Goal: Information Seeking & Learning: Learn about a topic

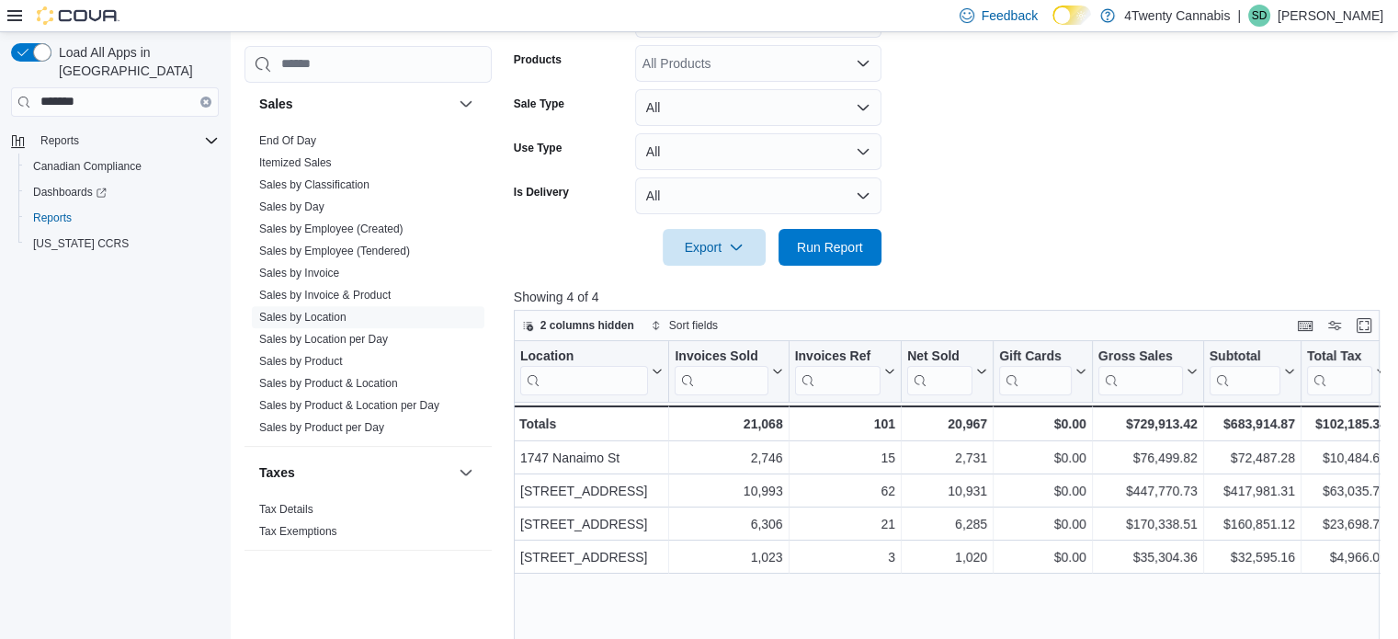
scroll to position [1290, 0]
click at [367, 176] on link "Sales by Classification" at bounding box center [314, 180] width 110 height 13
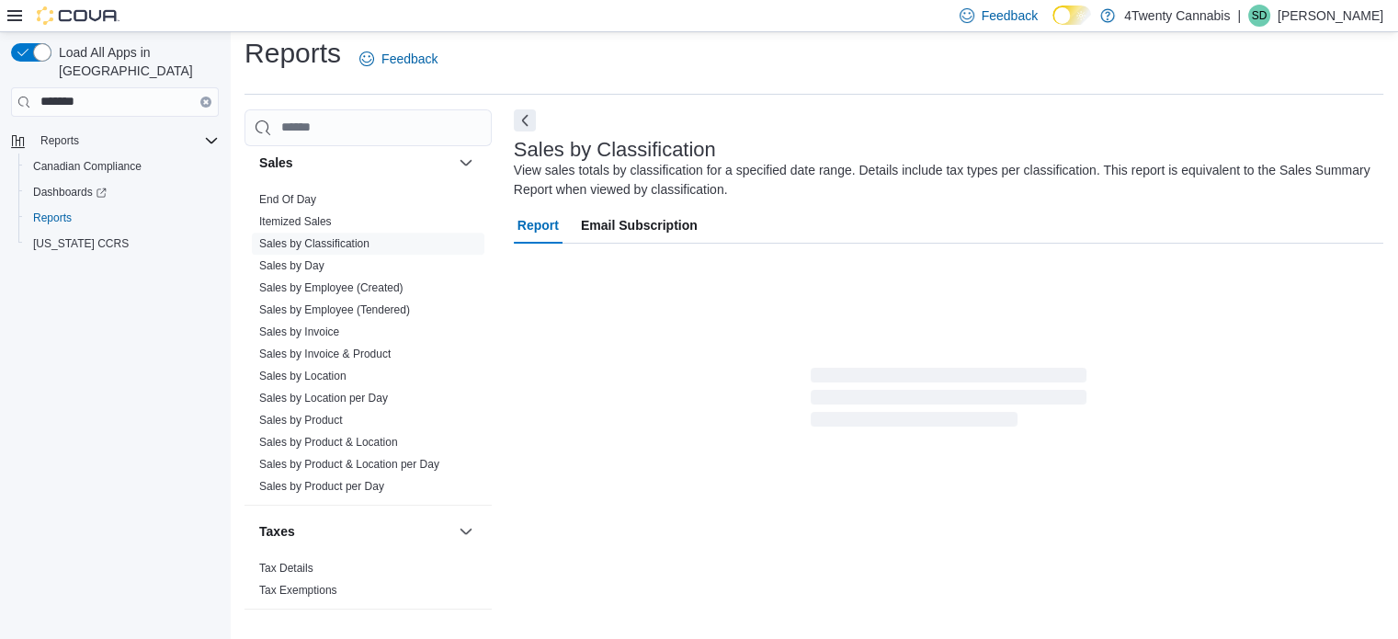
scroll to position [62, 0]
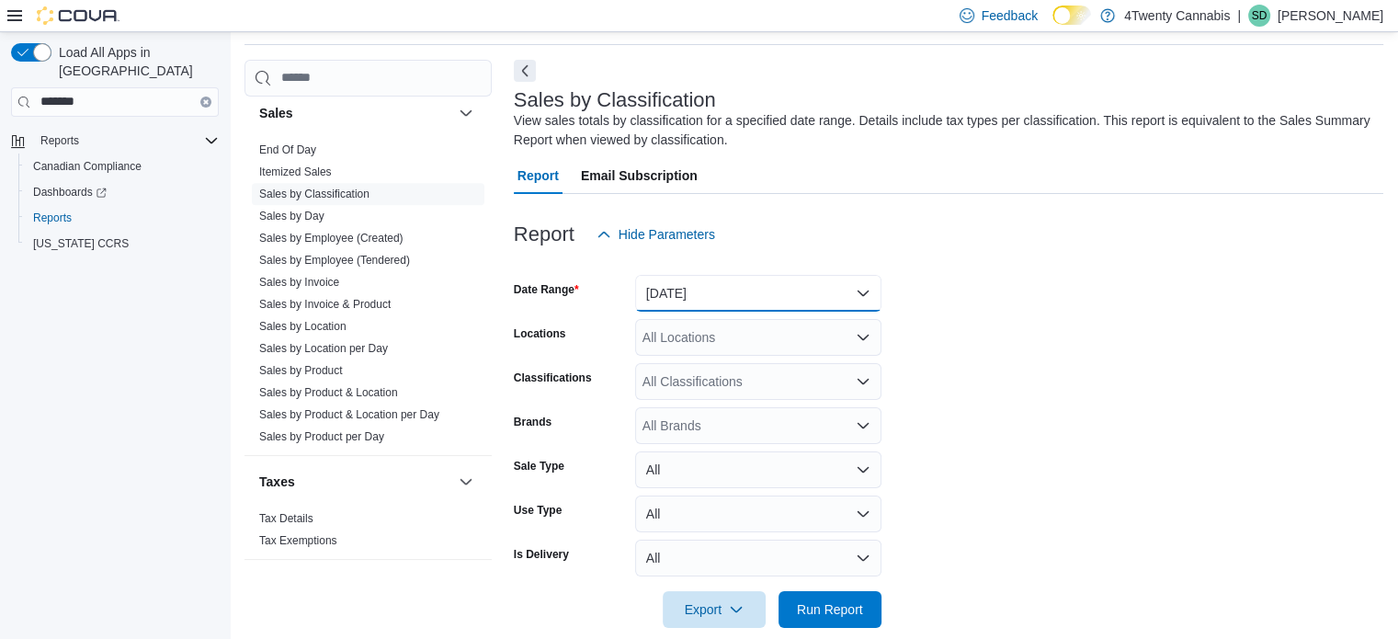
click at [868, 301] on button "[DATE]" at bounding box center [758, 293] width 246 height 37
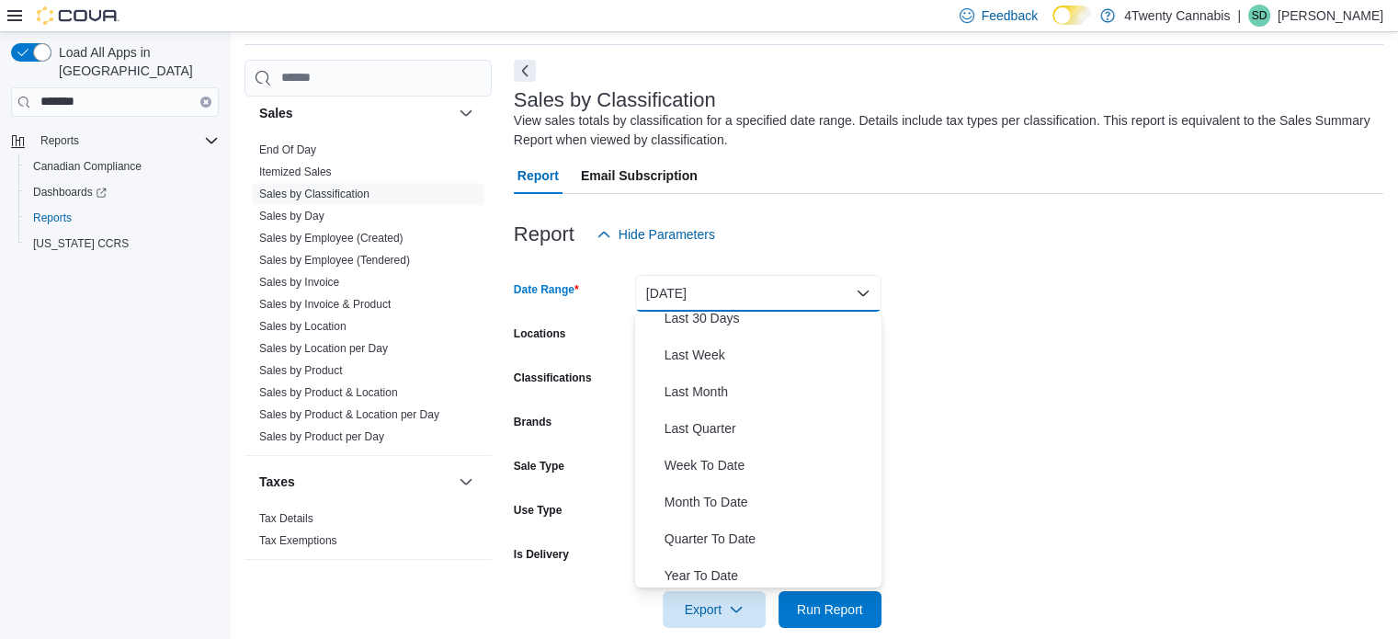
scroll to position [272, 0]
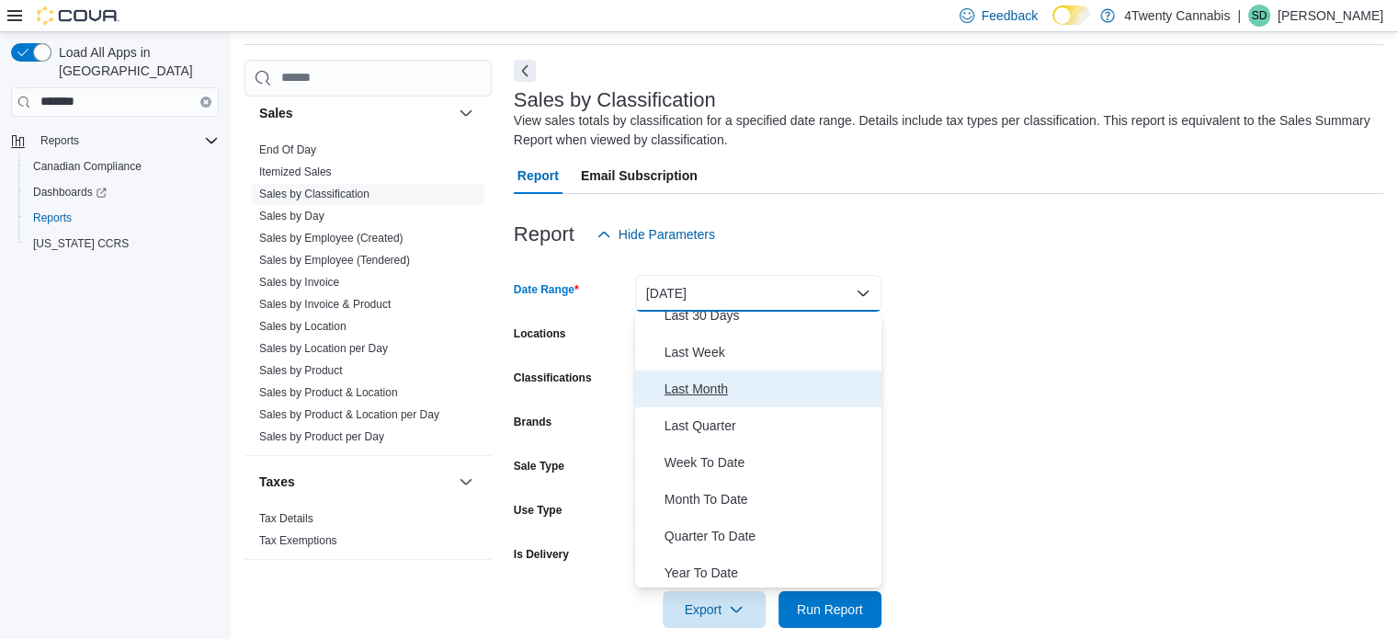
click at [713, 386] on span "Last Month" at bounding box center [769, 389] width 210 height 22
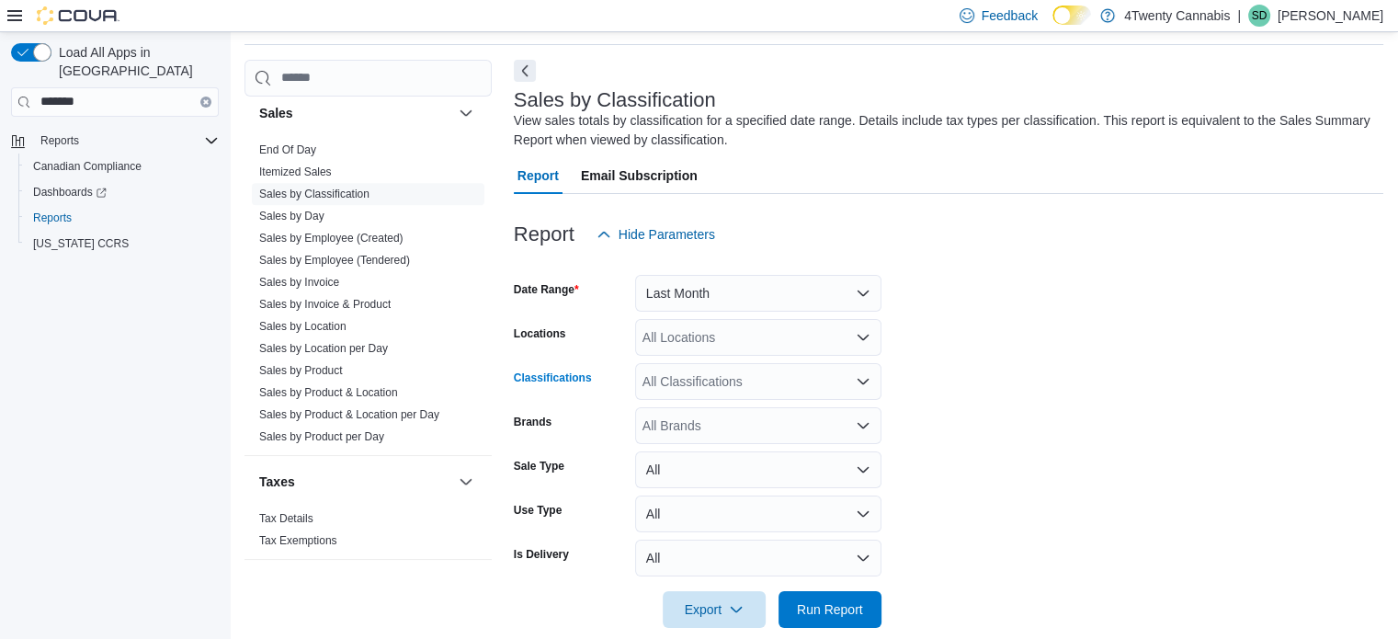
click at [868, 389] on div "All Classifications" at bounding box center [758, 381] width 246 height 37
click at [973, 400] on form "Date Range Last Month Locations All Locations Classifications All Classificatio…" at bounding box center [948, 440] width 869 height 375
click at [857, 471] on button "All" at bounding box center [758, 469] width 246 height 37
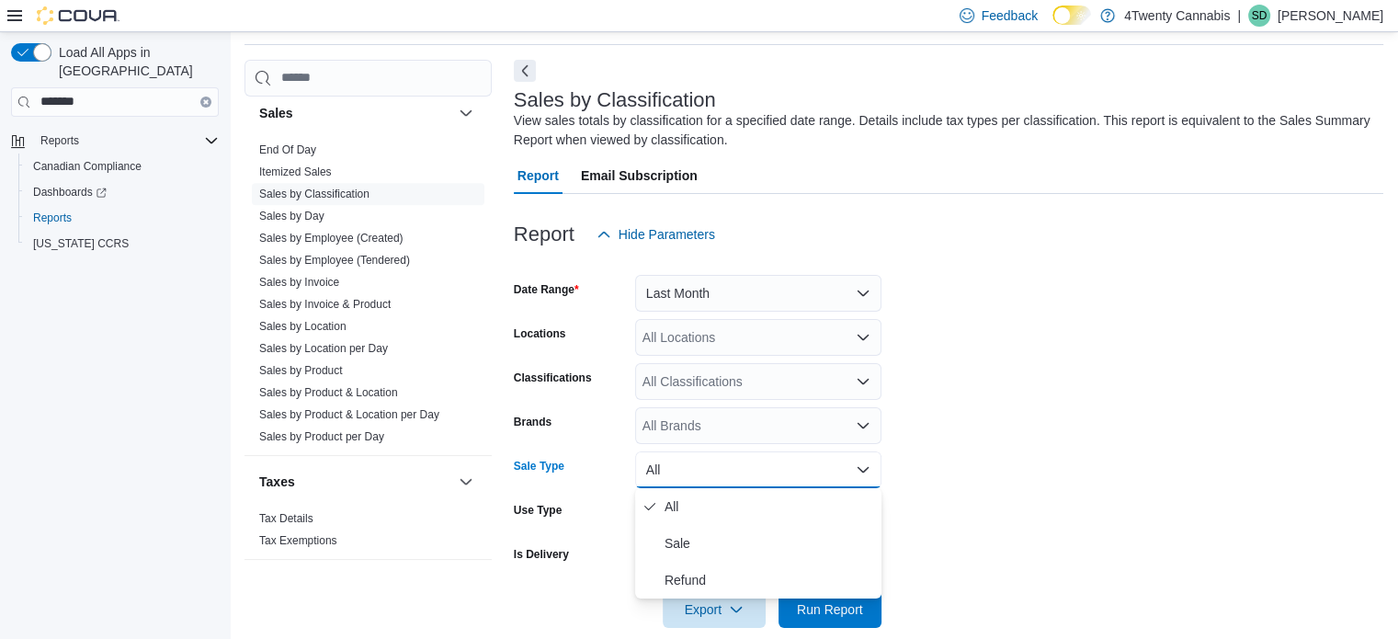
click at [1021, 459] on form "Date Range Last Month Locations All Locations Classifications All Classificatio…" at bounding box center [948, 440] width 869 height 375
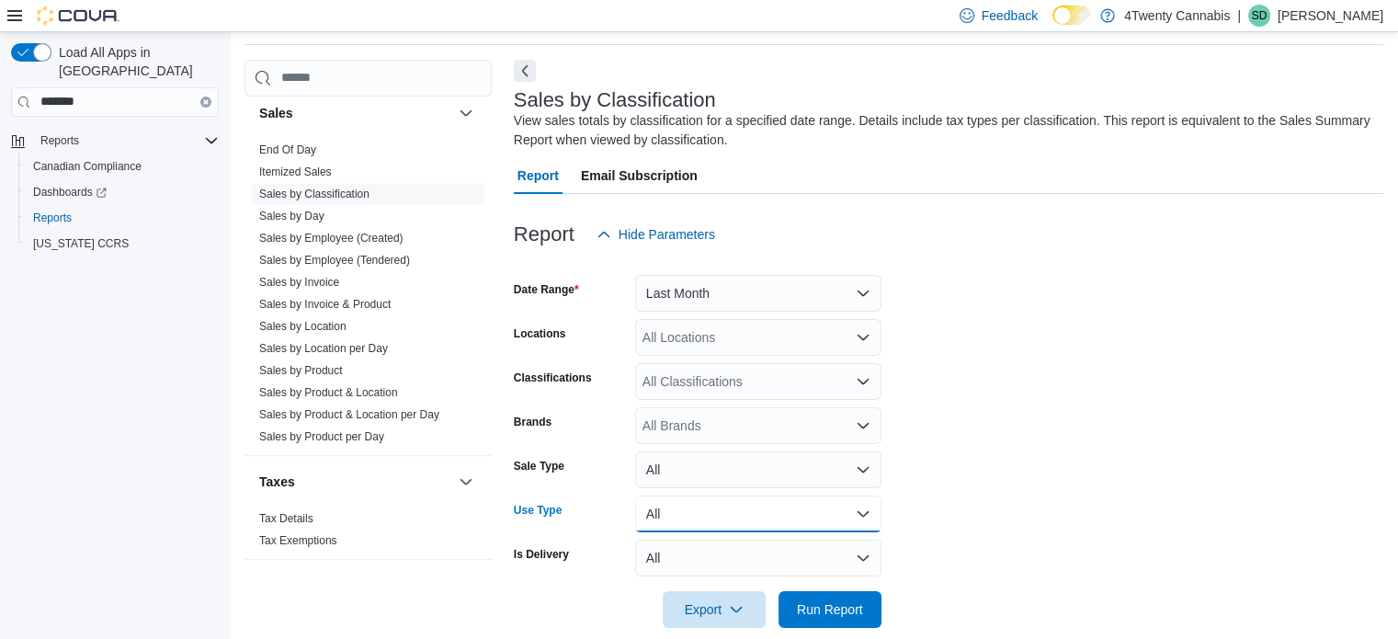
click at [864, 514] on button "All" at bounding box center [758, 513] width 246 height 37
click at [939, 470] on form "Date Range Last Month Locations All Locations Classifications All Classificatio…" at bounding box center [948, 440] width 869 height 375
click at [849, 554] on button "All" at bounding box center [758, 557] width 246 height 37
click at [947, 499] on form "Date Range Last Month Locations All Locations Classifications All Classificatio…" at bounding box center [948, 440] width 869 height 375
click at [317, 76] on input "search" at bounding box center [367, 78] width 247 height 37
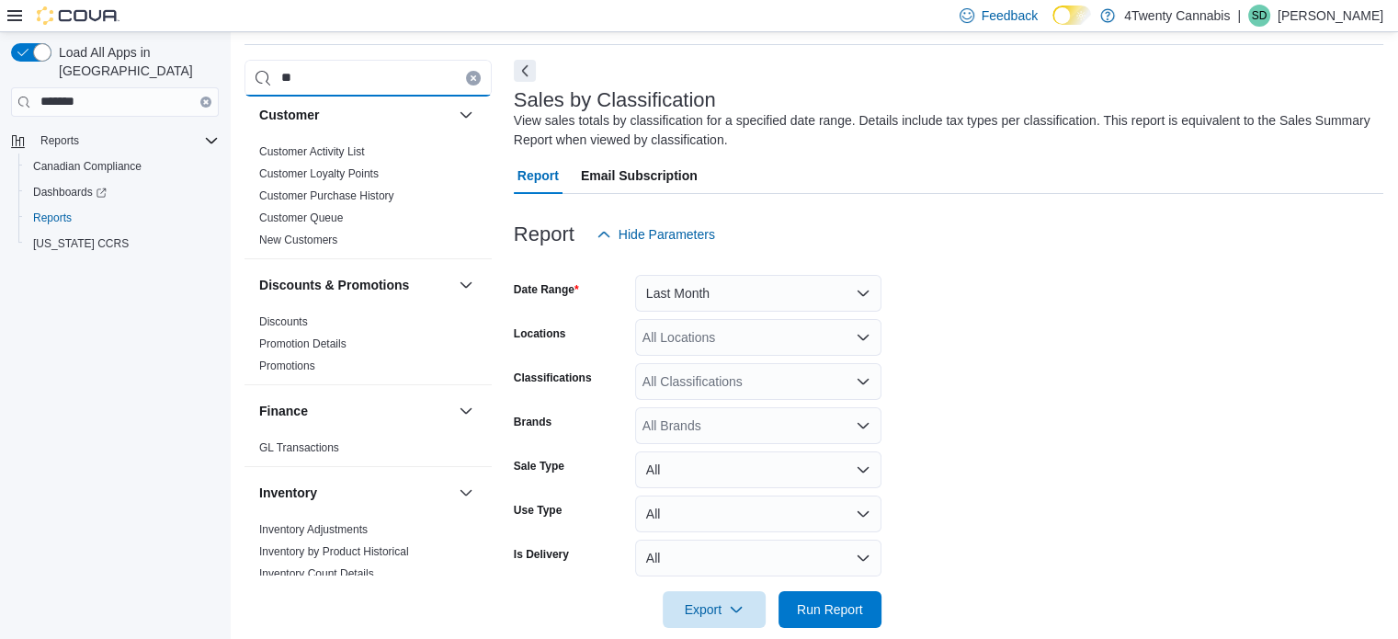
scroll to position [0, 0]
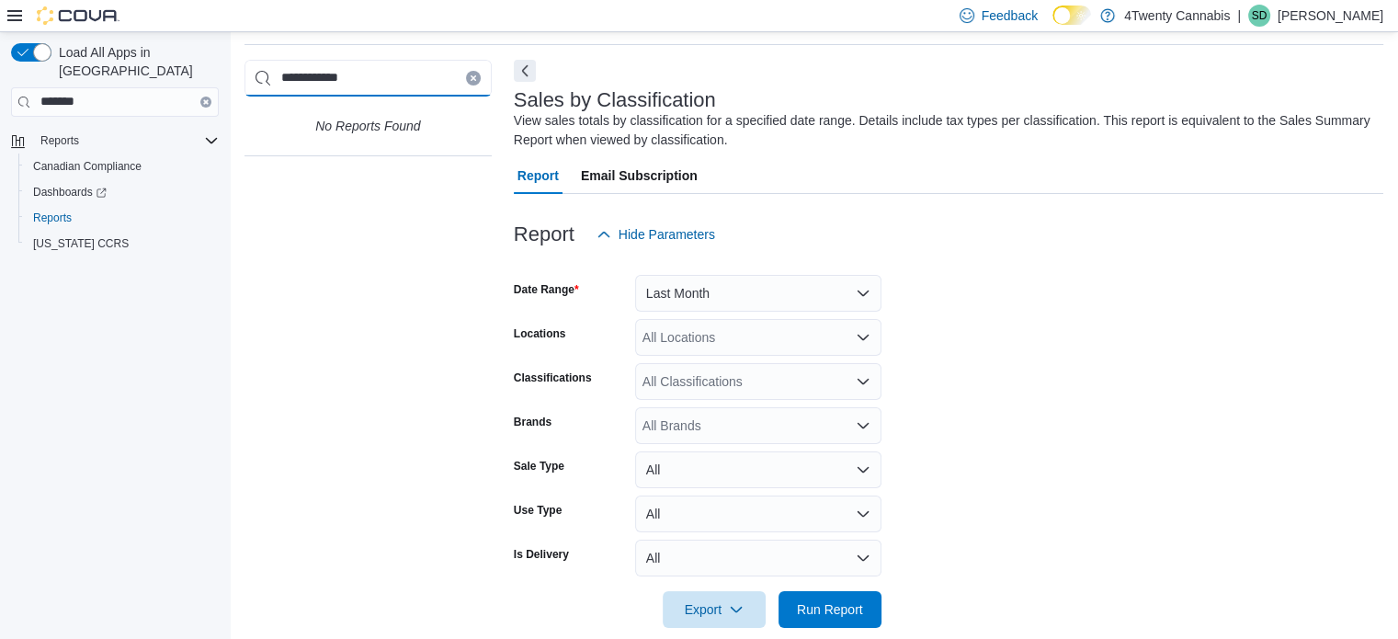
type input "**********"
click at [62, 210] on span "Reports" at bounding box center [52, 217] width 39 height 15
click at [50, 210] on span "Reports" at bounding box center [52, 217] width 39 height 15
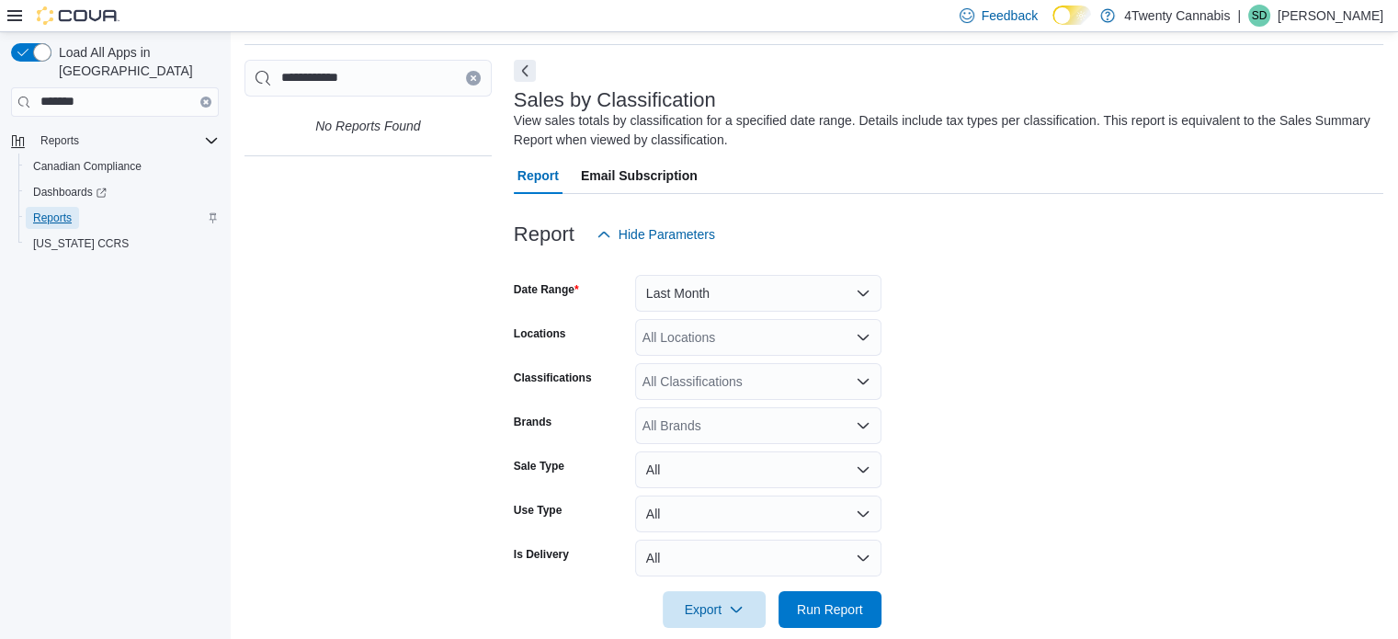
click at [50, 210] on span "Reports" at bounding box center [52, 217] width 39 height 15
click at [65, 133] on span "Reports" at bounding box center [59, 140] width 39 height 15
click at [62, 133] on span "Reports" at bounding box center [59, 140] width 39 height 15
click at [208, 130] on div "Reports" at bounding box center [126, 141] width 186 height 22
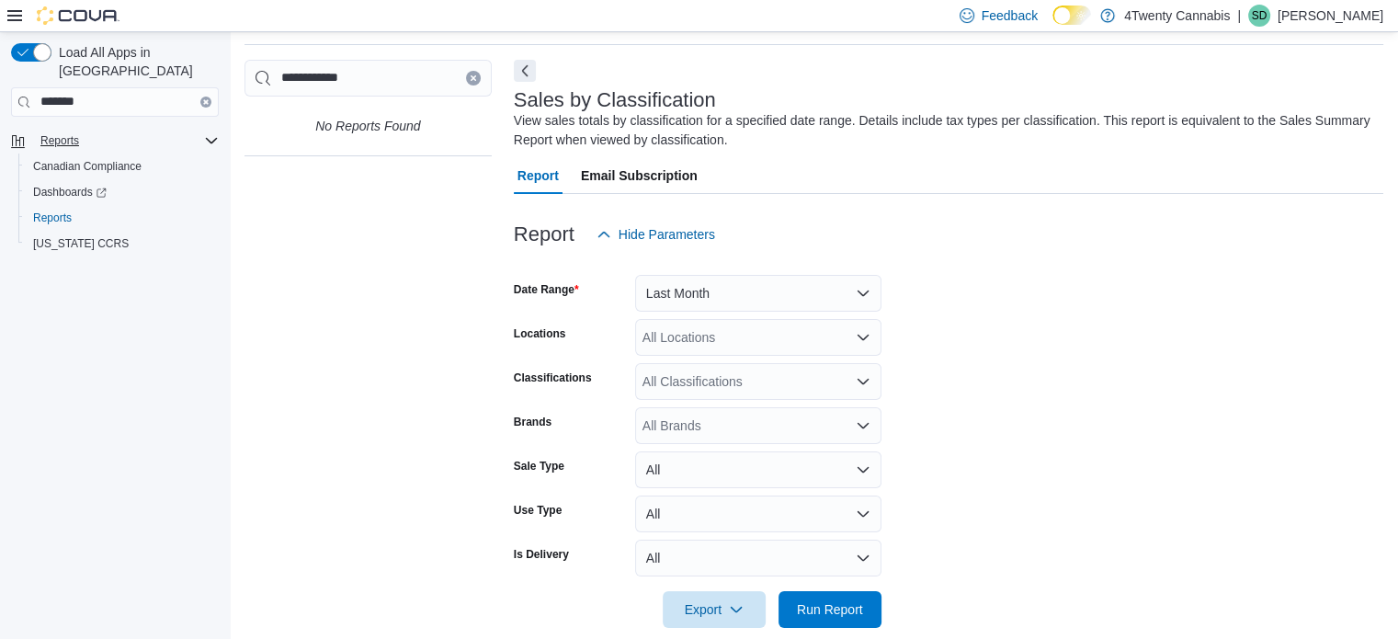
click at [208, 133] on icon "Complex example" at bounding box center [211, 140] width 15 height 15
click at [62, 133] on span "Reports" at bounding box center [59, 140] width 39 height 15
click at [60, 210] on span "Reports" at bounding box center [52, 217] width 39 height 15
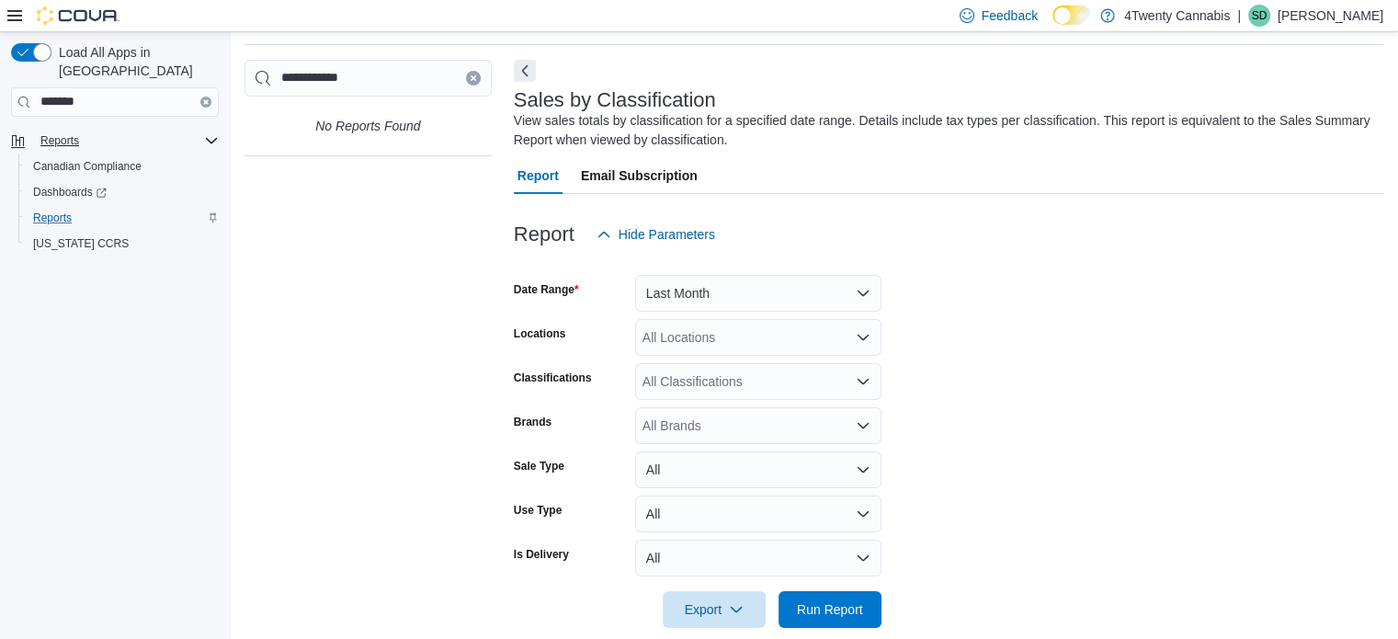
click at [60, 210] on span "Reports" at bounding box center [52, 217] width 39 height 15
click at [67, 133] on span "Reports" at bounding box center [59, 140] width 39 height 15
click at [90, 159] on span "Canadian Compliance" at bounding box center [87, 166] width 108 height 15
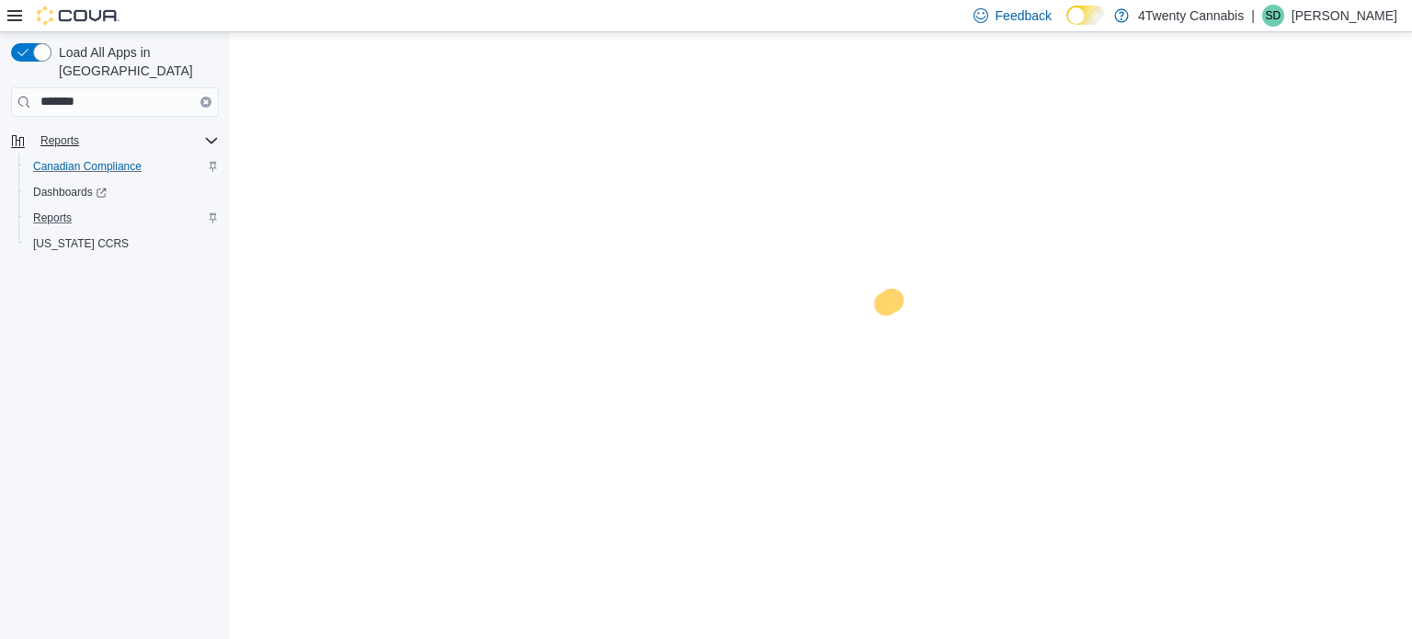
click at [90, 159] on span "Canadian Compliance" at bounding box center [87, 166] width 108 height 15
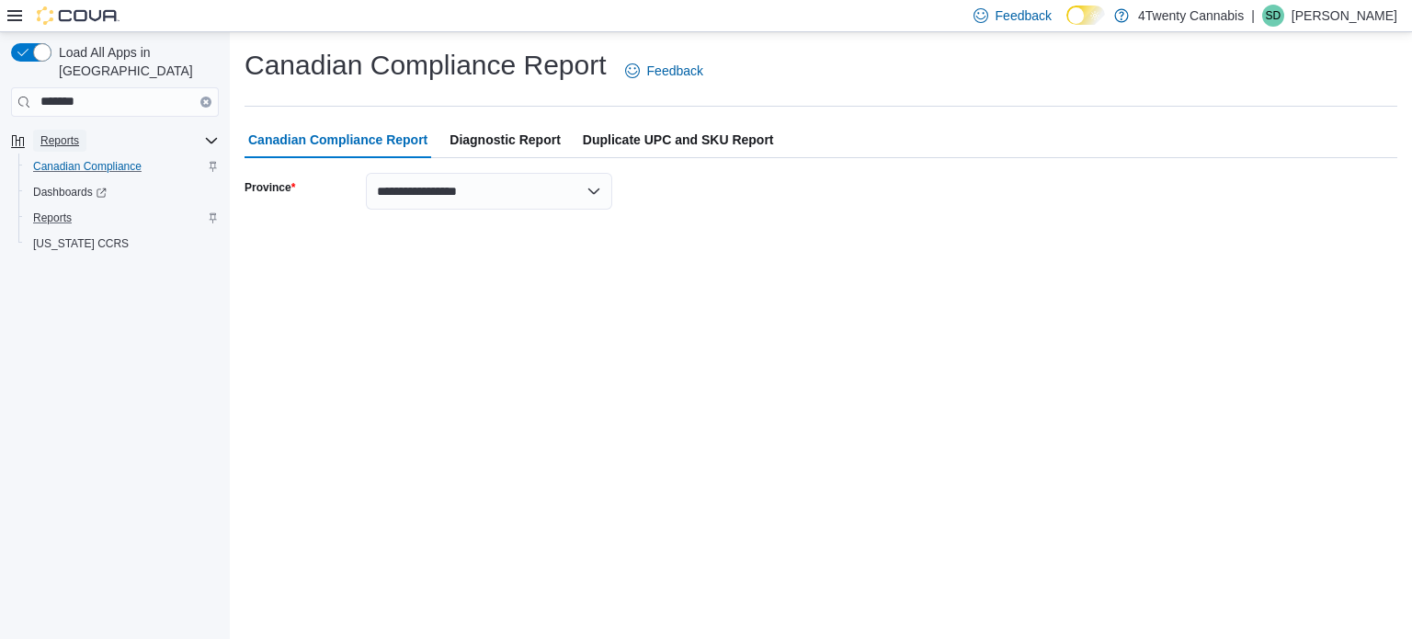
click at [76, 133] on span "Reports" at bounding box center [59, 140] width 39 height 15
click at [63, 133] on span "Reports" at bounding box center [59, 140] width 39 height 15
click at [59, 210] on span "Reports" at bounding box center [52, 217] width 39 height 15
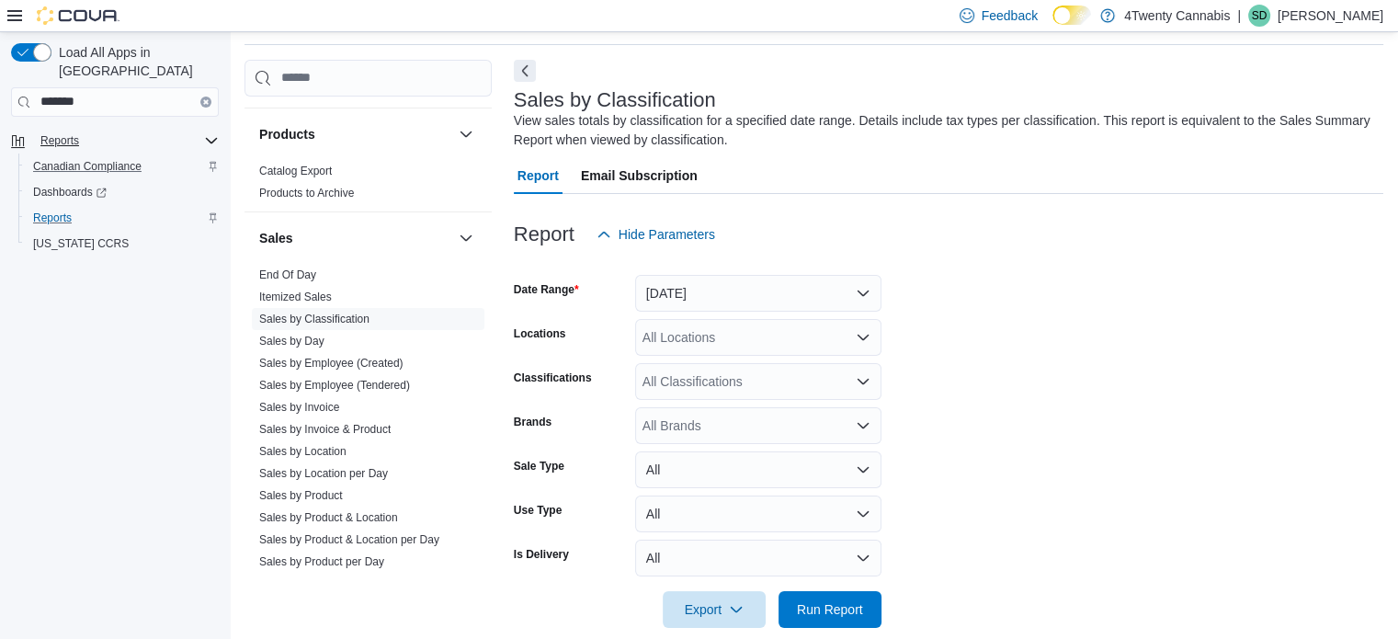
scroll to position [1176, 0]
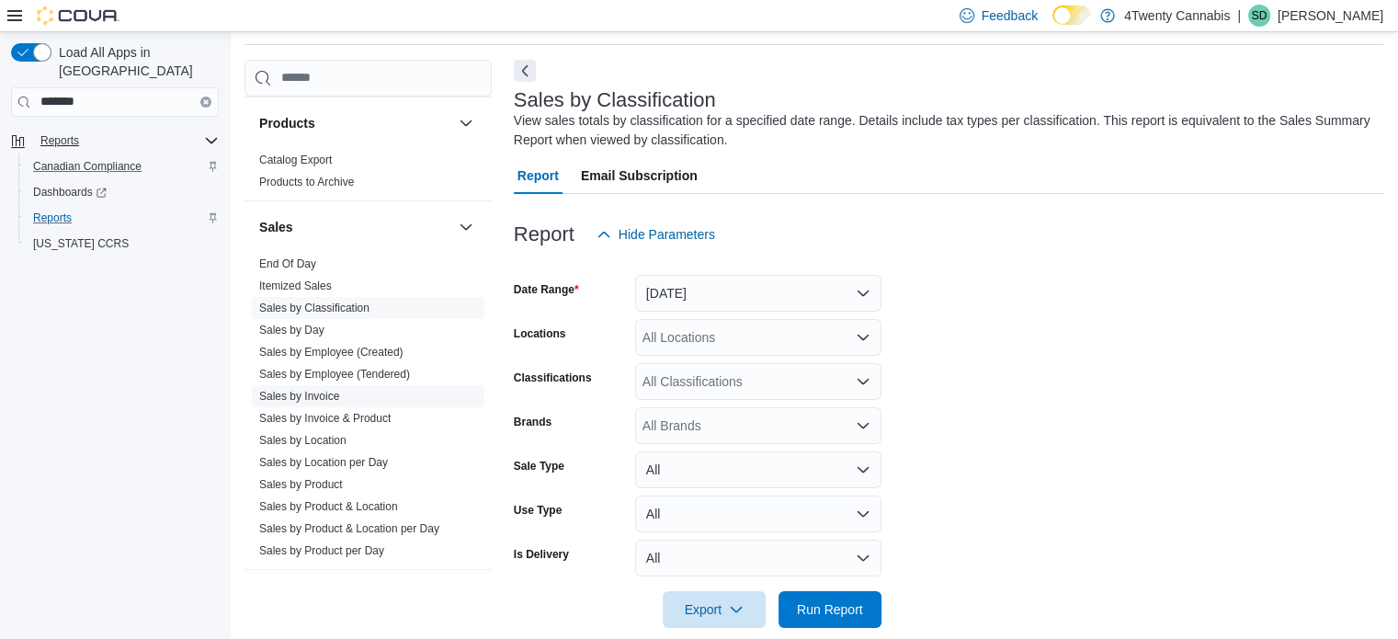
click at [335, 392] on link "Sales by Invoice" at bounding box center [299, 396] width 80 height 13
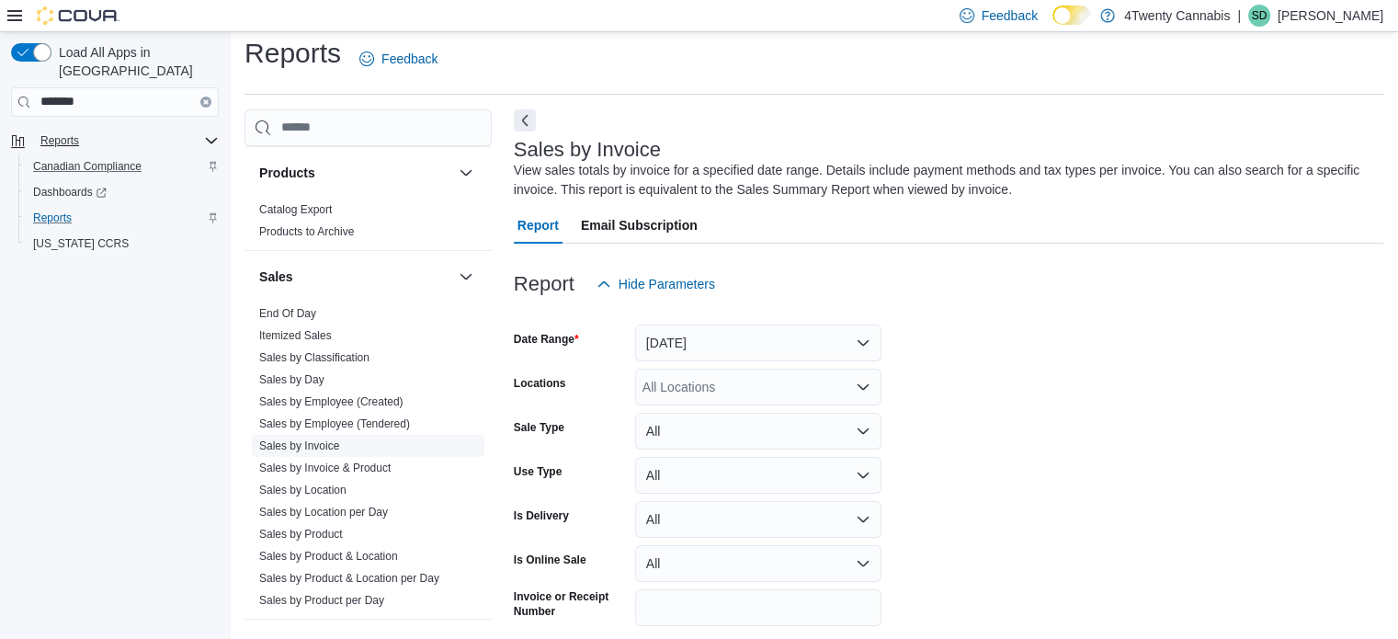
scroll to position [62, 0]
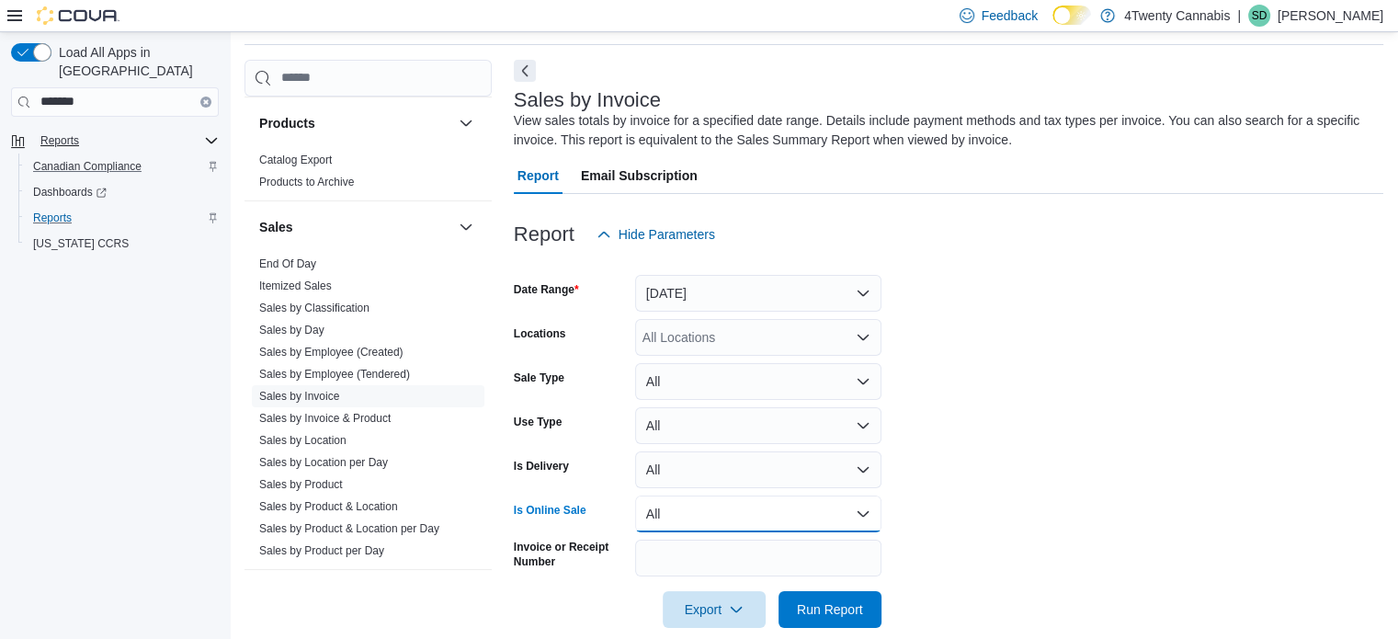
click at [862, 505] on button "All" at bounding box center [758, 513] width 246 height 37
click at [684, 431] on span "Yes" at bounding box center [769, 440] width 210 height 22
click at [868, 297] on button "[DATE]" at bounding box center [758, 293] width 246 height 37
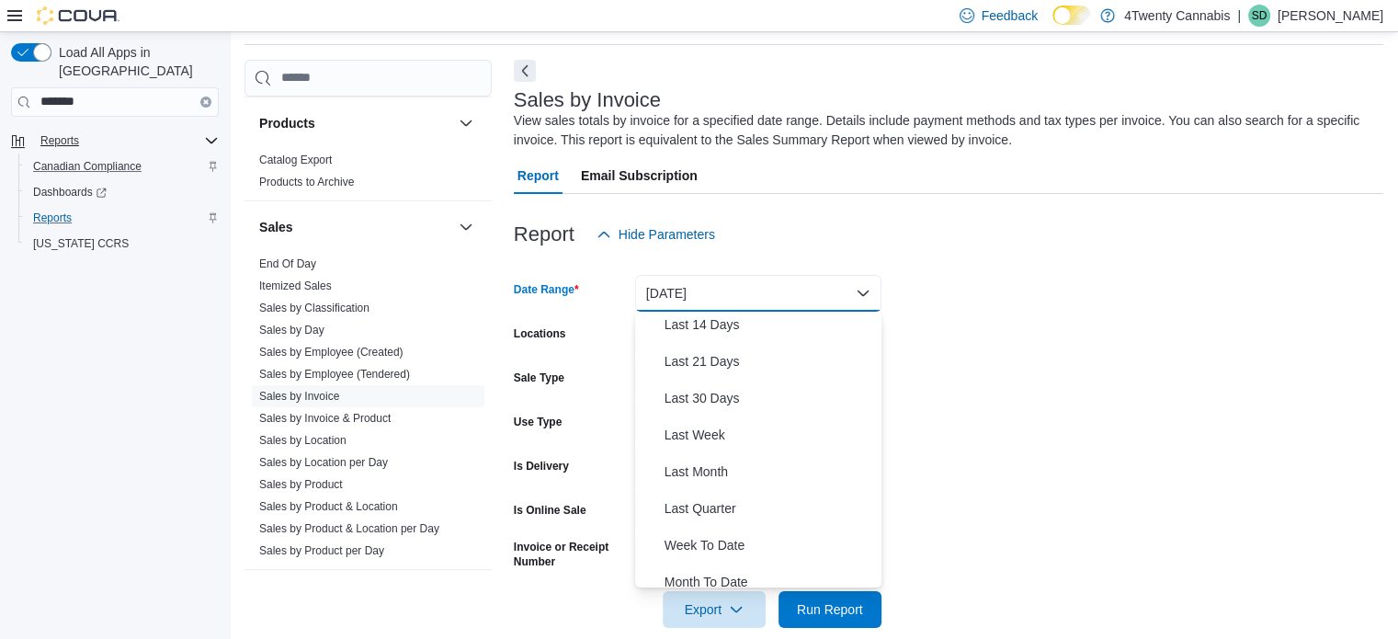
scroll to position [233, 0]
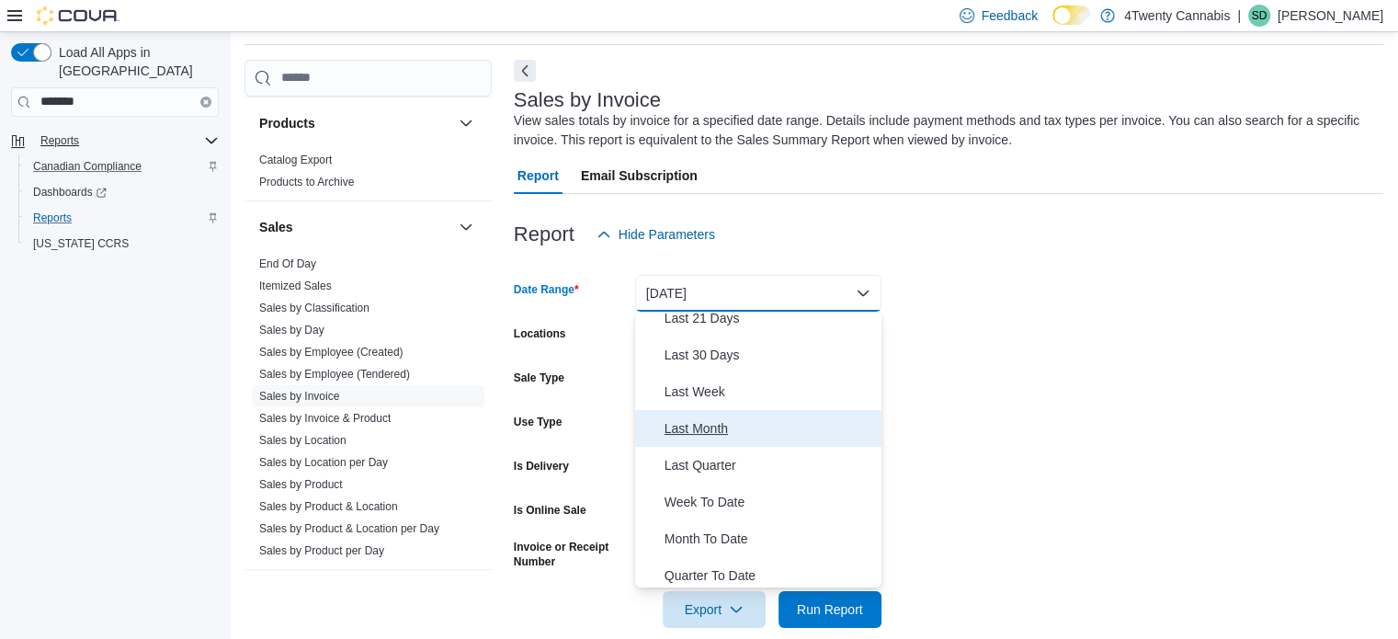
click at [715, 428] on span "Last Month" at bounding box center [769, 428] width 210 height 22
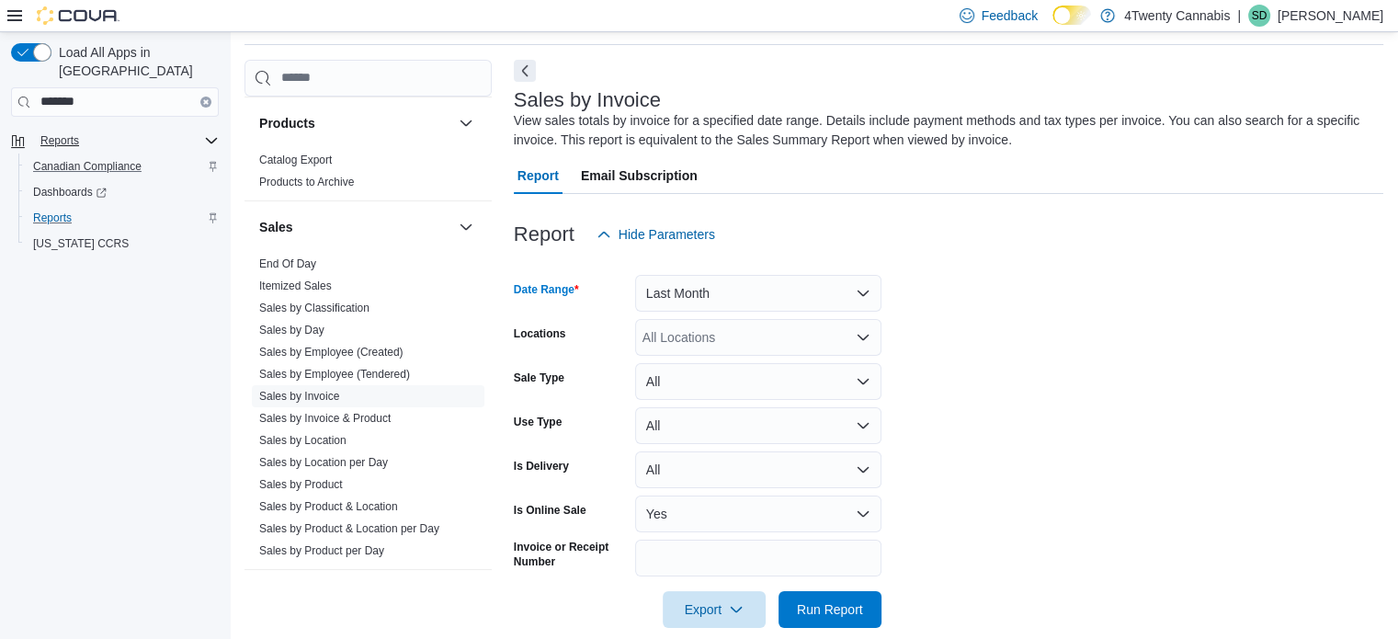
click at [859, 338] on icon "Open list of options" at bounding box center [863, 337] width 15 height 15
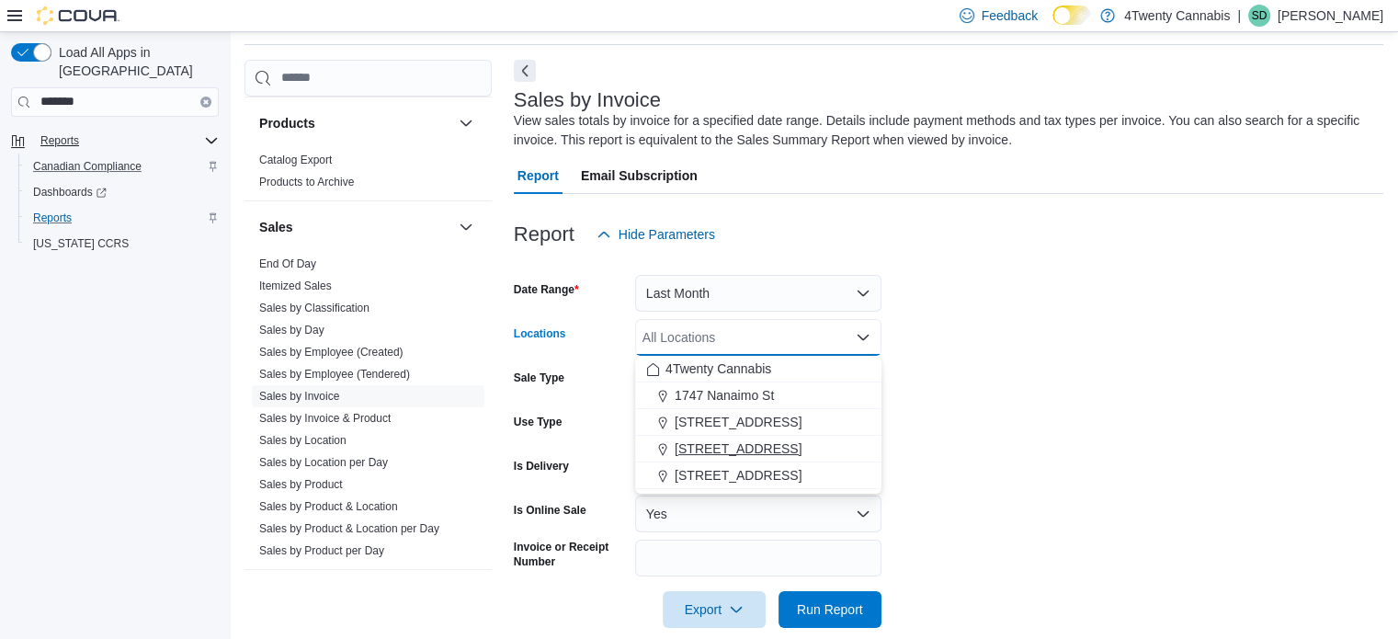
click at [767, 444] on span "[STREET_ADDRESS]" at bounding box center [738, 448] width 127 height 18
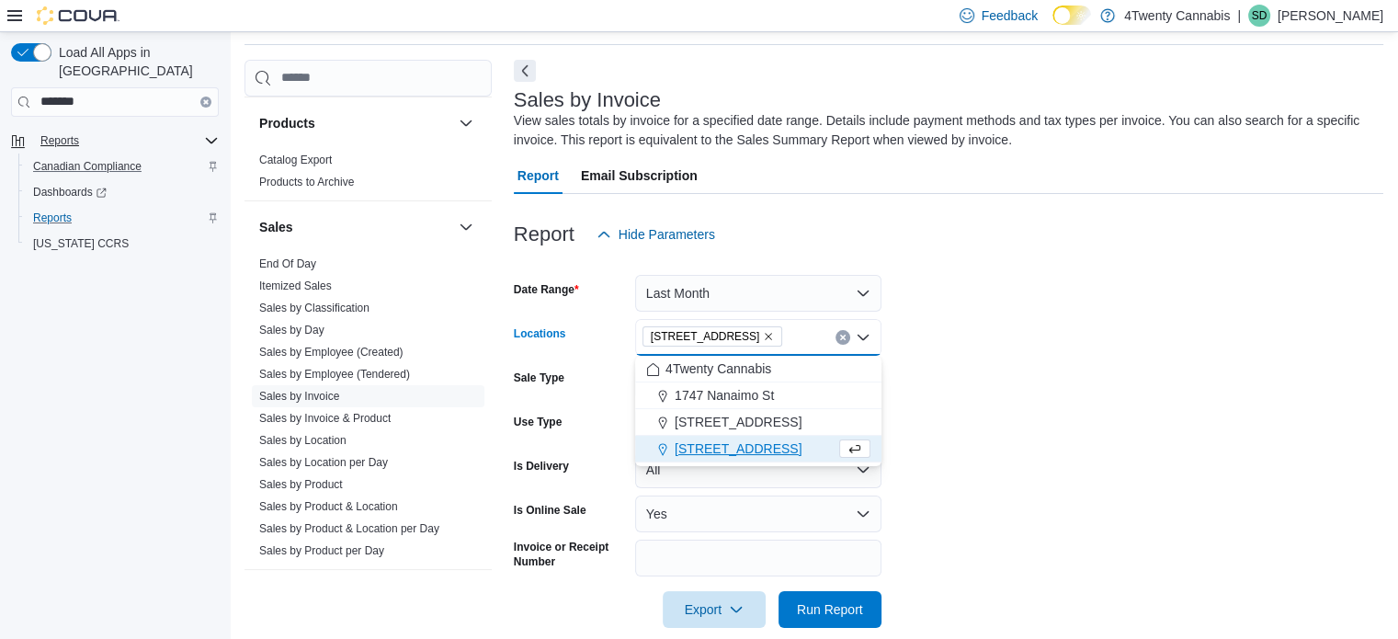
click at [943, 419] on form "Date Range Last Month Locations 3441 Kingsway Ave Combo box. Selected. 3441 Kin…" at bounding box center [948, 440] width 869 height 375
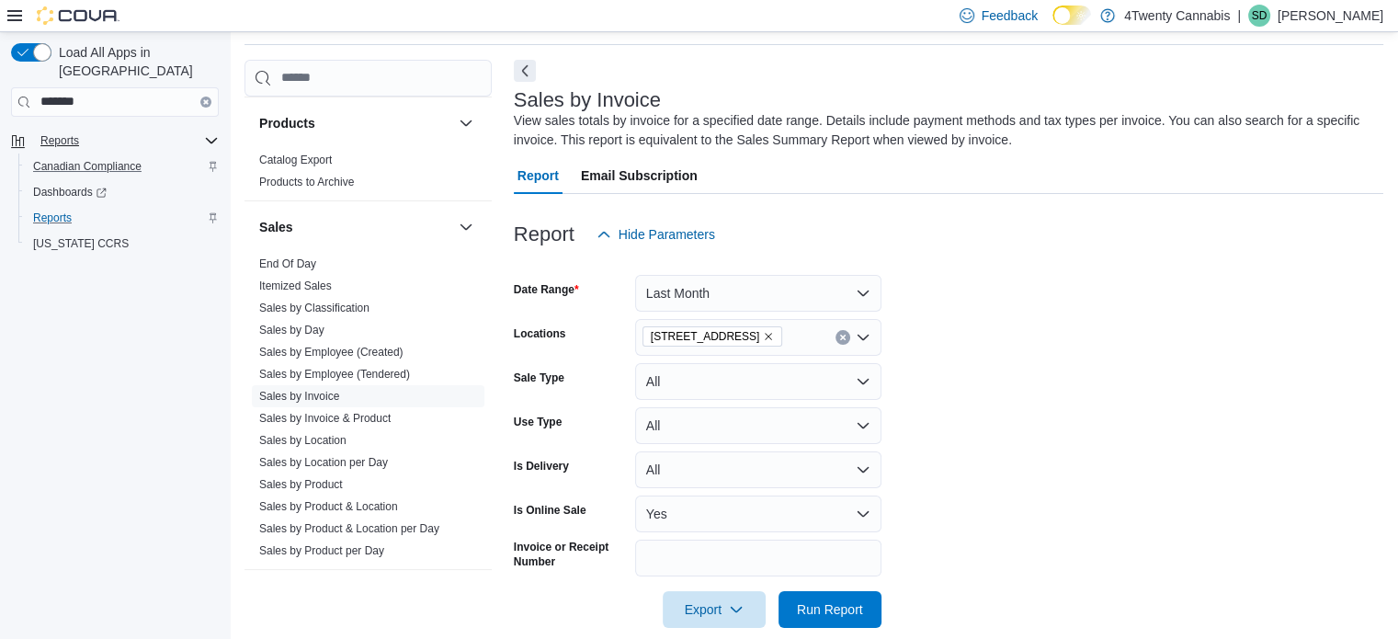
scroll to position [86, 0]
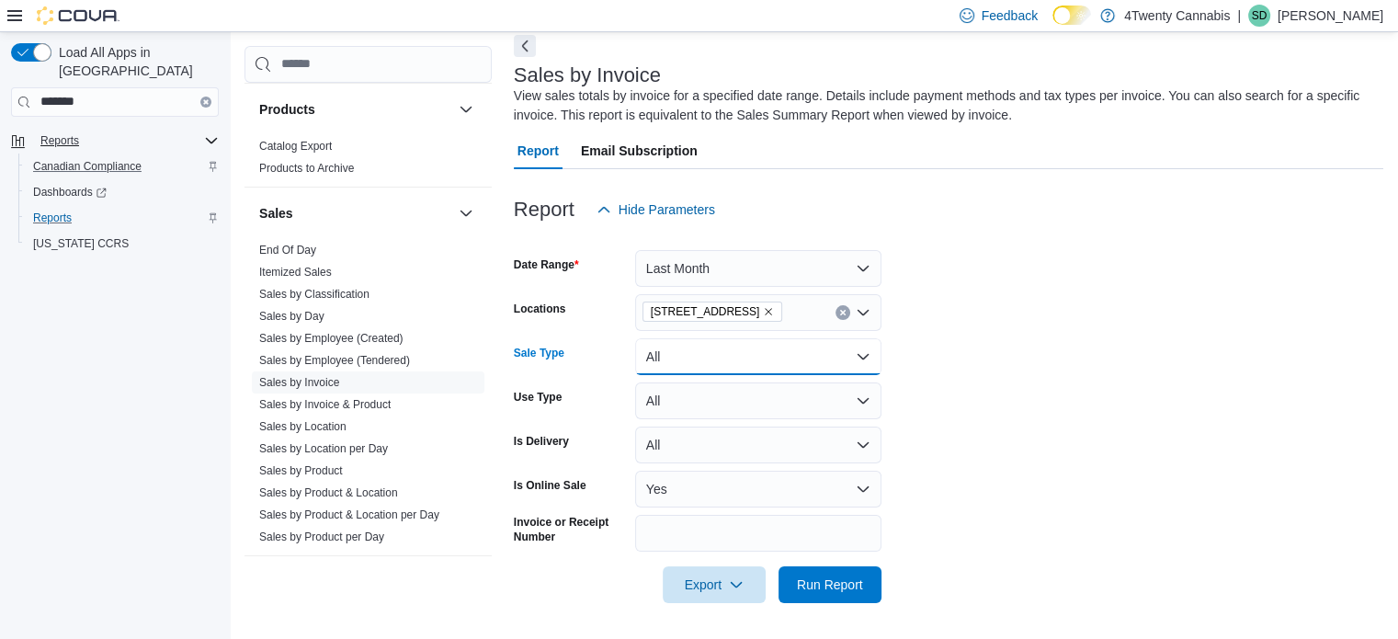
click at [866, 358] on button "All" at bounding box center [758, 356] width 246 height 37
click at [1005, 384] on form "Date Range Last Month Locations [STREET_ADDRESS] Sale Type All Use Type All Is …" at bounding box center [948, 415] width 869 height 375
click at [867, 392] on button "All" at bounding box center [758, 400] width 246 height 37
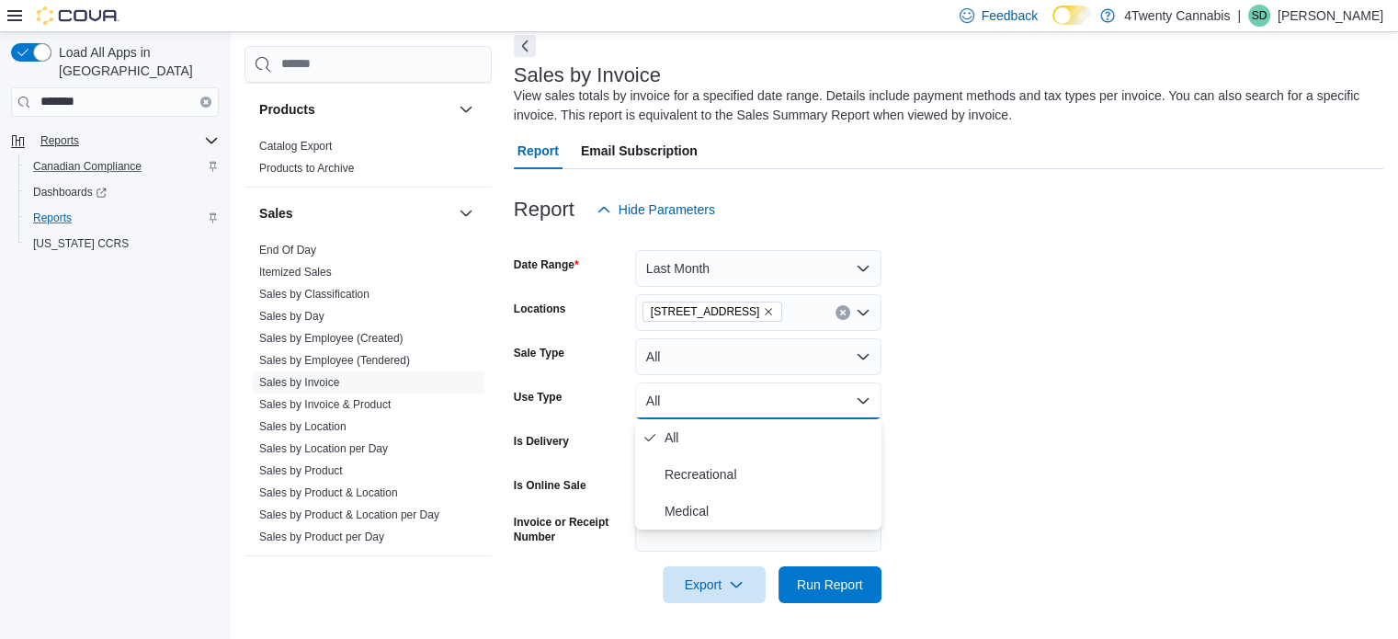
click at [1047, 392] on form "Date Range Last Month Locations [STREET_ADDRESS] Sale Type All Use Type All Is …" at bounding box center [948, 415] width 869 height 375
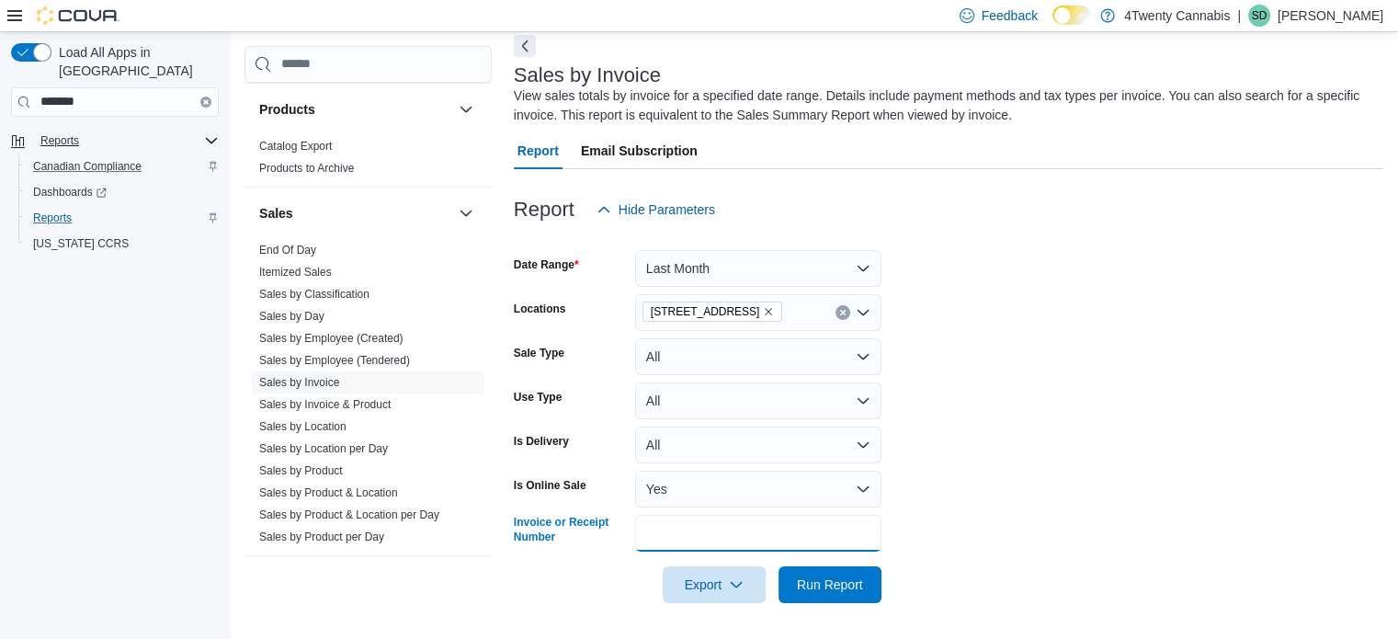
click at [846, 525] on input "Invoice or Receipt Number" at bounding box center [758, 533] width 246 height 37
click at [1112, 503] on form "Date Range Last Month Locations [STREET_ADDRESS] Sale Type All Use Type All Is …" at bounding box center [948, 415] width 869 height 375
click at [841, 571] on span "Run Report" at bounding box center [829, 583] width 81 height 37
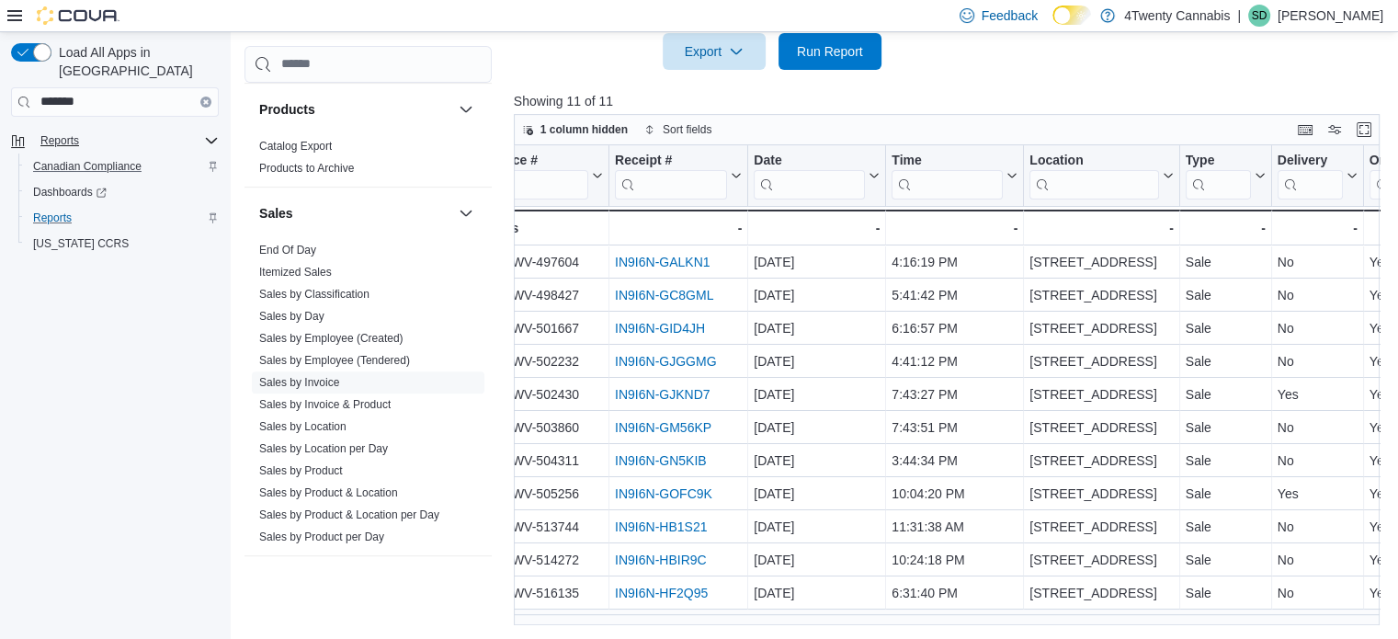
scroll to position [0, 12]
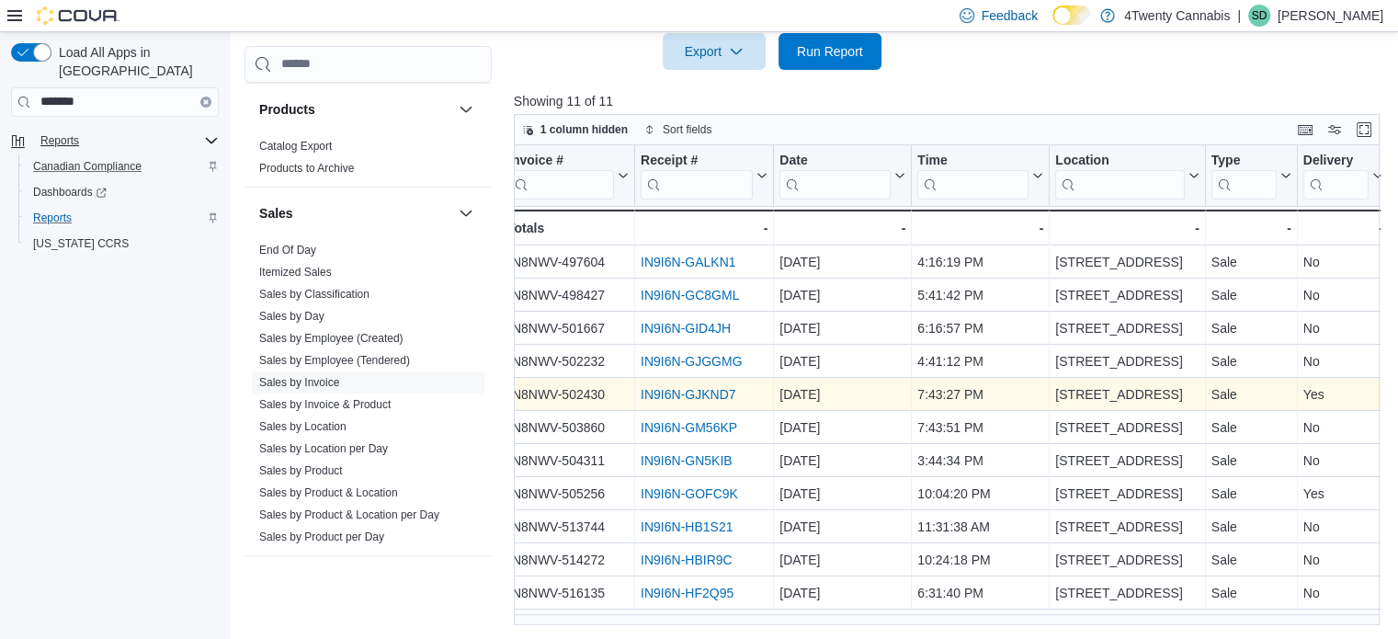
click at [692, 392] on link "IN9I6N-GJKND7" at bounding box center [688, 394] width 95 height 15
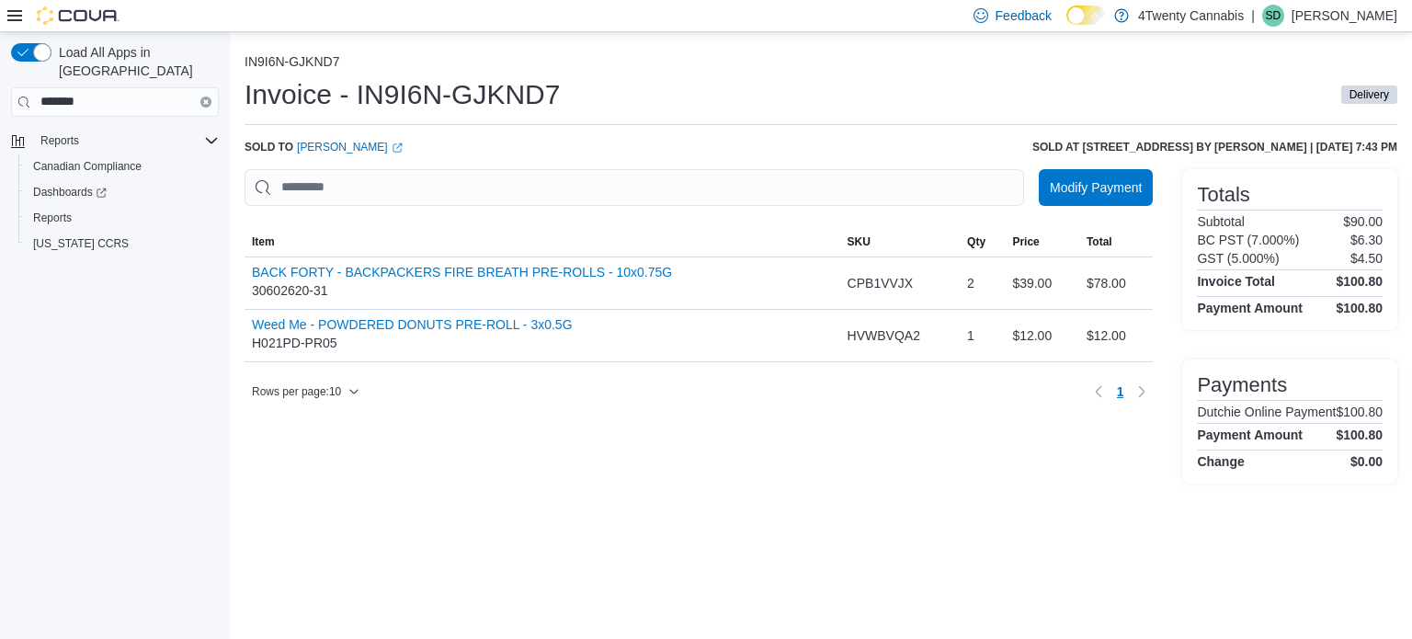
drag, startPoint x: 246, startPoint y: 91, endPoint x: 540, endPoint y: 124, distance: 295.9
click at [540, 124] on div "Invoice - IN9I6N-GJKND7 Delivery" at bounding box center [820, 100] width 1152 height 49
copy div
click at [51, 210] on span "Reports" at bounding box center [52, 217] width 39 height 15
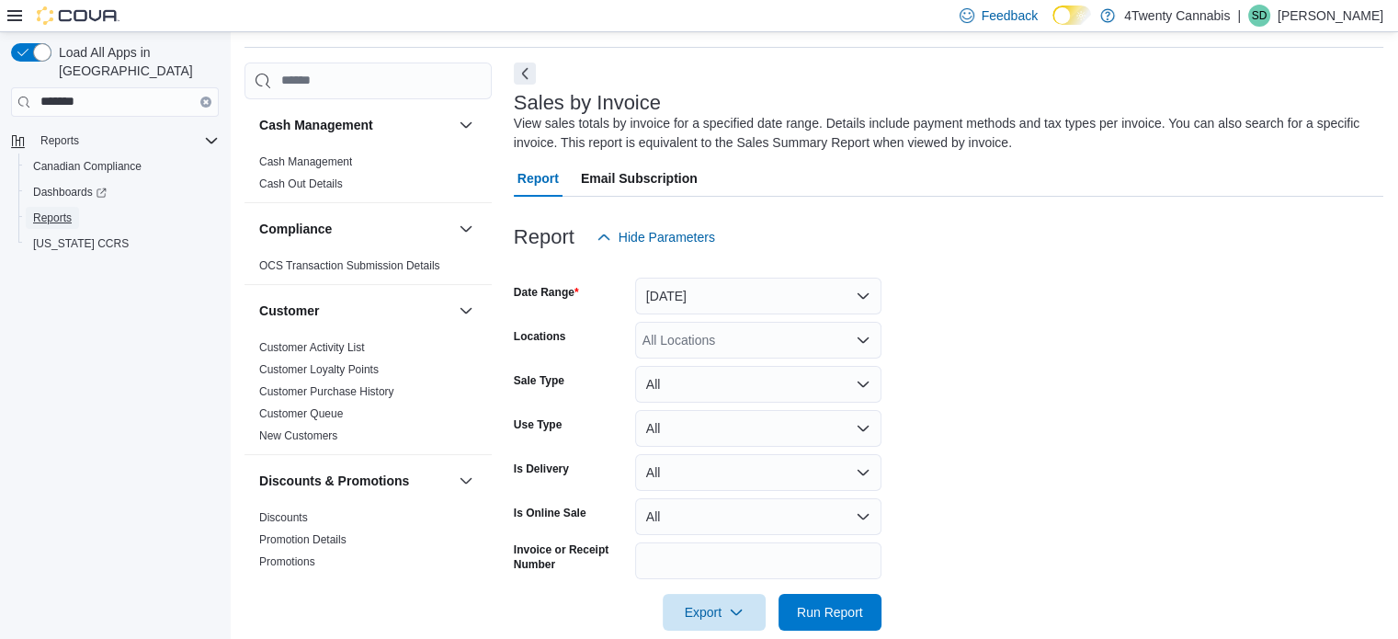
scroll to position [62, 0]
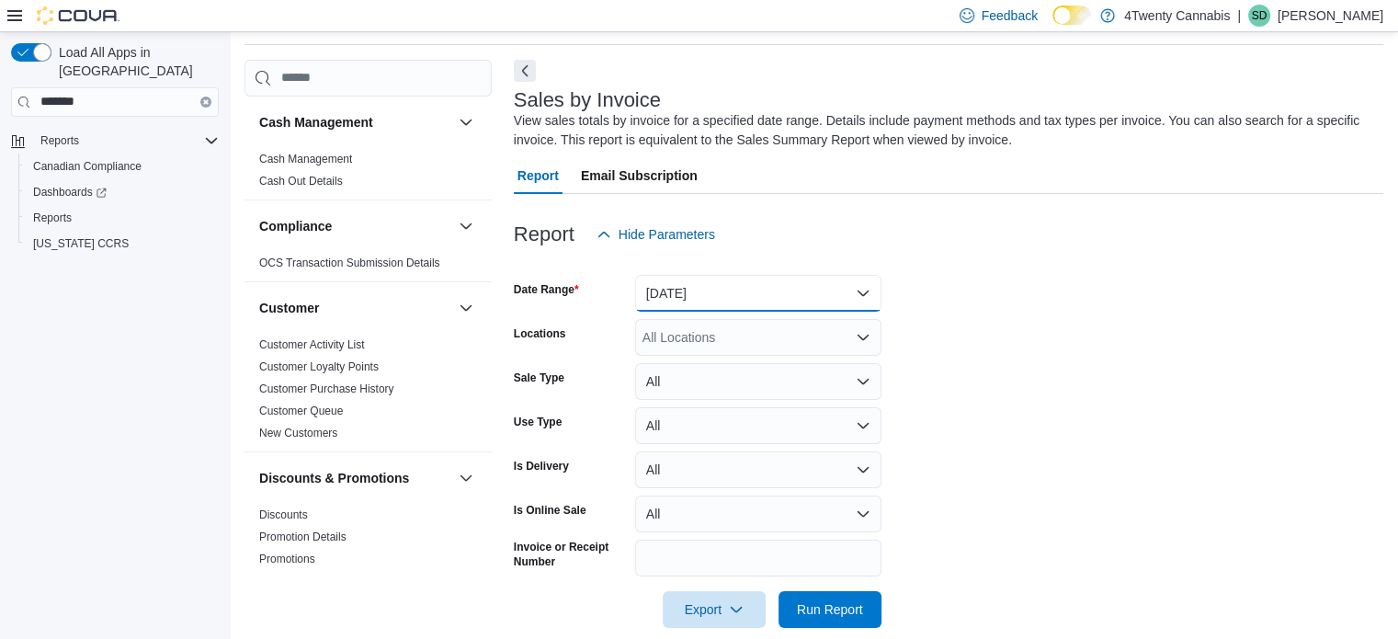
click at [764, 289] on button "[DATE]" at bounding box center [758, 293] width 246 height 37
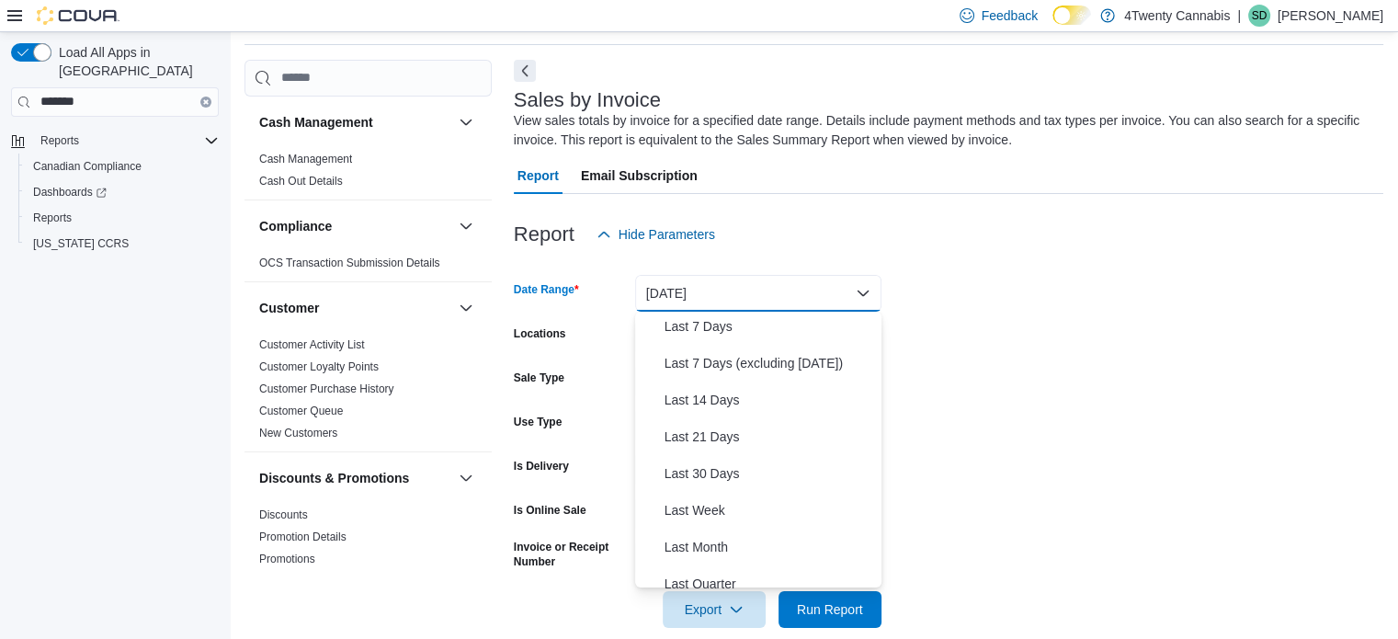
scroll to position [220, 0]
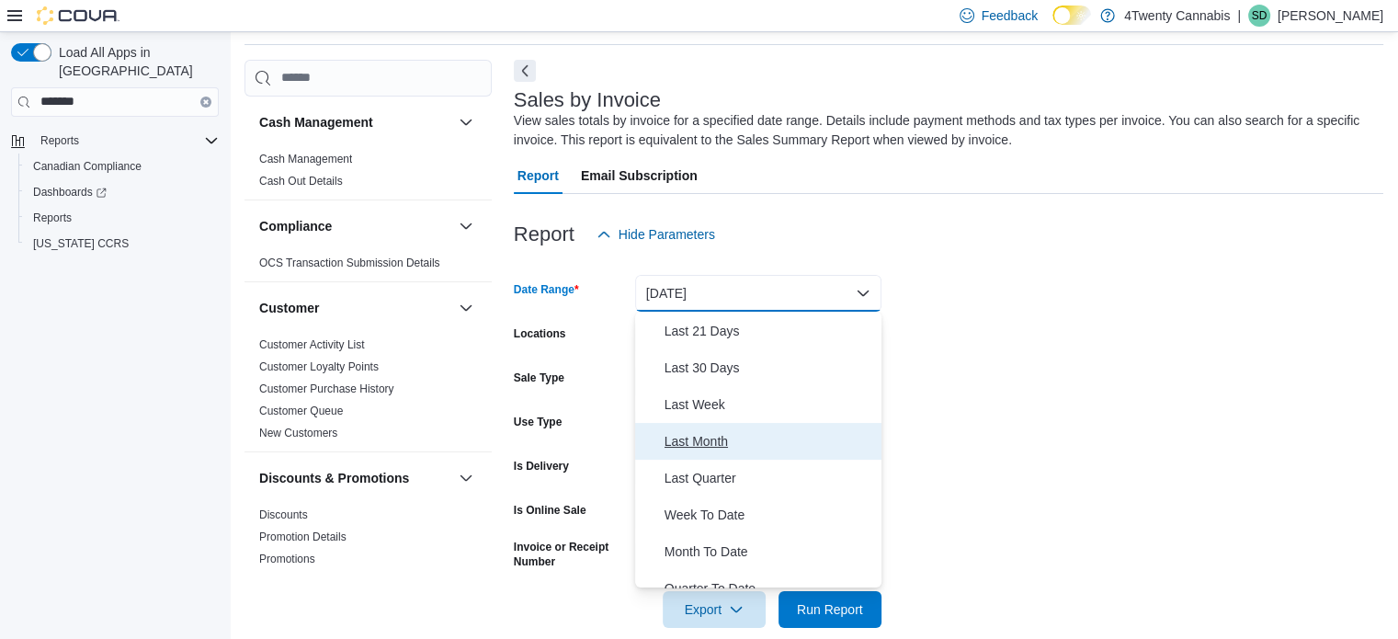
click at [698, 438] on span "Last Month" at bounding box center [769, 441] width 210 height 22
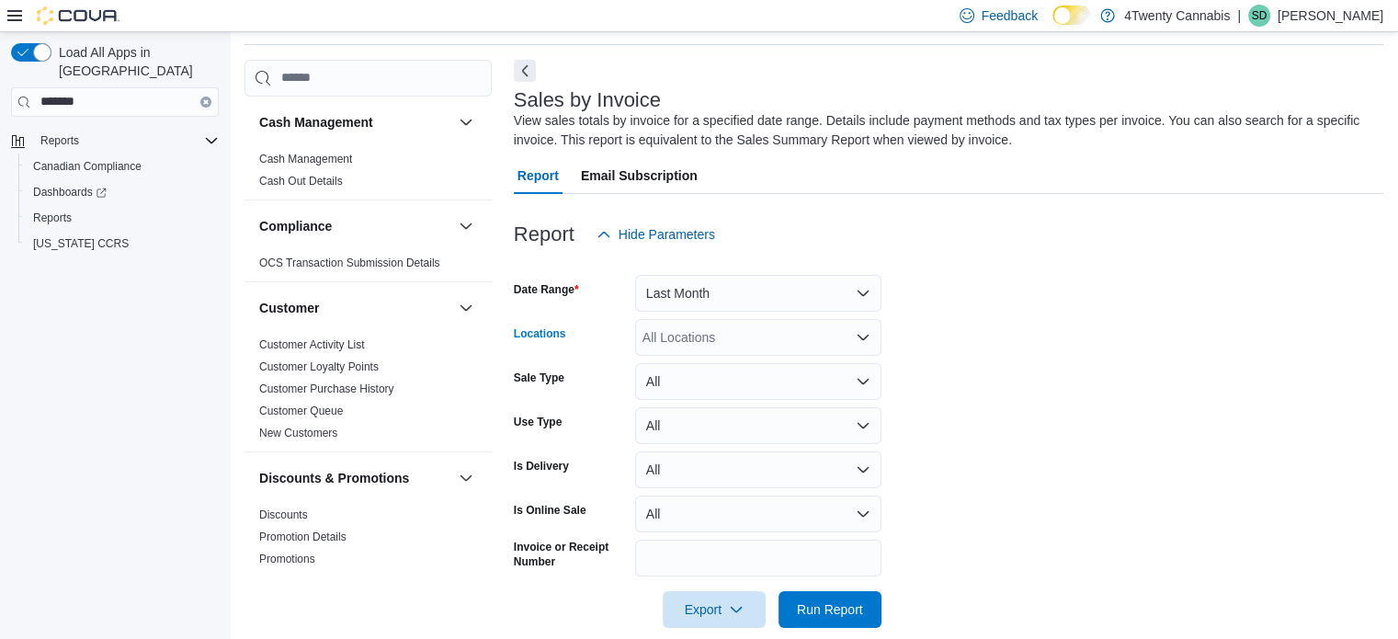
click at [865, 331] on icon "Open list of options" at bounding box center [863, 337] width 15 height 15
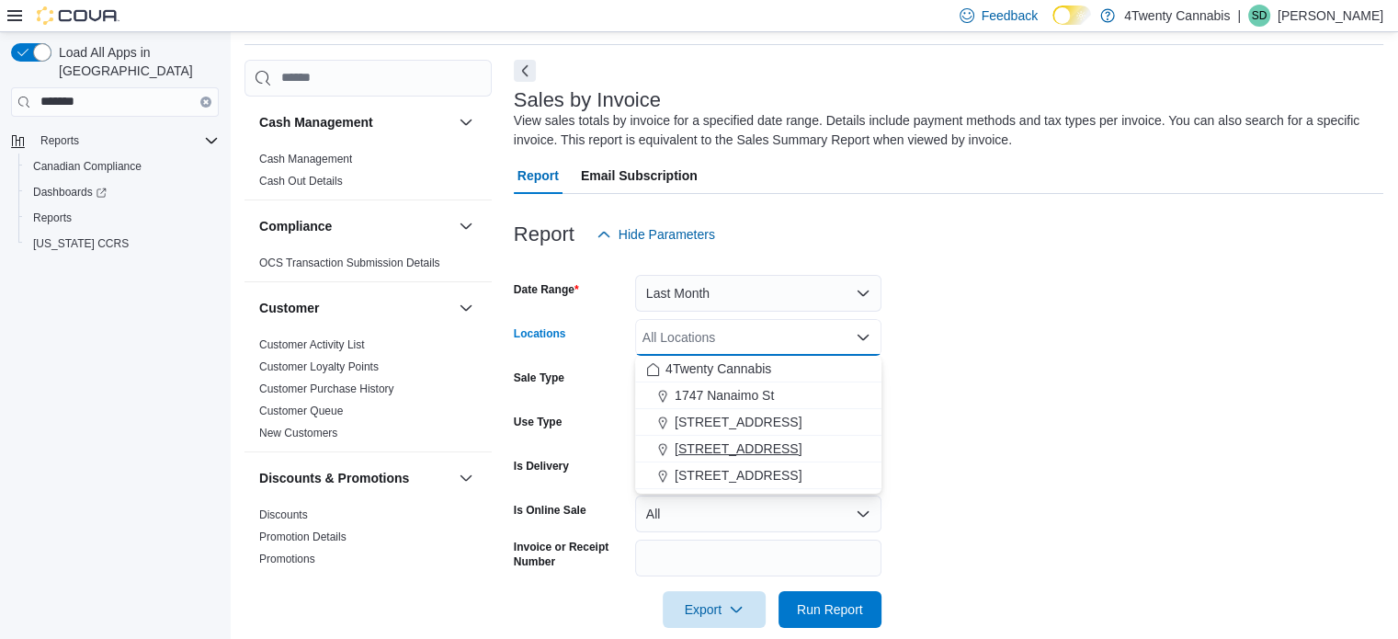
click at [777, 443] on span "[STREET_ADDRESS]" at bounding box center [738, 448] width 127 height 18
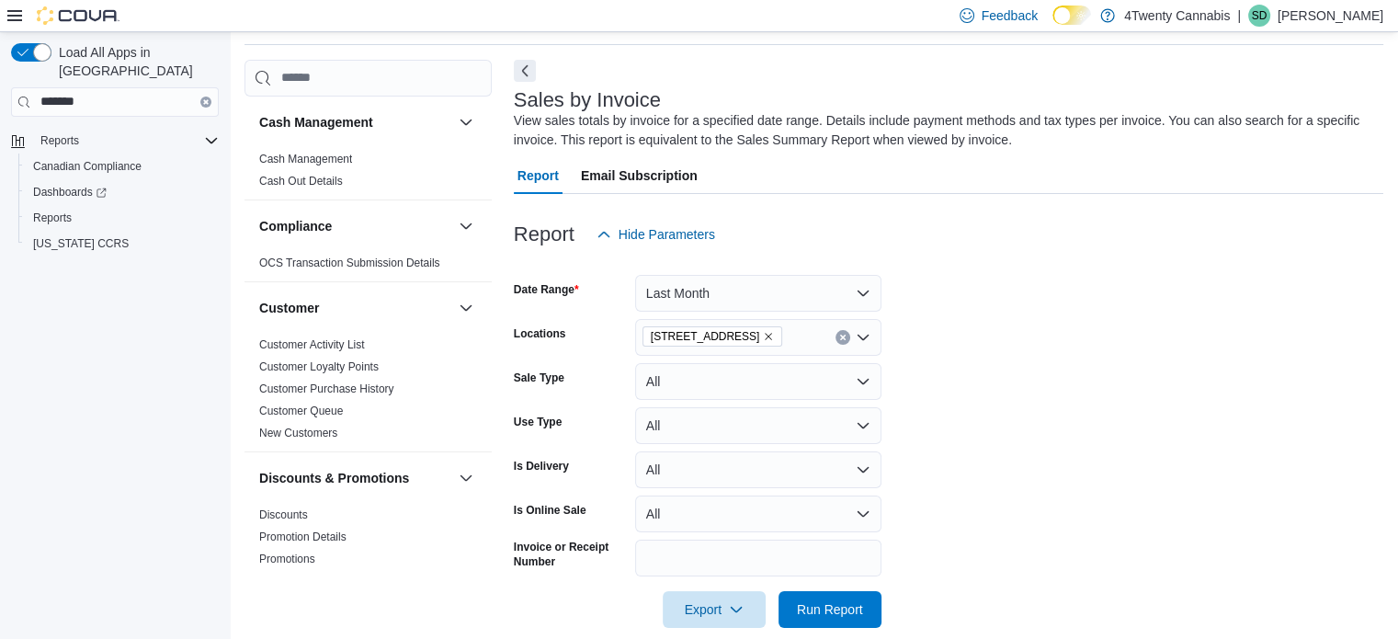
click at [1056, 399] on form "Date Range Last Month Locations [STREET_ADDRESS] Sale Type All Use Type All Is …" at bounding box center [948, 440] width 869 height 375
click at [867, 510] on button "All" at bounding box center [758, 513] width 246 height 37
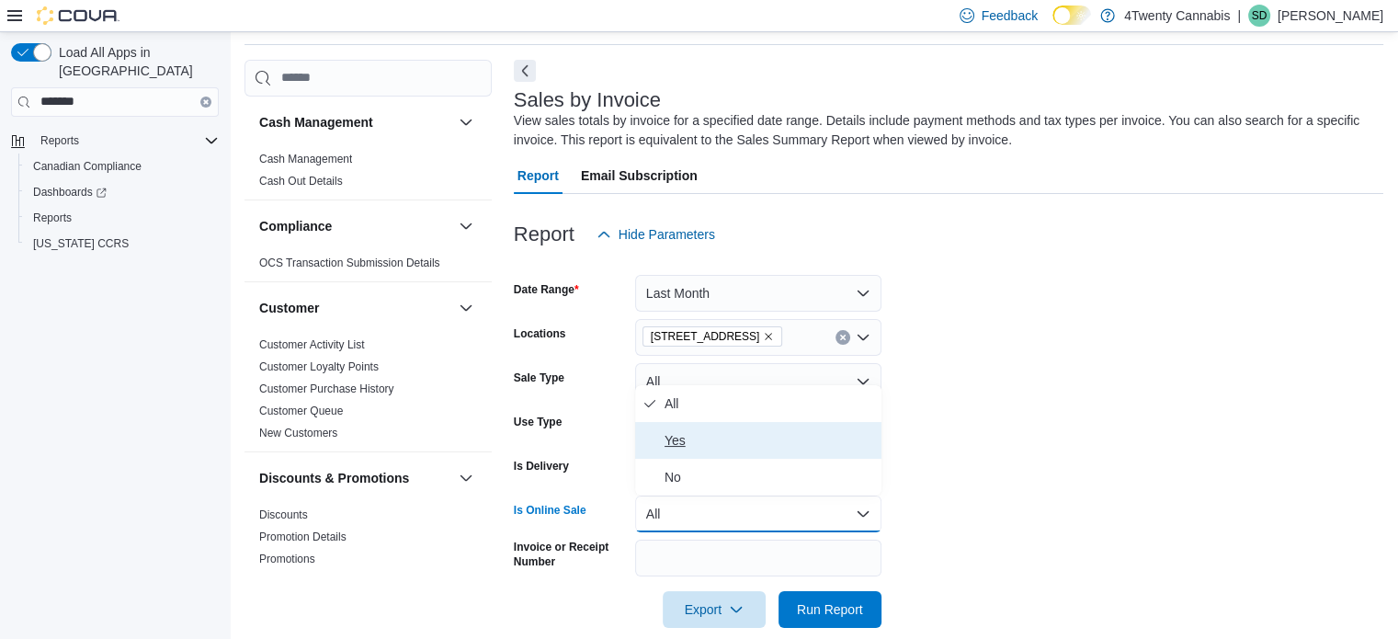
click at [679, 433] on span "Yes" at bounding box center [769, 440] width 210 height 22
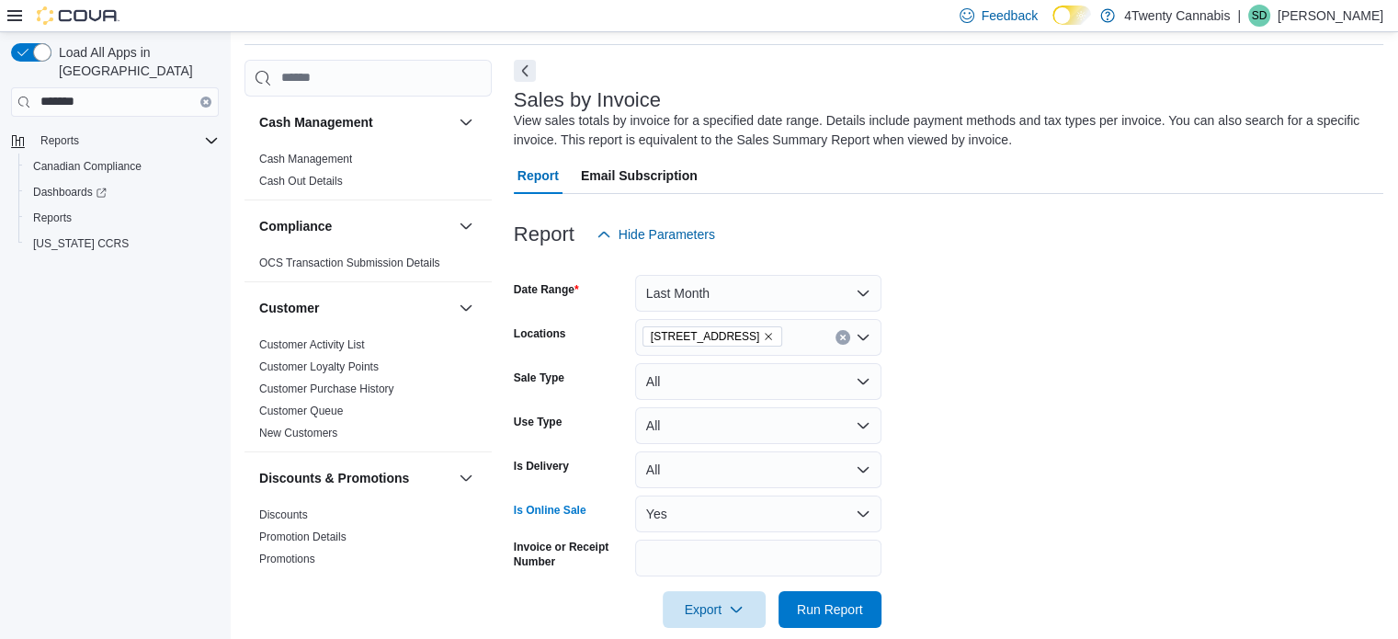
click at [1163, 422] on form "Date Range Last Month Locations [STREET_ADDRESS] Sale Type All Use Type All Is …" at bounding box center [948, 440] width 869 height 375
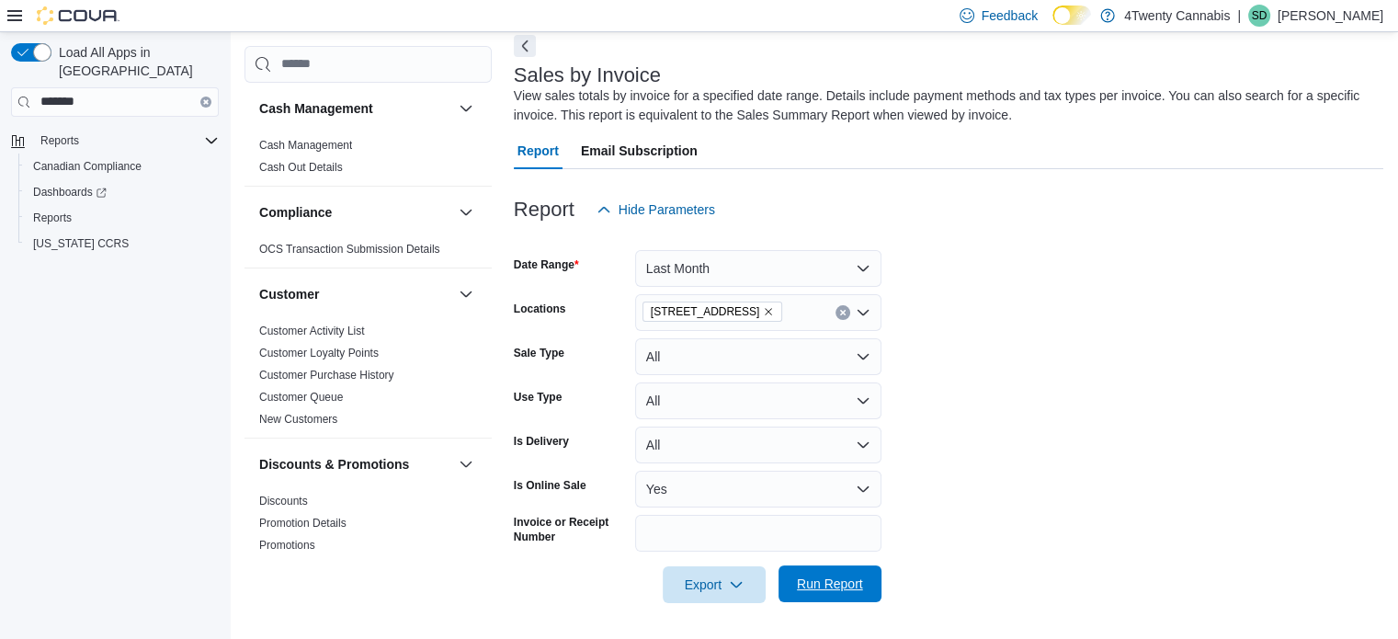
click at [857, 575] on span "Run Report" at bounding box center [830, 583] width 66 height 18
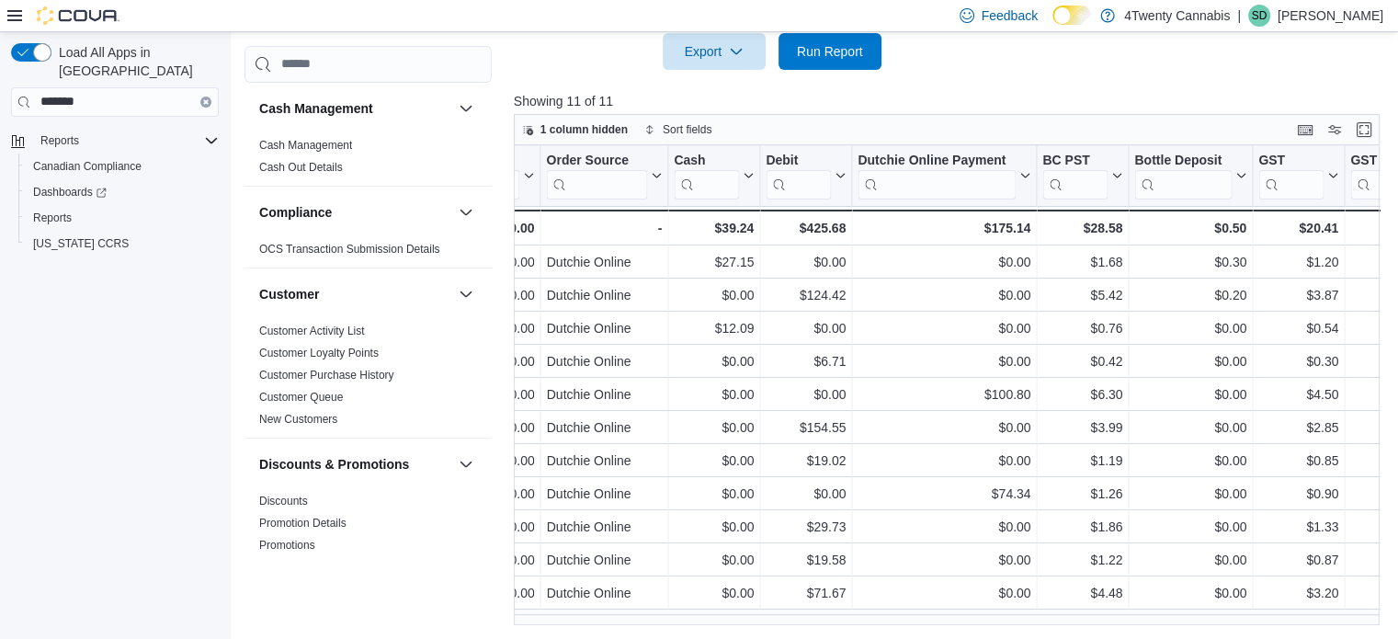
scroll to position [0, 3982]
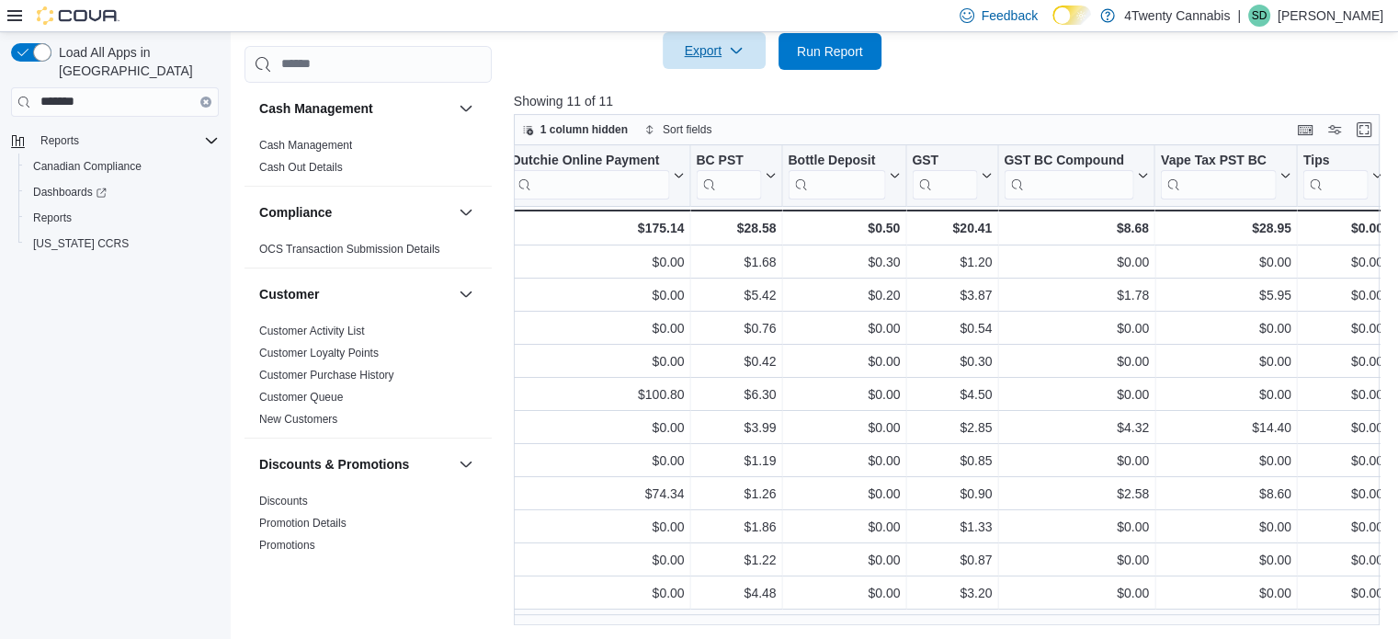
click at [693, 52] on span "Export" at bounding box center [714, 50] width 81 height 37
click at [709, 92] on span "Export to Excel" at bounding box center [716, 88] width 83 height 15
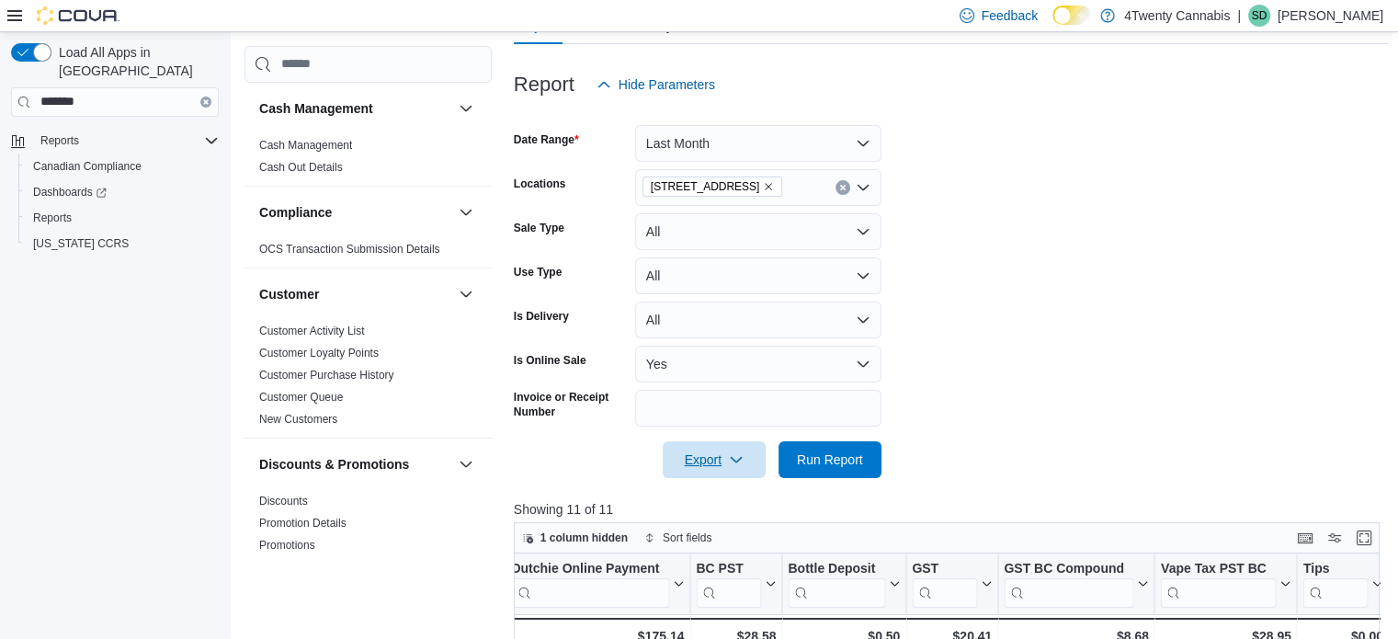
scroll to position [203, 0]
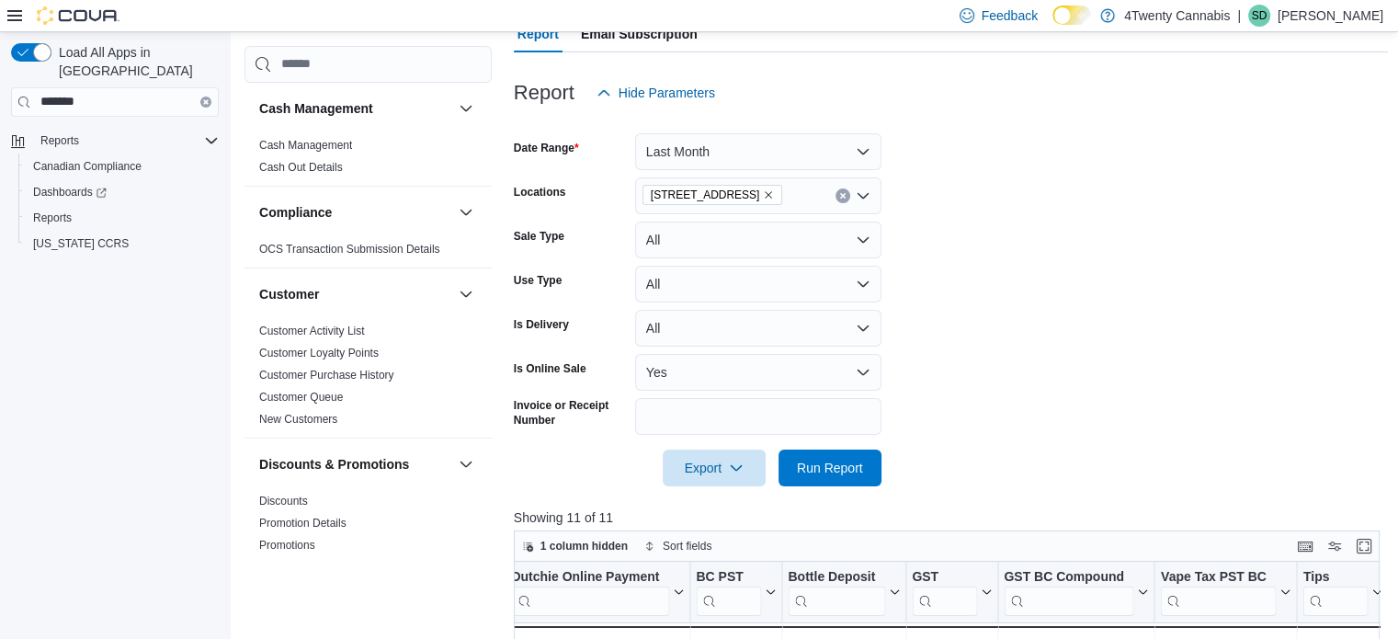
click at [763, 198] on icon "Remove 3441 Kingsway Ave from selection in this group" at bounding box center [768, 194] width 11 height 11
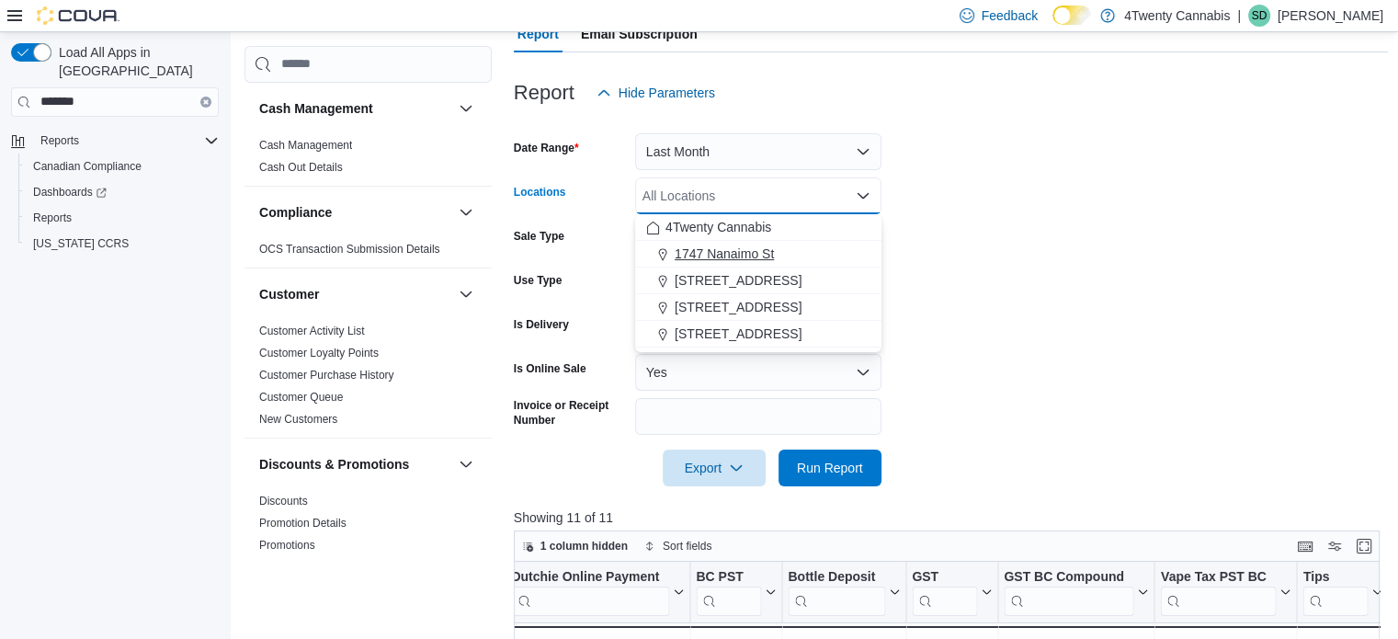
click at [754, 252] on span "1747 Nanaimo St" at bounding box center [724, 253] width 99 height 18
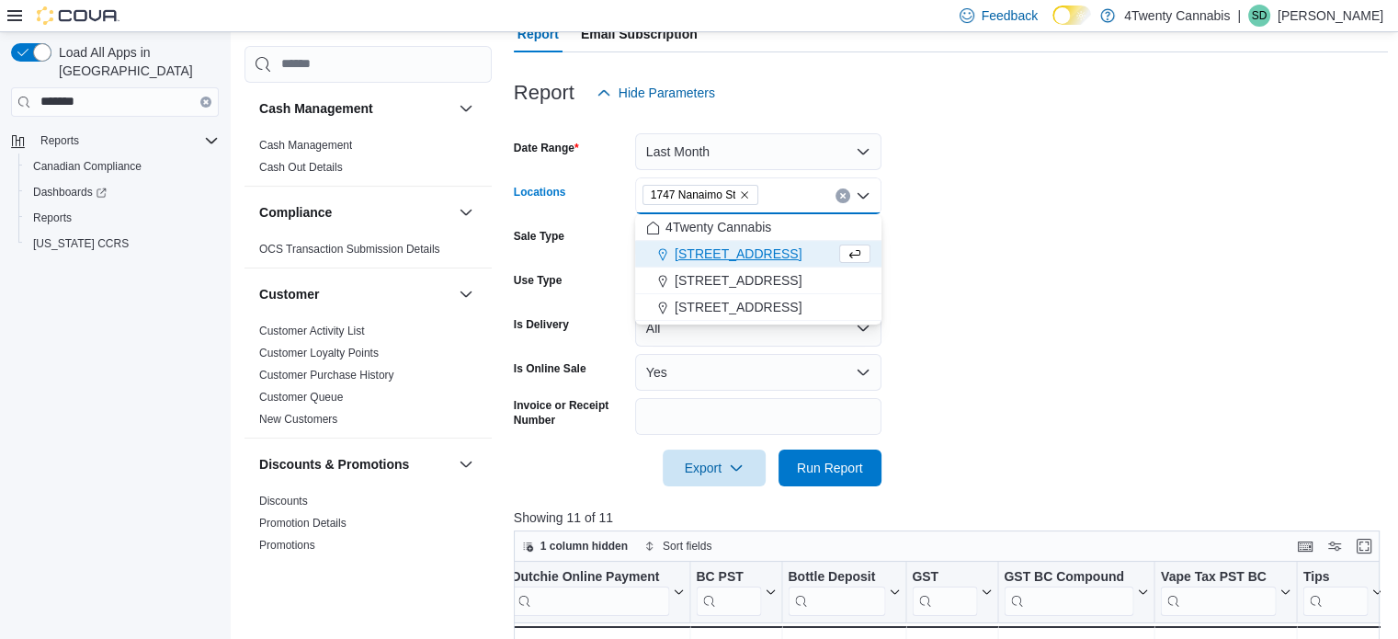
click at [1025, 260] on form "Date Range Last Month Locations [STREET_ADDRESS] Selected. [STREET_ADDRESS] Pre…" at bounding box center [951, 298] width 875 height 375
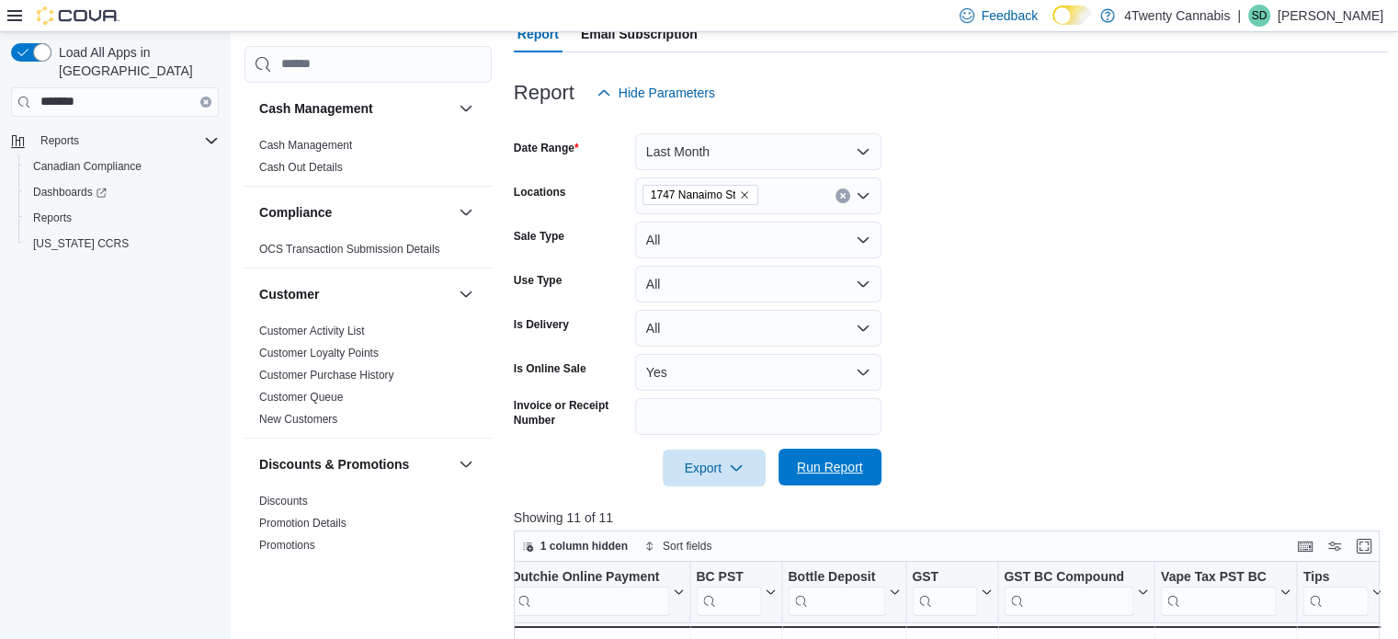
click at [843, 464] on span "Run Report" at bounding box center [830, 467] width 66 height 18
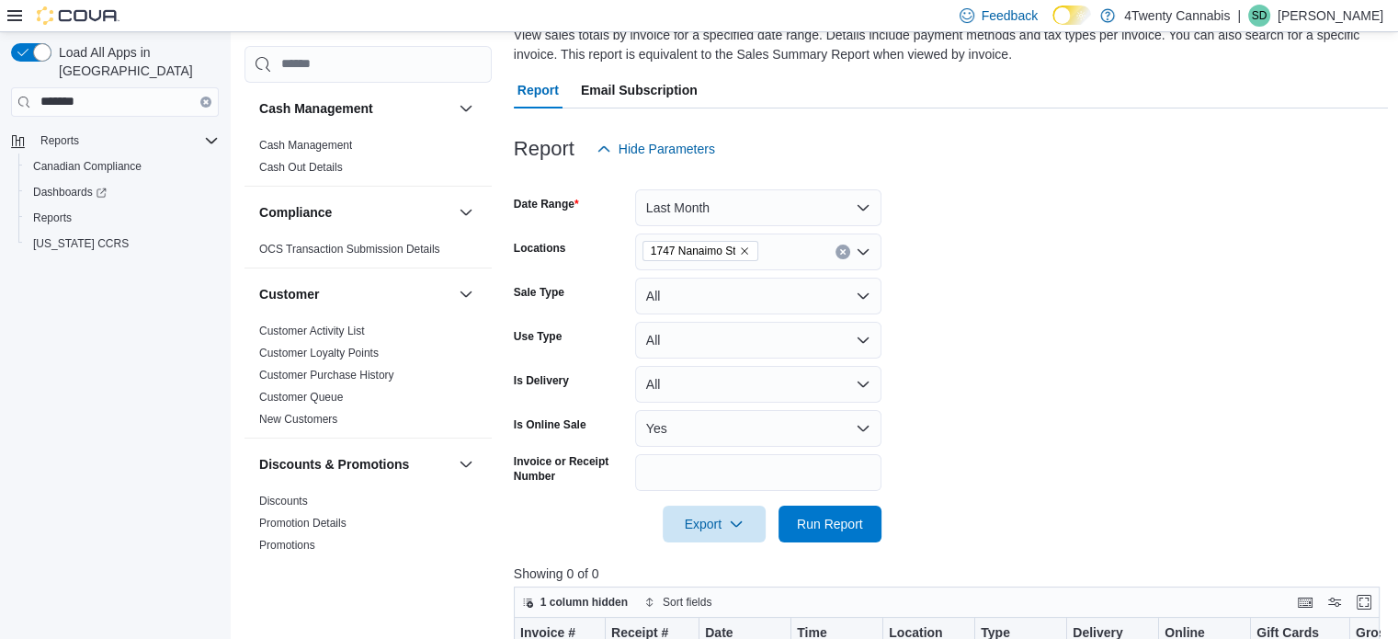
scroll to position [144, 0]
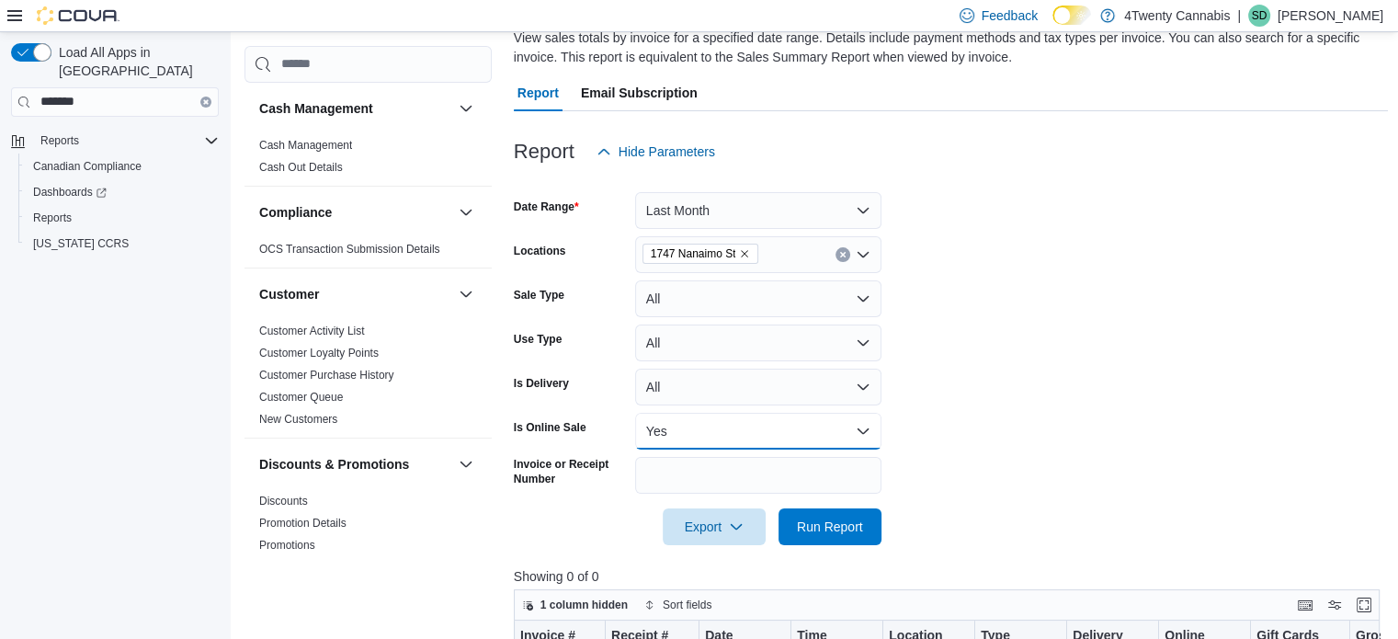
click at [866, 429] on button "Yes" at bounding box center [758, 431] width 246 height 37
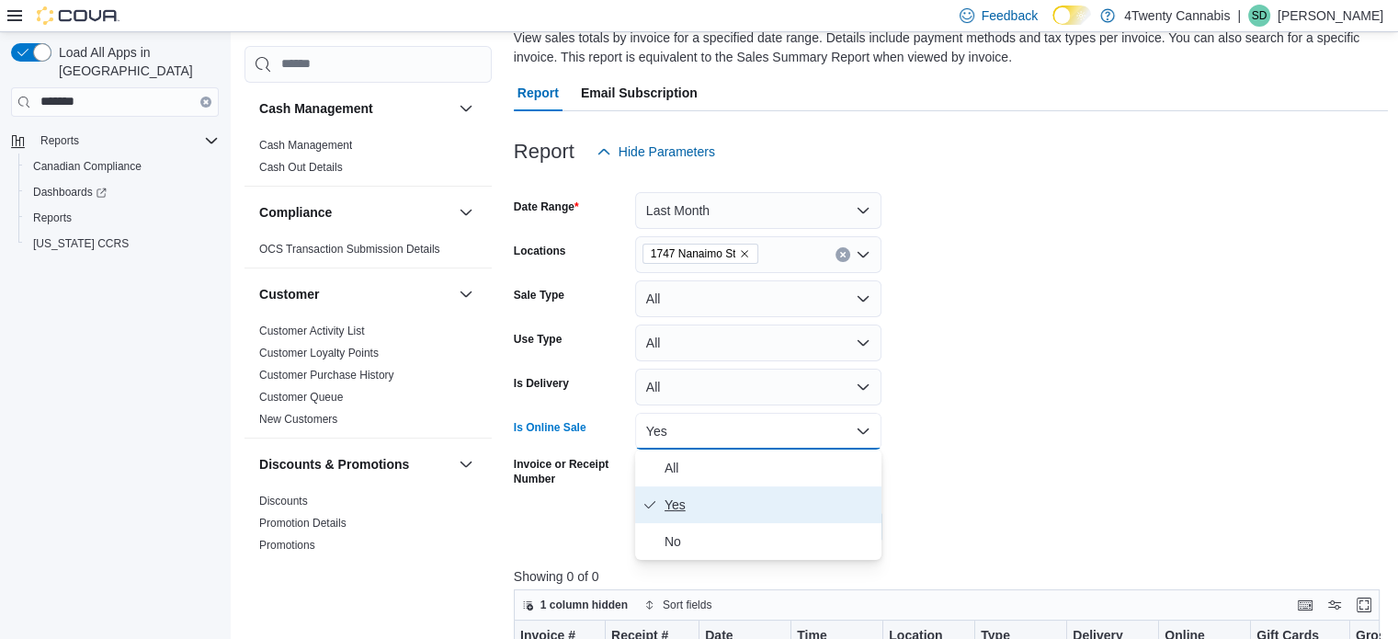
click at [676, 495] on span "Yes" at bounding box center [769, 505] width 210 height 22
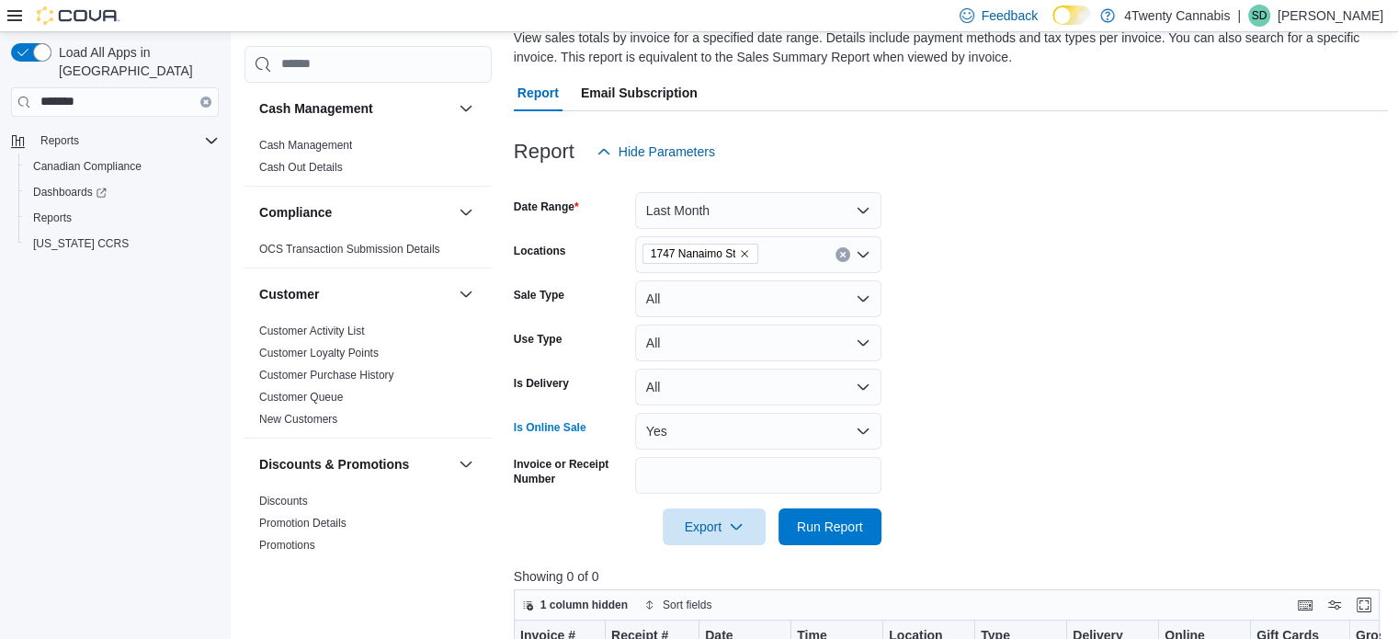
click at [961, 424] on form "Date Range Last Month Locations [STREET_ADDRESS] Sale Type All Use Type All Is …" at bounding box center [951, 357] width 875 height 375
click at [826, 536] on span "Run Report" at bounding box center [829, 525] width 81 height 37
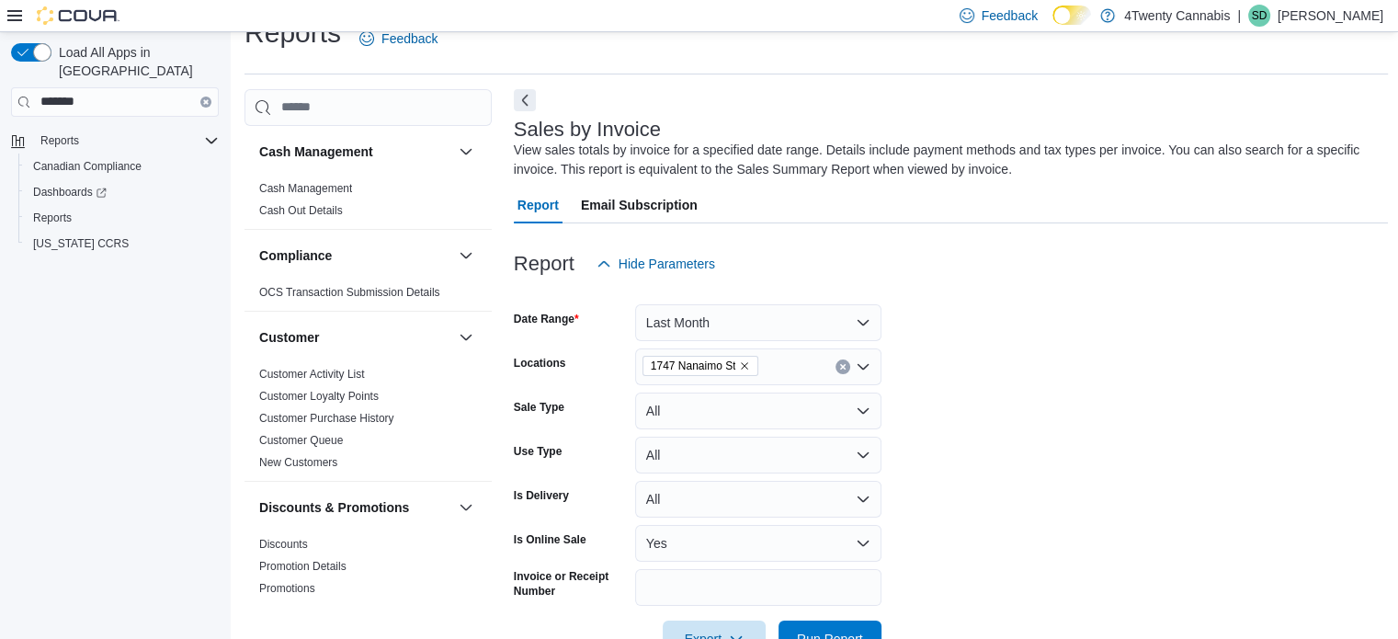
scroll to position [15, 0]
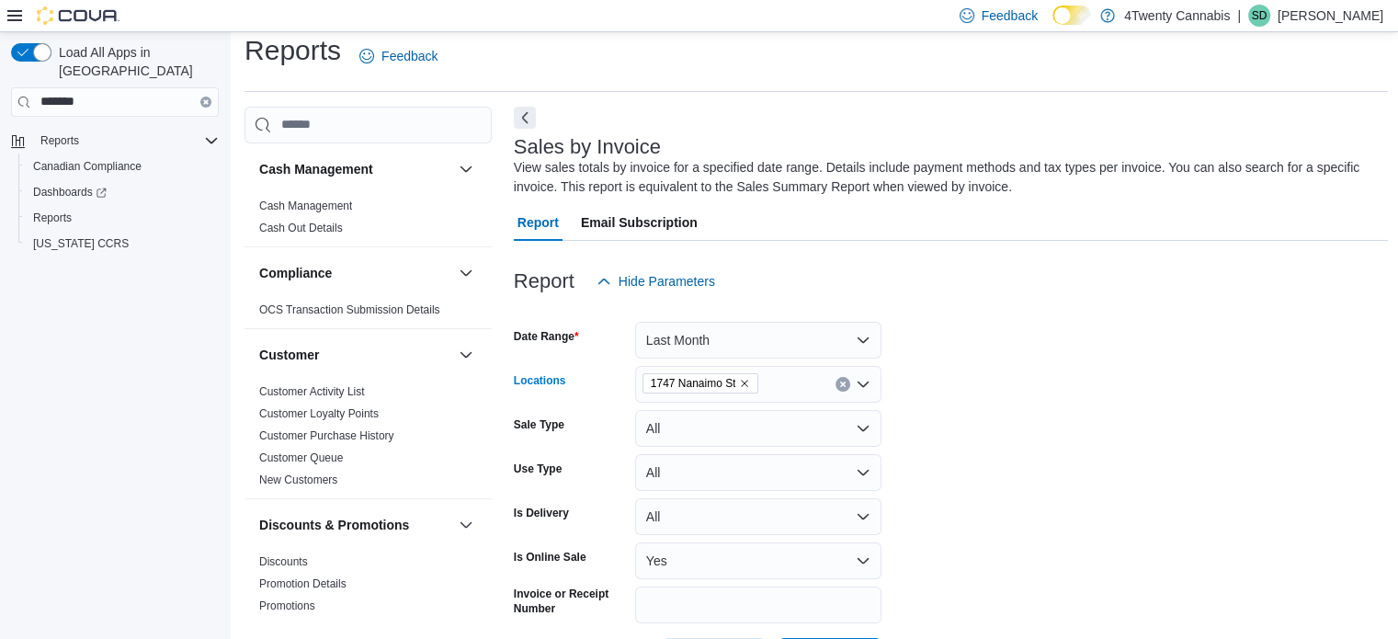
click at [749, 378] on span "1747 Nanaimo St" at bounding box center [700, 383] width 117 height 20
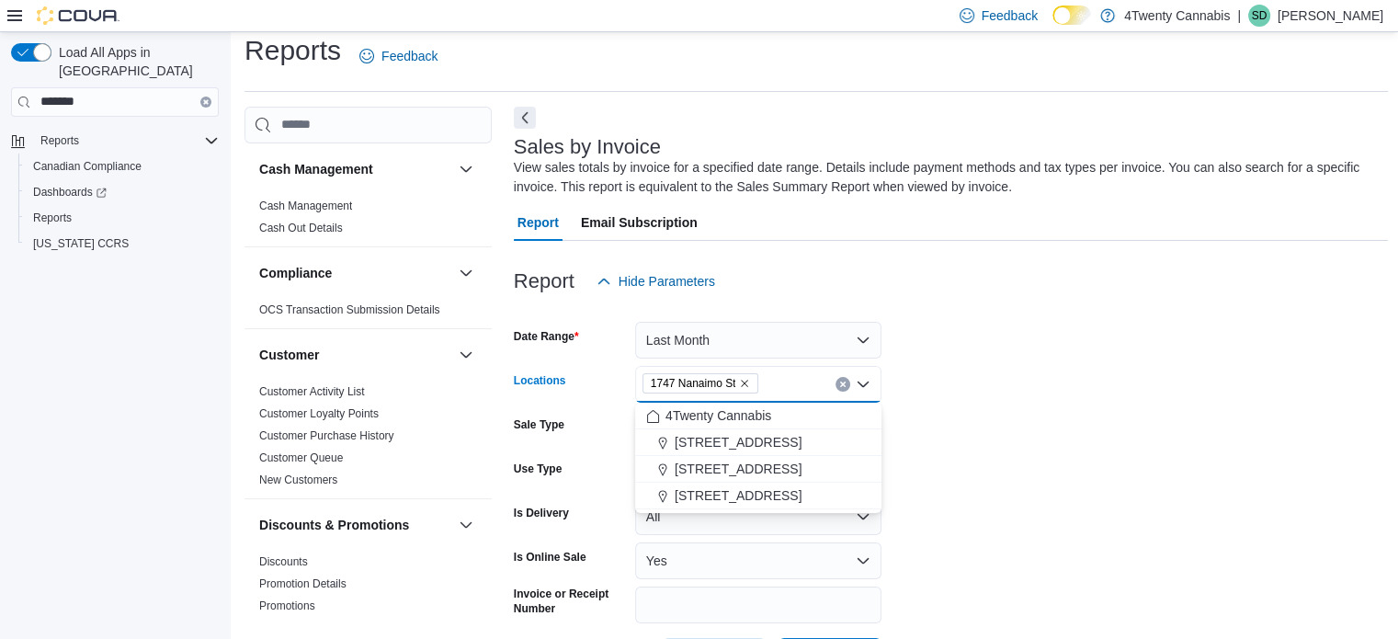
click at [741, 380] on icon "Remove 1747 Nanaimo St from selection in this group" at bounding box center [744, 383] width 11 height 11
click at [747, 438] on span "1747 Nanaimo St" at bounding box center [724, 442] width 99 height 18
click at [1002, 407] on form "Date Range Last Month Locations [STREET_ADDRESS] Selected. [STREET_ADDRESS] Pre…" at bounding box center [951, 487] width 875 height 375
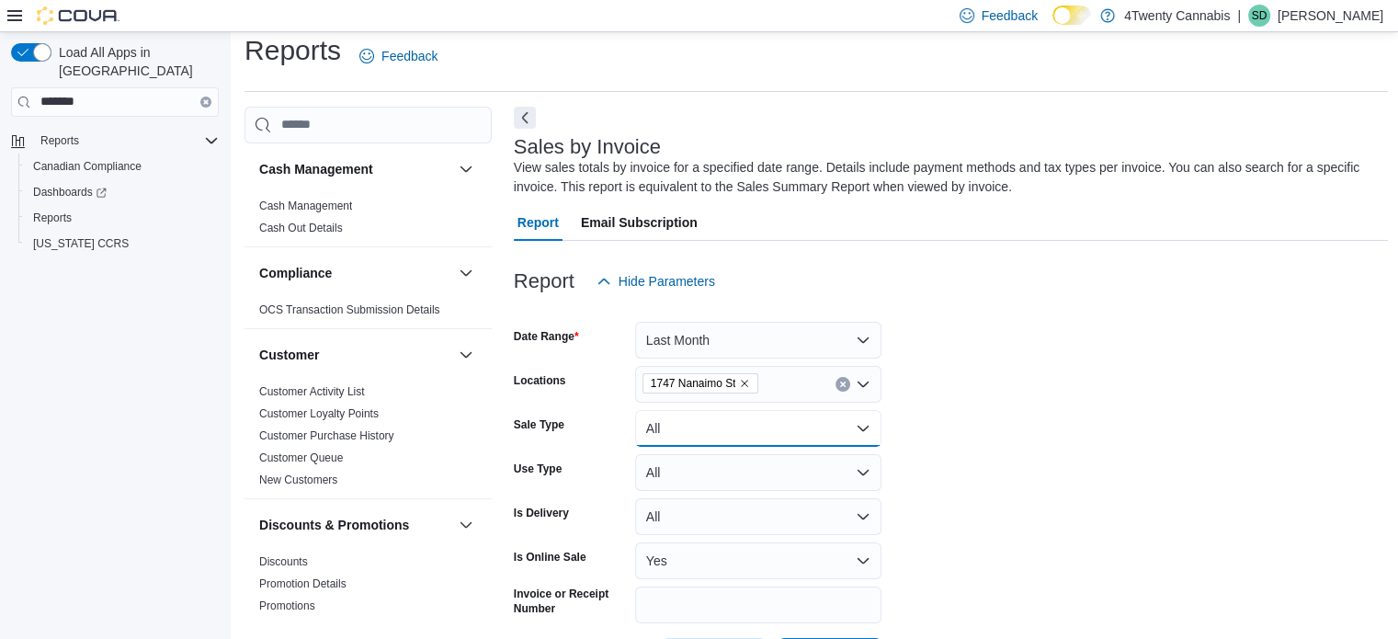
click at [843, 426] on button "All" at bounding box center [758, 428] width 246 height 37
click at [1019, 433] on form "Date Range Last Month Locations [STREET_ADDRESS] Sale Type All Use Type All Is …" at bounding box center [951, 487] width 875 height 375
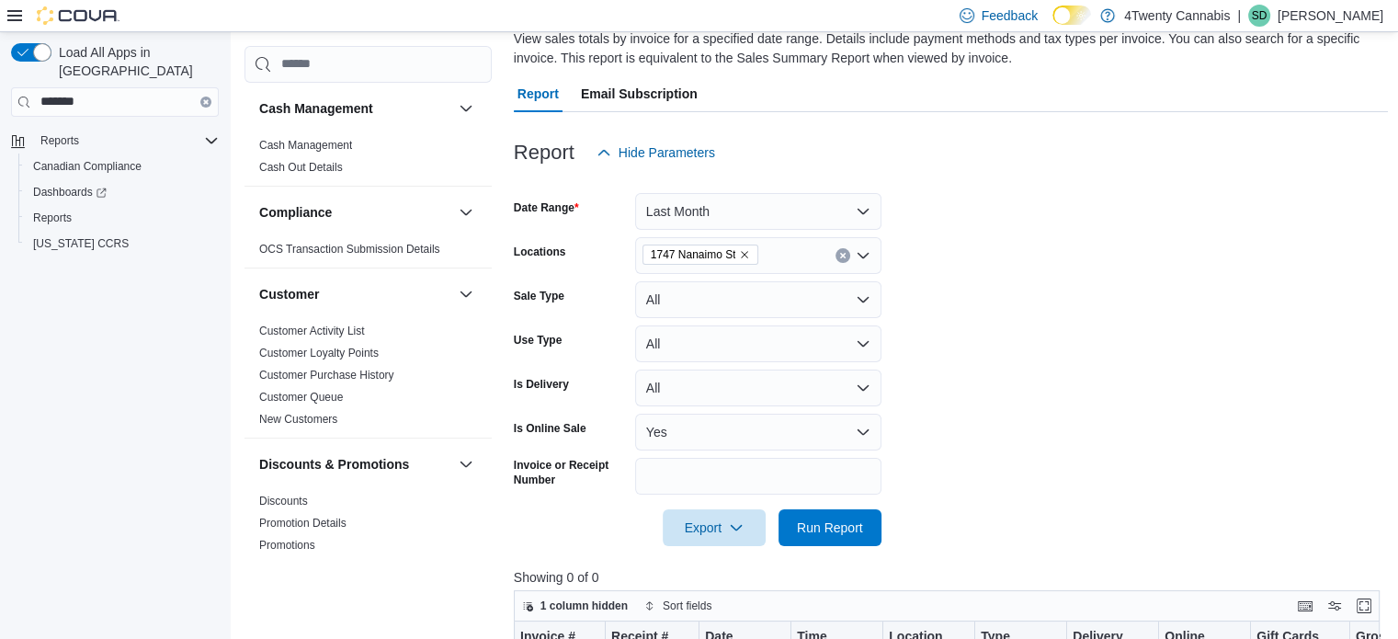
scroll to position [153, 0]
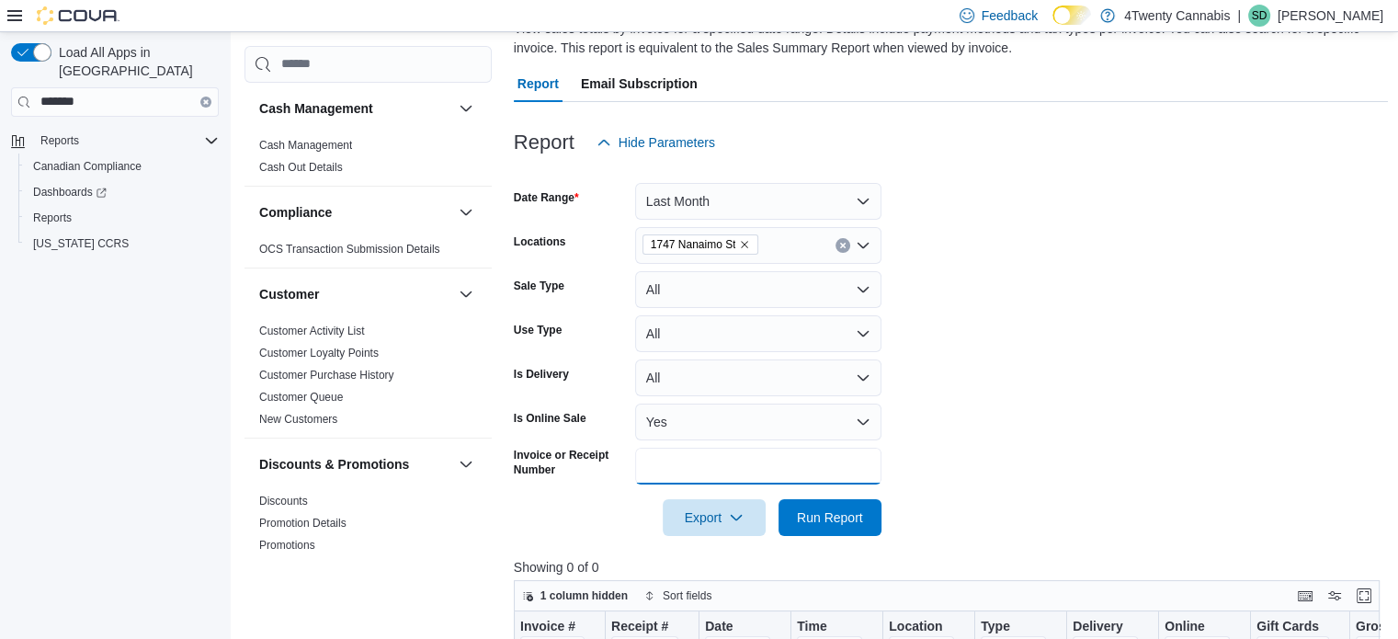
click at [862, 470] on input "Invoice or Receipt Number" at bounding box center [758, 466] width 246 height 37
click at [952, 463] on form "Date Range Last Month Locations [STREET_ADDRESS] Sale Type All Use Type All Is …" at bounding box center [951, 348] width 875 height 375
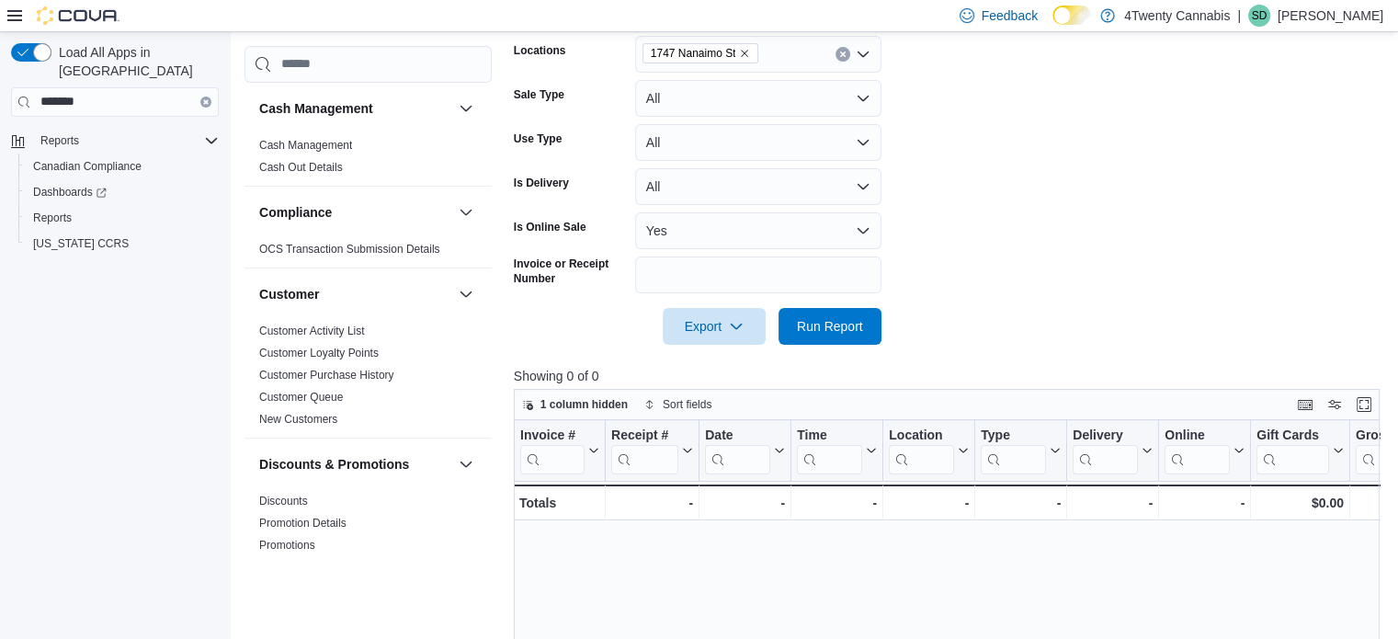
scroll to position [356, 0]
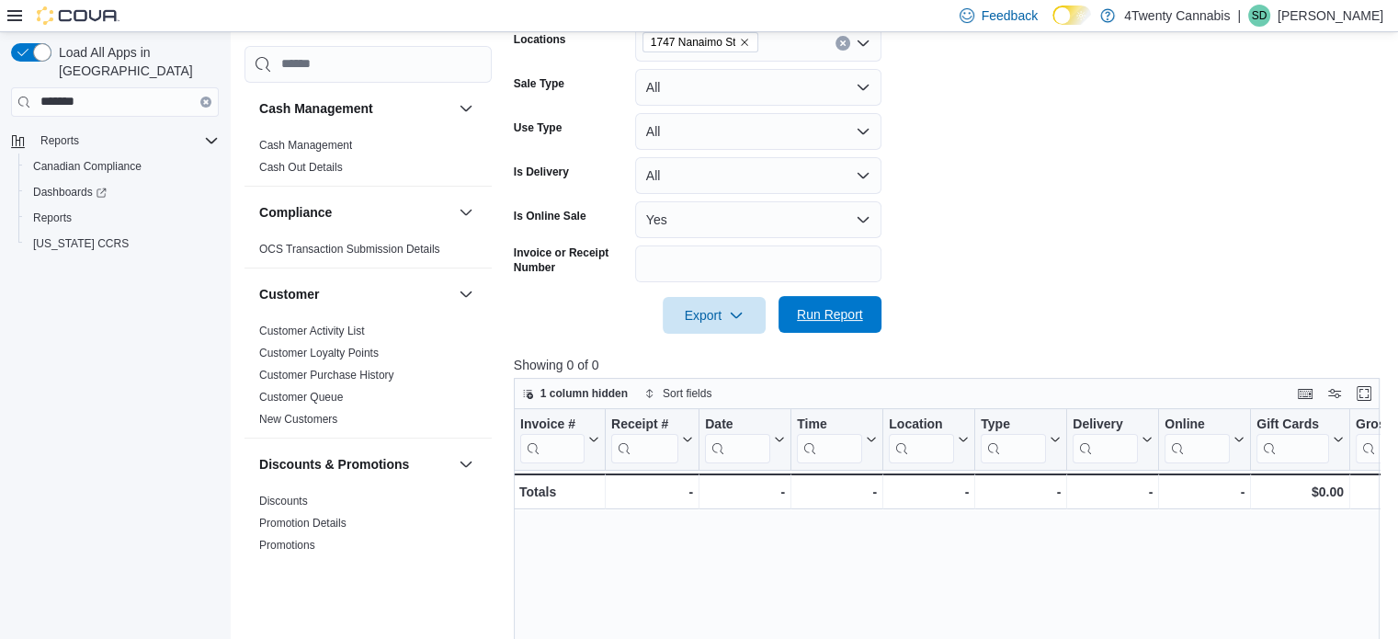
click at [849, 315] on span "Run Report" at bounding box center [830, 314] width 66 height 18
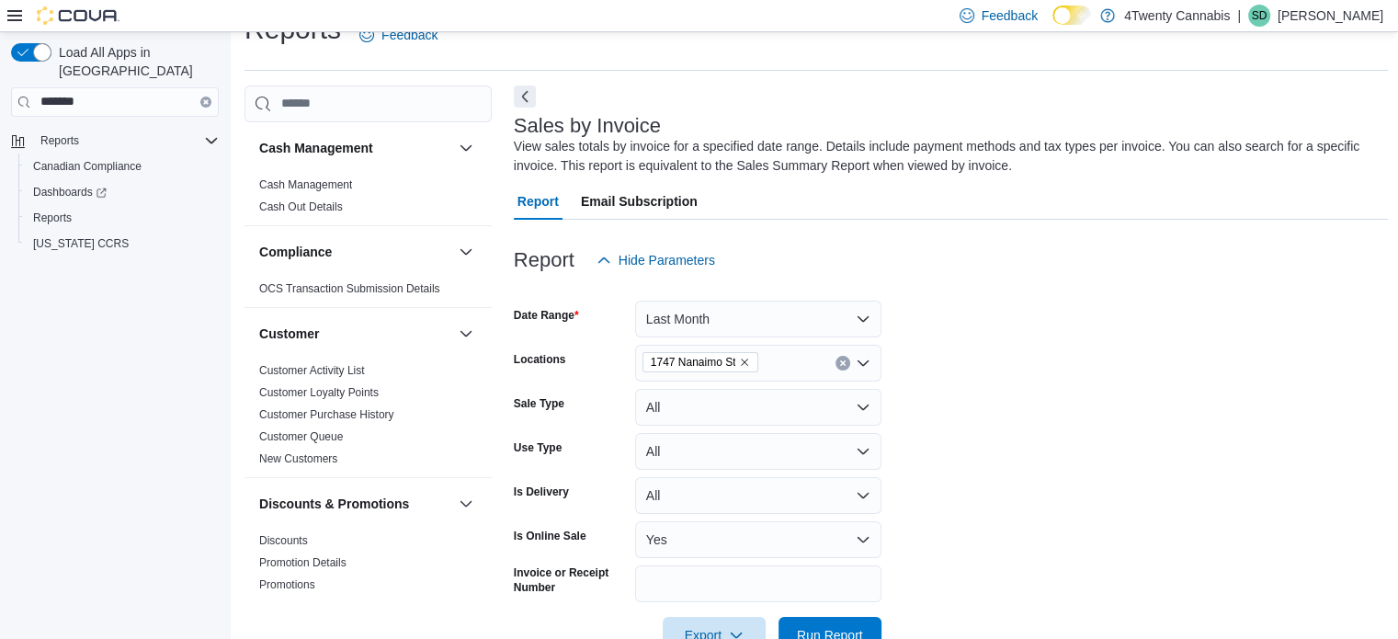
scroll to position [0, 0]
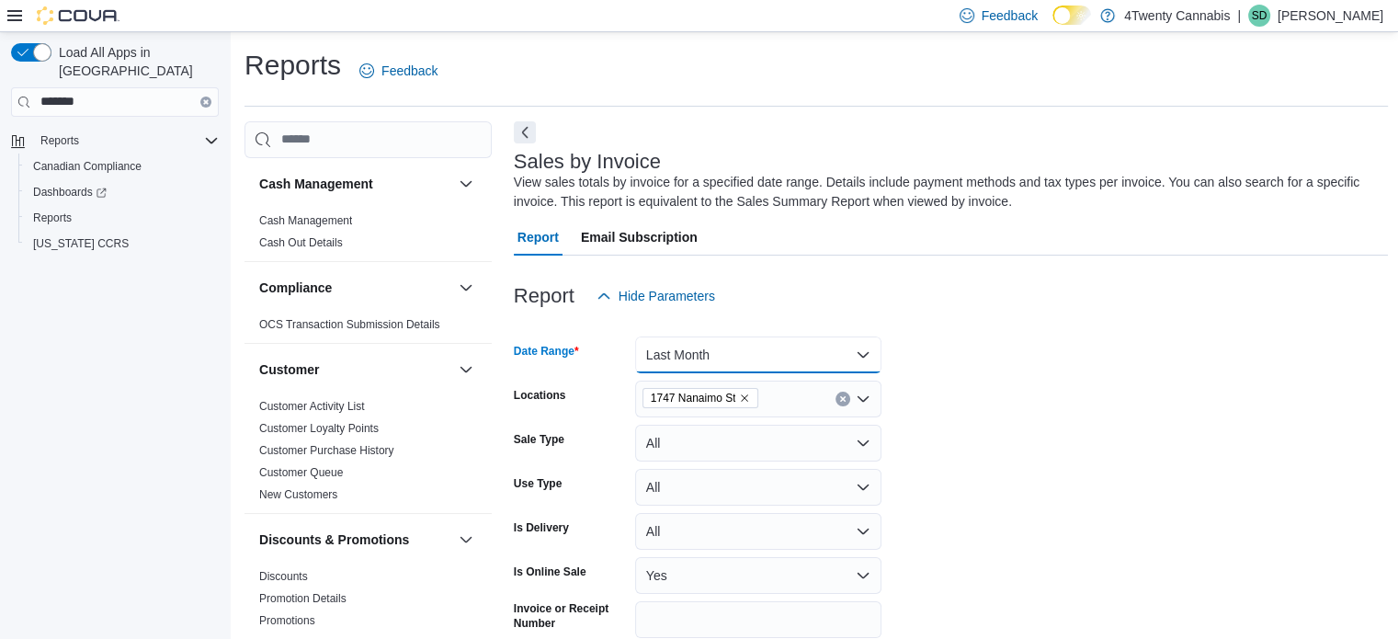
click at [858, 356] on button "Last Month" at bounding box center [758, 354] width 246 height 37
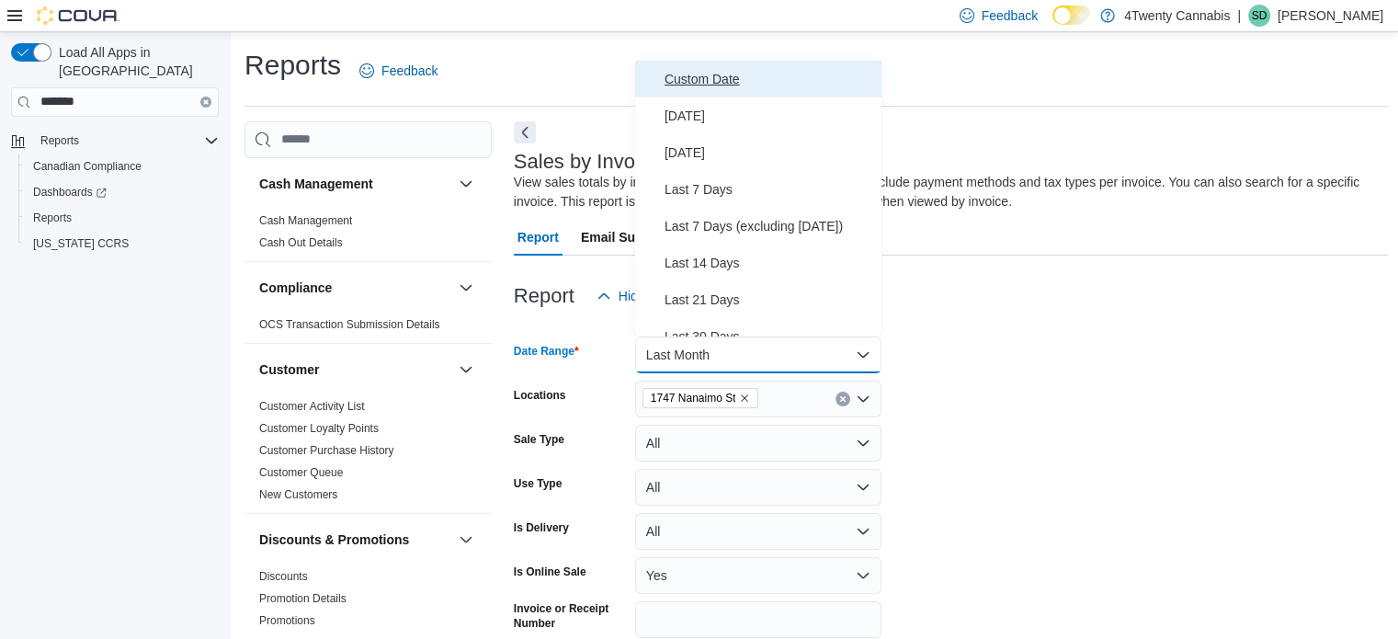
click at [720, 81] on span "Custom Date" at bounding box center [769, 79] width 210 height 22
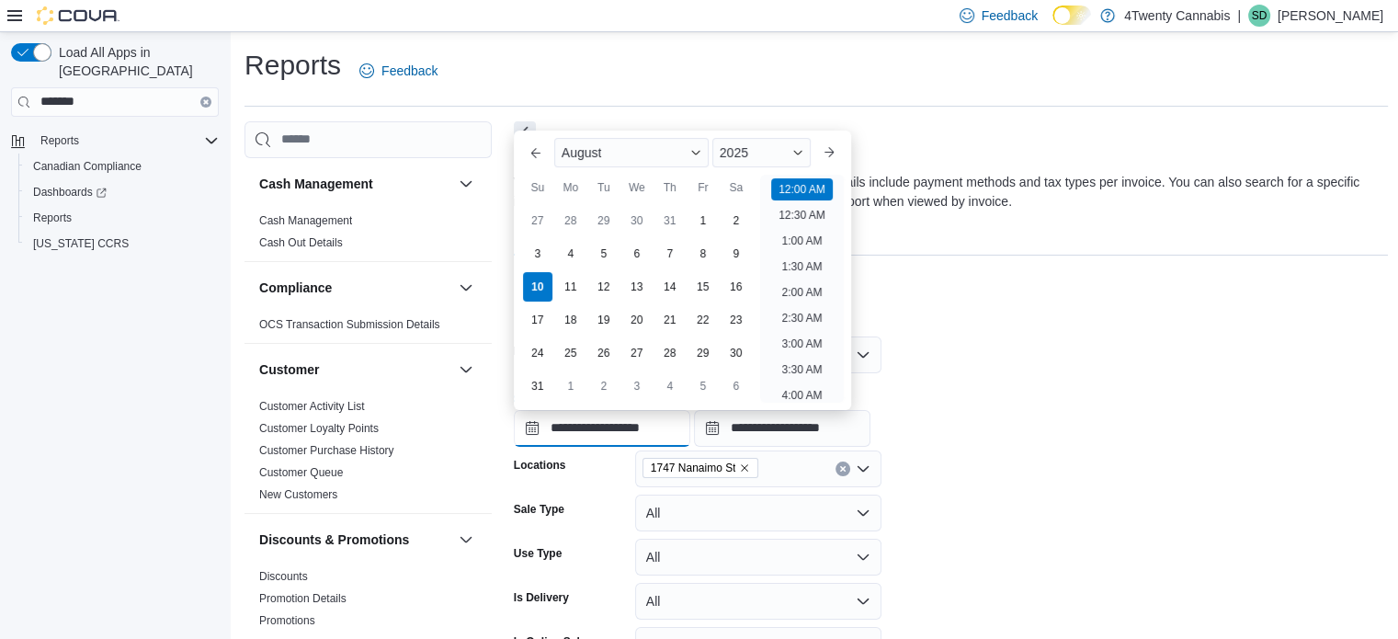
click at [673, 427] on input "**********" at bounding box center [602, 428] width 176 height 37
click at [537, 157] on button "Previous Month" at bounding box center [535, 152] width 29 height 29
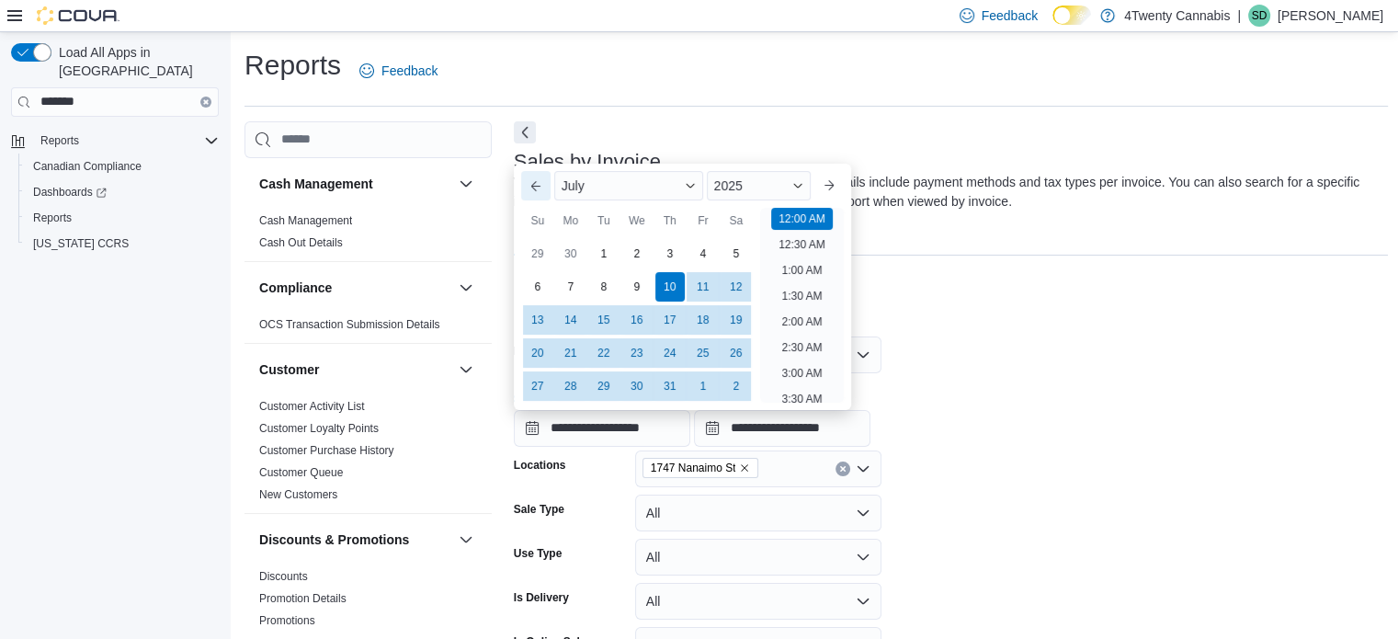
click at [530, 183] on button "Previous Month" at bounding box center [535, 185] width 29 height 29
click at [537, 258] on div "1" at bounding box center [537, 253] width 32 height 32
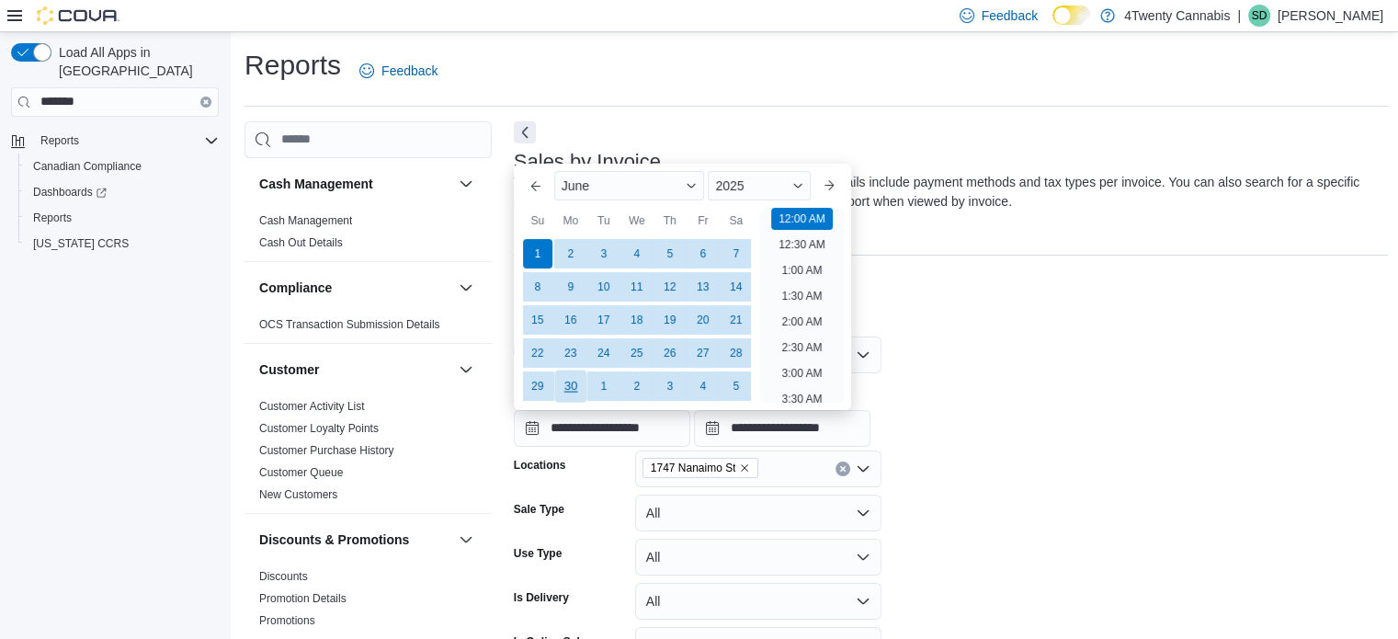
click at [575, 391] on div "30" at bounding box center [570, 385] width 32 height 32
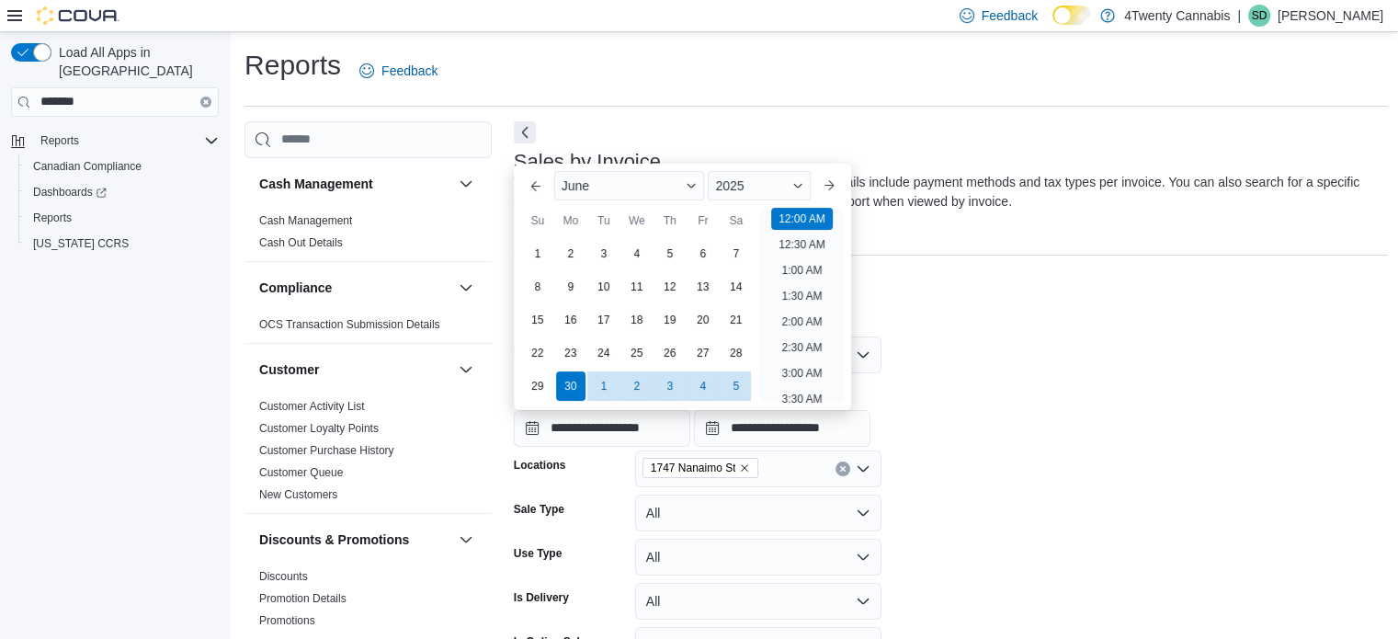
click at [952, 404] on div "**********" at bounding box center [951, 412] width 875 height 70
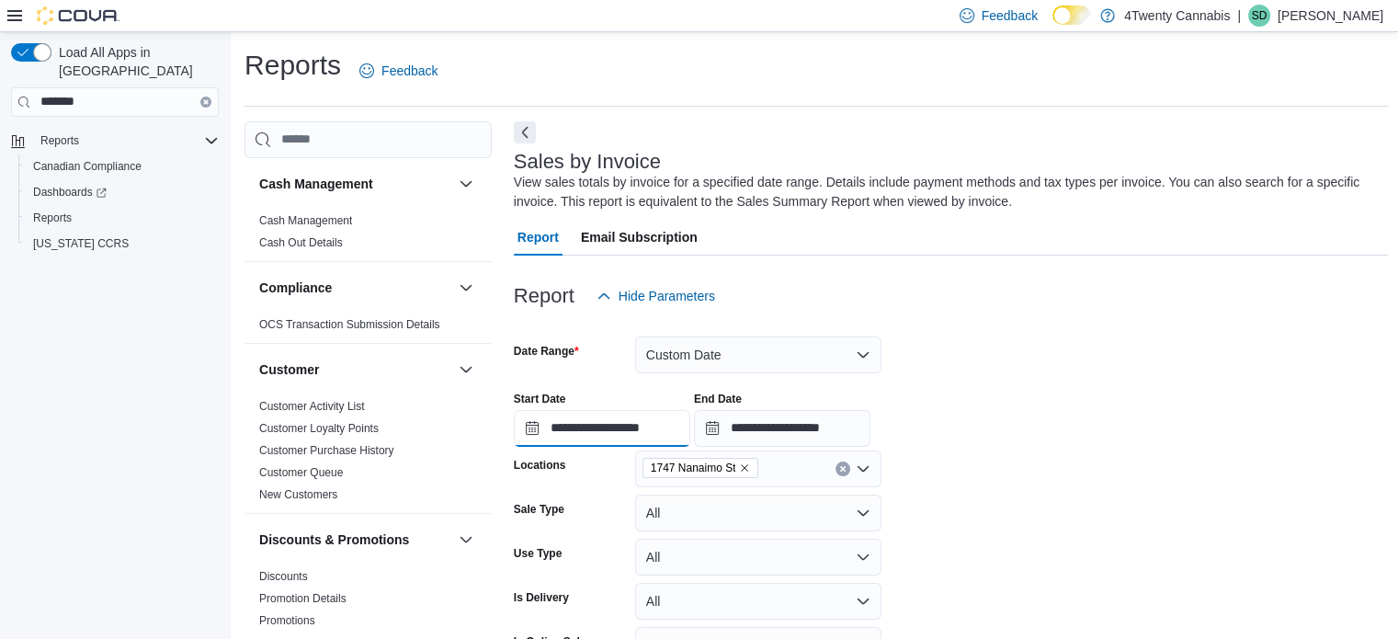
click at [690, 421] on input "**********" at bounding box center [602, 428] width 176 height 37
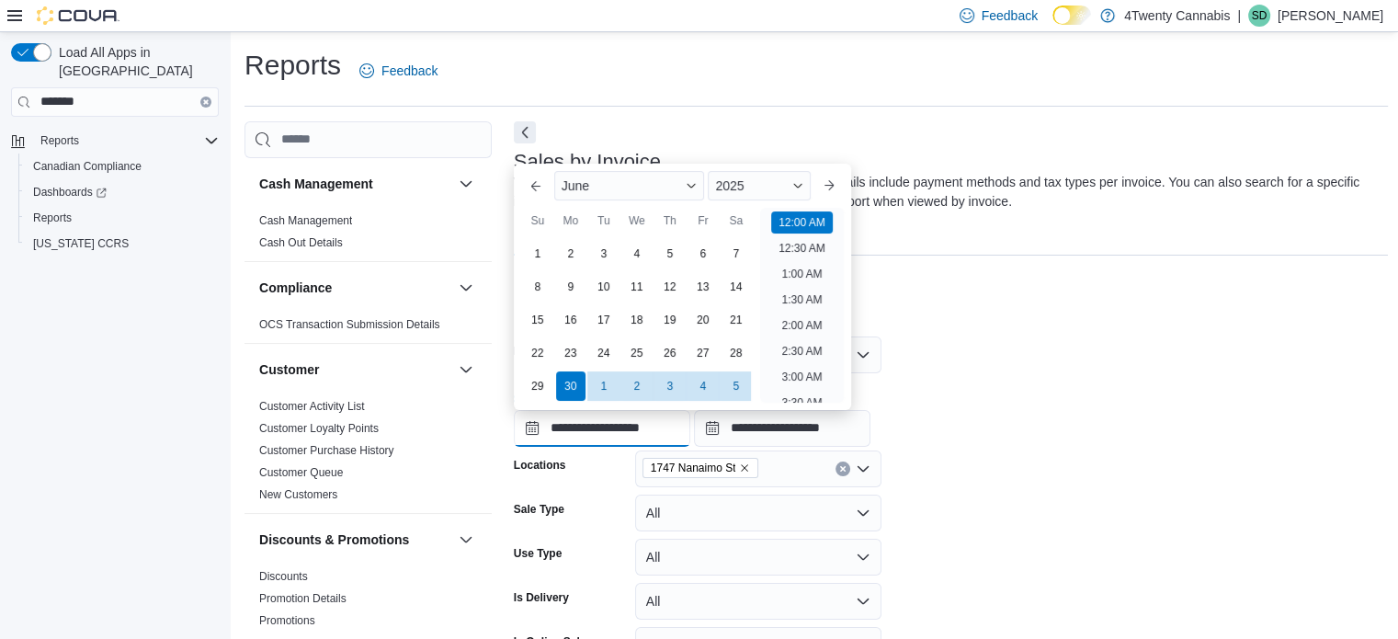
scroll to position [57, 0]
click at [535, 250] on div "1" at bounding box center [537, 253] width 32 height 32
type input "**********"
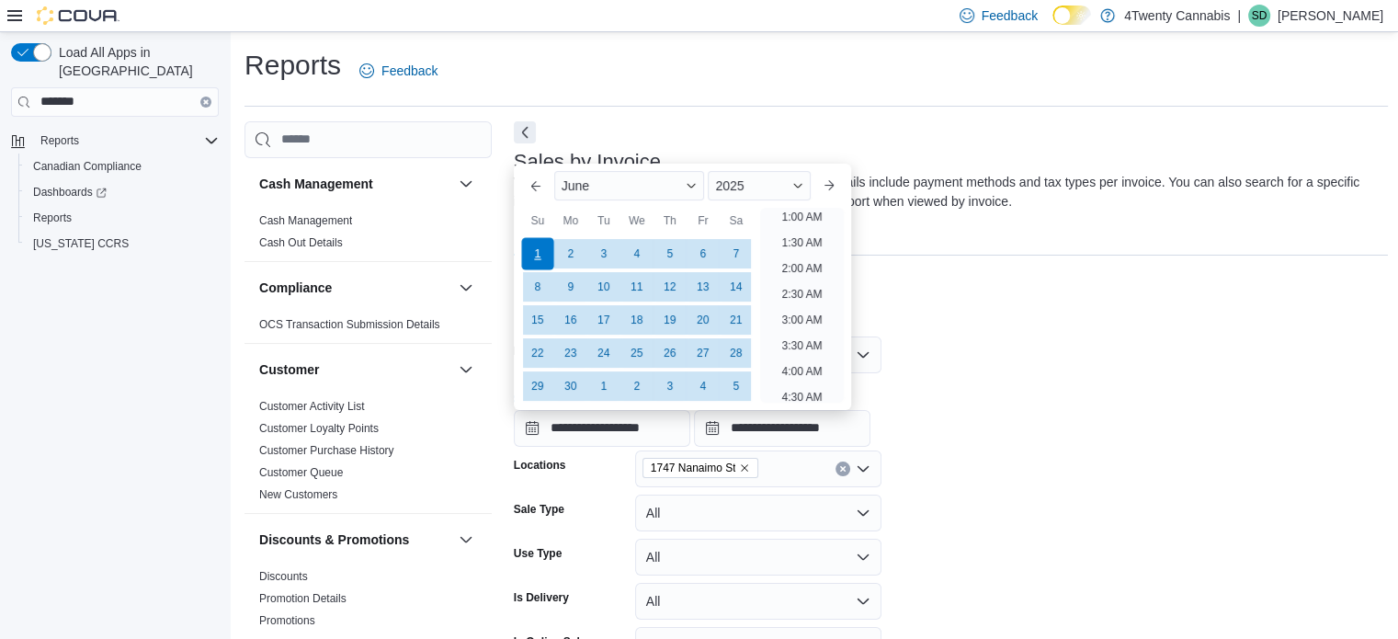
scroll to position [4, 0]
click at [1009, 314] on div at bounding box center [951, 325] width 875 height 22
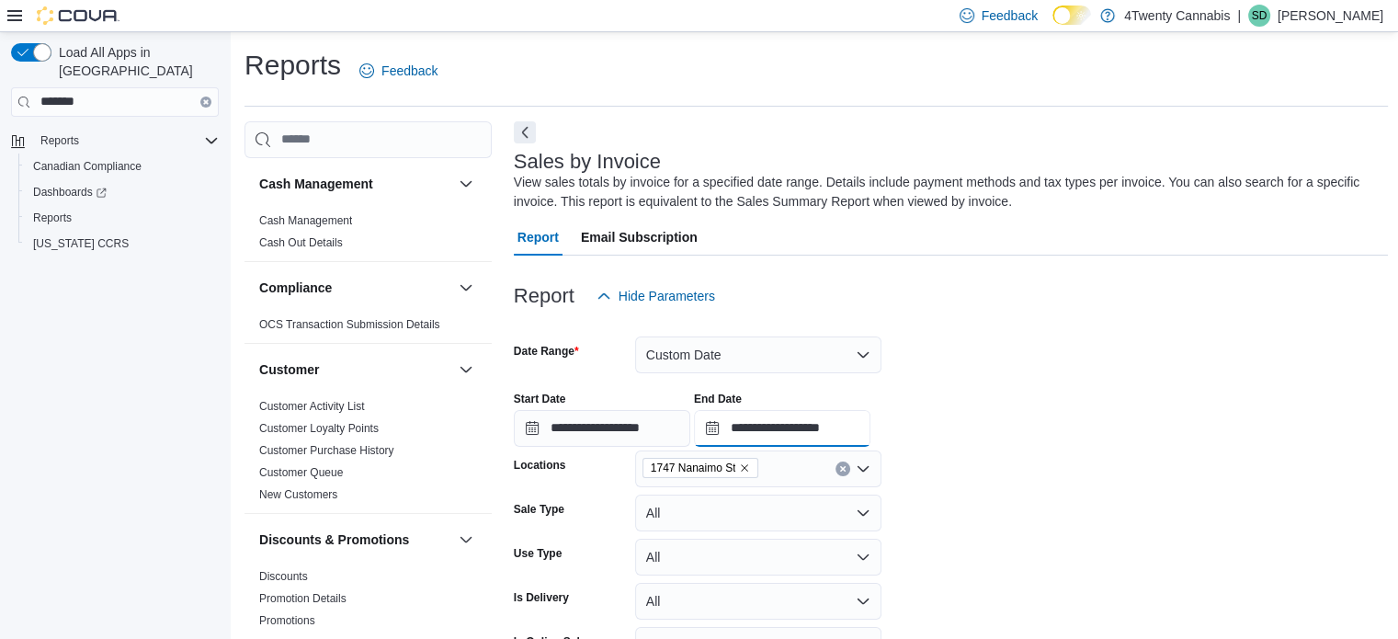
click at [870, 428] on input "**********" at bounding box center [782, 428] width 176 height 37
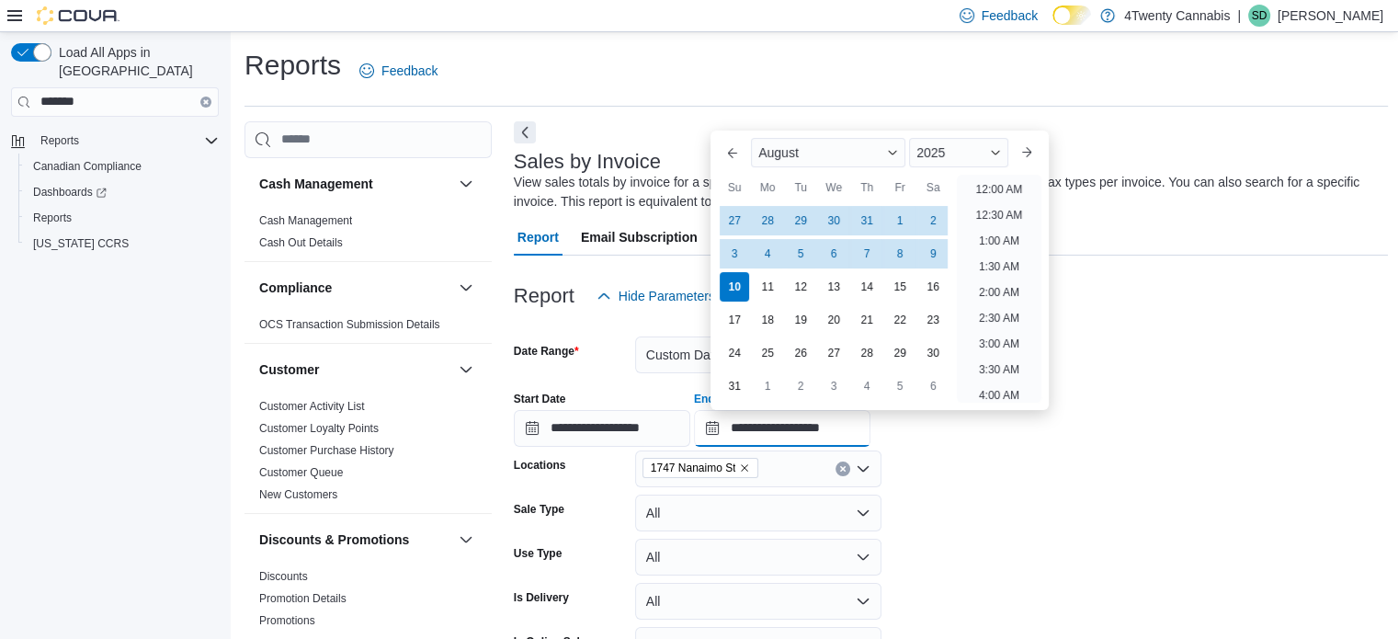
scroll to position [1011, 0]
click at [739, 148] on button "Previous Month" at bounding box center [732, 152] width 29 height 29
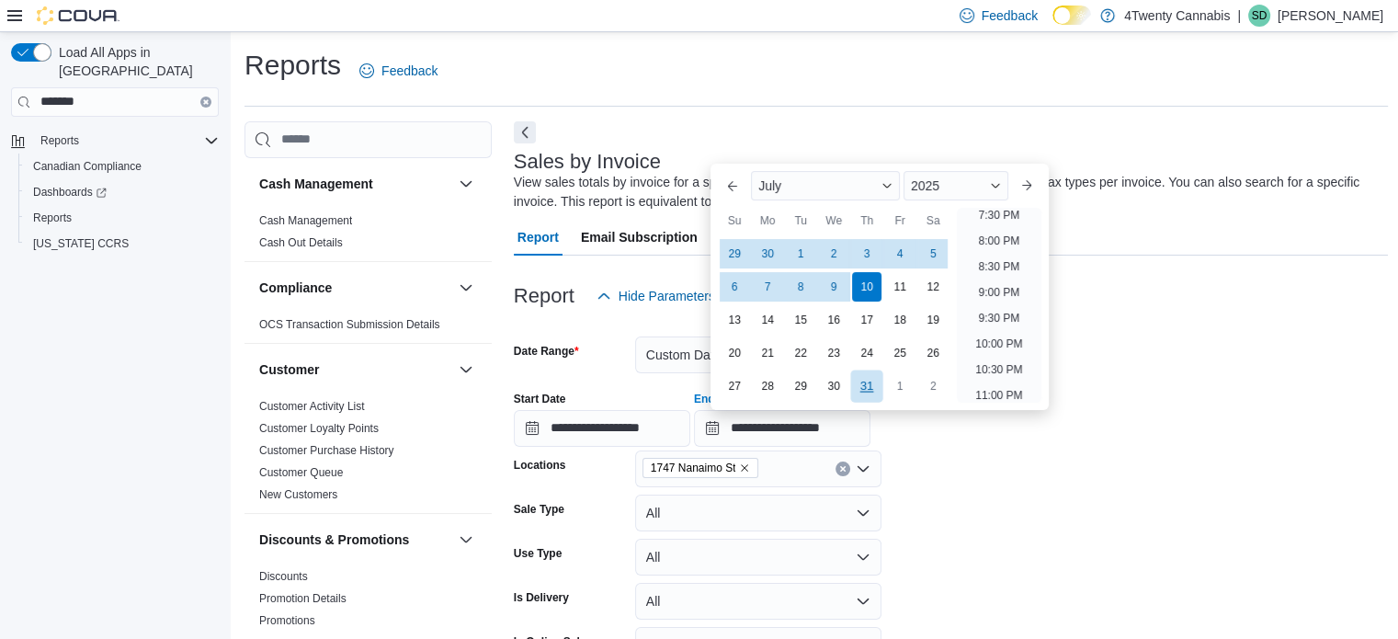
click at [878, 382] on div "31" at bounding box center [867, 385] width 32 height 32
type input "**********"
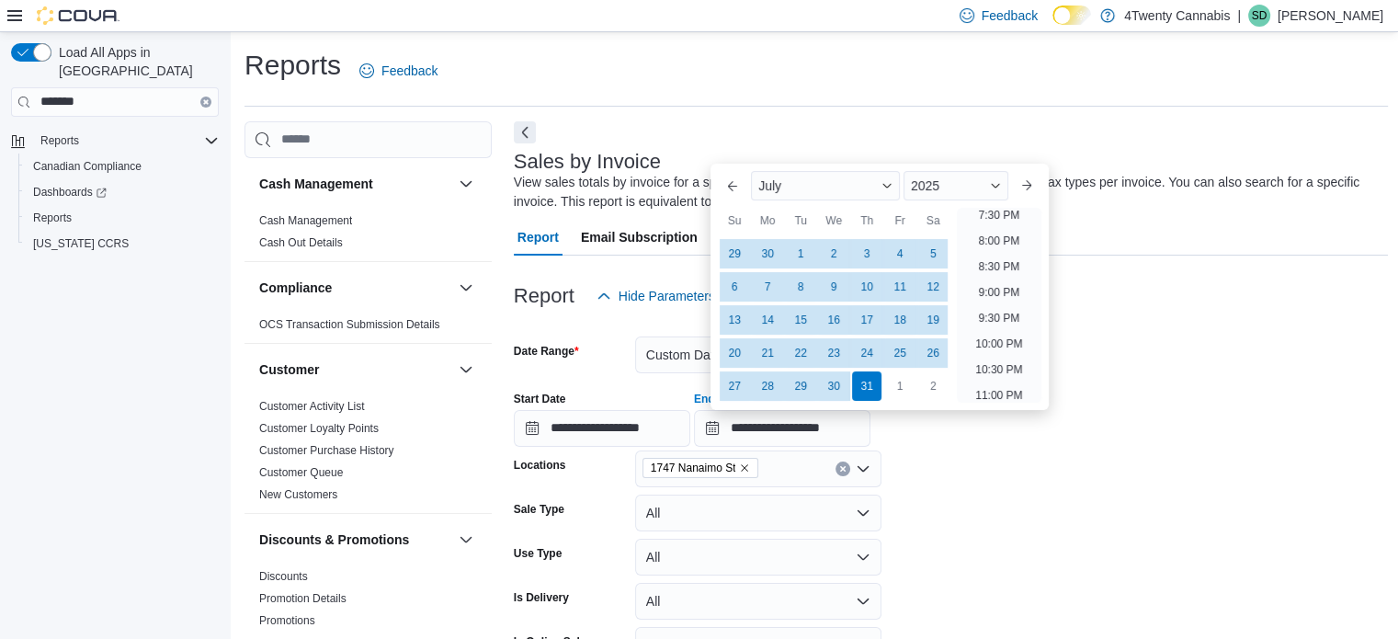
click at [1058, 484] on form "**********" at bounding box center [951, 536] width 875 height 445
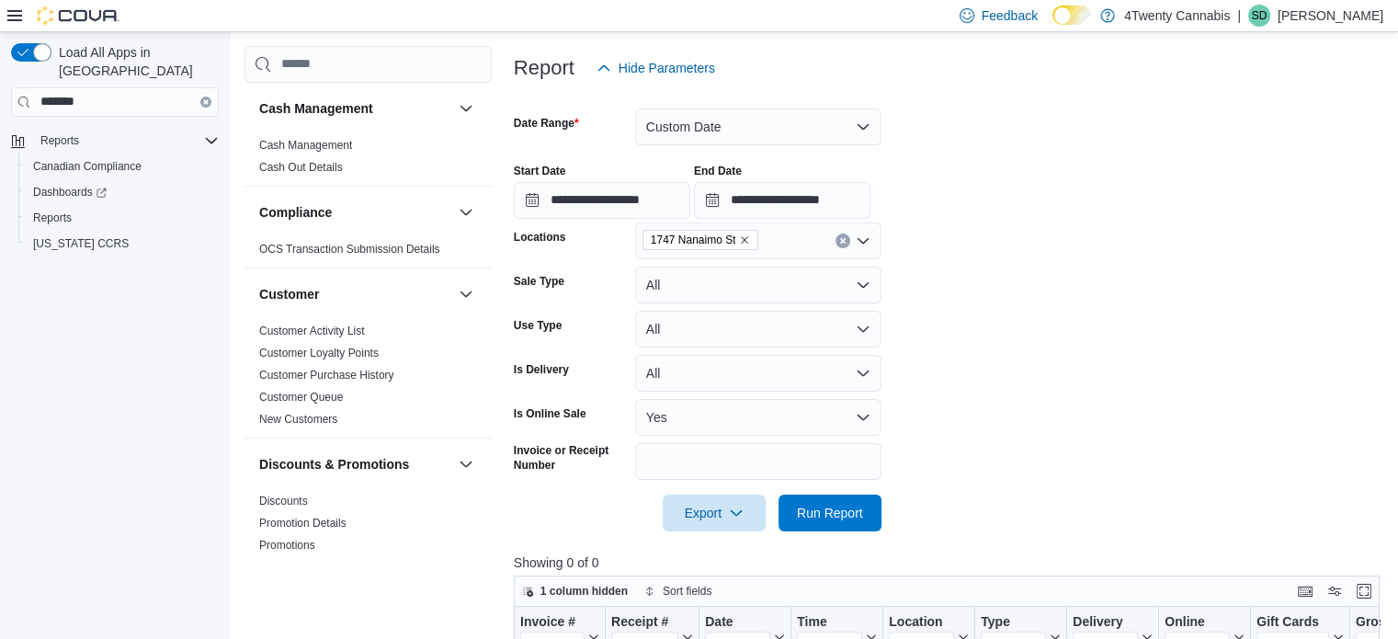
scroll to position [229, 0]
click at [868, 496] on span "Run Report" at bounding box center [829, 511] width 81 height 37
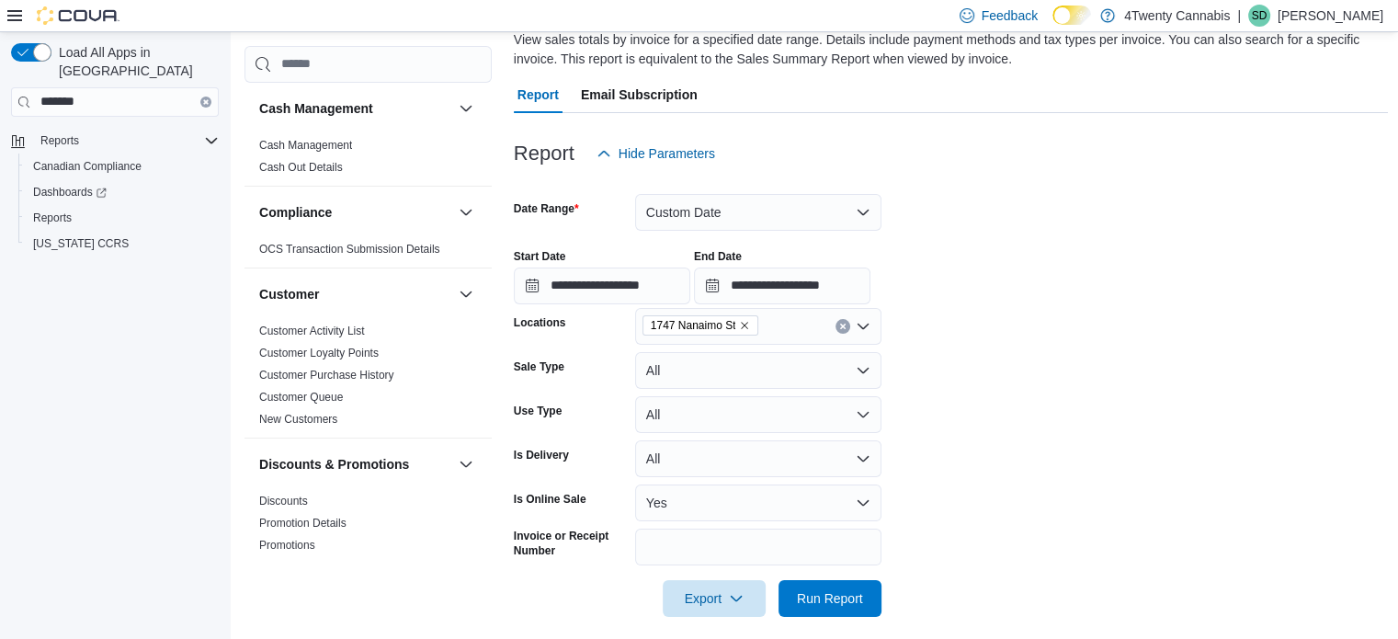
scroll to position [141, 0]
click at [373, 369] on link "Customer Purchase History" at bounding box center [326, 375] width 135 height 13
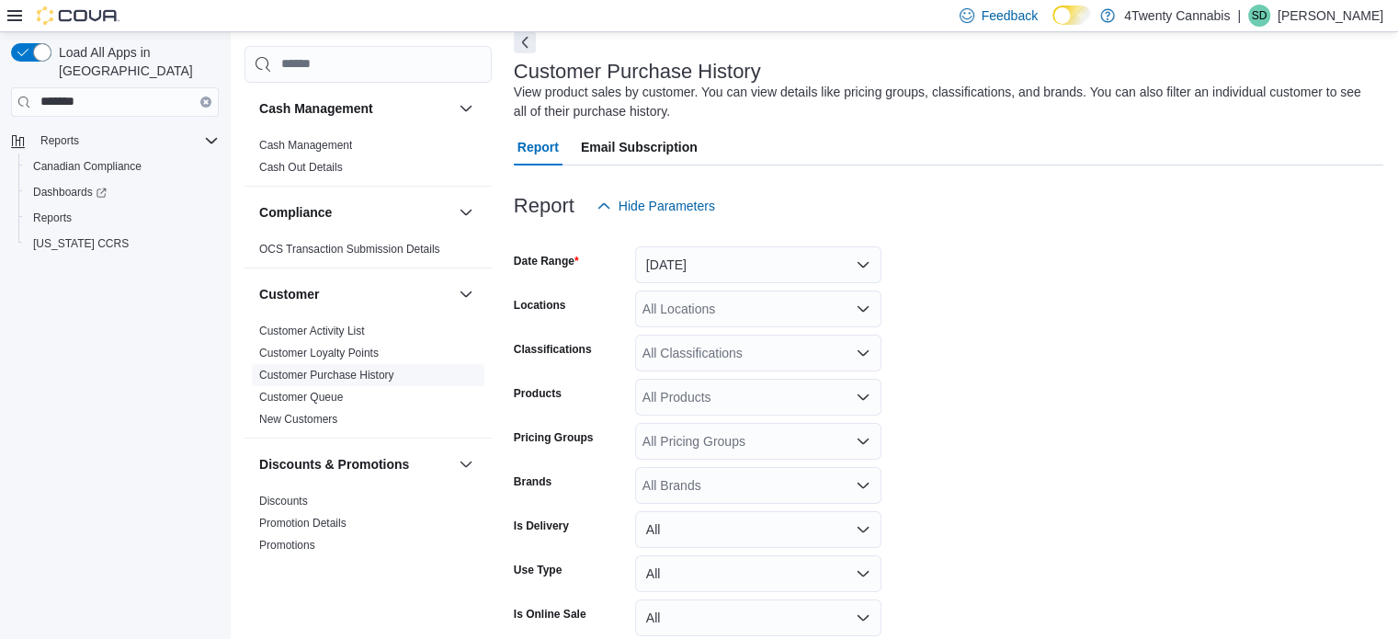
scroll to position [62, 0]
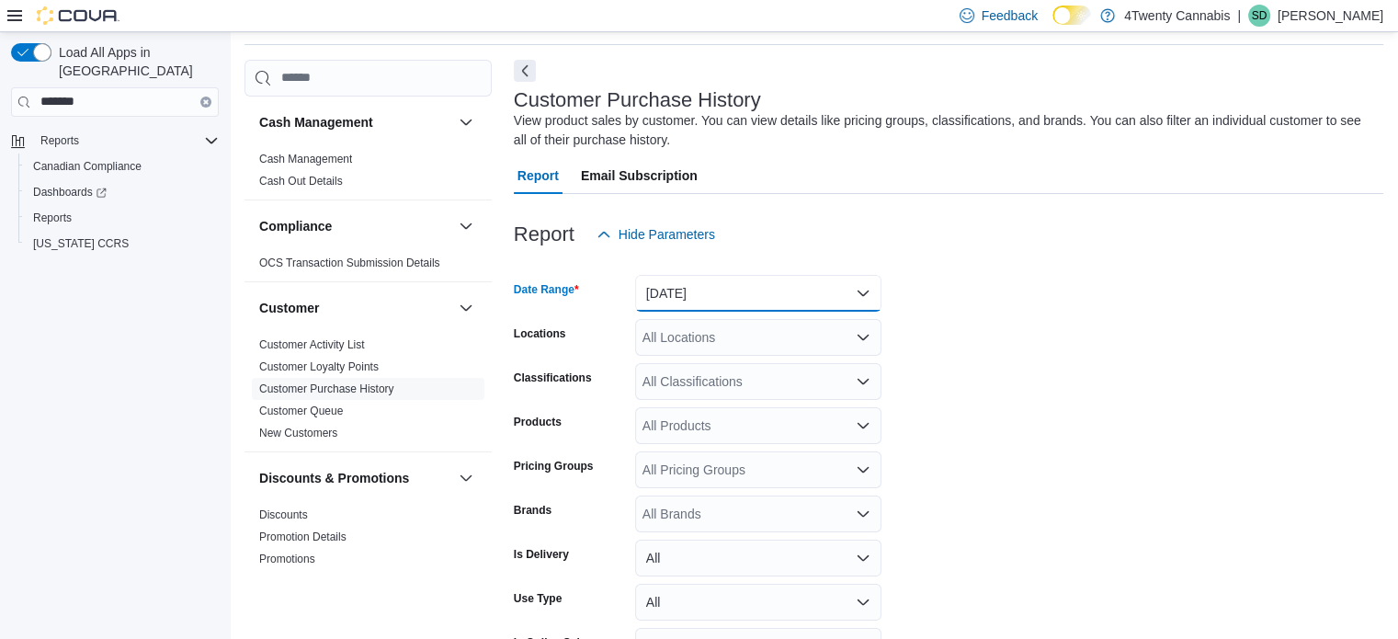
click at [871, 300] on button "[DATE]" at bounding box center [758, 293] width 246 height 37
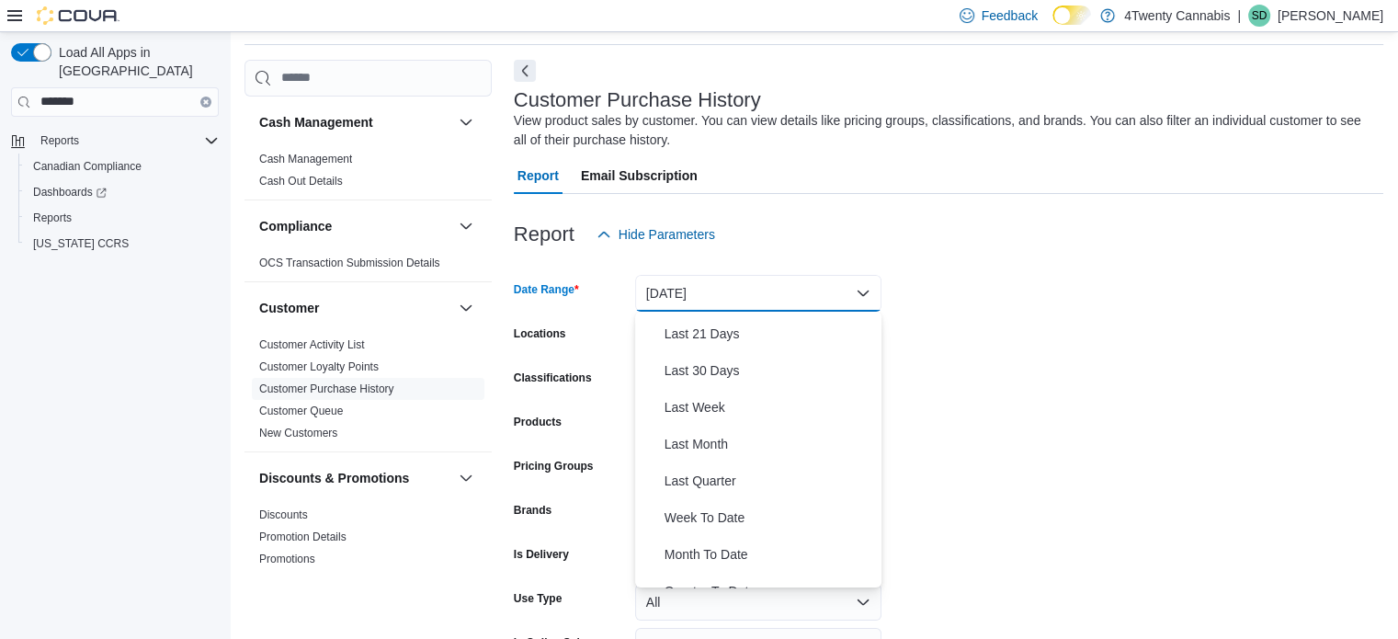
scroll to position [272, 0]
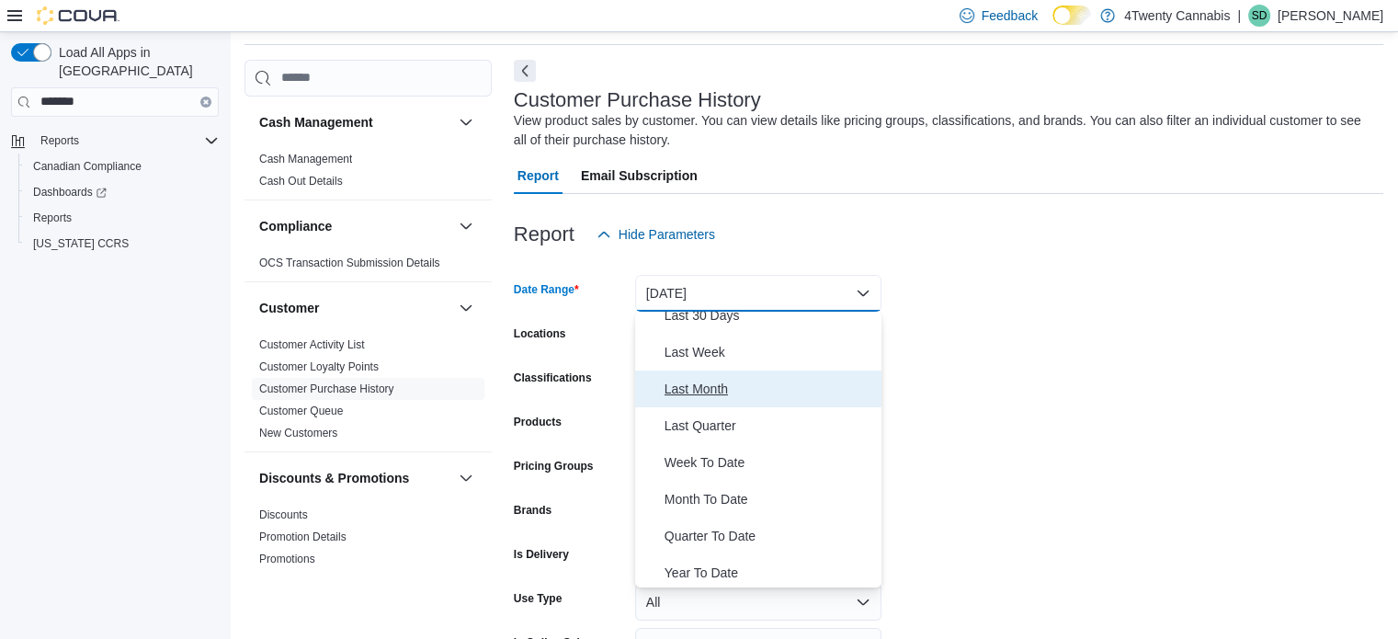
click at [698, 390] on span "Last Month" at bounding box center [769, 389] width 210 height 22
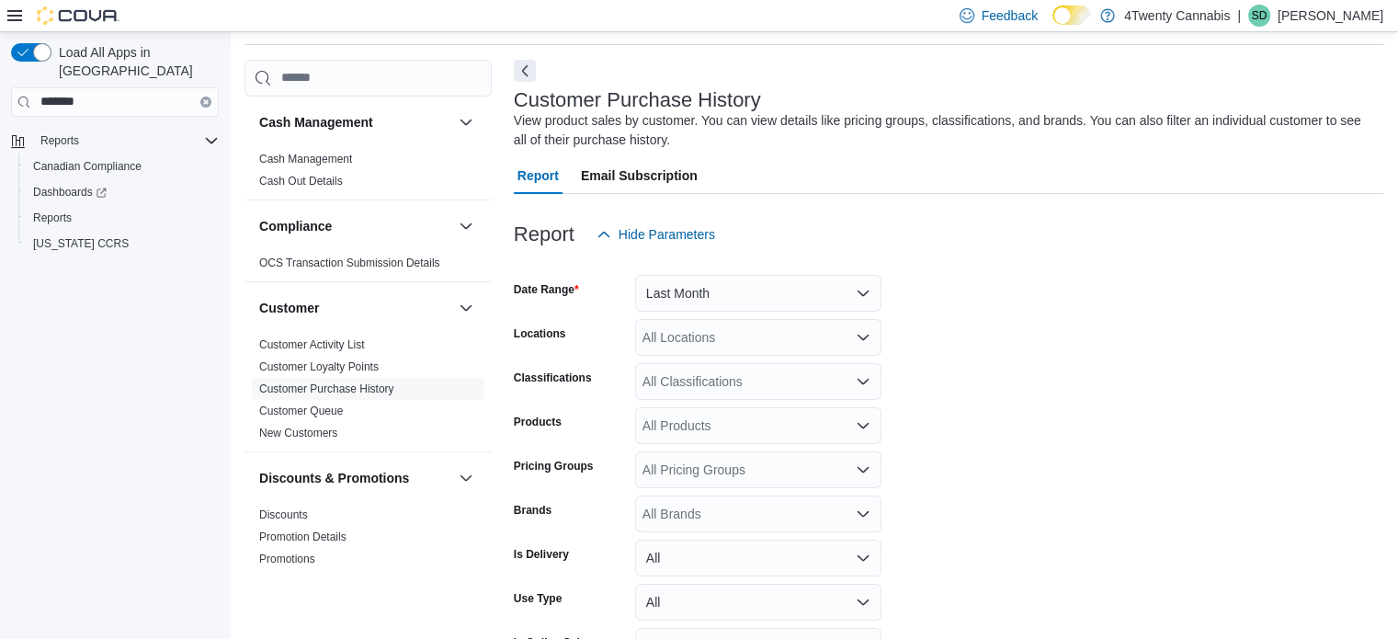
click at [921, 387] on form "Date Range Last Month Locations All Locations Classifications All Classificatio…" at bounding box center [948, 484] width 869 height 463
click at [868, 344] on icon "Open list of options" at bounding box center [863, 337] width 15 height 15
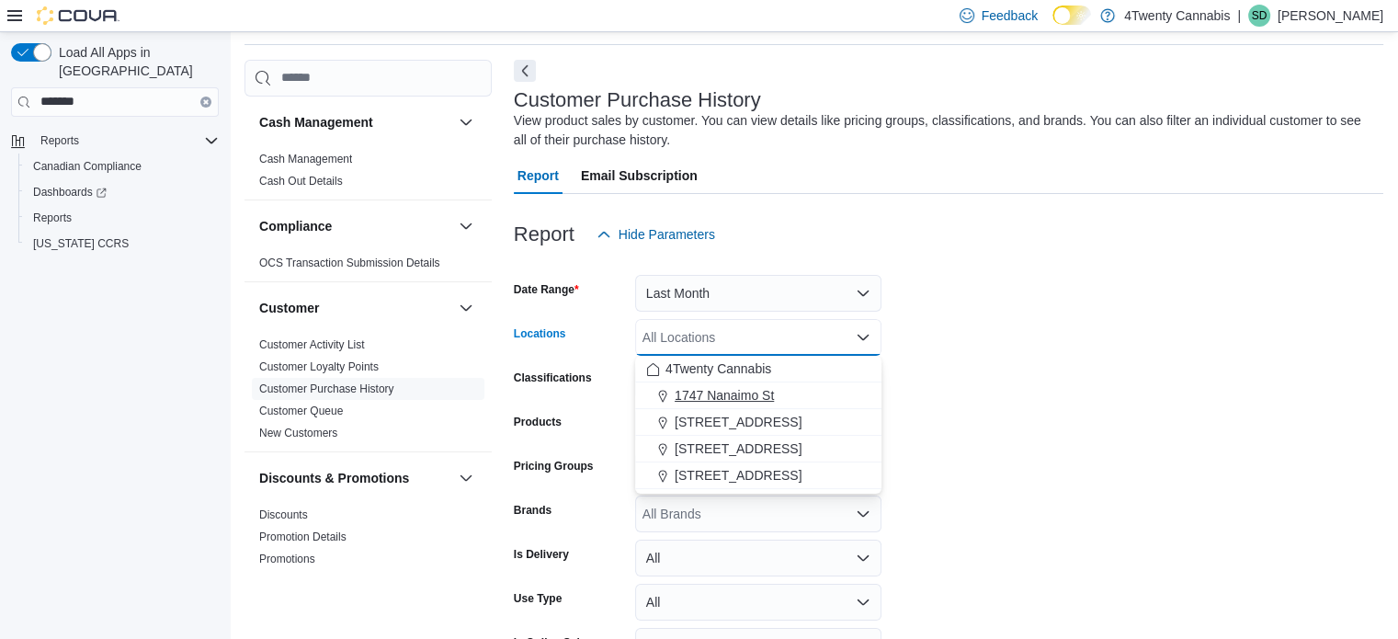
click at [754, 389] on span "1747 Nanaimo St" at bounding box center [724, 395] width 99 height 18
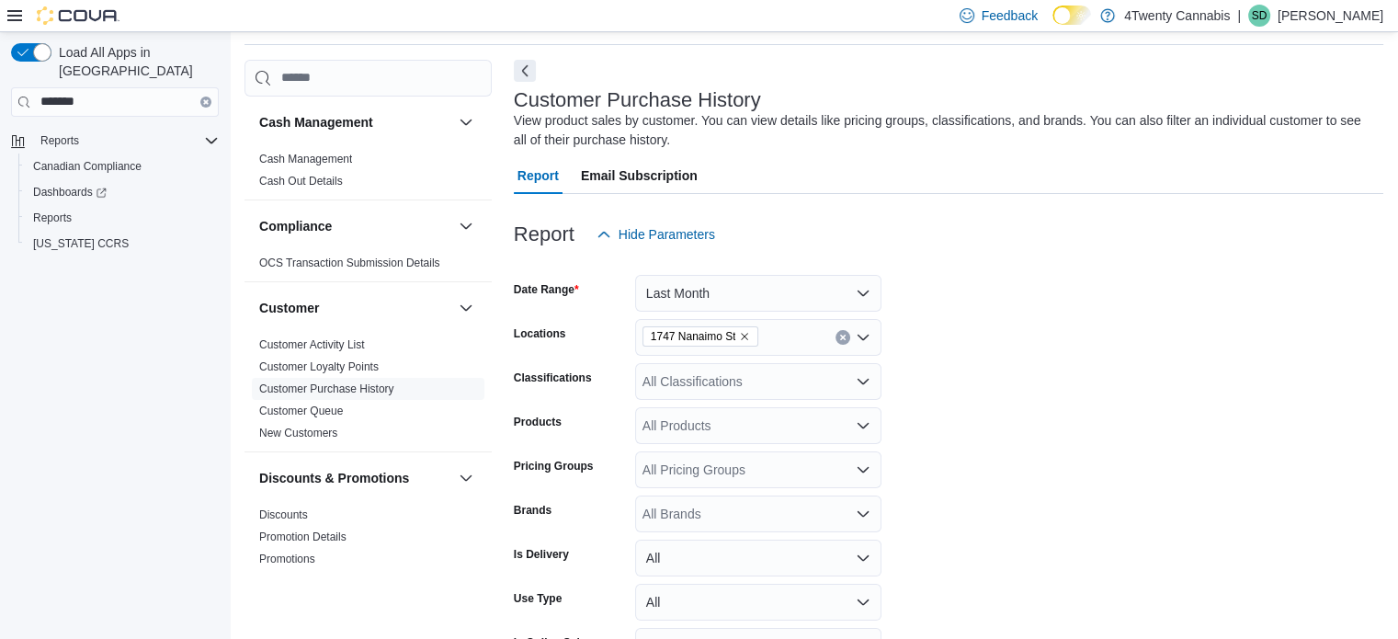
click at [1025, 386] on form "Date Range Last Month Locations [STREET_ADDRESS] Classifications All Classifica…" at bounding box center [948, 484] width 869 height 463
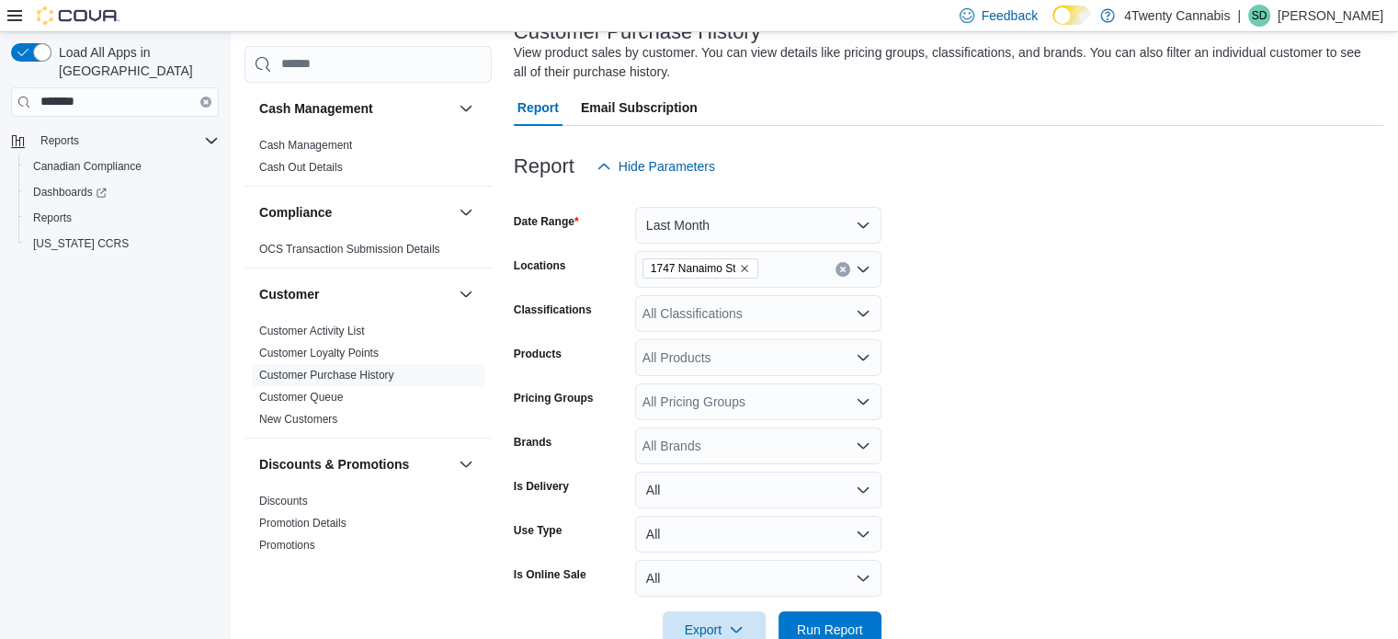
scroll to position [175, 0]
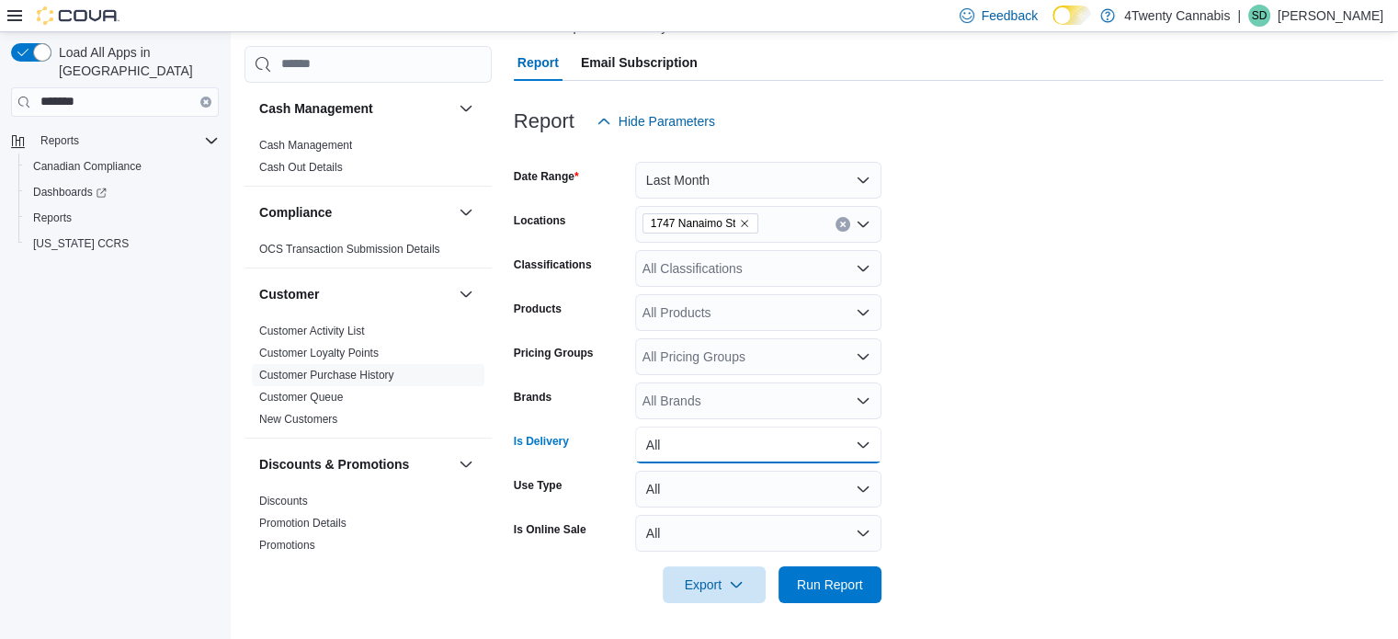
click at [859, 441] on button "All" at bounding box center [758, 444] width 246 height 37
click at [968, 412] on form "Date Range Last Month Locations [STREET_ADDRESS] Classifications All Classifica…" at bounding box center [948, 371] width 869 height 463
click at [865, 534] on button "All" at bounding box center [758, 533] width 246 height 37
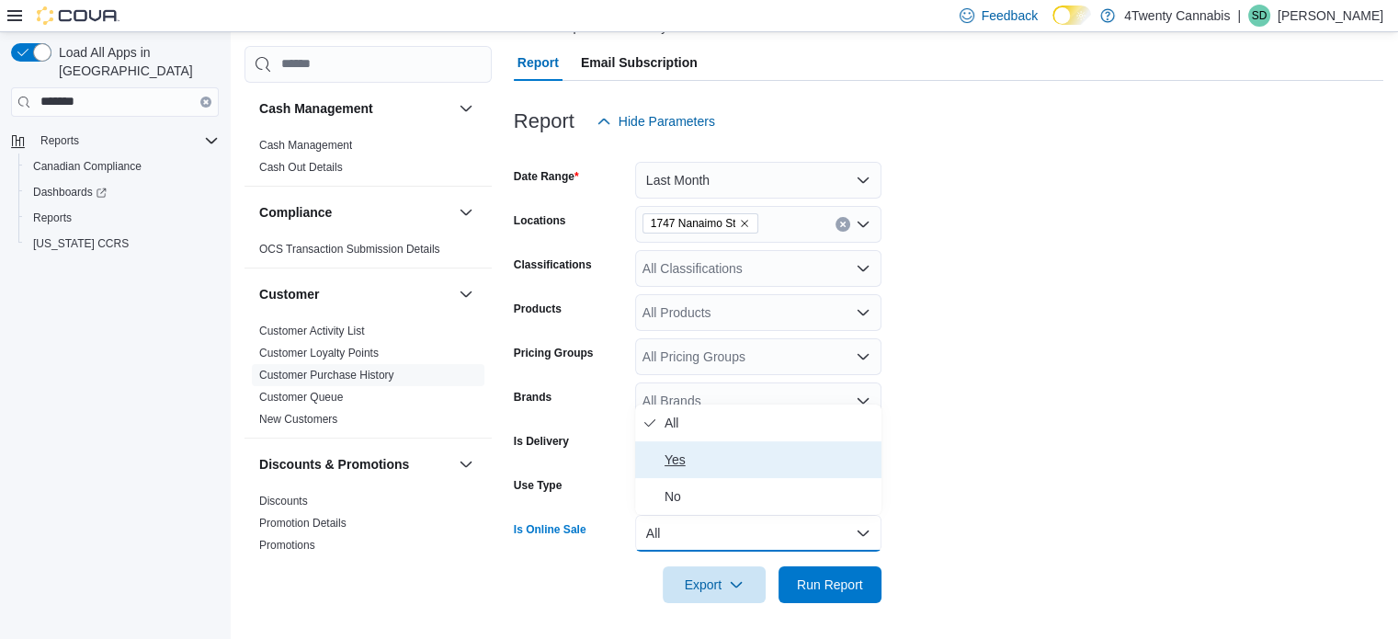
click at [682, 461] on span "Yes" at bounding box center [769, 459] width 210 height 22
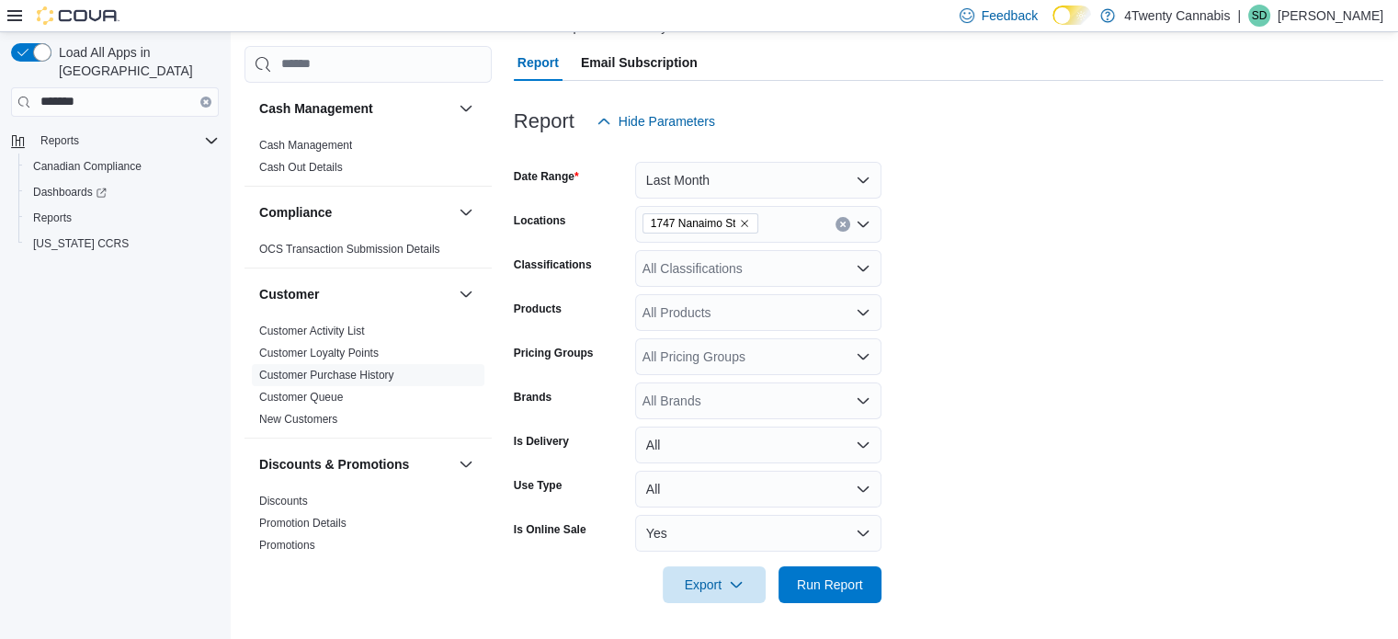
click at [1092, 448] on form "Date Range Last Month Locations [STREET_ADDRESS] Classifications All Classifica…" at bounding box center [948, 371] width 869 height 463
click at [852, 573] on span "Run Report" at bounding box center [829, 583] width 81 height 37
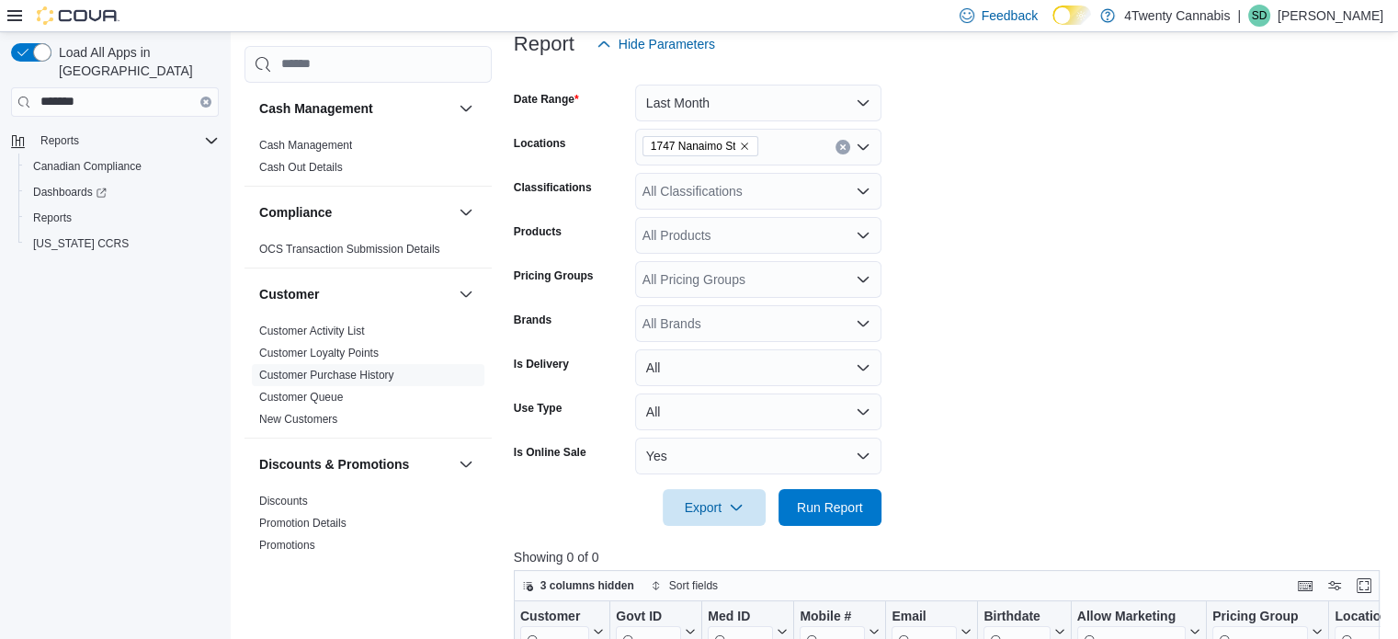
scroll to position [246, 0]
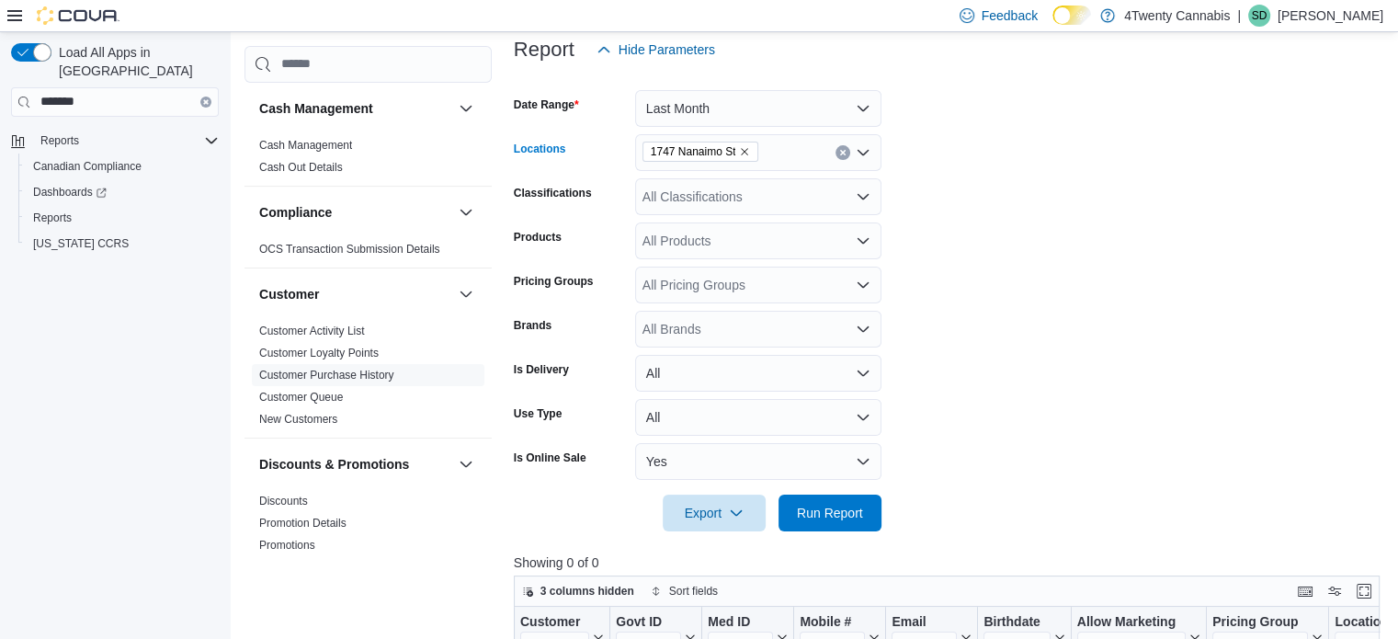
click at [745, 156] on span "1747 Nanaimo St" at bounding box center [701, 151] width 100 height 18
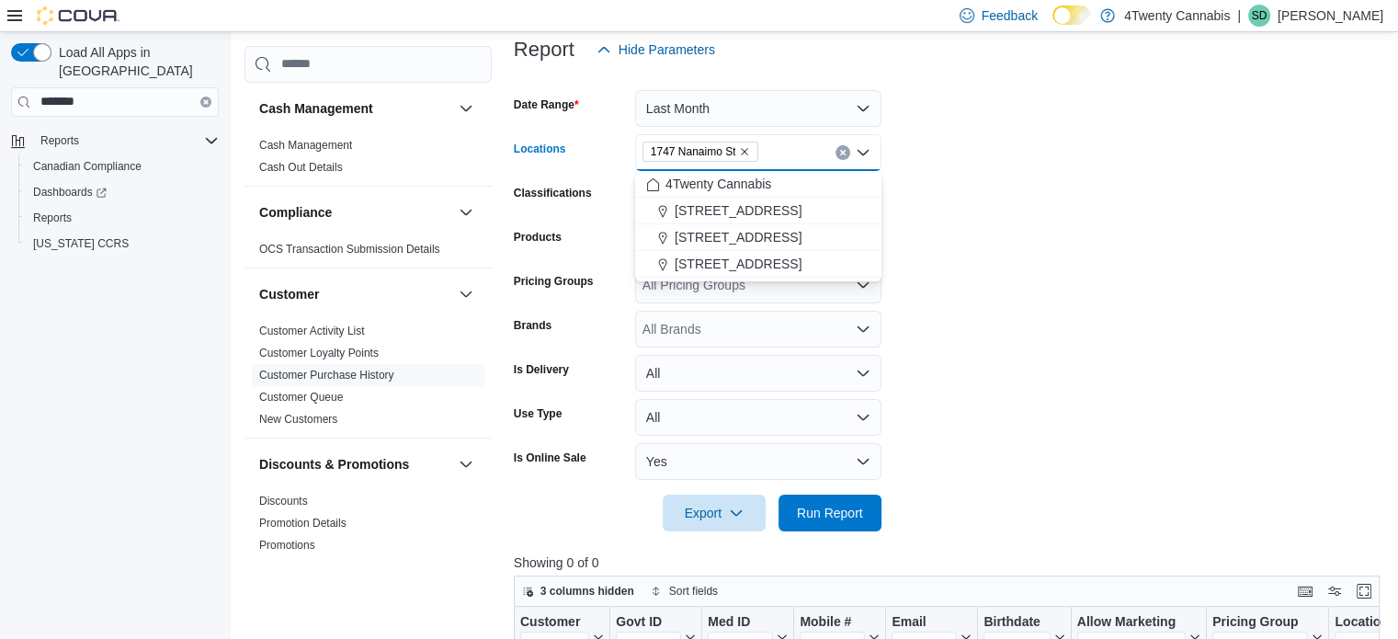
click at [745, 154] on icon "Remove 1747 Nanaimo St from selection in this group" at bounding box center [744, 151] width 11 height 11
click at [761, 260] on span "[STREET_ADDRESS]" at bounding box center [738, 264] width 127 height 18
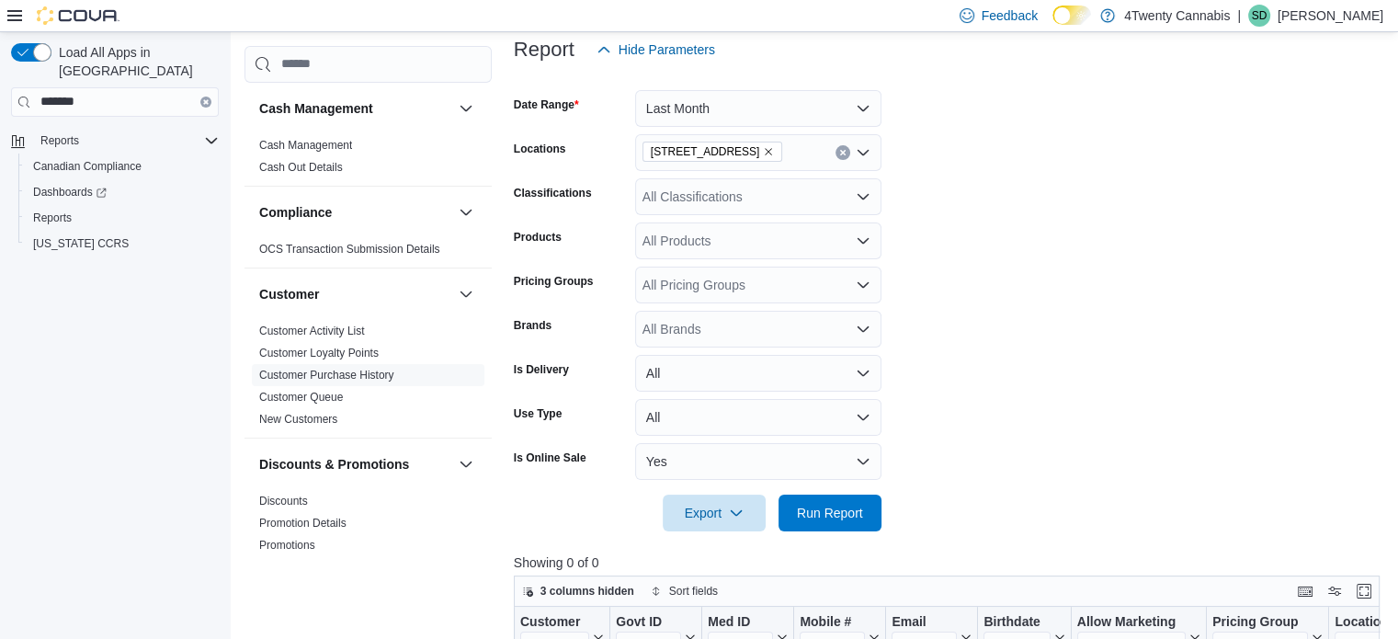
click at [1034, 255] on form "Date Range Last Month Locations [STREET_ADDRESS] Classifications All Classifica…" at bounding box center [951, 299] width 875 height 463
click at [837, 517] on span "Run Report" at bounding box center [830, 512] width 66 height 18
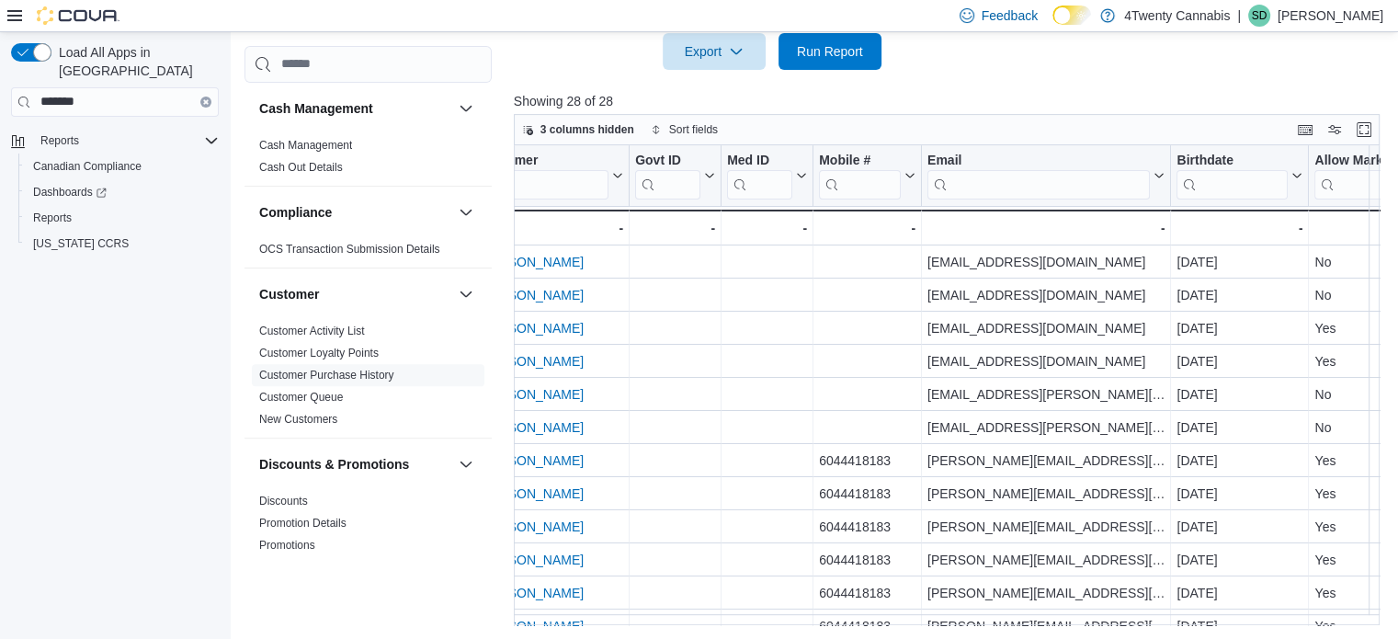
scroll to position [0, 6]
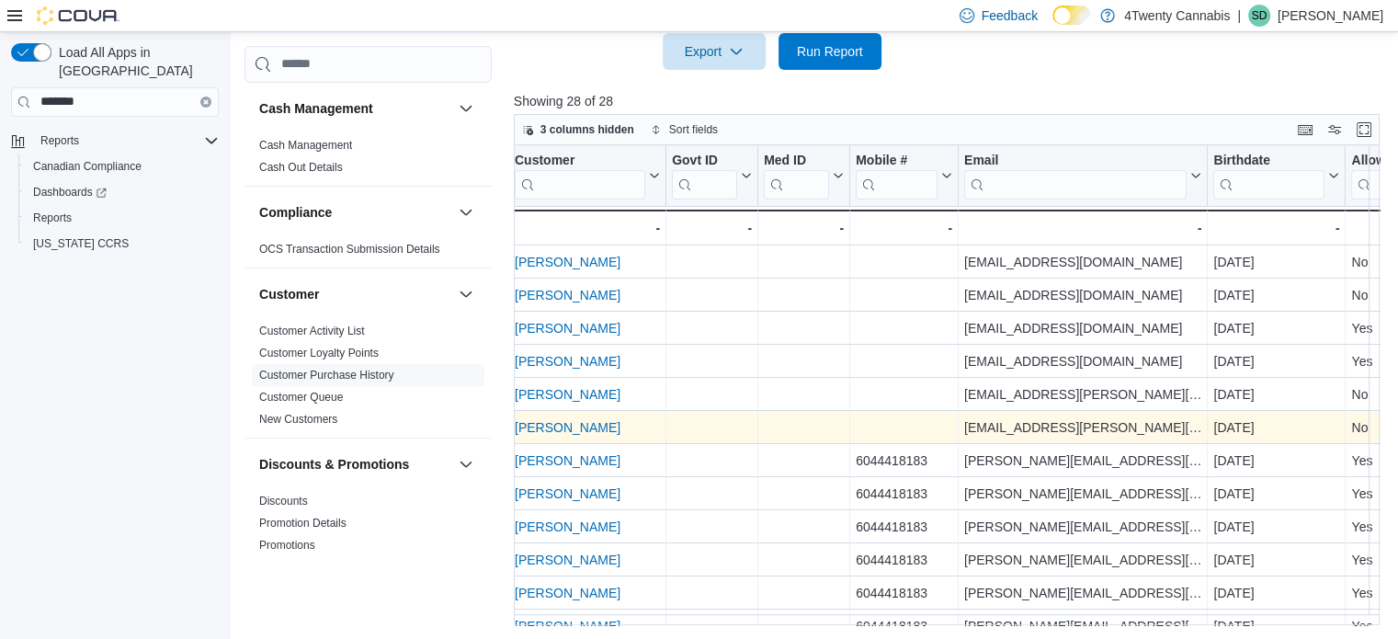
click at [577, 426] on link "[PERSON_NAME]" at bounding box center [568, 427] width 106 height 15
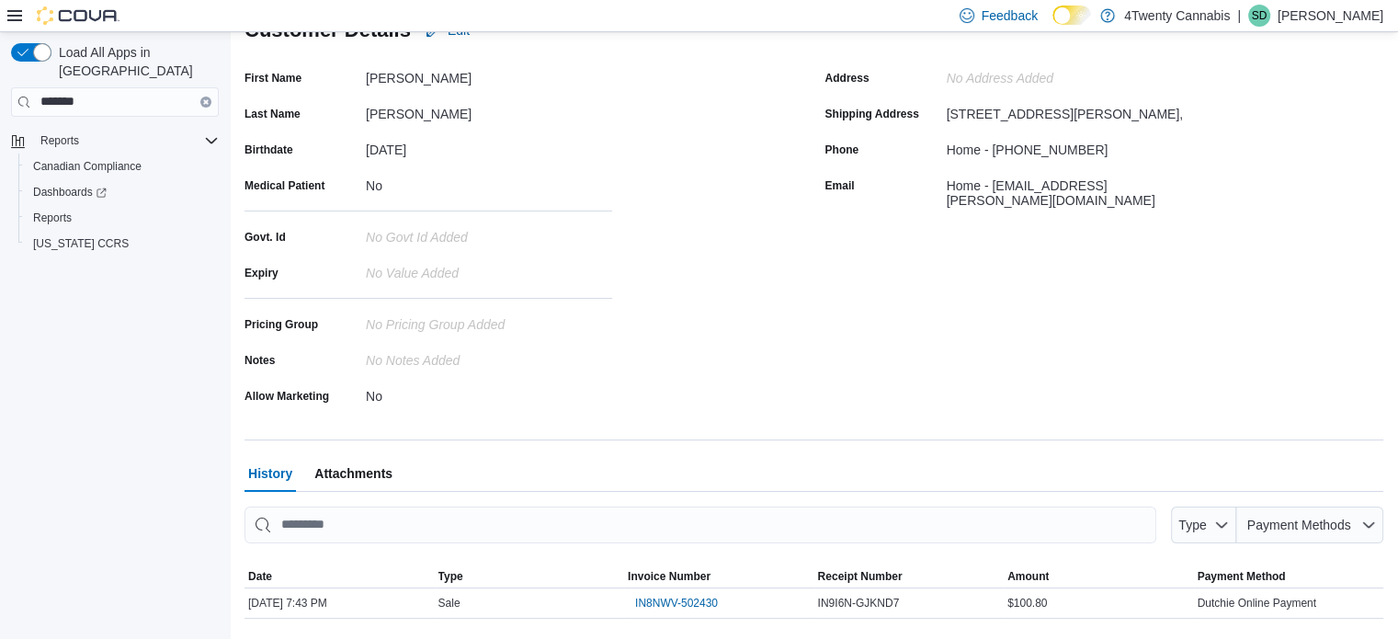
scroll to position [232, 0]
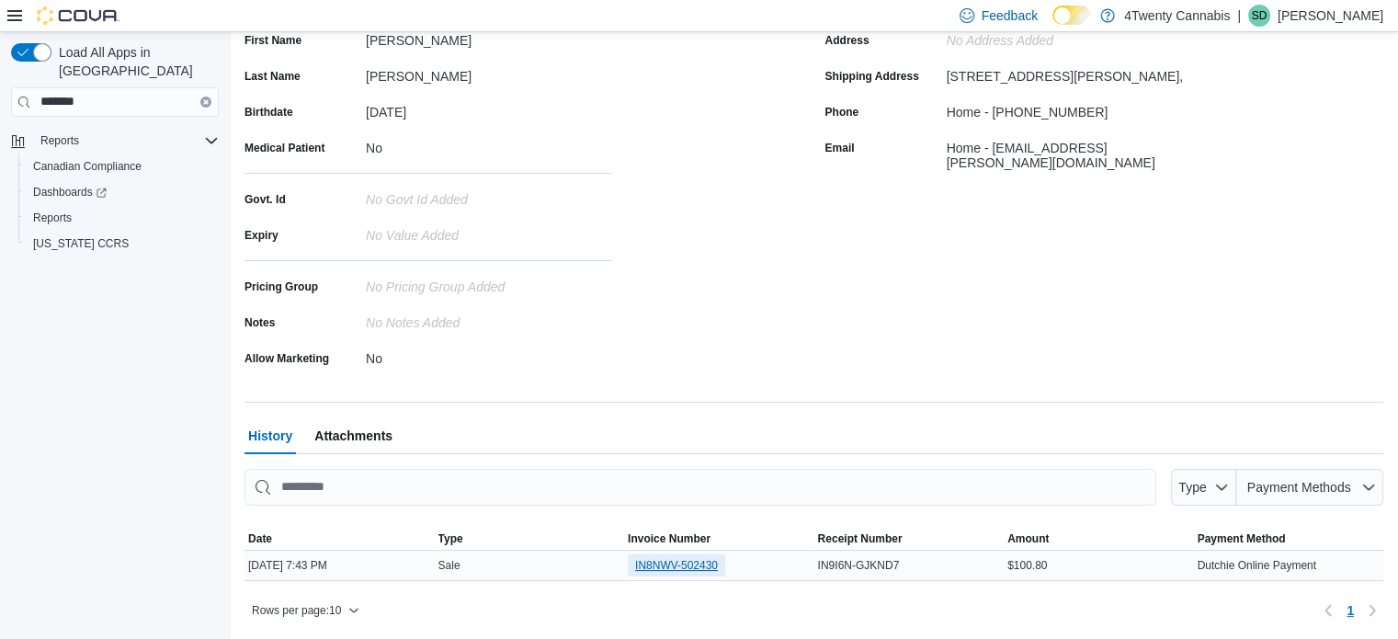
click at [687, 561] on span "IN8NWV-502430" at bounding box center [676, 565] width 83 height 15
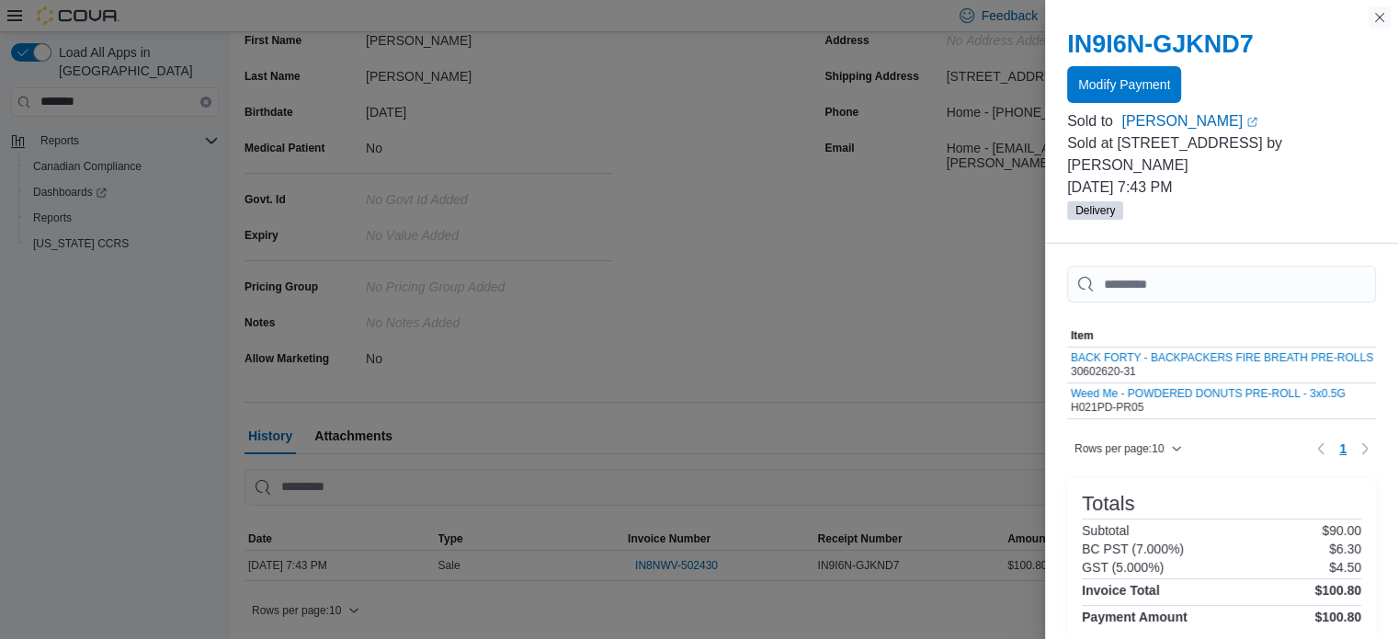
click at [1378, 25] on button "Close this dialog" at bounding box center [1379, 17] width 22 height 22
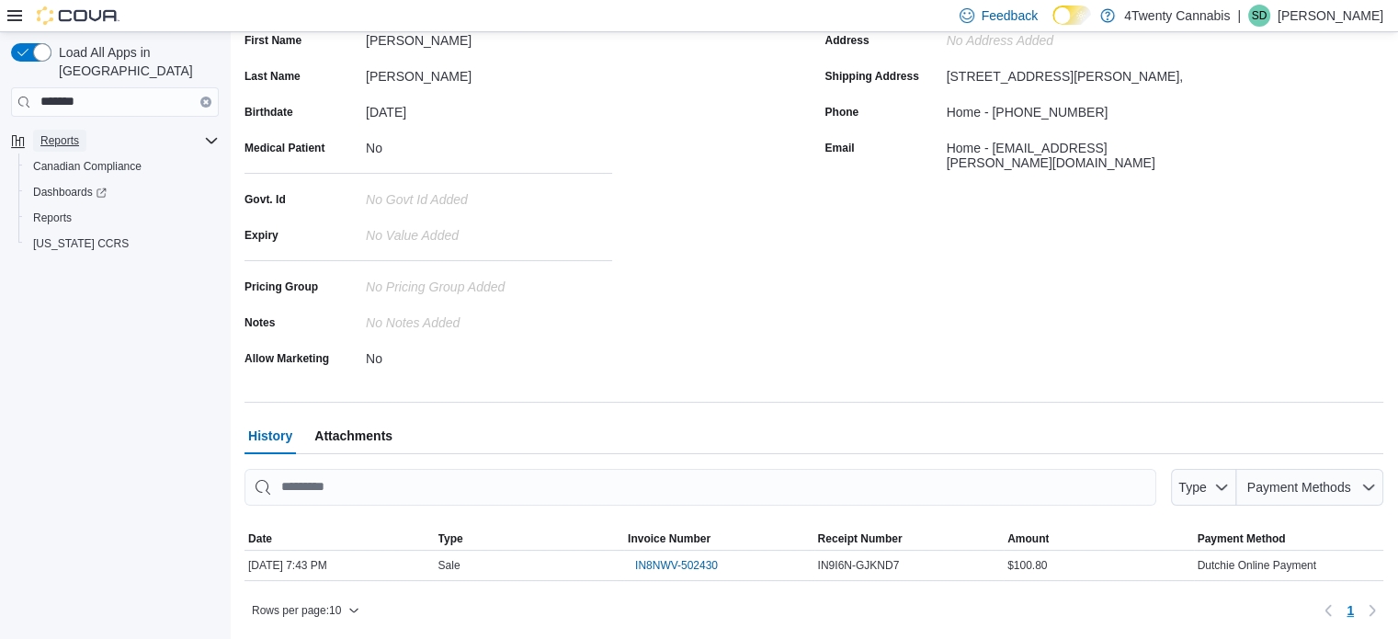
click at [68, 133] on span "Reports" at bounding box center [59, 140] width 39 height 15
click at [56, 210] on span "Reports" at bounding box center [52, 217] width 39 height 15
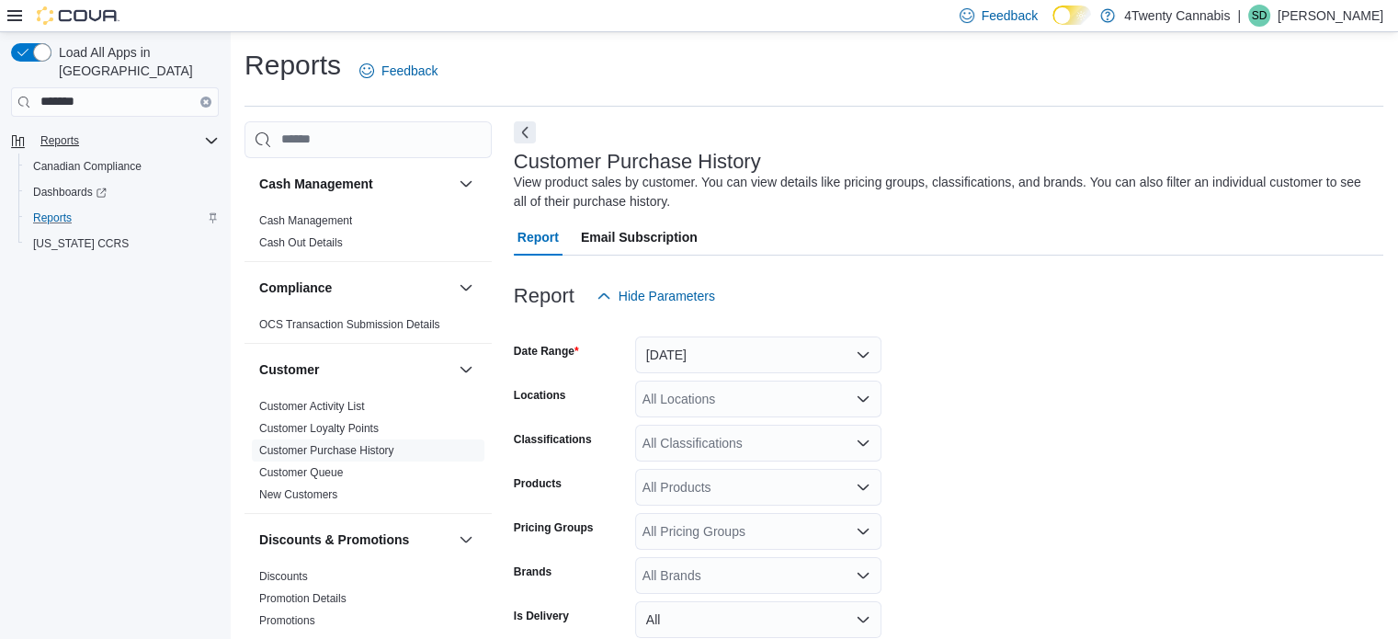
scroll to position [62, 0]
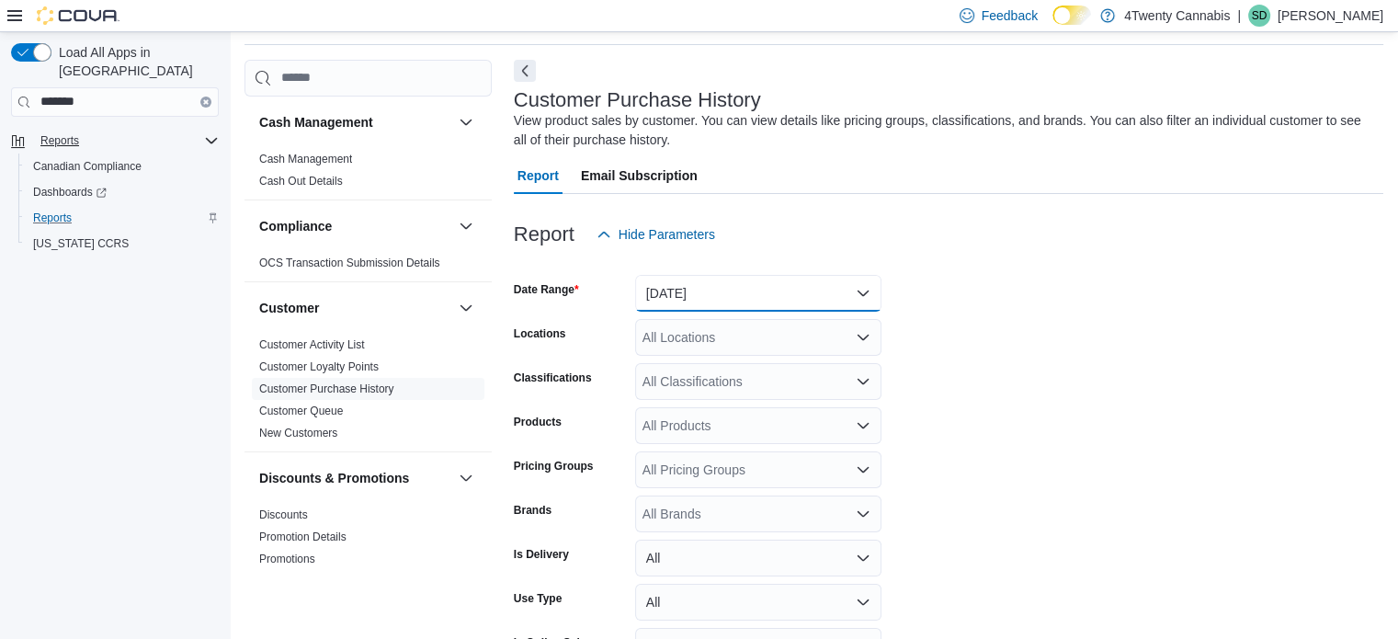
click at [691, 290] on button "[DATE]" at bounding box center [758, 293] width 246 height 37
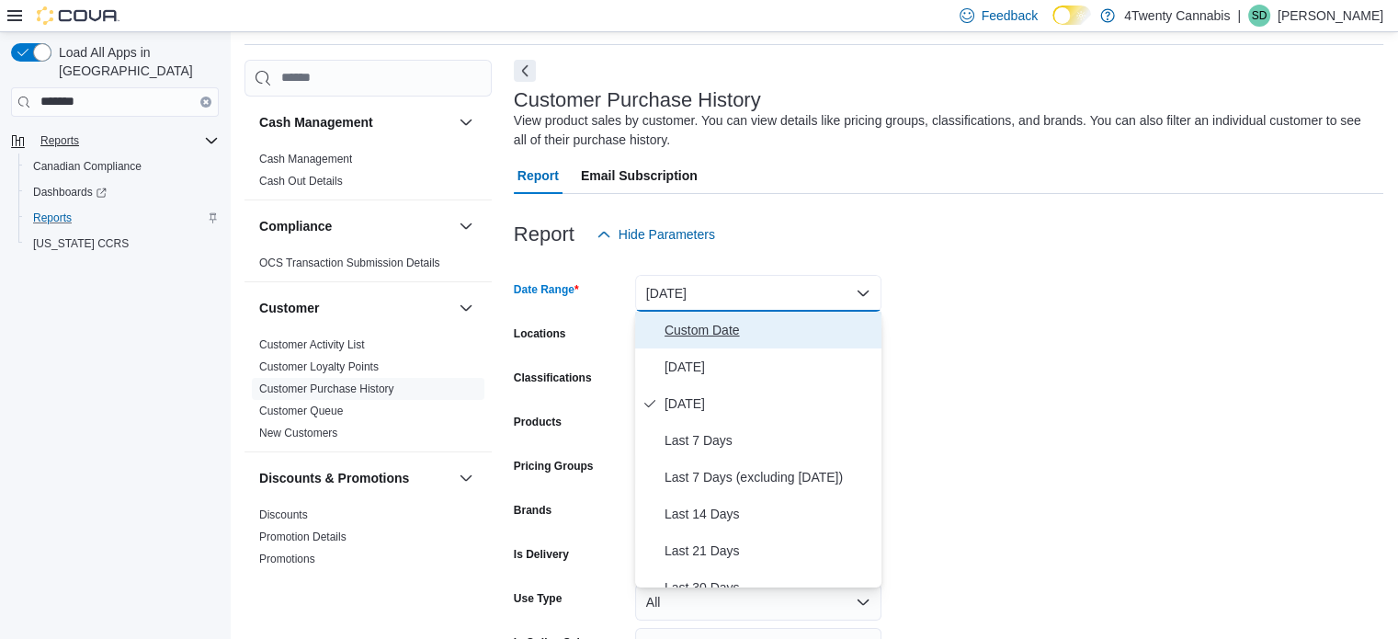
drag, startPoint x: 869, startPoint y: 344, endPoint x: 875, endPoint y: 444, distance: 100.3
click at [875, 444] on div "Custom Date [DATE] [DATE] Last 7 Days Last 7 Days (excluding [DATE]) Last 14 Da…" at bounding box center [758, 450] width 246 height 276
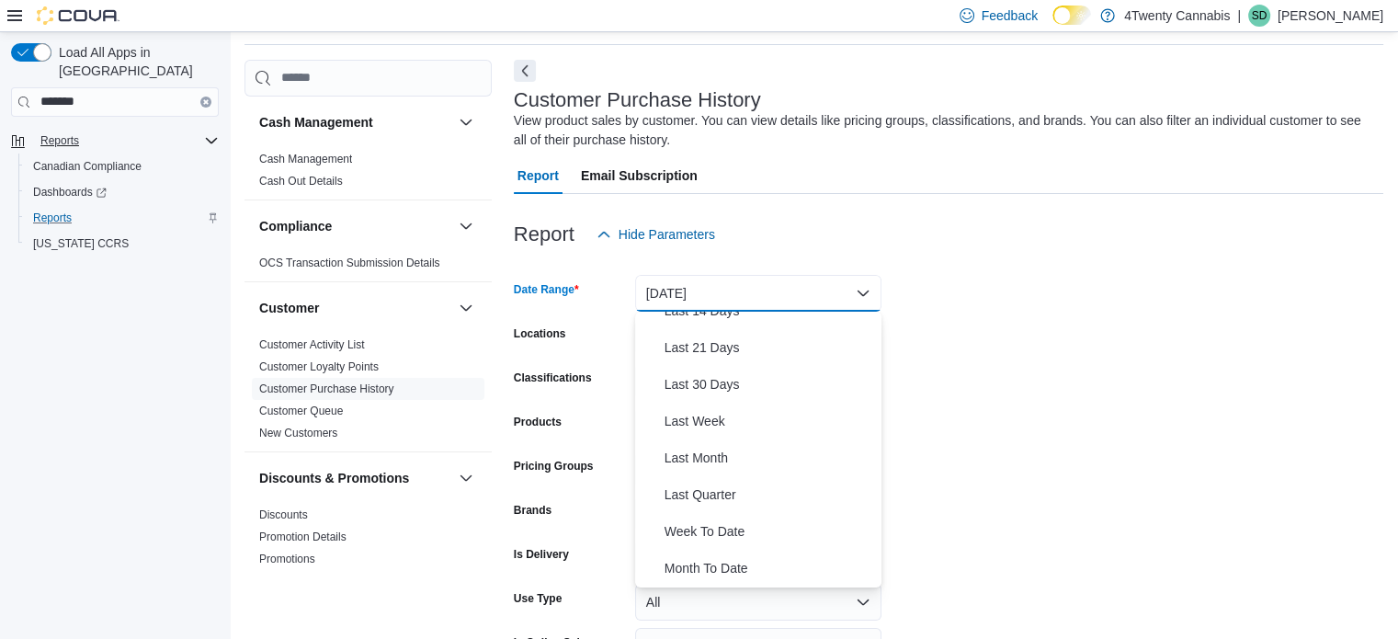
scroll to position [265, 0]
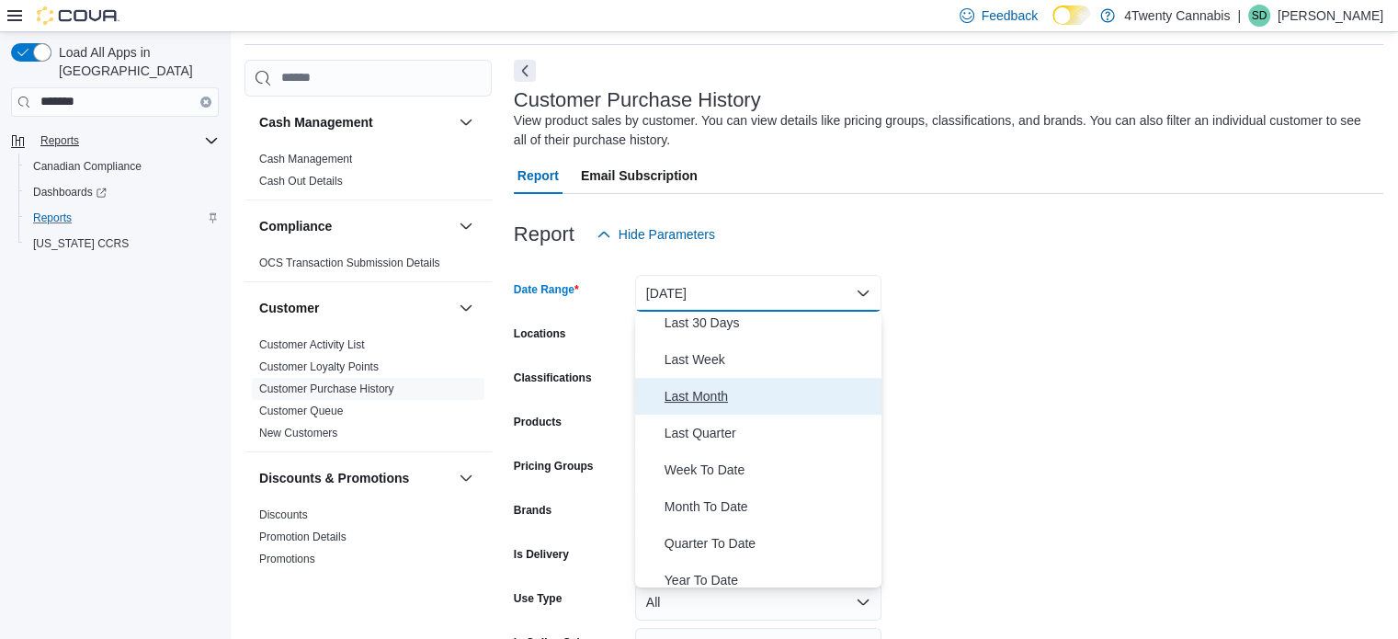
click at [693, 391] on span "Last Month" at bounding box center [769, 396] width 210 height 22
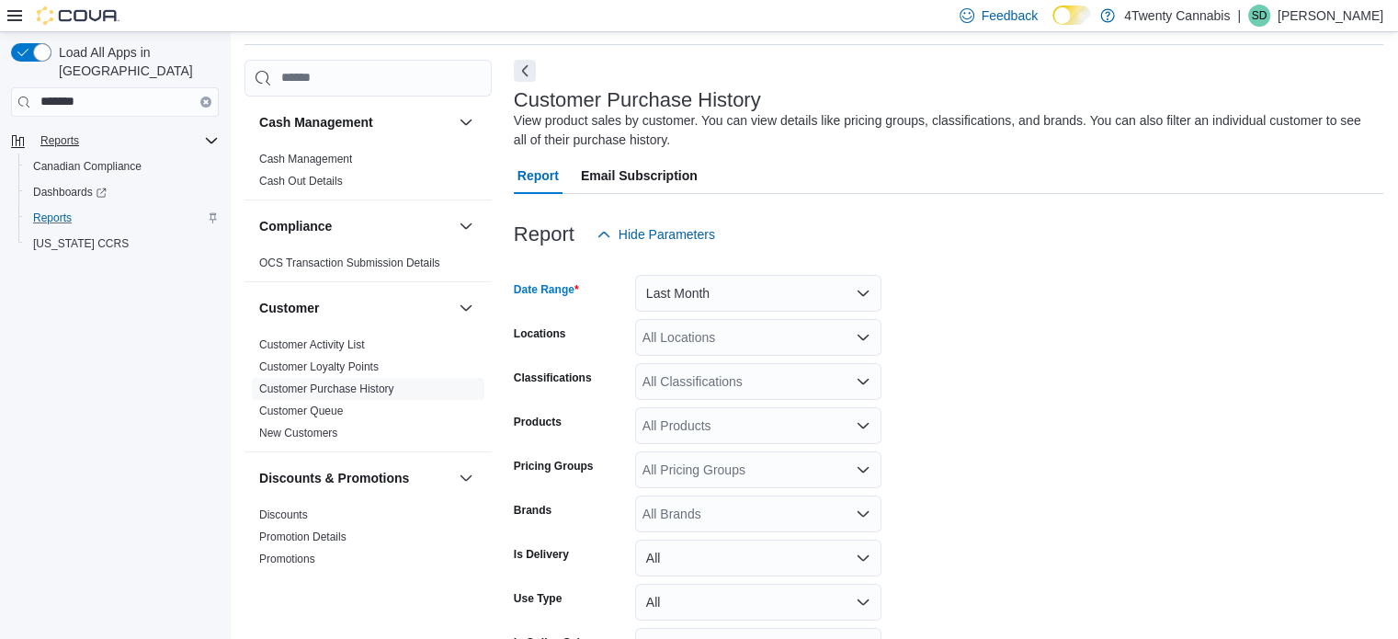
click at [867, 332] on icon "Open list of options" at bounding box center [863, 337] width 15 height 15
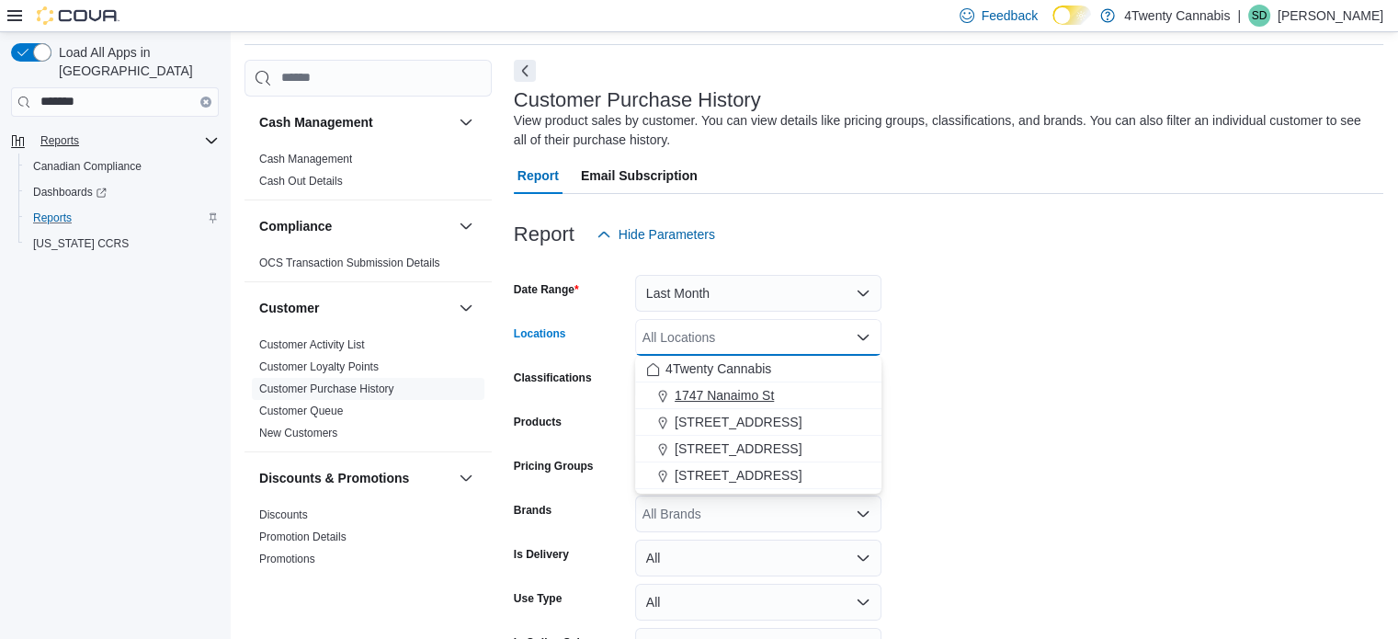
click at [740, 392] on span "1747 Nanaimo St" at bounding box center [724, 395] width 99 height 18
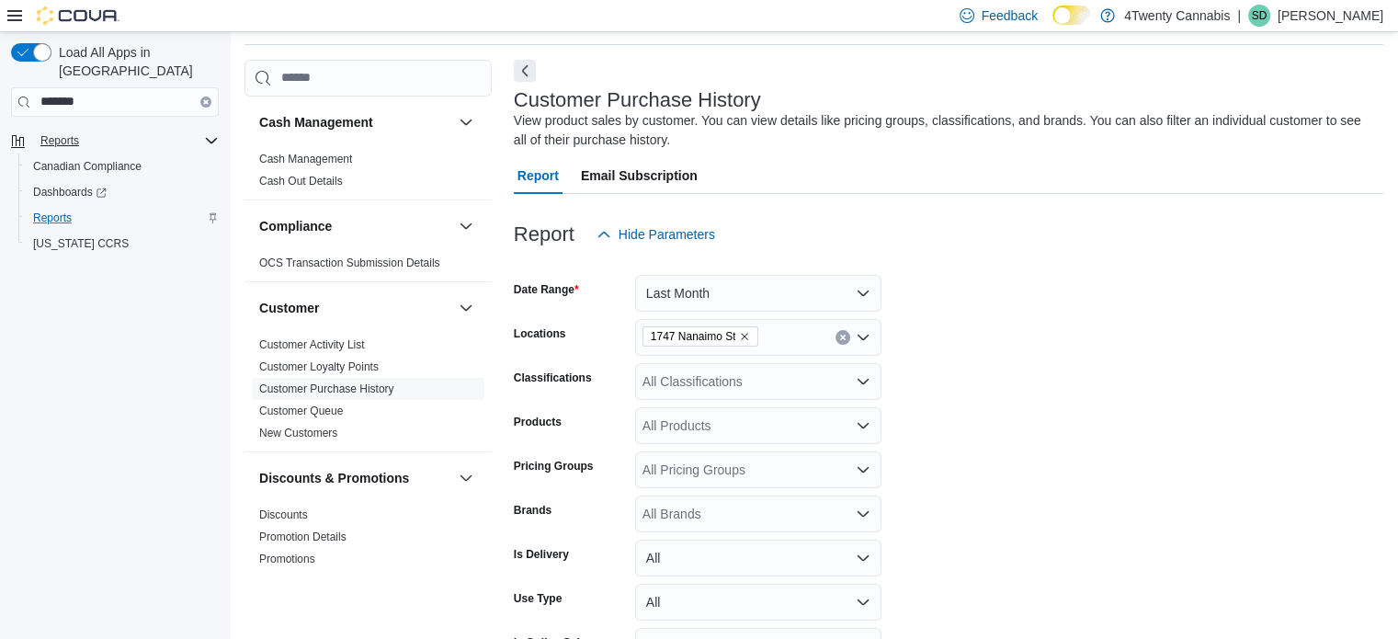
click at [1080, 337] on form "Date Range Last Month Locations [STREET_ADDRESS] Classifications All Classifica…" at bounding box center [948, 484] width 869 height 463
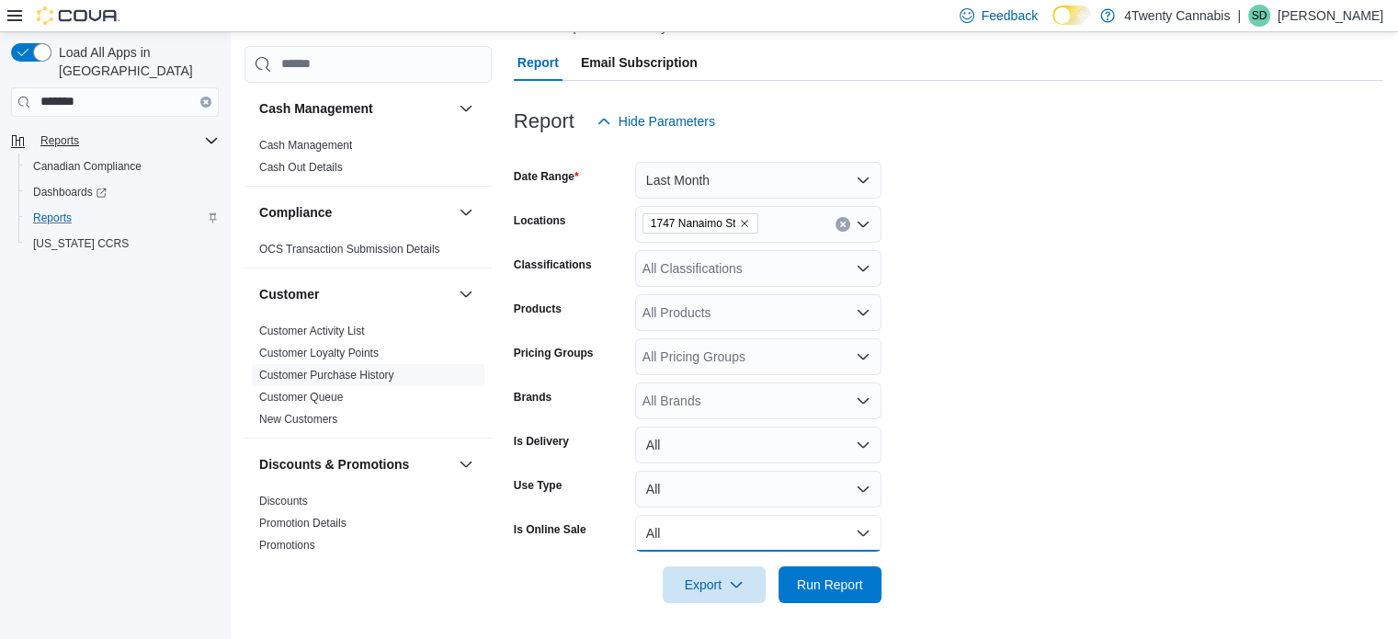
click at [852, 532] on button "All" at bounding box center [758, 533] width 246 height 37
click at [758, 455] on span "Yes" at bounding box center [769, 459] width 210 height 22
click at [1084, 461] on form "Date Range Last Month Locations [STREET_ADDRESS] Classifications All Classifica…" at bounding box center [948, 371] width 869 height 463
click at [847, 574] on span "Run Report" at bounding box center [829, 583] width 81 height 37
click at [934, 525] on form "Date Range Last Month Locations [STREET_ADDRESS] Classifications All Classifica…" at bounding box center [951, 371] width 875 height 463
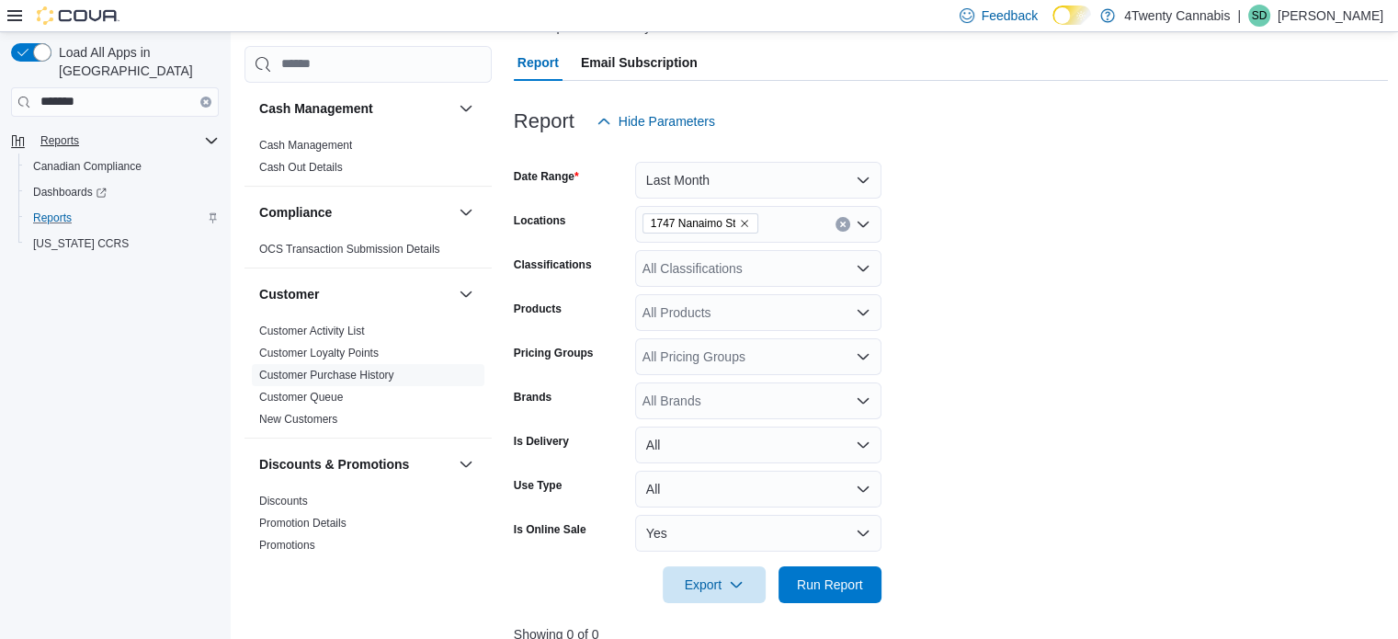
click at [966, 459] on form "Date Range Last Month Locations [STREET_ADDRESS] Classifications All Classifica…" at bounding box center [951, 371] width 875 height 463
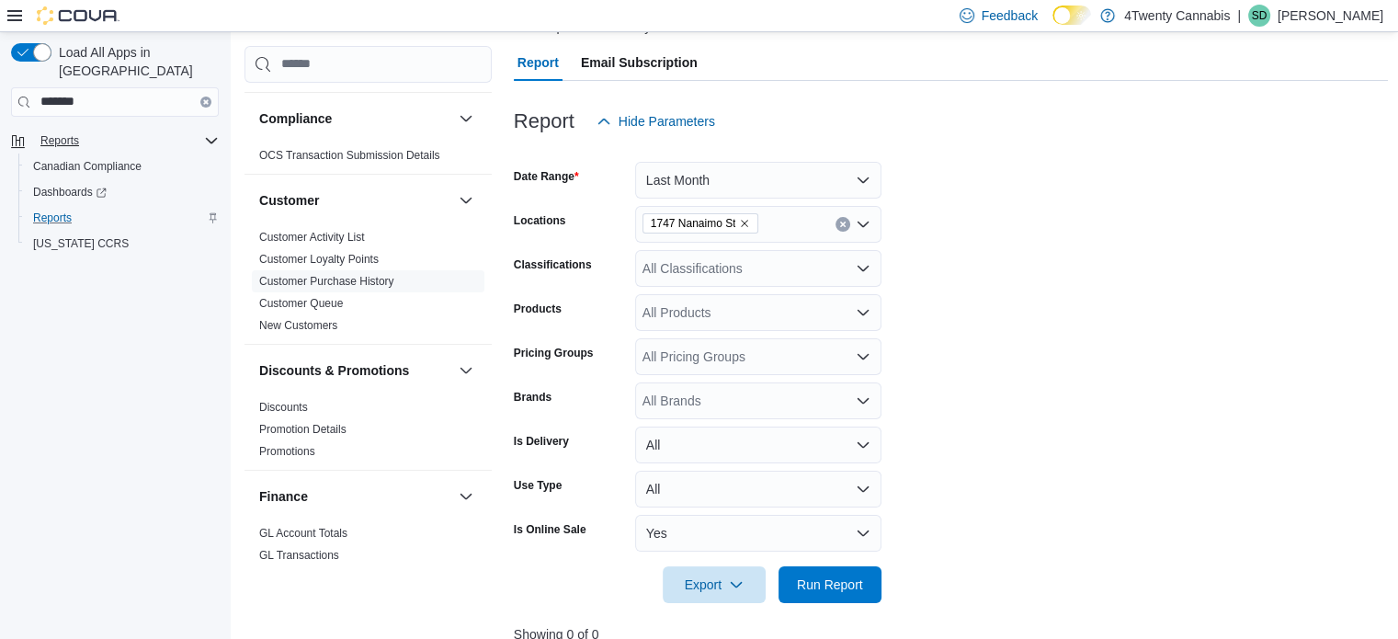
scroll to position [143, 0]
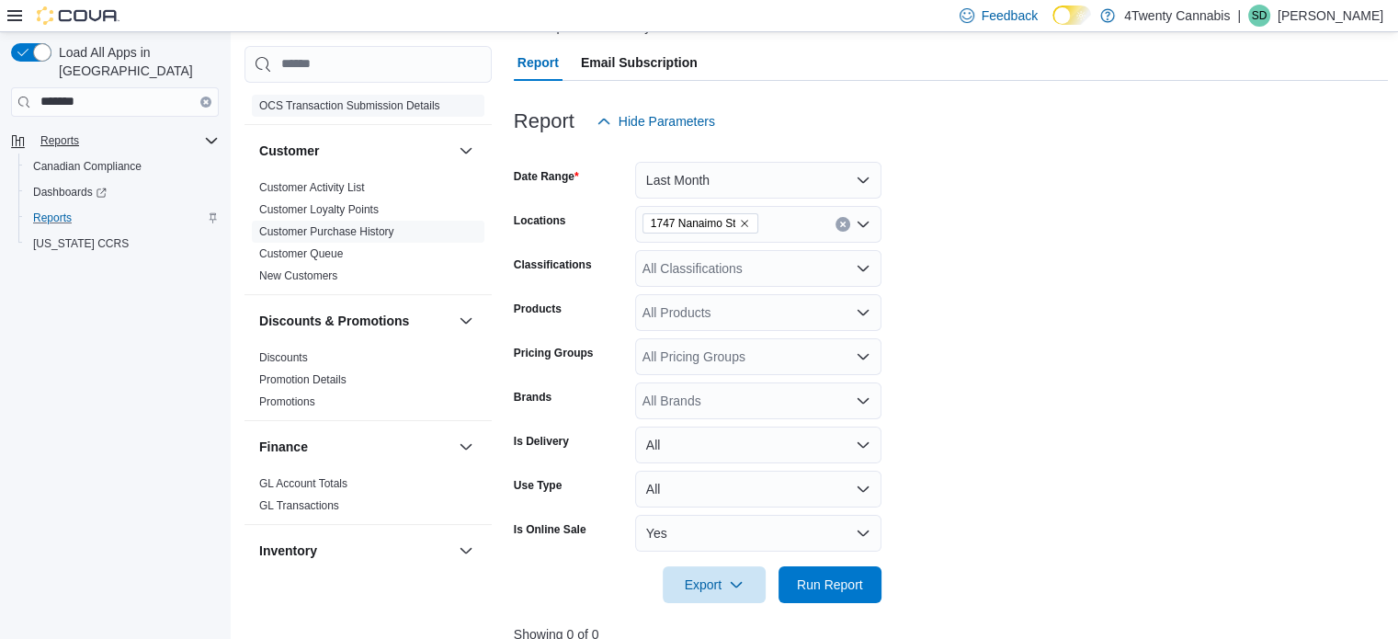
click at [389, 108] on link "OCS Transaction Submission Details" at bounding box center [349, 105] width 181 height 13
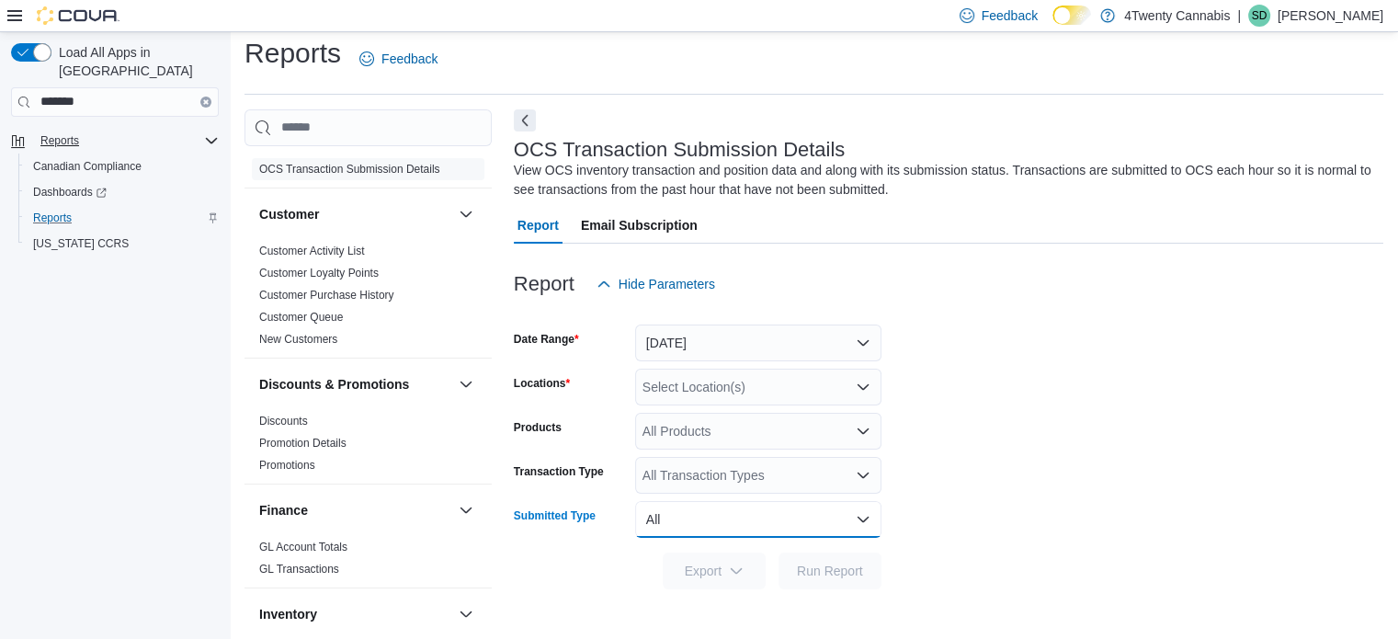
click at [863, 521] on button "All" at bounding box center [758, 519] width 246 height 37
click at [975, 508] on form "Date Range Yesterday Locations Select Location(s) Products All Products Transac…" at bounding box center [948, 445] width 869 height 287
click at [861, 471] on icon "Open list of options" at bounding box center [863, 475] width 15 height 15
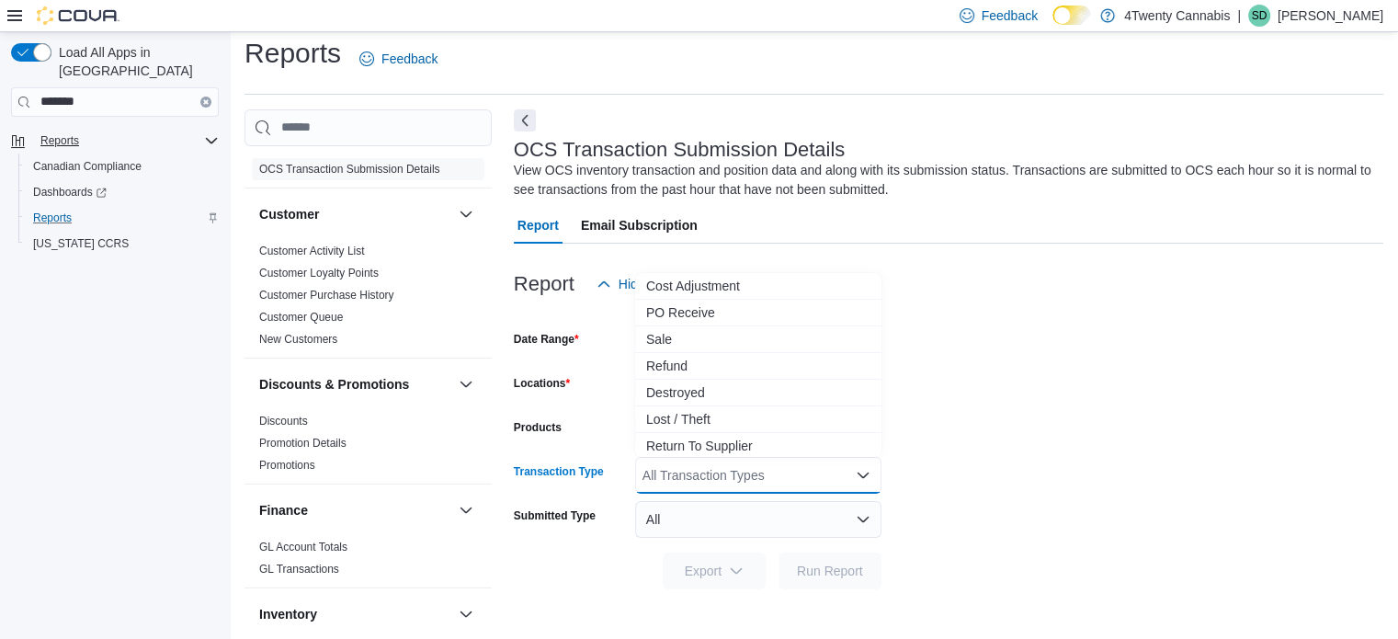
click at [1054, 469] on form "Date Range Yesterday Locations Select Location(s) Products All Products Transac…" at bounding box center [948, 445] width 869 height 287
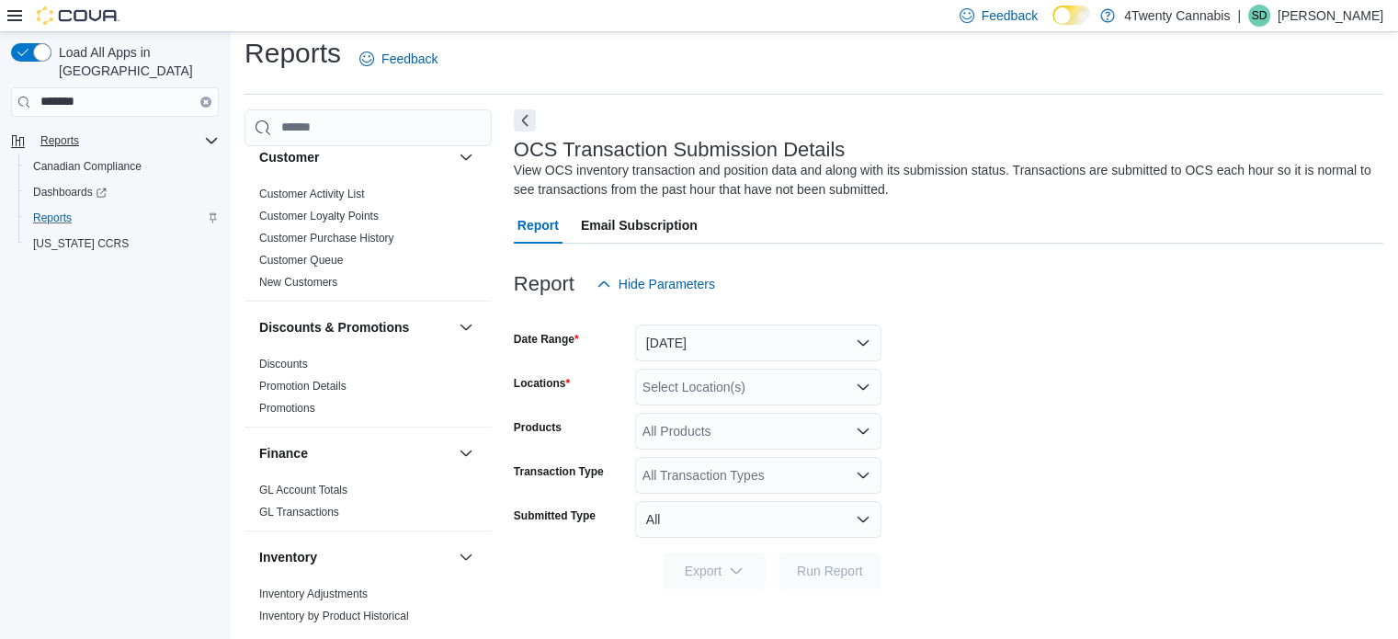
scroll to position [206, 0]
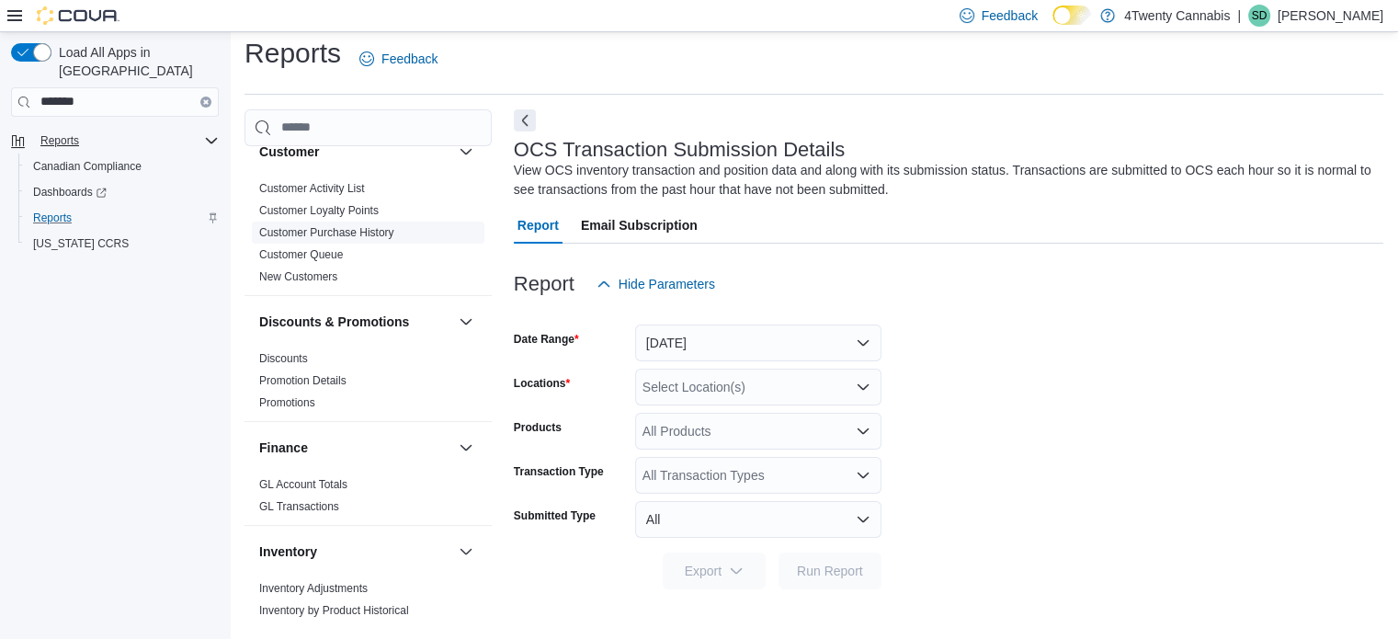
click at [336, 227] on link "Customer Purchase History" at bounding box center [326, 232] width 135 height 13
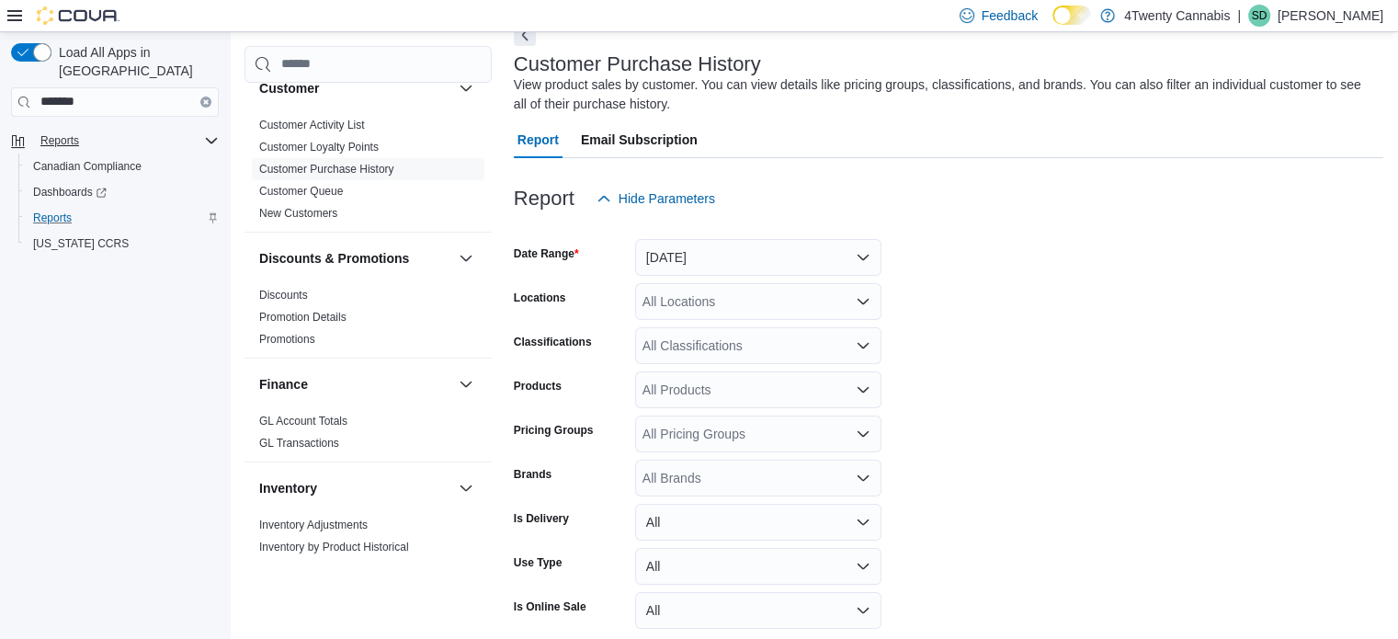
scroll to position [96, 0]
click at [867, 254] on button "[DATE]" at bounding box center [758, 259] width 246 height 37
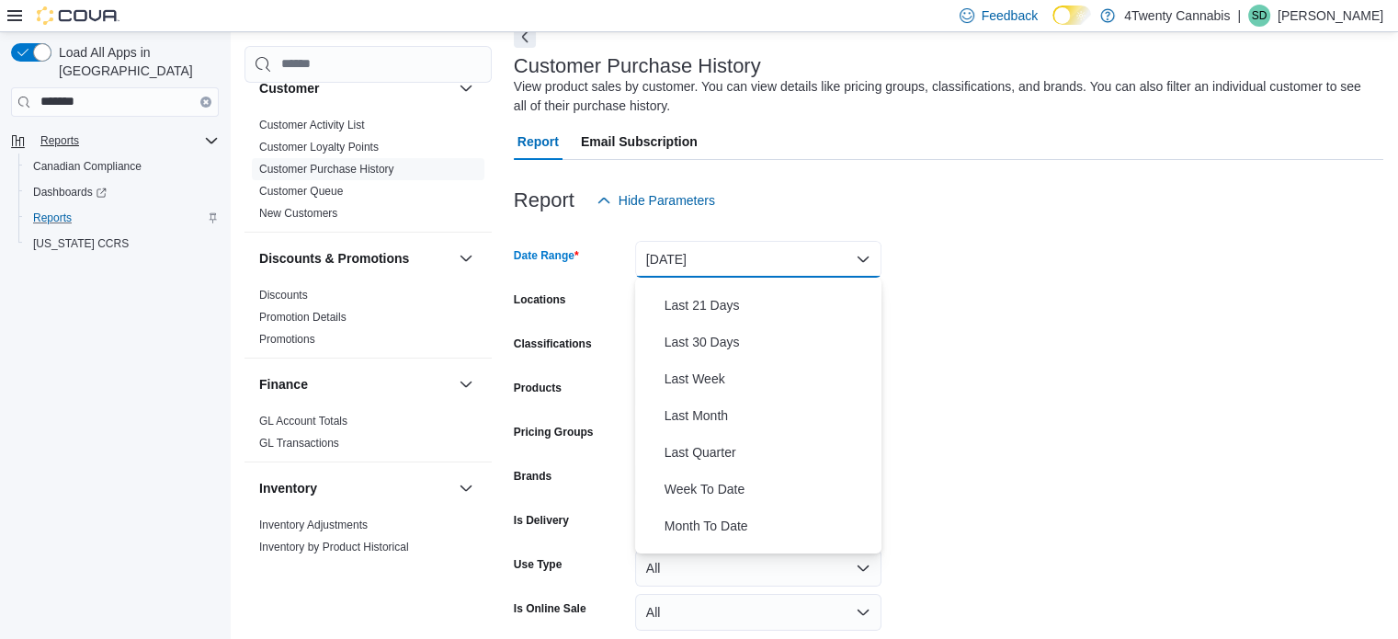
scroll to position [233, 0]
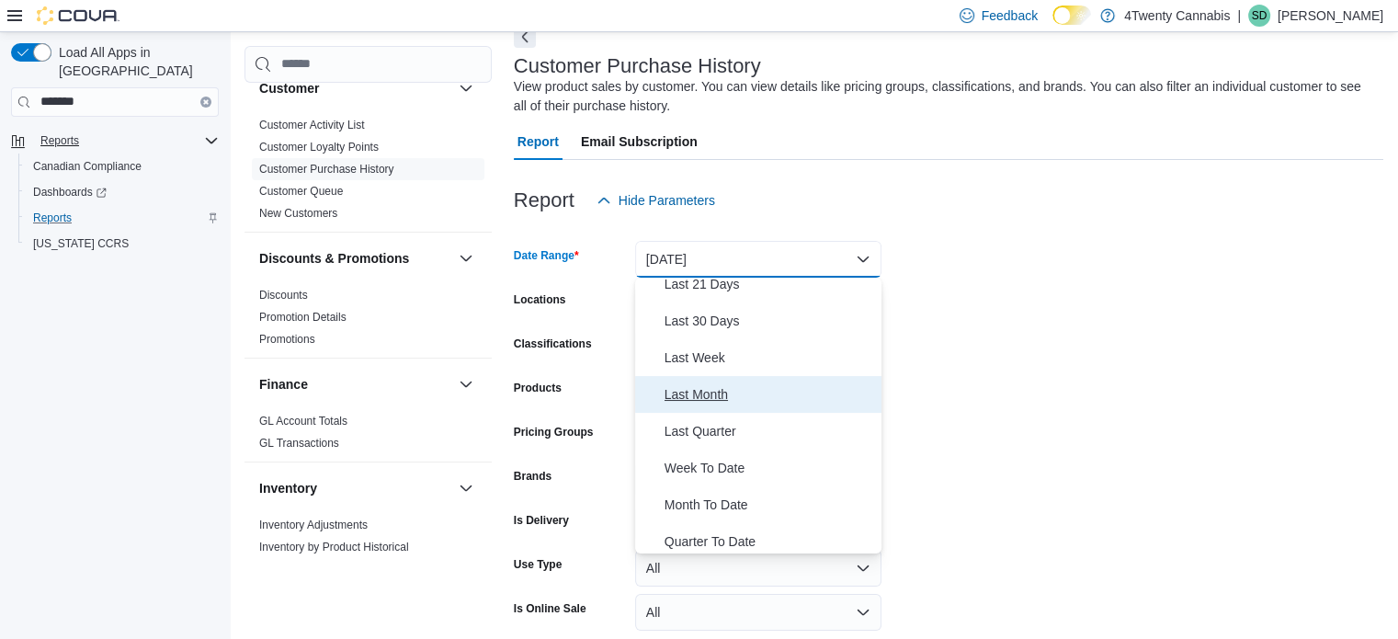
click at [693, 395] on span "Last Month" at bounding box center [769, 394] width 210 height 22
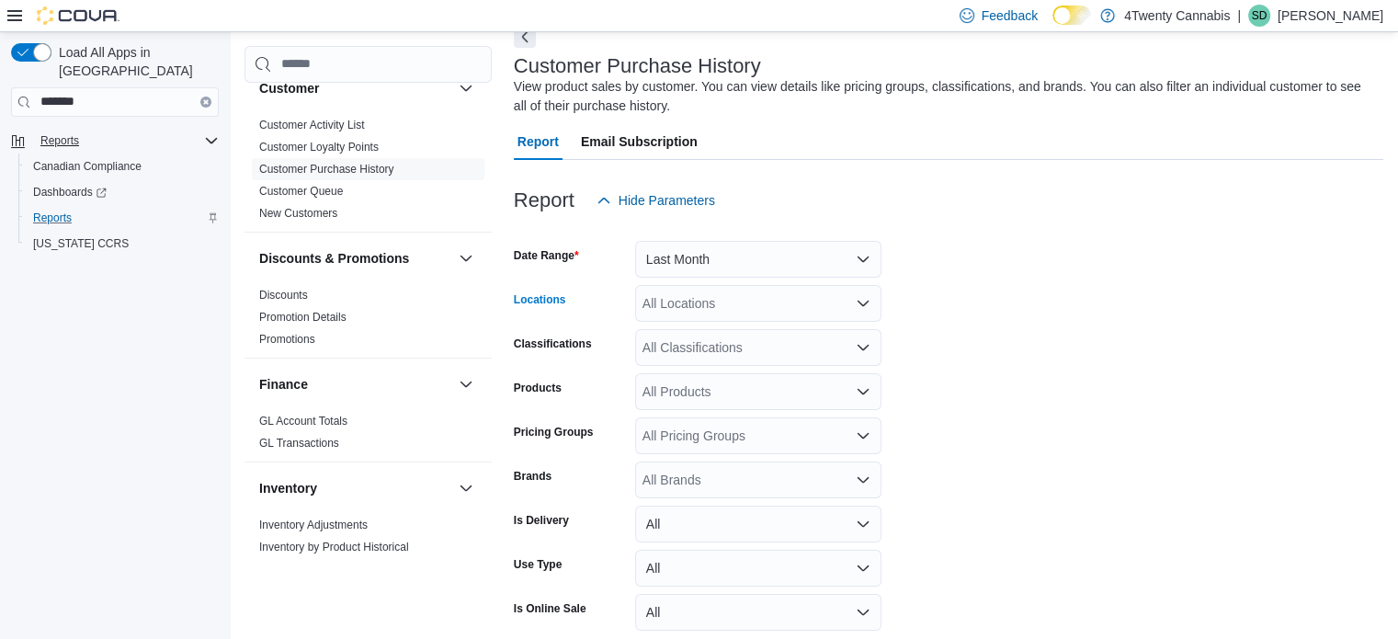
click at [868, 308] on icon "Open list of options" at bounding box center [863, 303] width 15 height 15
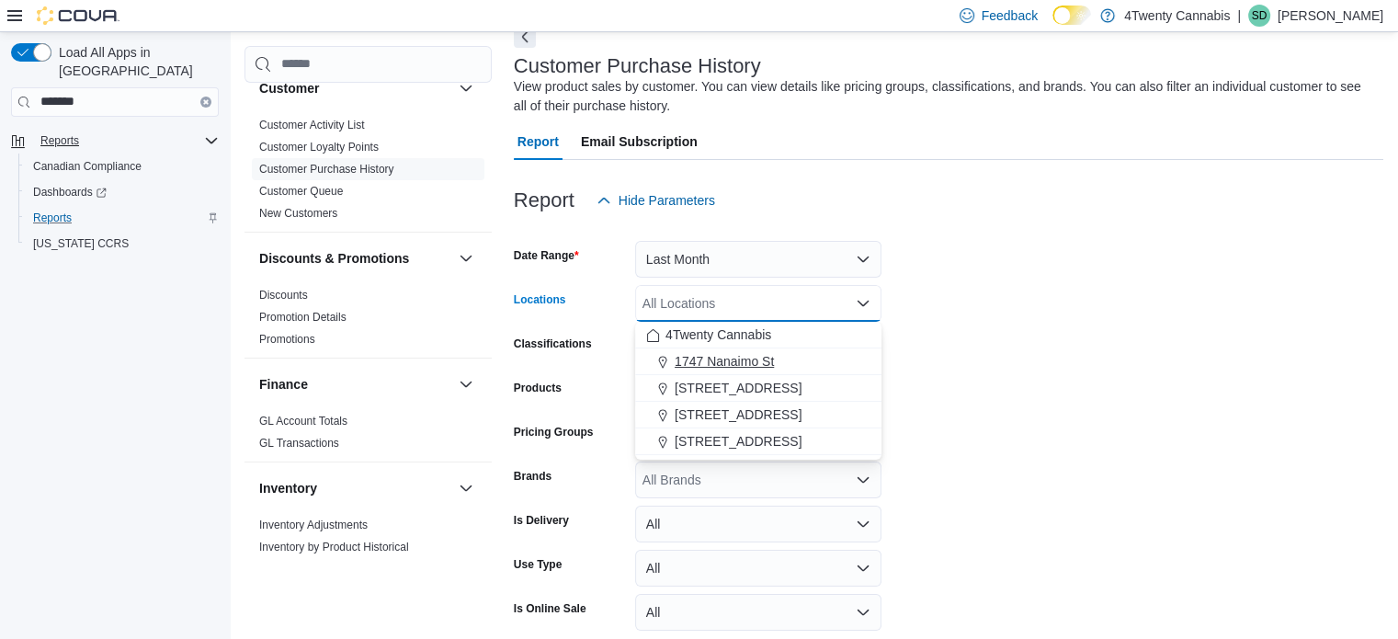
click at [732, 352] on span "1747 Nanaimo St" at bounding box center [724, 361] width 99 height 18
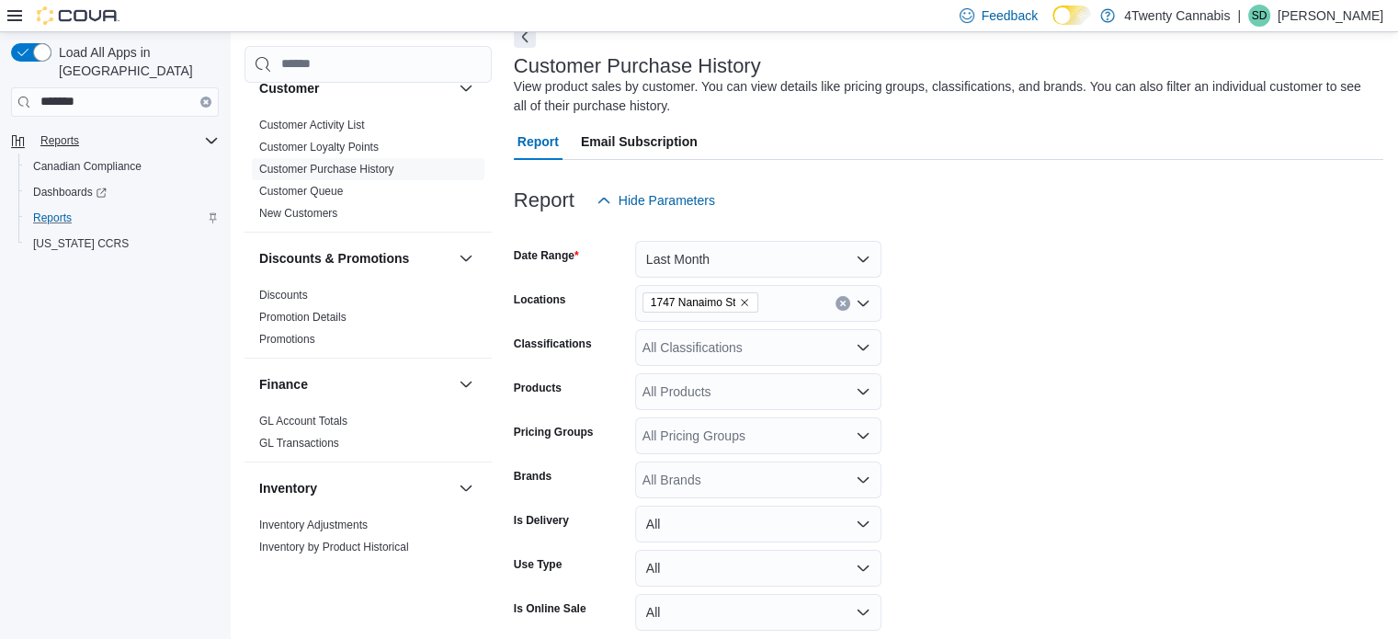
click at [1011, 356] on form "Date Range Last Month Locations [STREET_ADDRESS] Classifications All Classifica…" at bounding box center [948, 450] width 869 height 463
click at [857, 609] on button "All" at bounding box center [758, 612] width 246 height 37
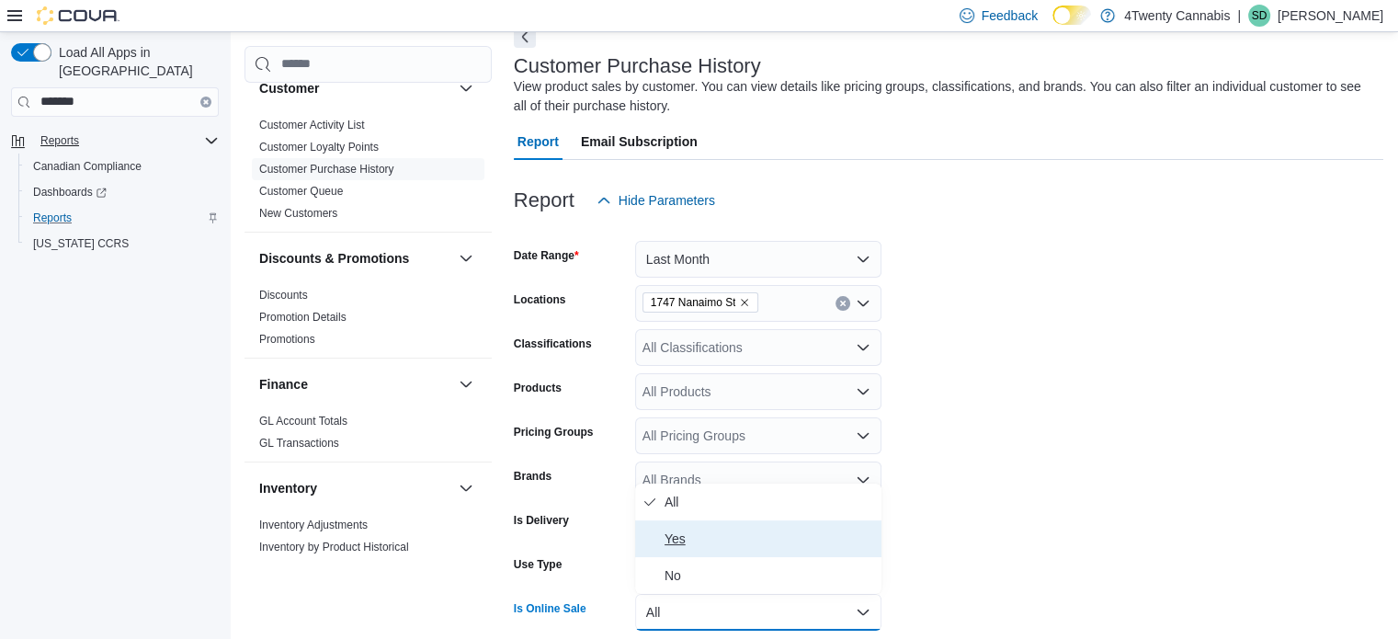
click at [677, 530] on span "Yes" at bounding box center [769, 539] width 210 height 22
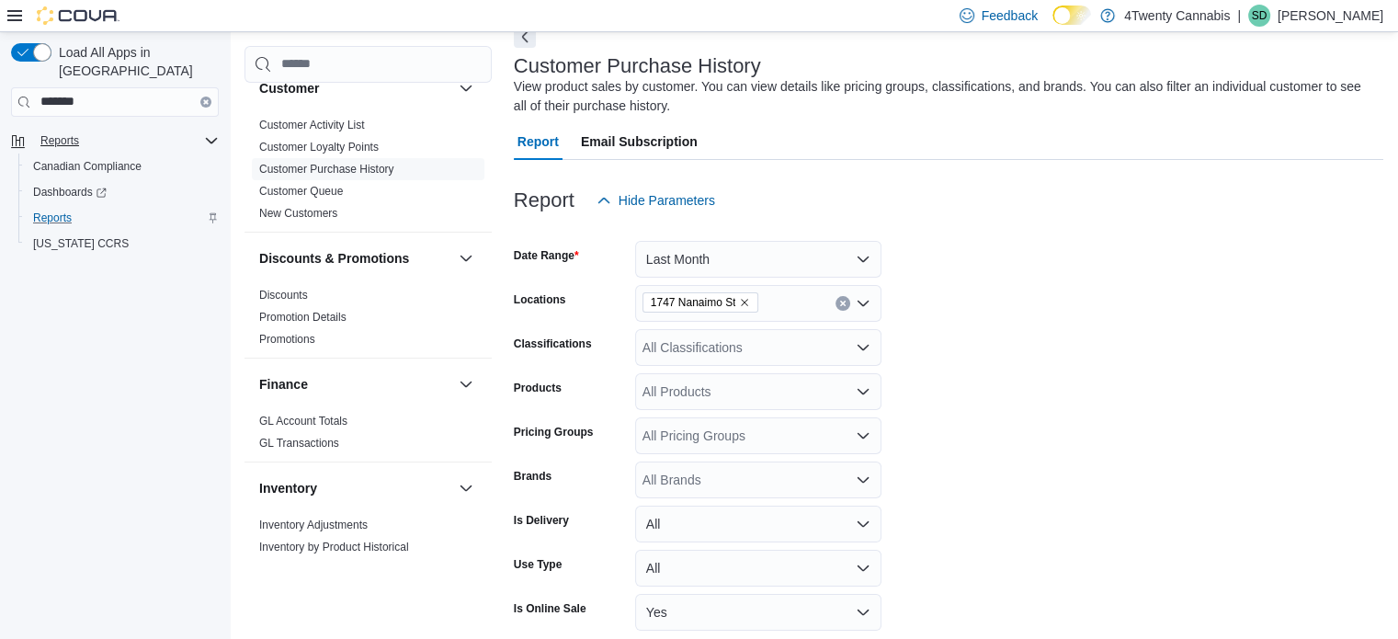
click at [1132, 524] on form "Date Range Last Month Locations [STREET_ADDRESS] Classifications All Classifica…" at bounding box center [948, 450] width 869 height 463
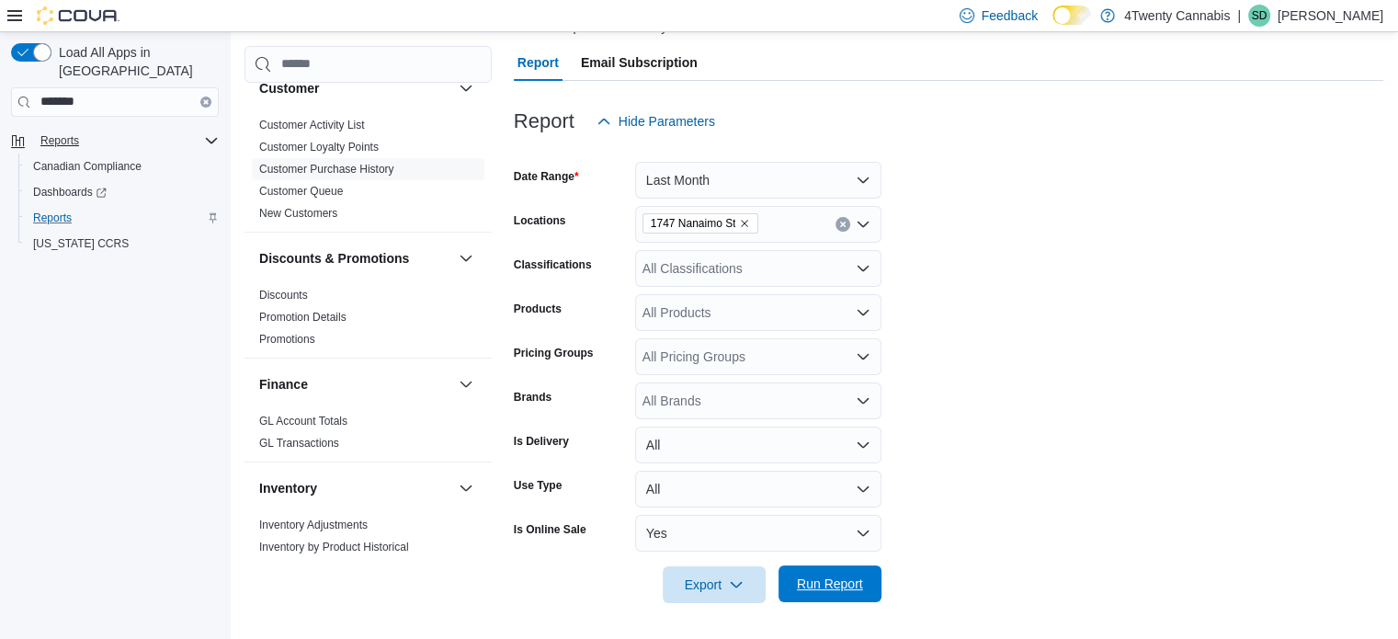
click at [854, 583] on span "Run Report" at bounding box center [830, 583] width 66 height 18
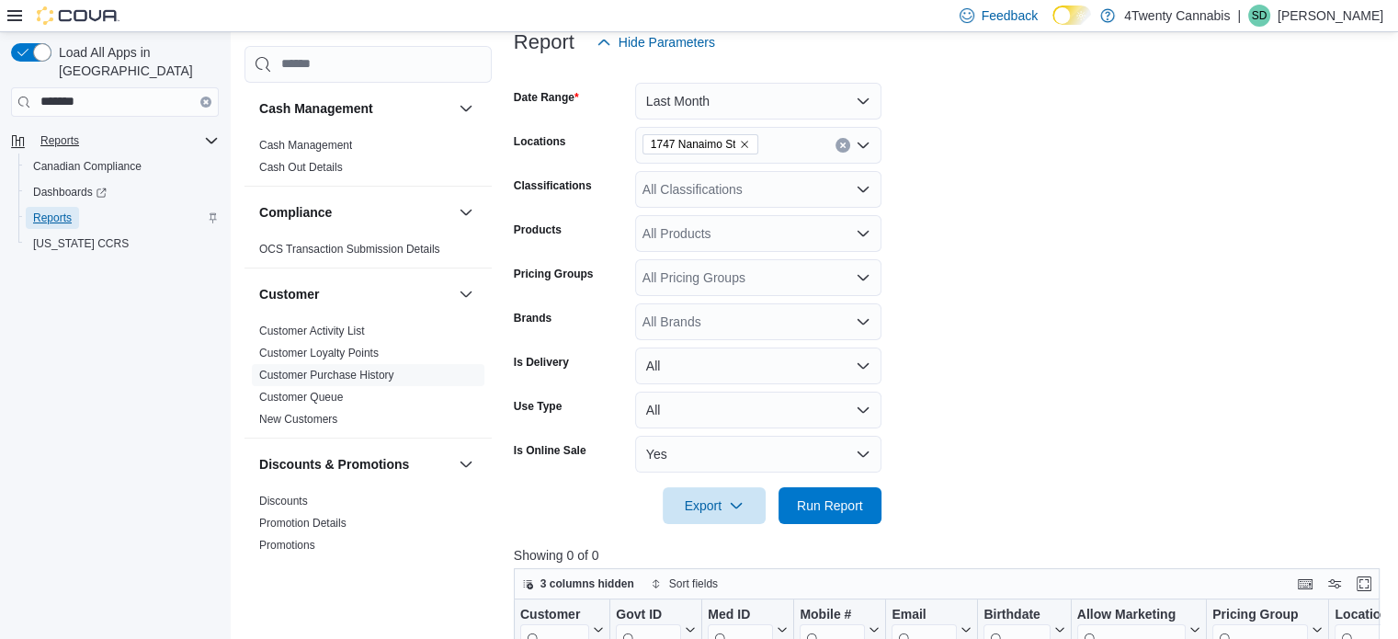
click at [49, 210] on span "Reports" at bounding box center [52, 217] width 39 height 15
click at [61, 133] on span "Reports" at bounding box center [59, 140] width 39 height 15
click at [55, 210] on span "Reports" at bounding box center [52, 217] width 39 height 15
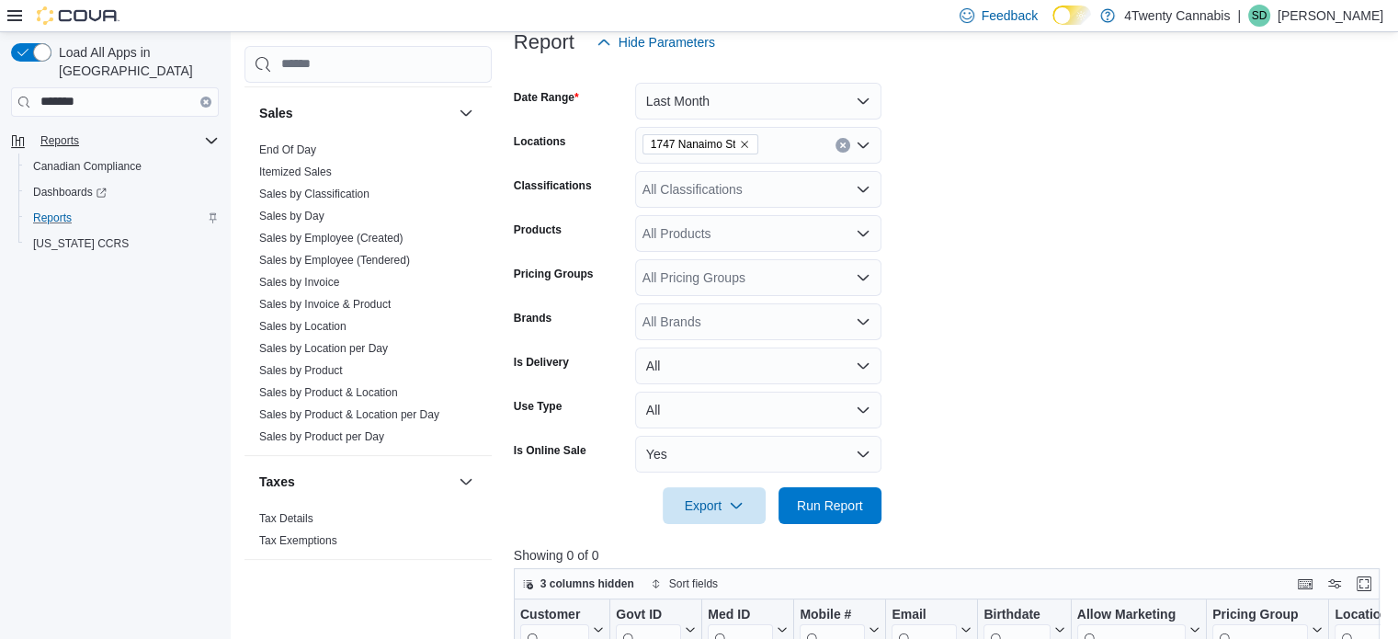
scroll to position [1290, 0]
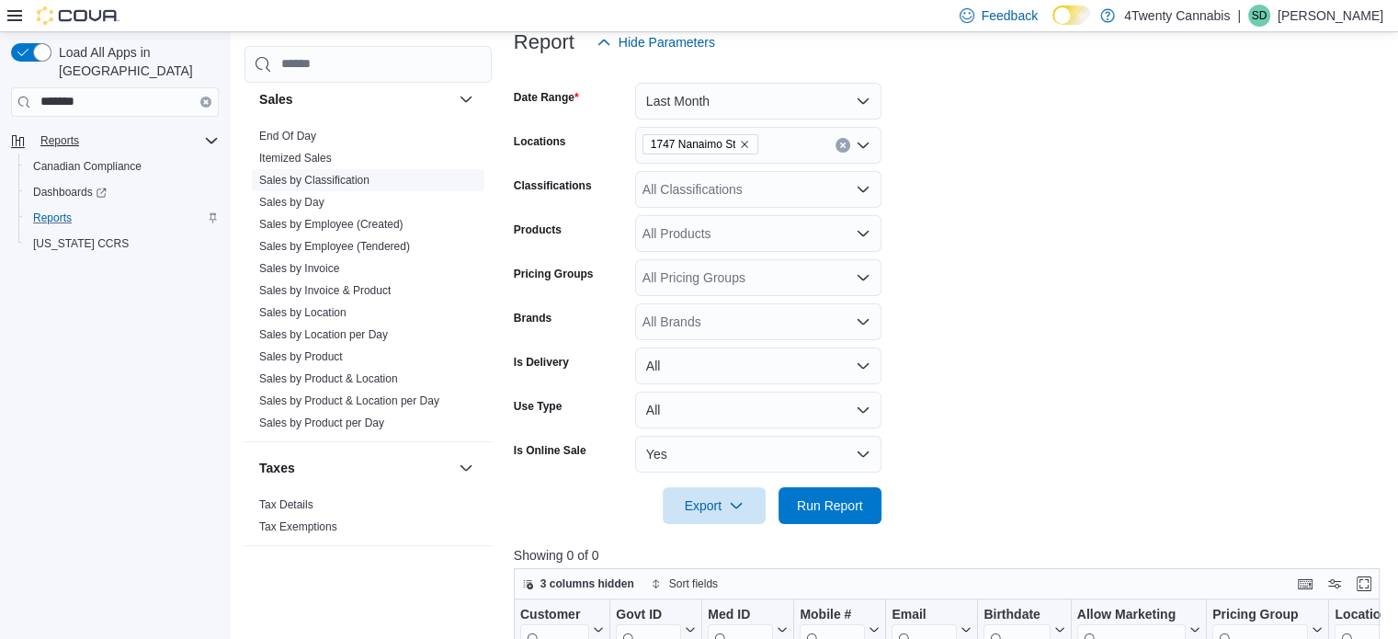
click at [326, 181] on link "Sales by Classification" at bounding box center [314, 180] width 110 height 13
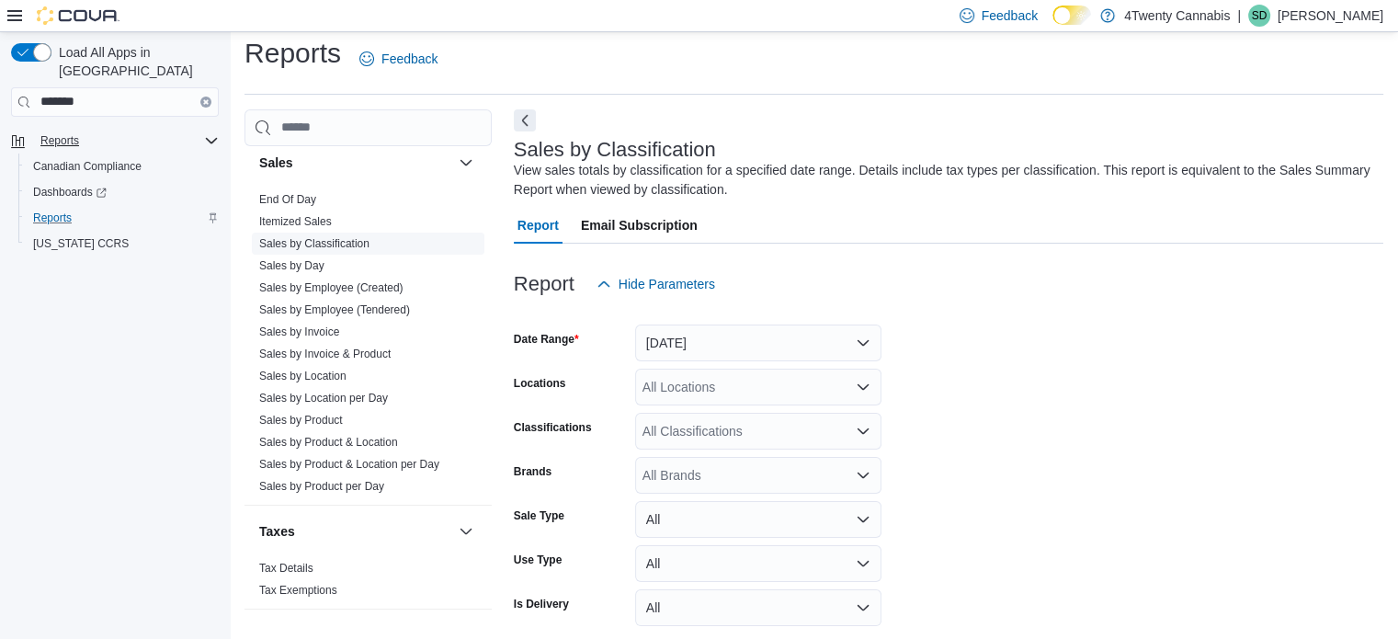
scroll to position [62, 0]
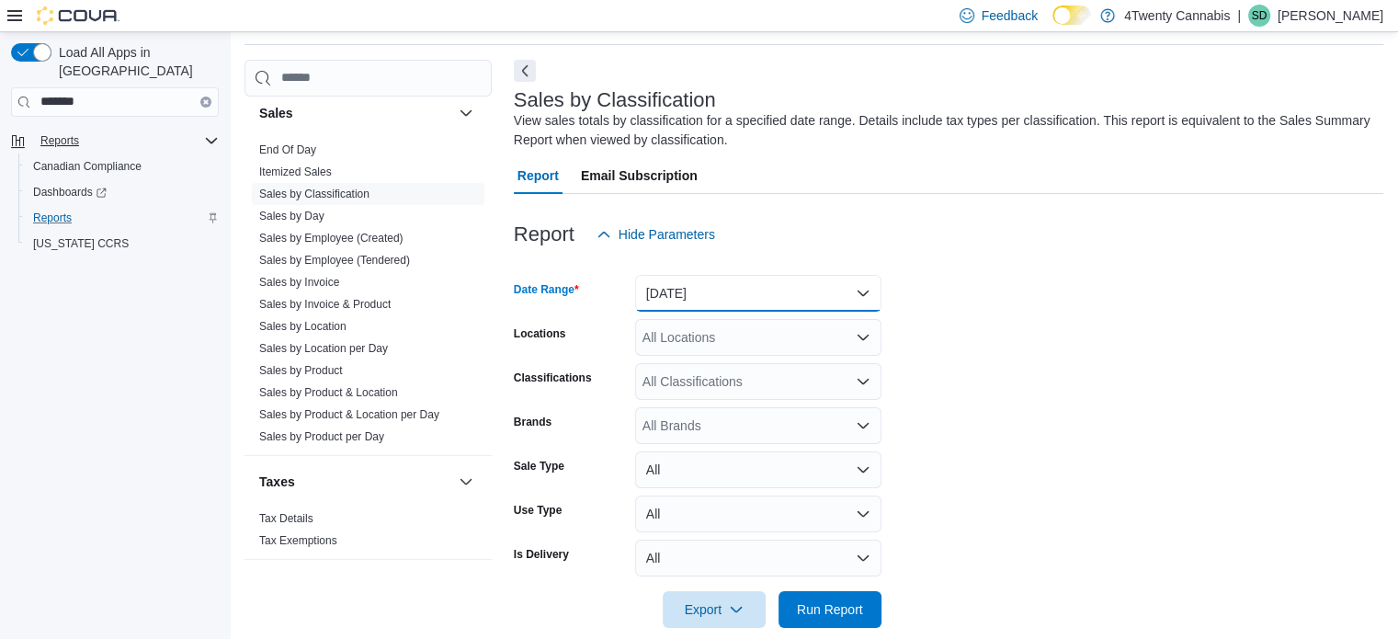
click at [861, 291] on button "[DATE]" at bounding box center [758, 293] width 246 height 37
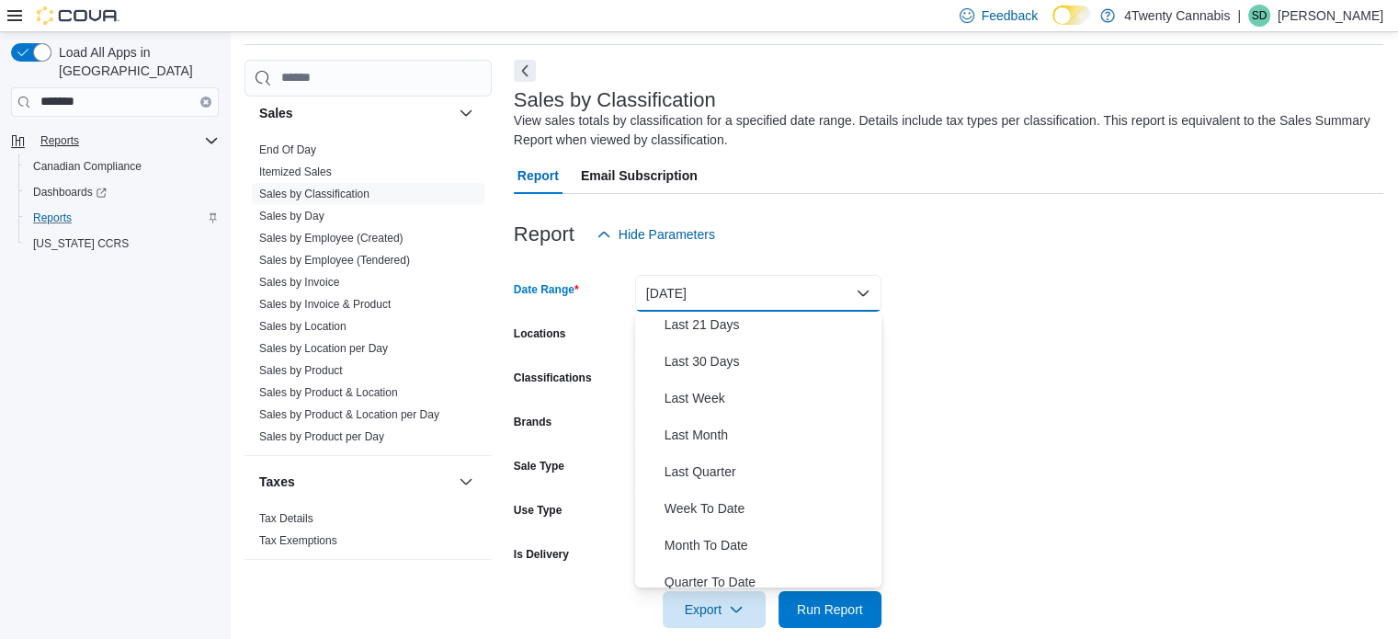
scroll to position [245, 0]
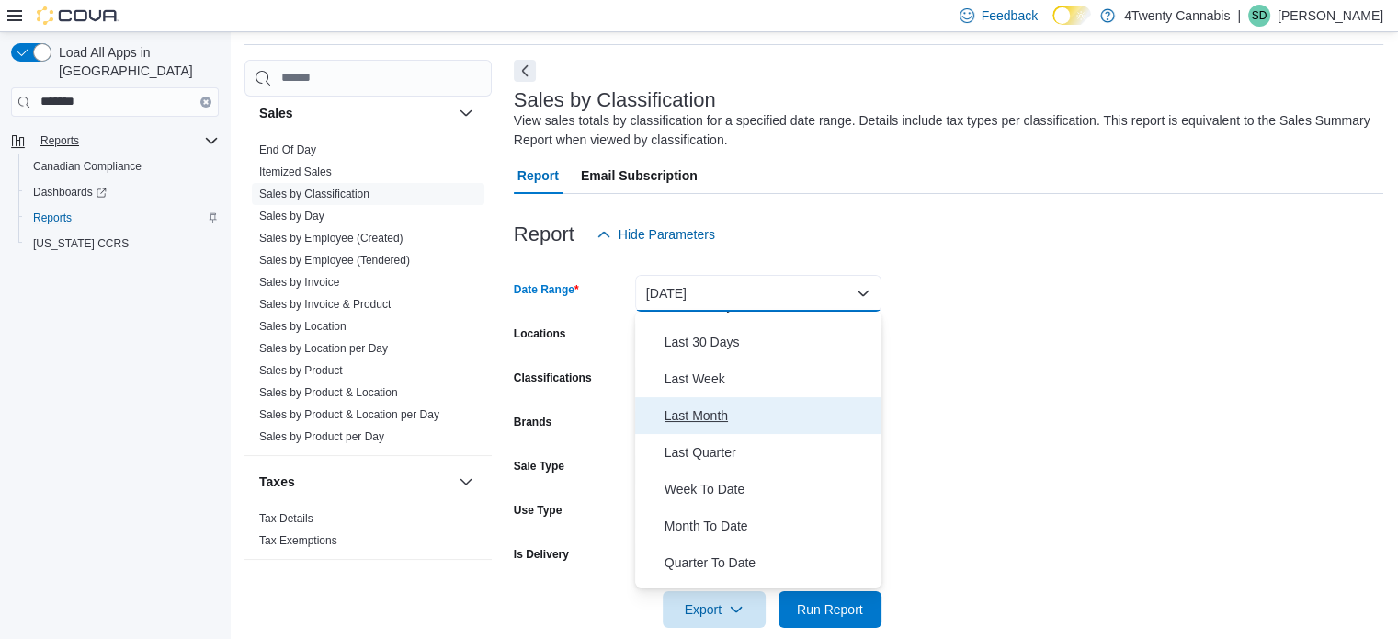
click at [696, 417] on span "Last Month" at bounding box center [769, 415] width 210 height 22
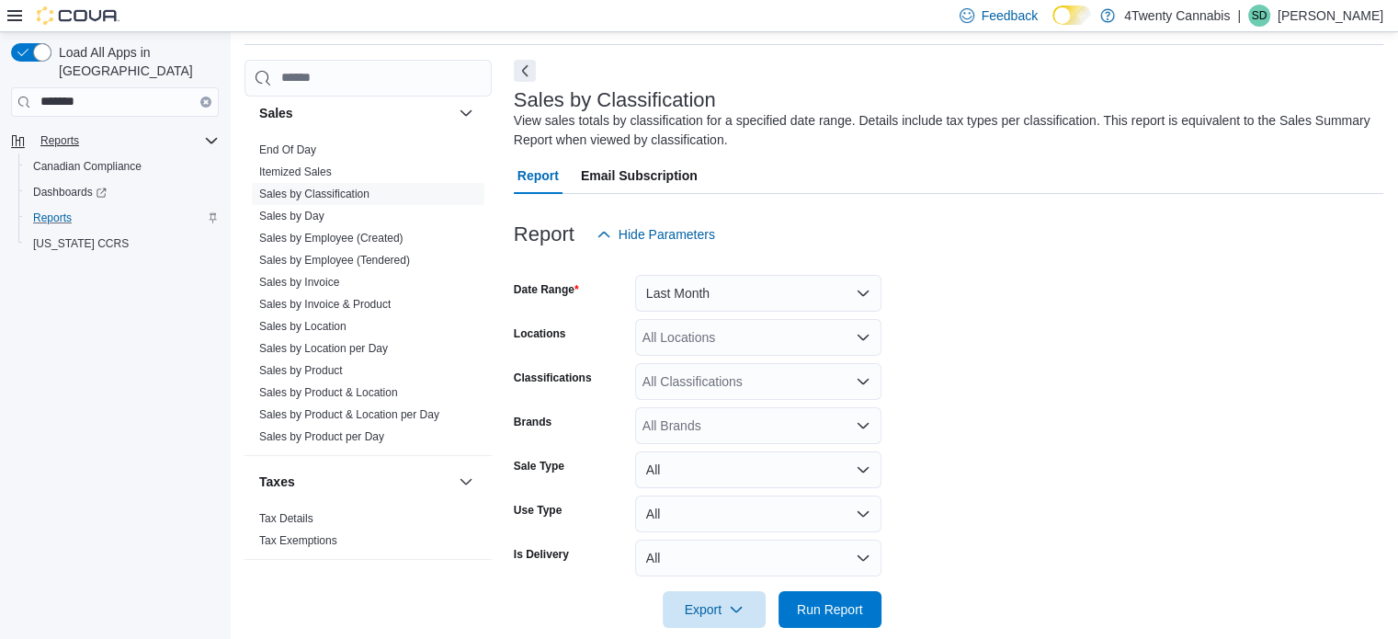
click at [970, 396] on form "Date Range Last Month Locations All Locations Classifications All Classificatio…" at bounding box center [948, 440] width 869 height 375
click at [864, 330] on icon "Open list of options" at bounding box center [863, 337] width 15 height 15
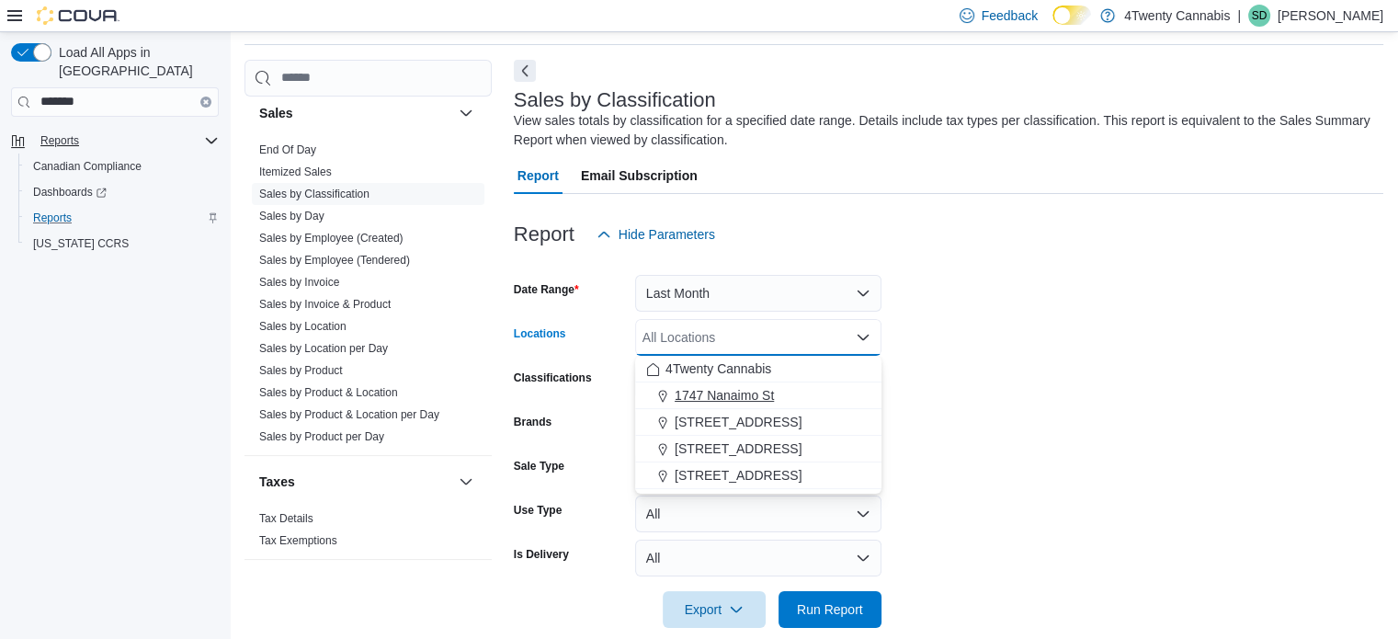
click at [757, 389] on span "1747 Nanaimo St" at bounding box center [724, 395] width 99 height 18
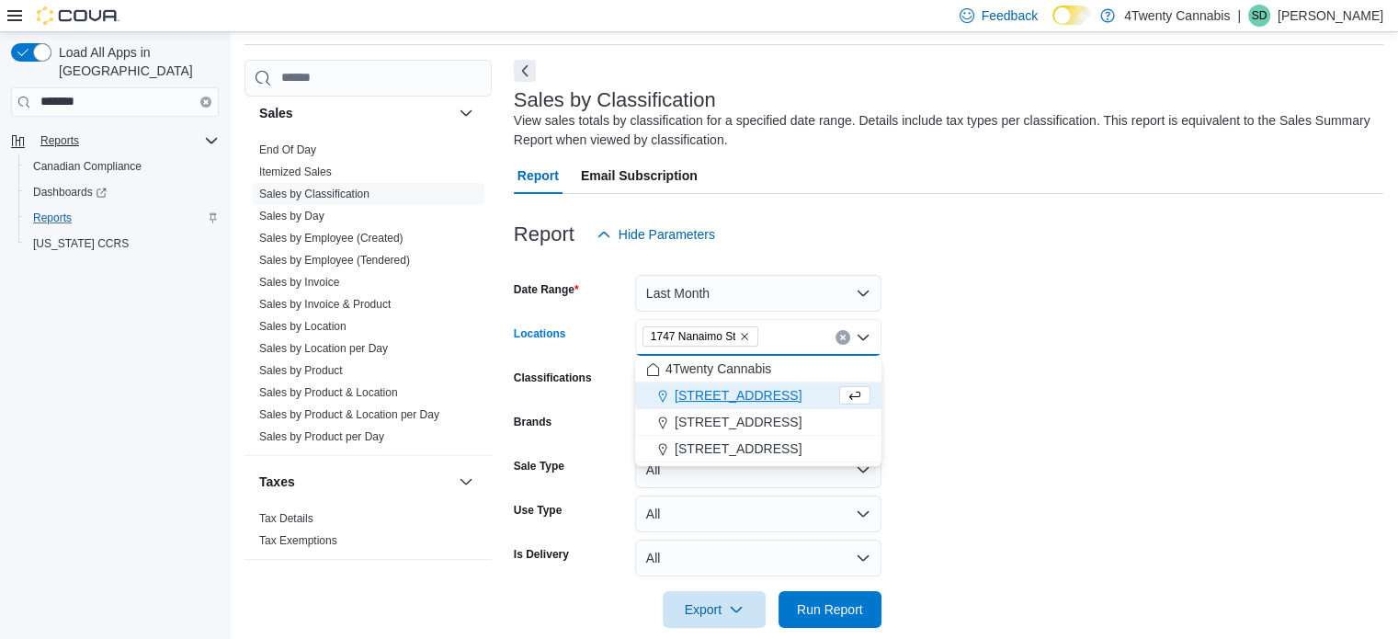
click at [1012, 401] on form "Date Range Last Month Locations 1747 Nanaimo St Combo box. Selected. 1747 Nanai…" at bounding box center [948, 440] width 869 height 375
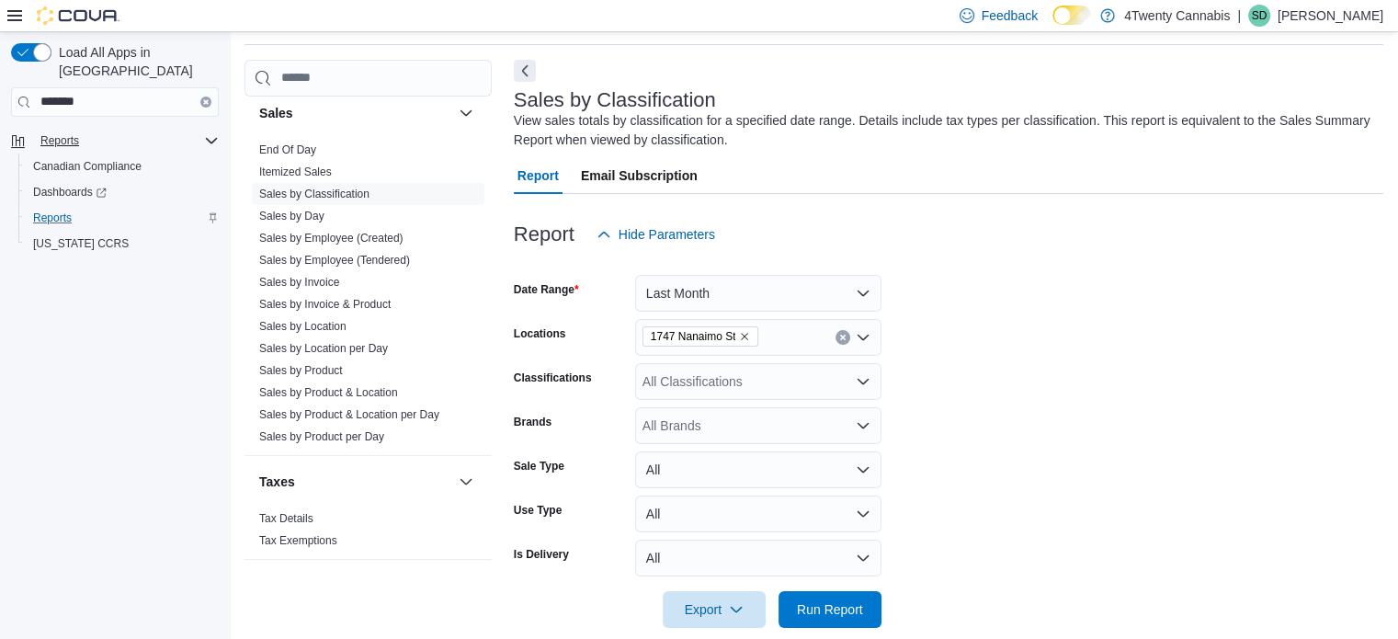
scroll to position [86, 0]
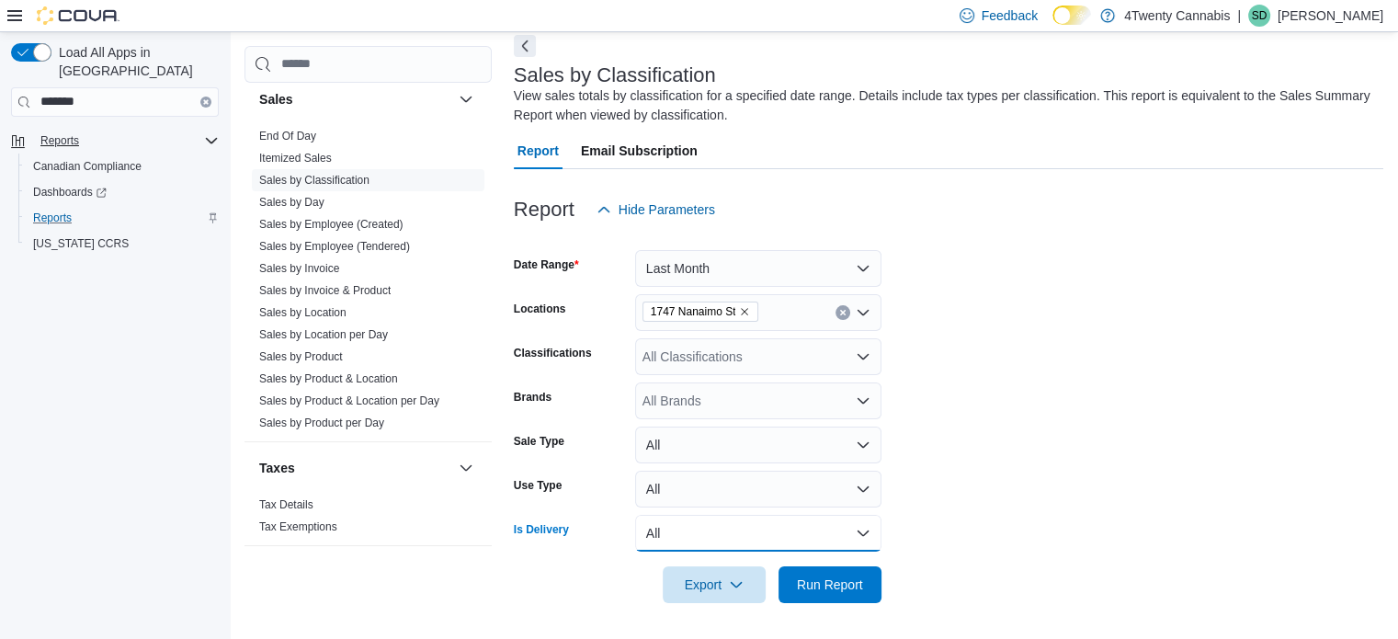
click at [866, 528] on button "All" at bounding box center [758, 533] width 246 height 37
click at [1235, 439] on form "Date Range Last Month Locations 1747 Nanaimo St Classifications All Classificat…" at bounding box center [948, 415] width 869 height 375
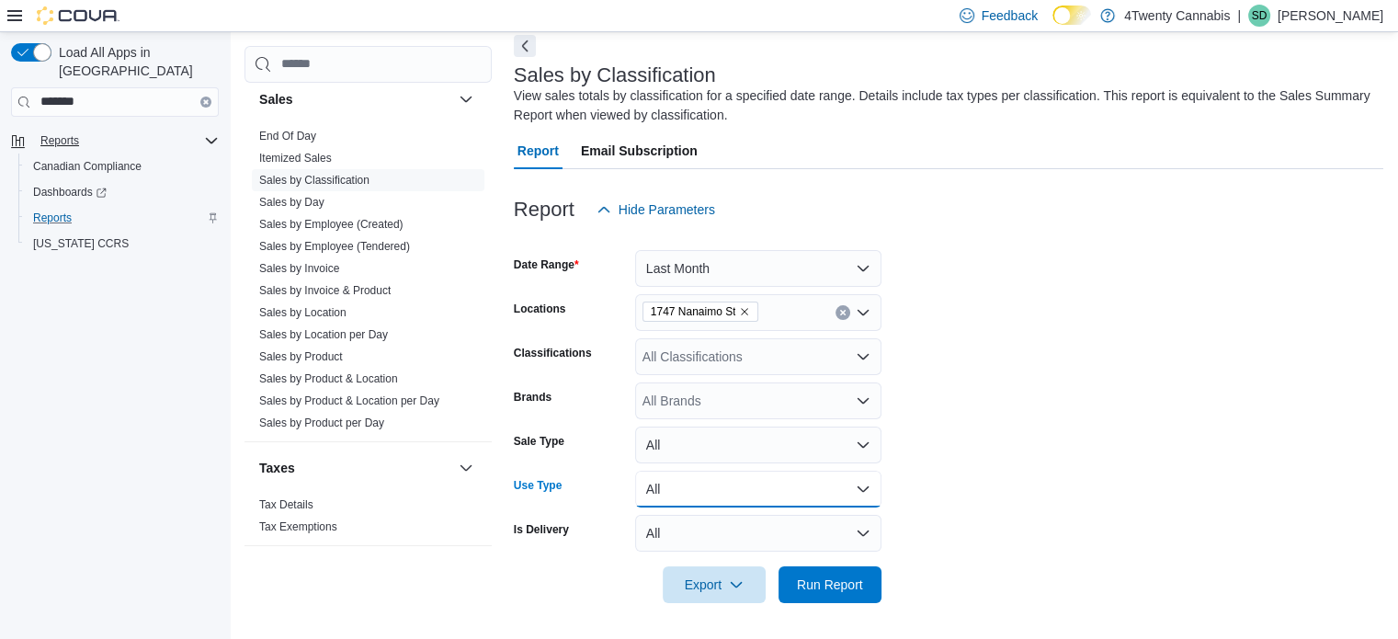
click at [868, 474] on button "All" at bounding box center [758, 489] width 246 height 37
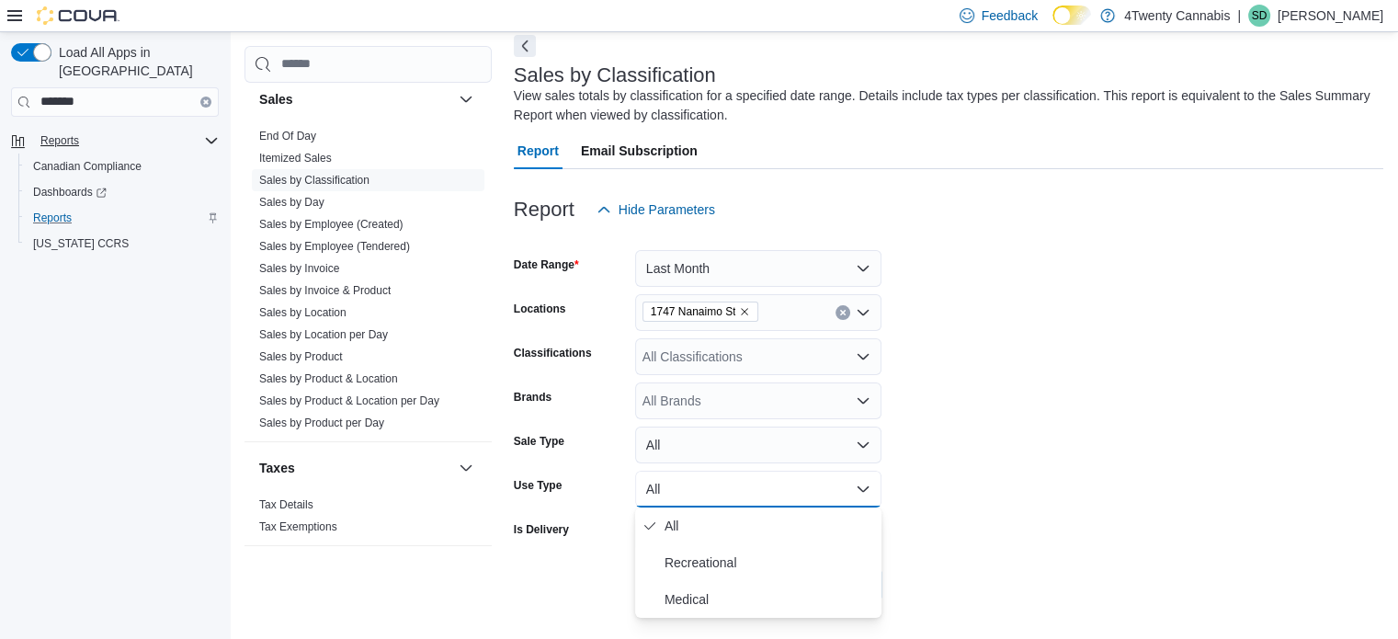
click at [984, 456] on form "Date Range Last Month Locations 1747 Nanaimo St Classifications All Classificat…" at bounding box center [948, 415] width 869 height 375
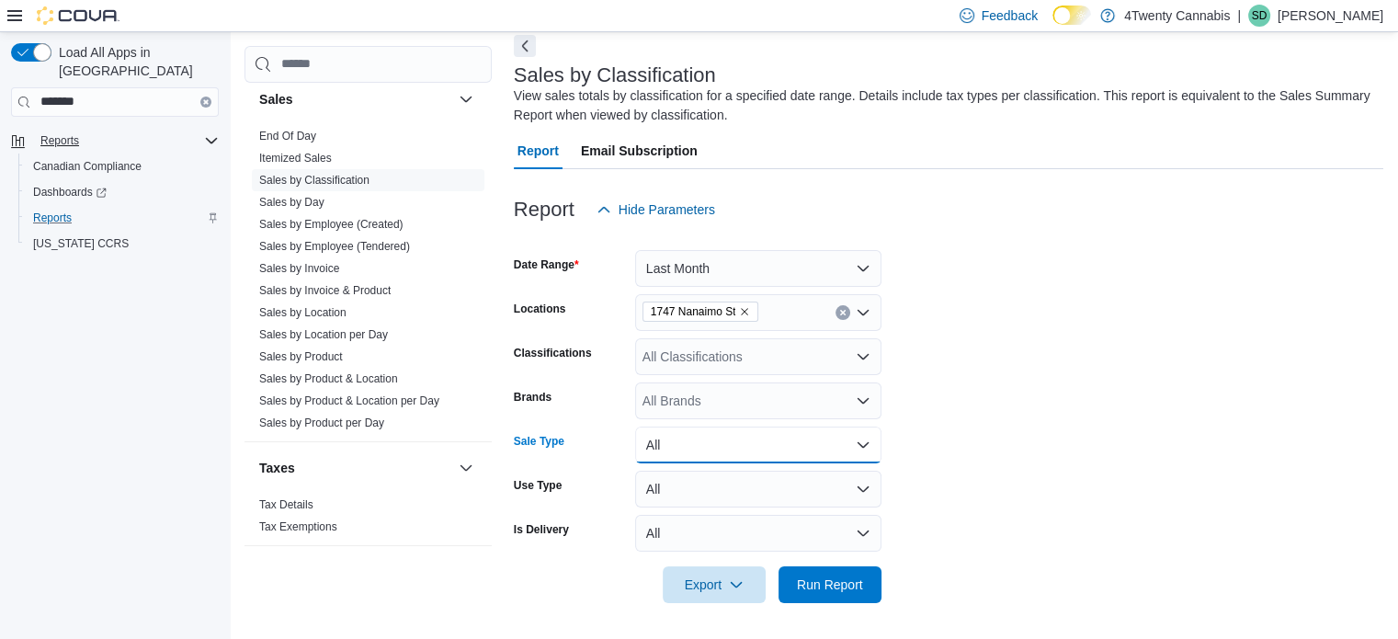
click at [851, 441] on button "All" at bounding box center [758, 444] width 246 height 37
click at [1038, 421] on form "Date Range Last Month Locations 1747 Nanaimo St Classifications All Classificat…" at bounding box center [948, 415] width 869 height 375
click at [848, 574] on span "Run Report" at bounding box center [829, 583] width 81 height 37
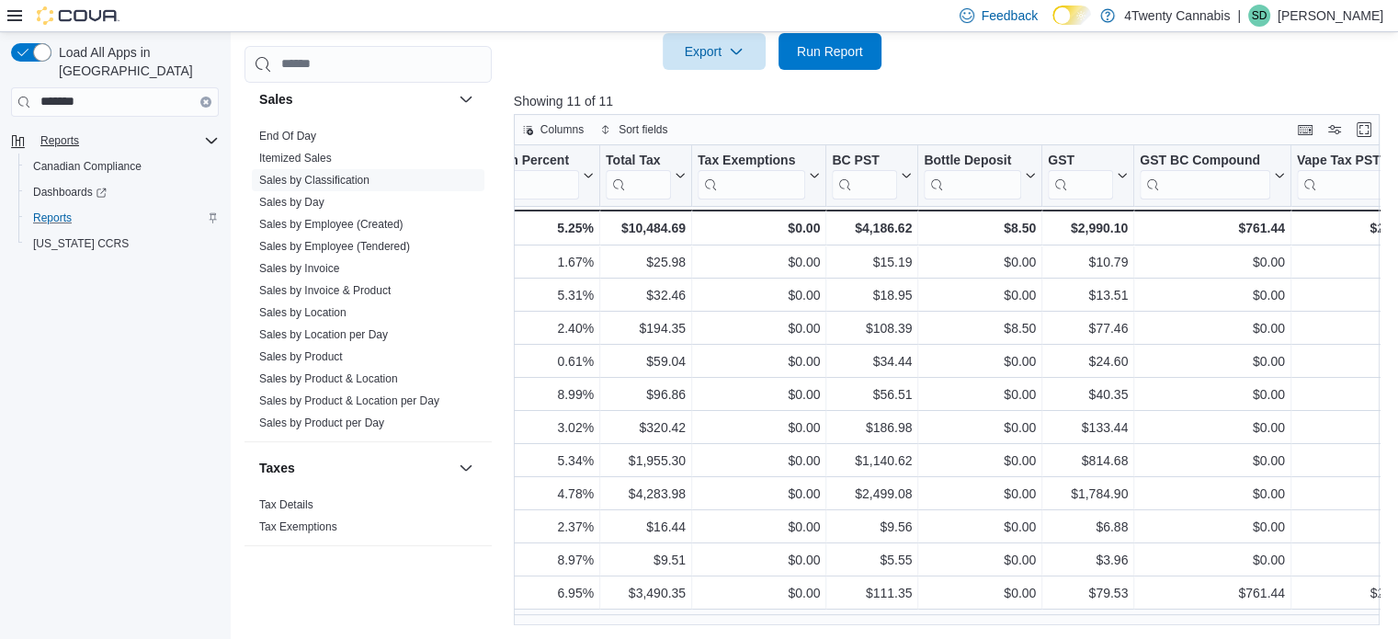
scroll to position [0, 1182]
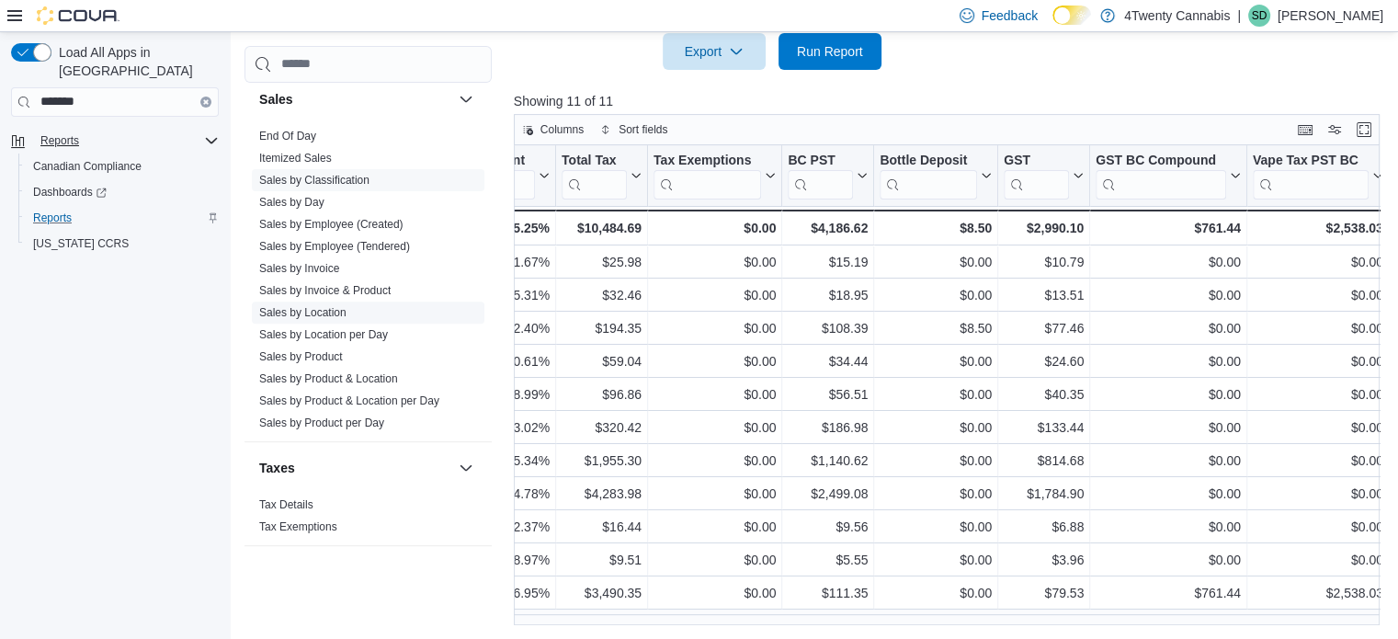
click at [349, 309] on span "Sales by Location" at bounding box center [368, 312] width 233 height 22
click at [327, 311] on link "Sales by Location" at bounding box center [302, 312] width 87 height 13
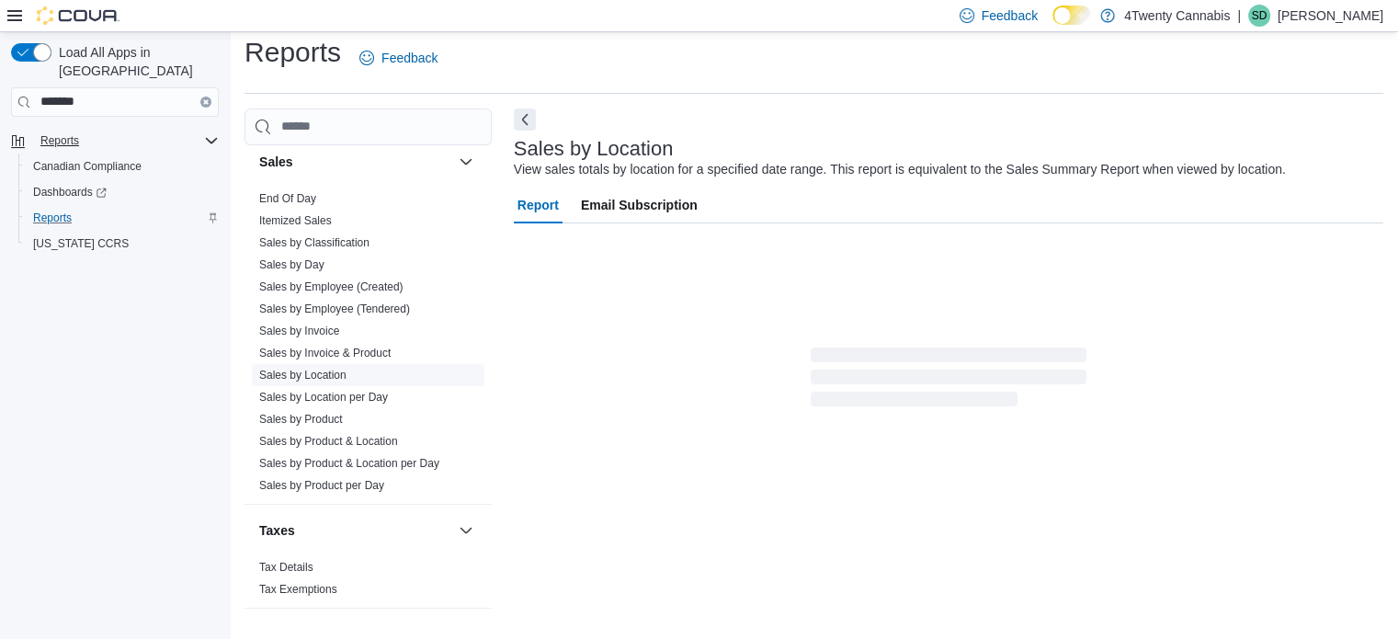
scroll to position [42, 0]
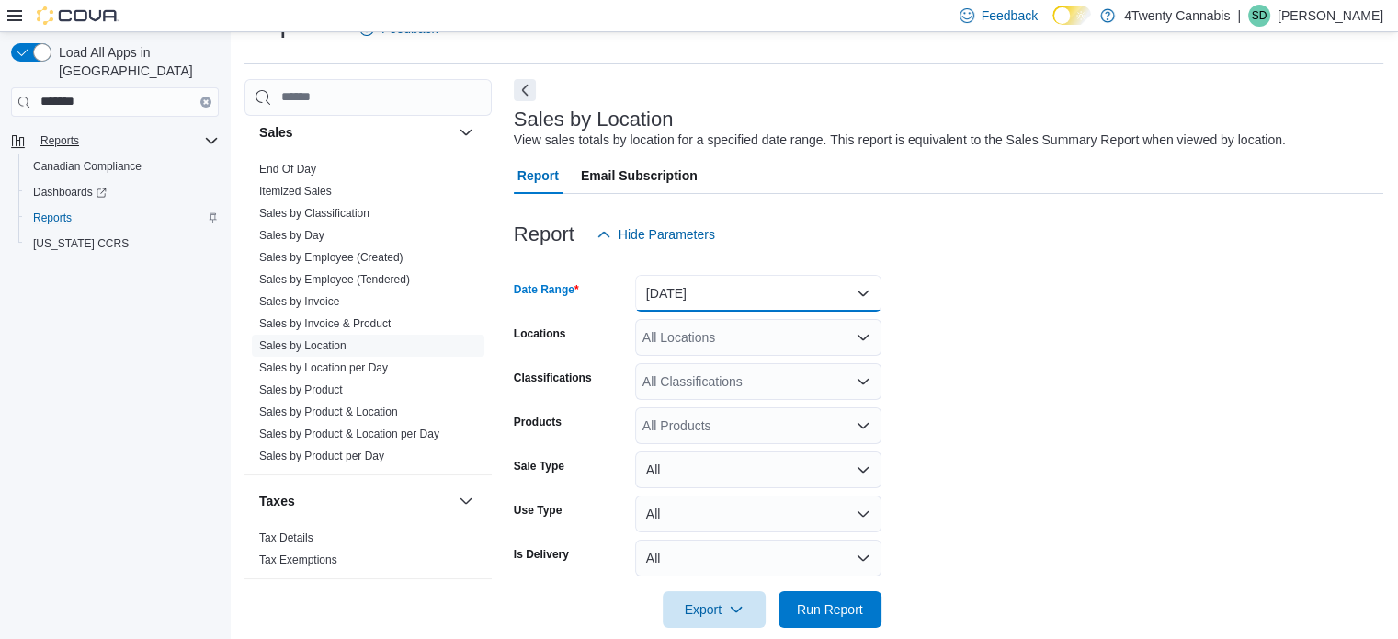
click at [857, 299] on button "[DATE]" at bounding box center [758, 293] width 246 height 37
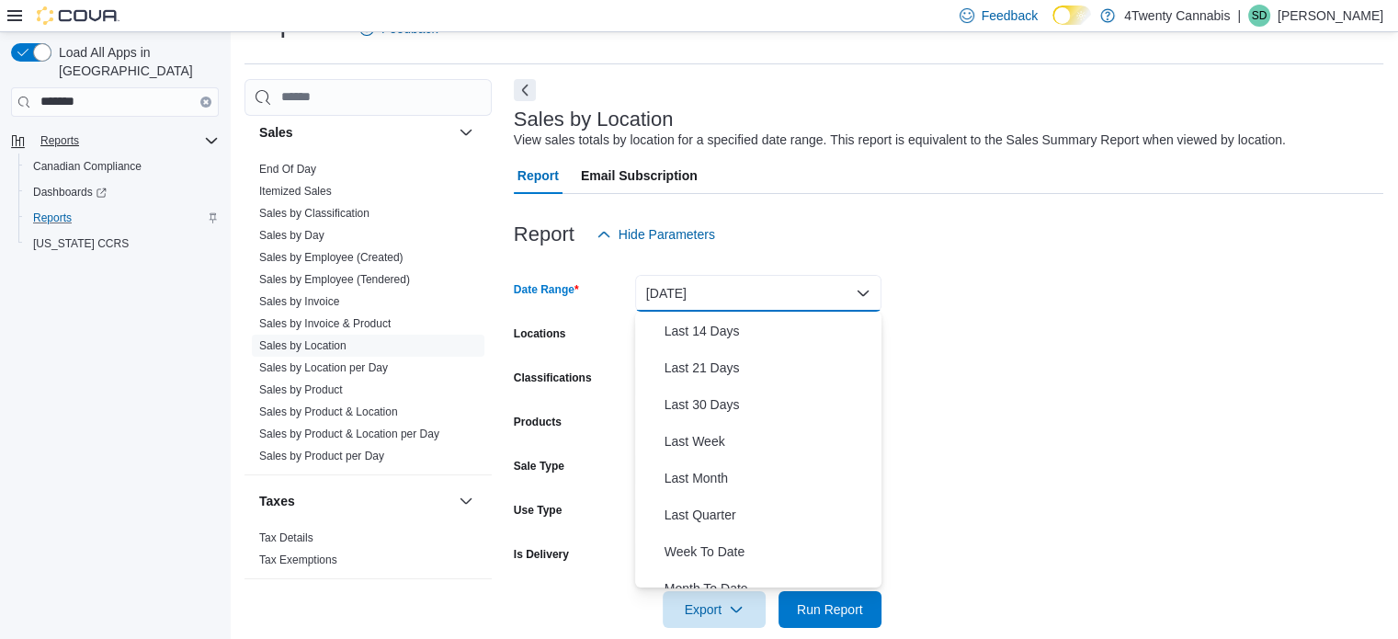
scroll to position [199, 0]
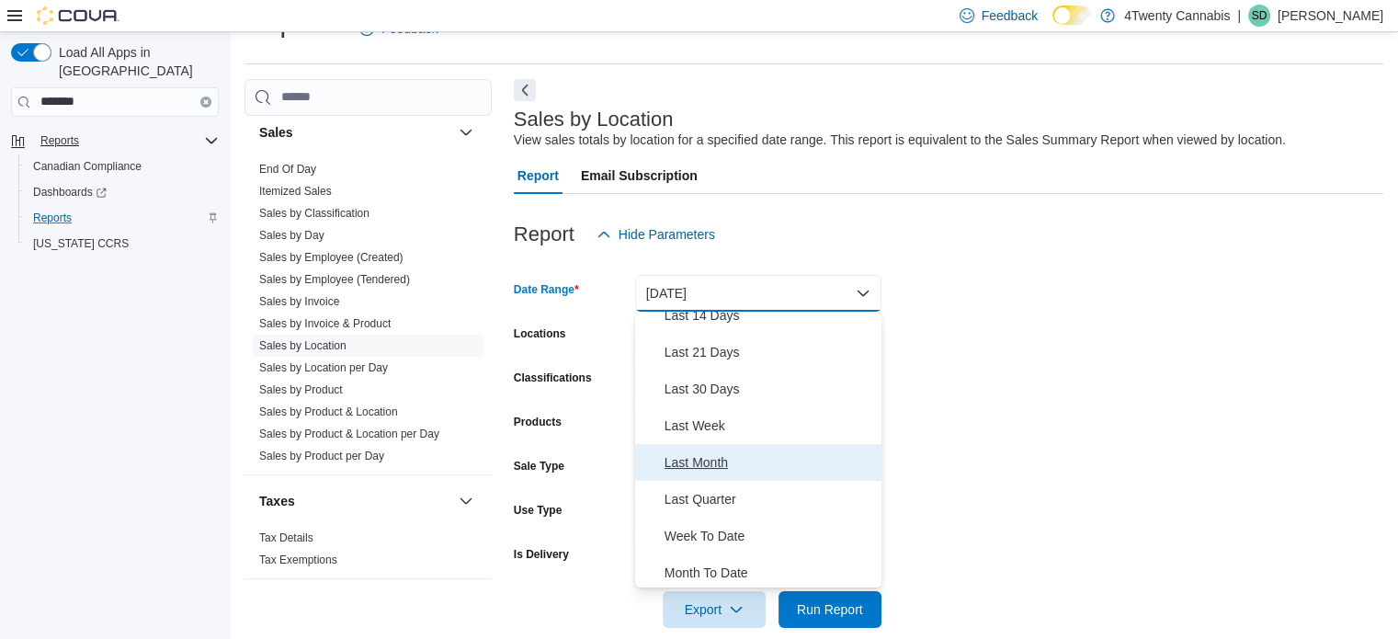
click at [699, 462] on span "Last Month" at bounding box center [769, 462] width 210 height 22
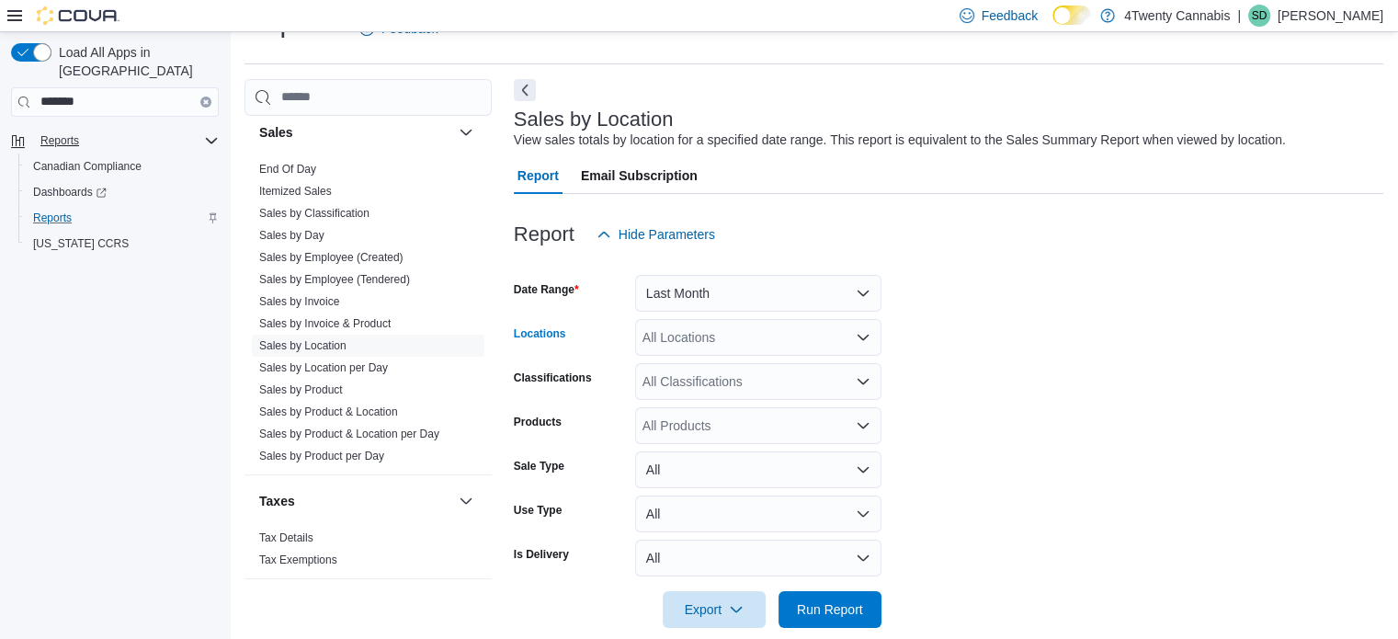
click at [858, 335] on icon "Open list of options" at bounding box center [862, 337] width 11 height 6
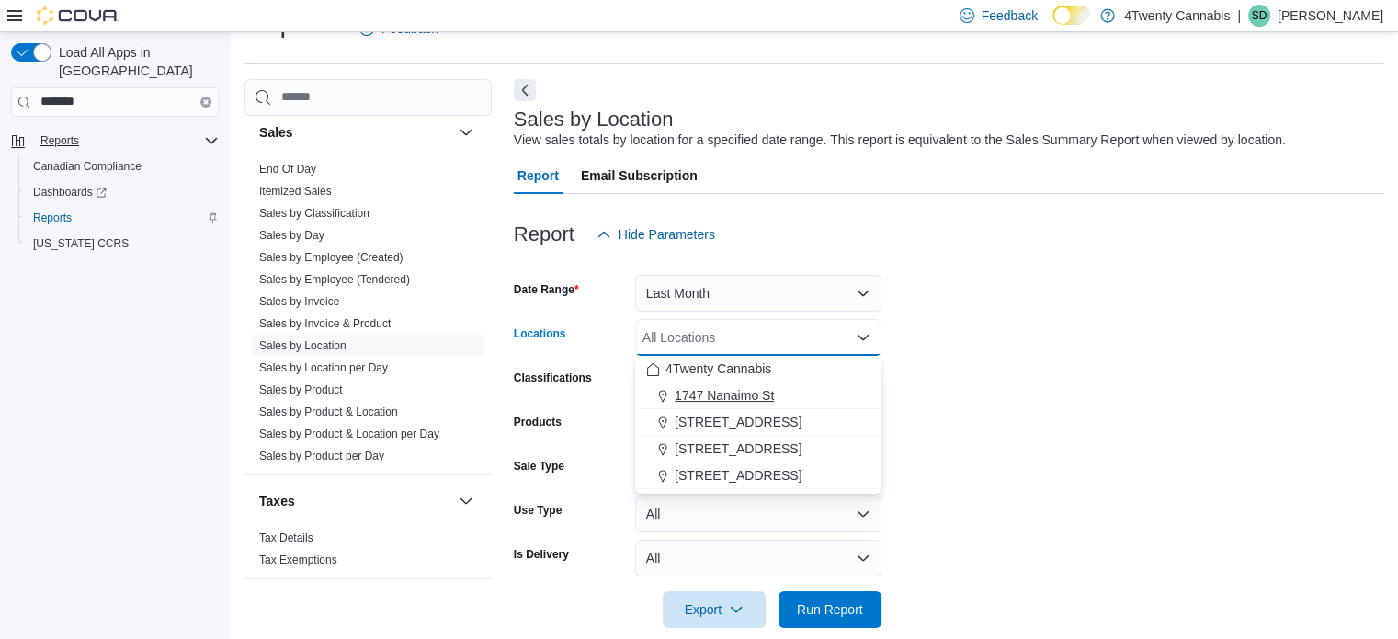
click at [746, 396] on span "1747 Nanaimo St" at bounding box center [724, 395] width 99 height 18
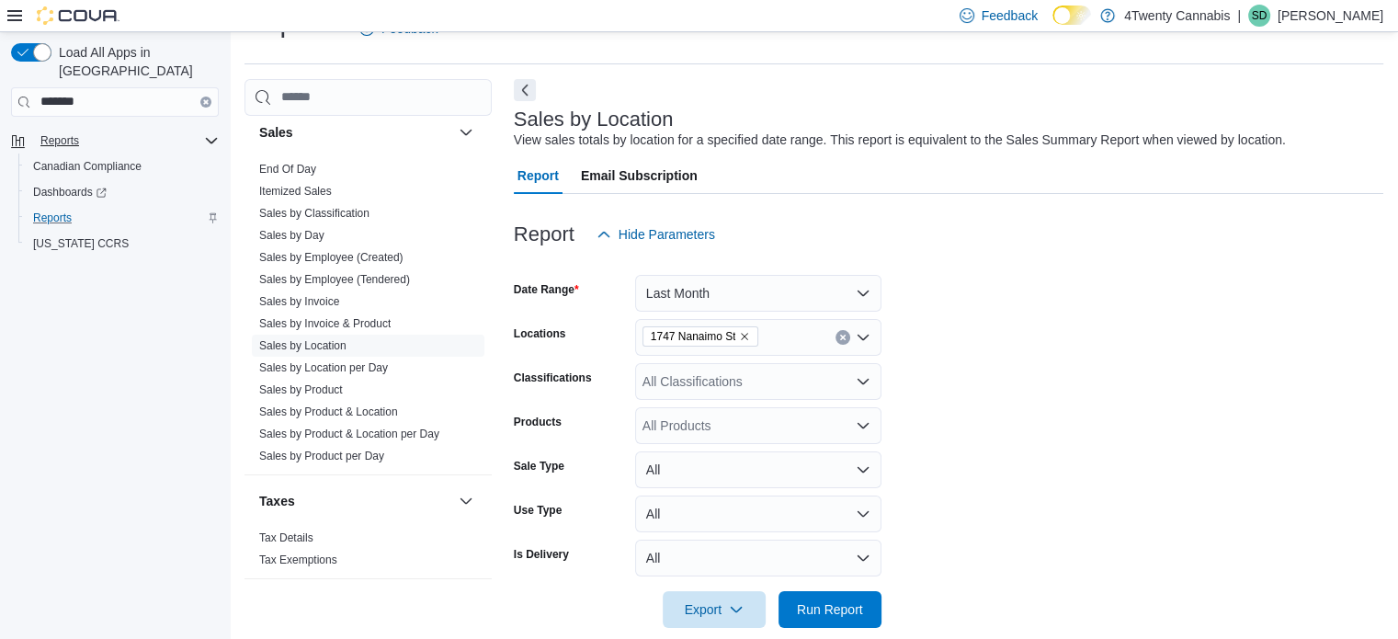
click at [1023, 380] on form "Date Range Last Month Locations 1747 Nanaimo St Classifications All Classificat…" at bounding box center [948, 440] width 869 height 375
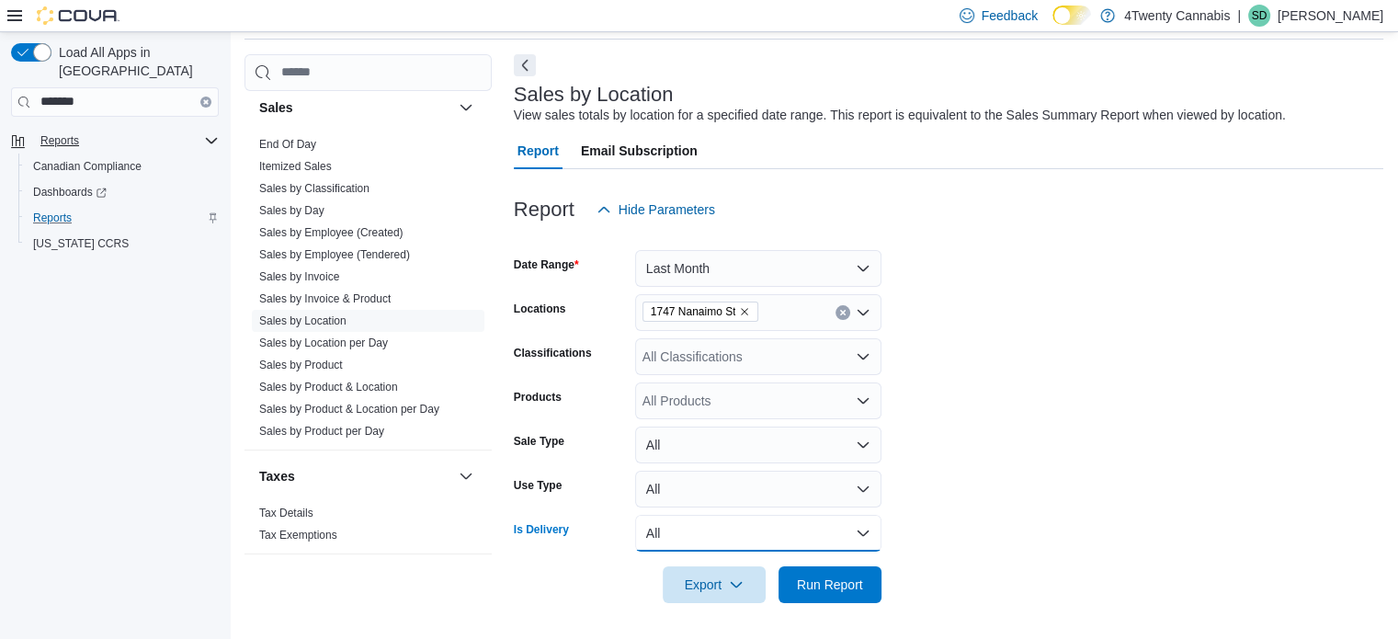
click at [867, 530] on button "All" at bounding box center [758, 533] width 246 height 37
click at [924, 507] on form "Date Range Last Month Locations 1747 Nanaimo St Classifications All Classificat…" at bounding box center [948, 415] width 869 height 375
click at [859, 438] on button "All" at bounding box center [758, 444] width 246 height 37
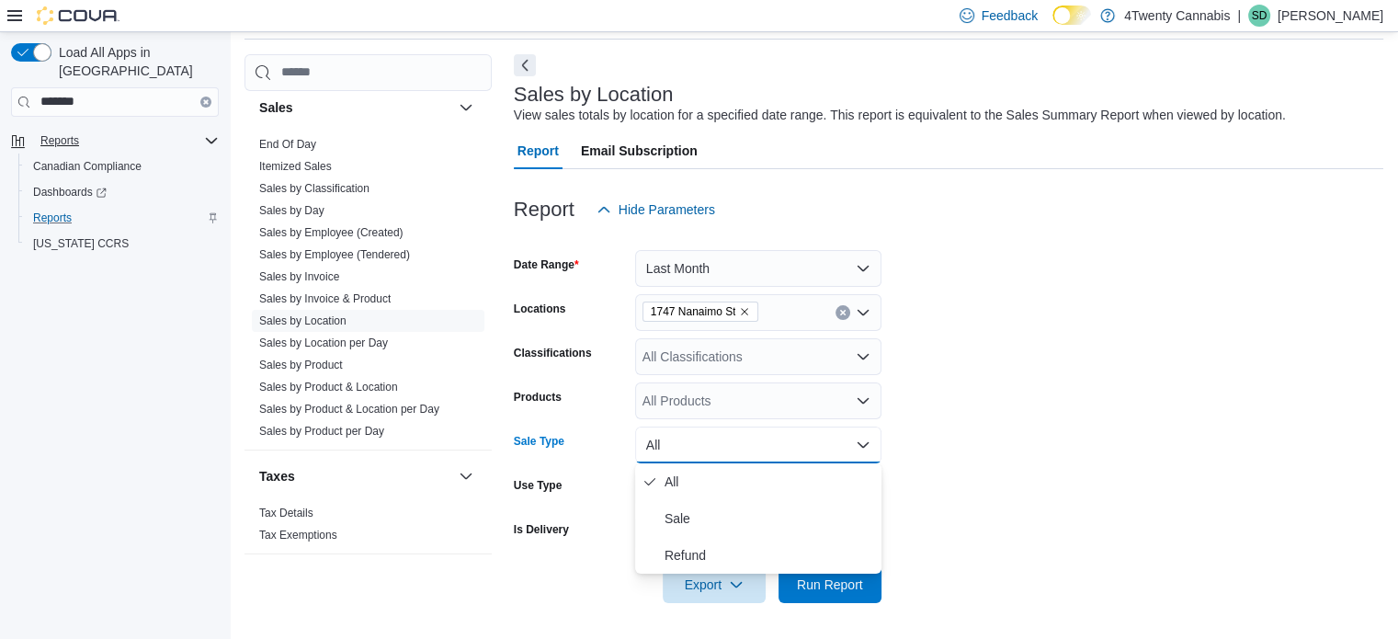
click at [1037, 437] on form "Date Range Last Month Locations 1747 Nanaimo St Classifications All Classificat…" at bounding box center [948, 415] width 869 height 375
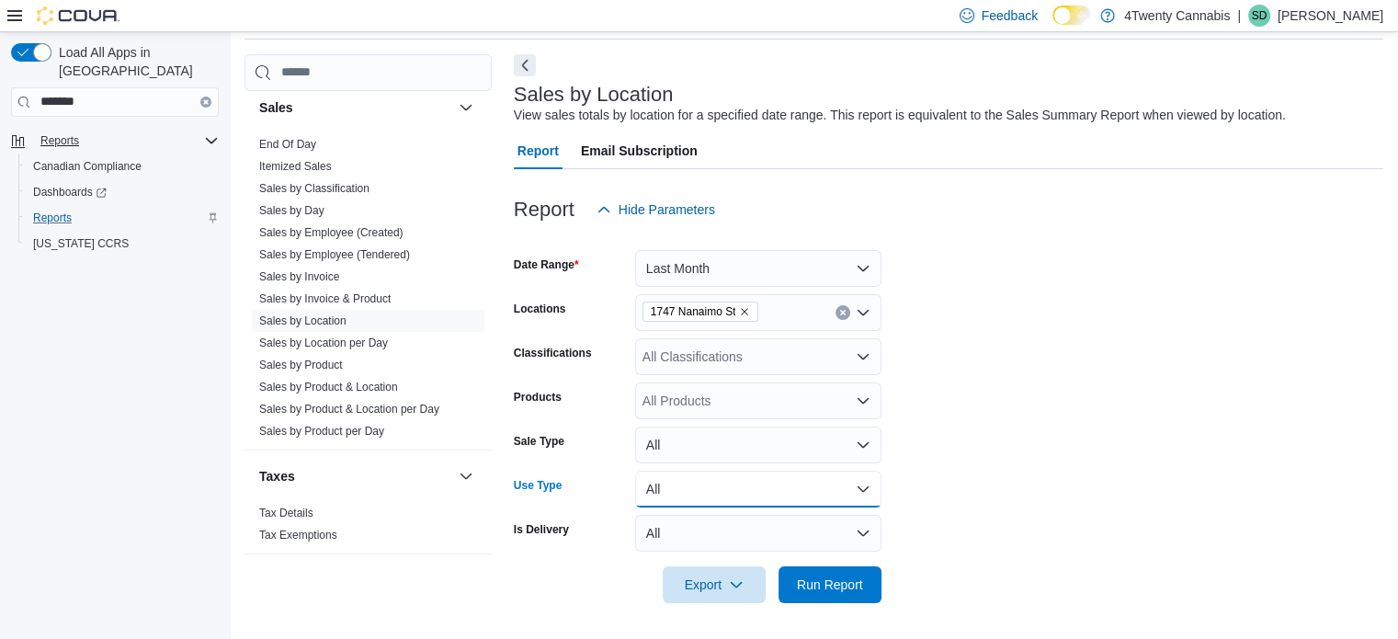
click at [865, 495] on button "All" at bounding box center [758, 489] width 246 height 37
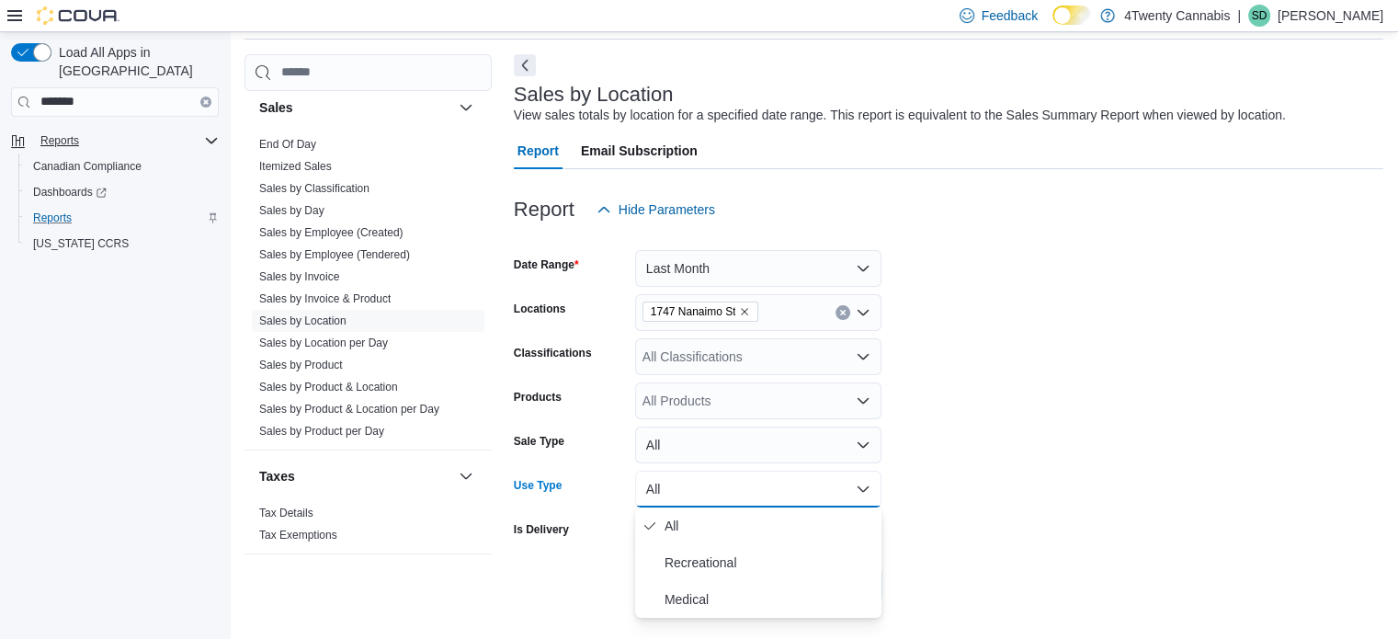
click at [1134, 462] on form "Date Range Last Month Locations 1747 Nanaimo St Classifications All Classificat…" at bounding box center [948, 415] width 869 height 375
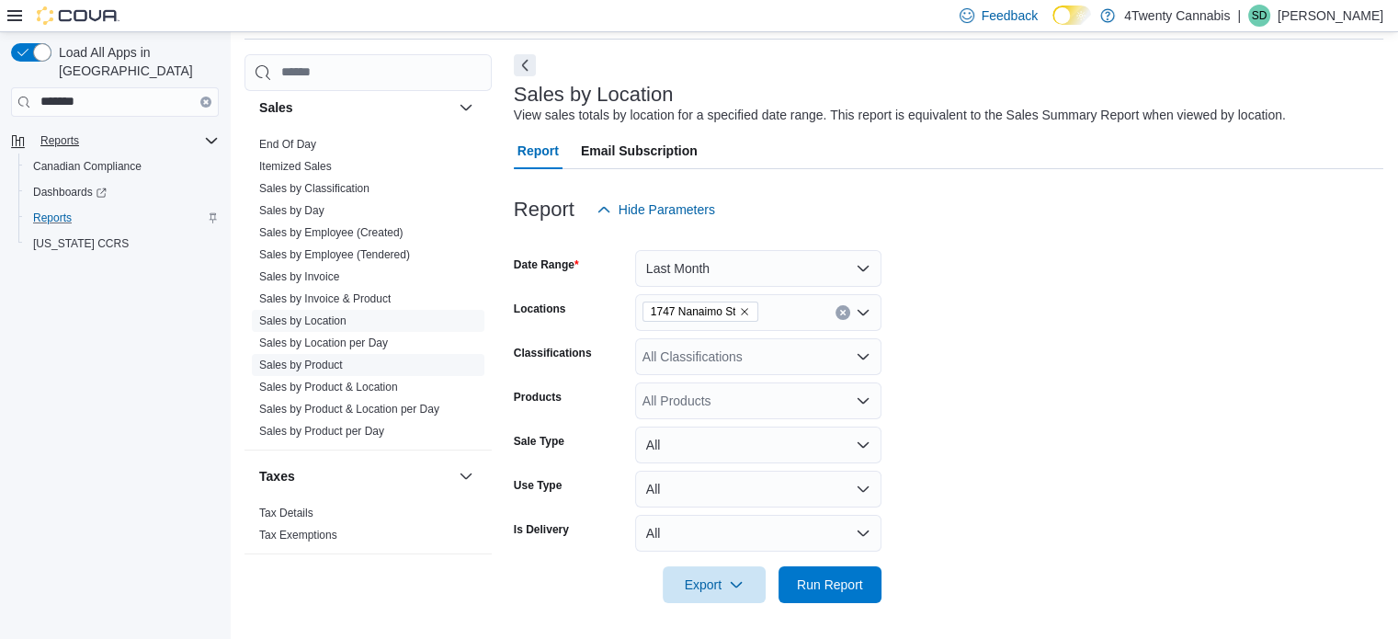
click at [337, 360] on link "Sales by Product" at bounding box center [301, 364] width 84 height 13
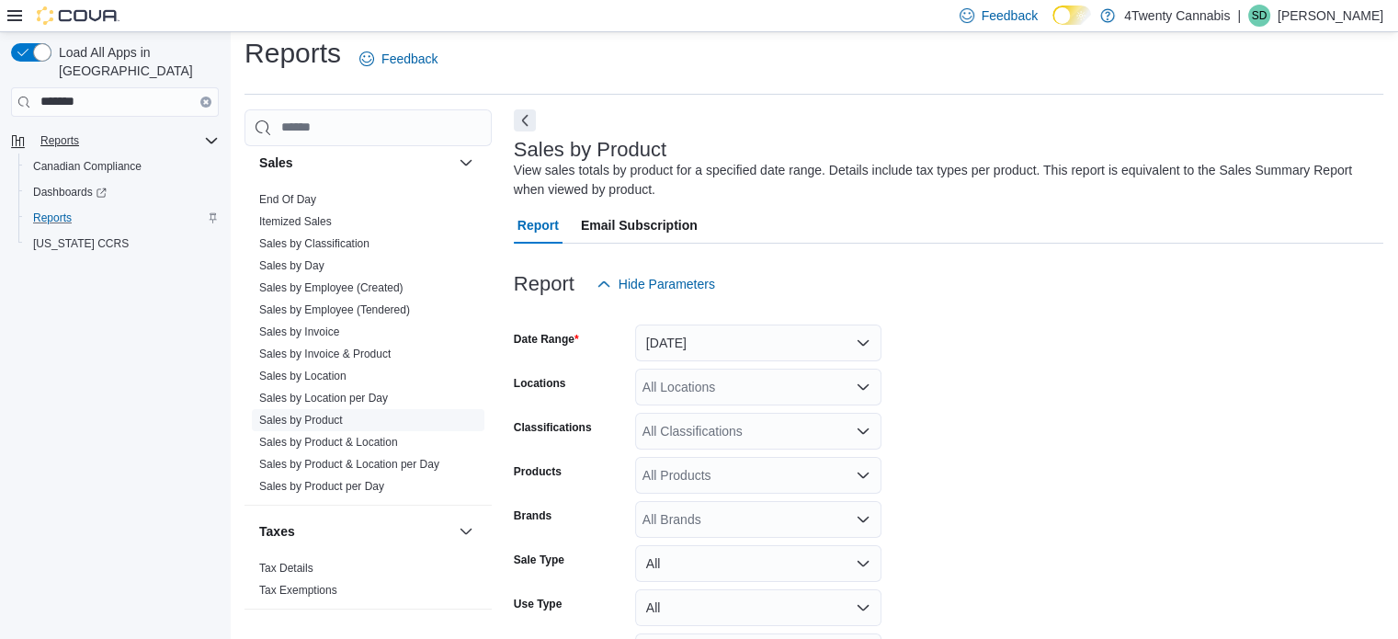
scroll to position [62, 0]
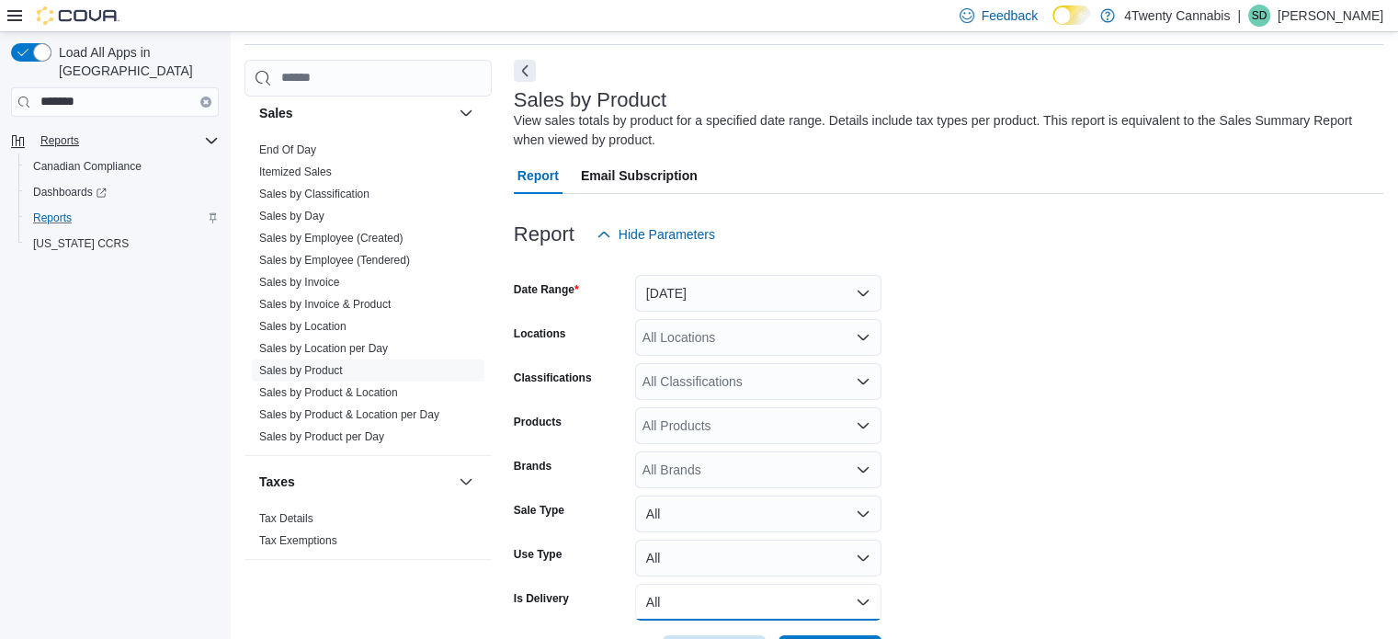
click at [859, 592] on button "All" at bounding box center [758, 602] width 246 height 37
click at [1109, 508] on form "Date Range Yesterday Locations All Locations Classifications All Classification…" at bounding box center [948, 462] width 869 height 419
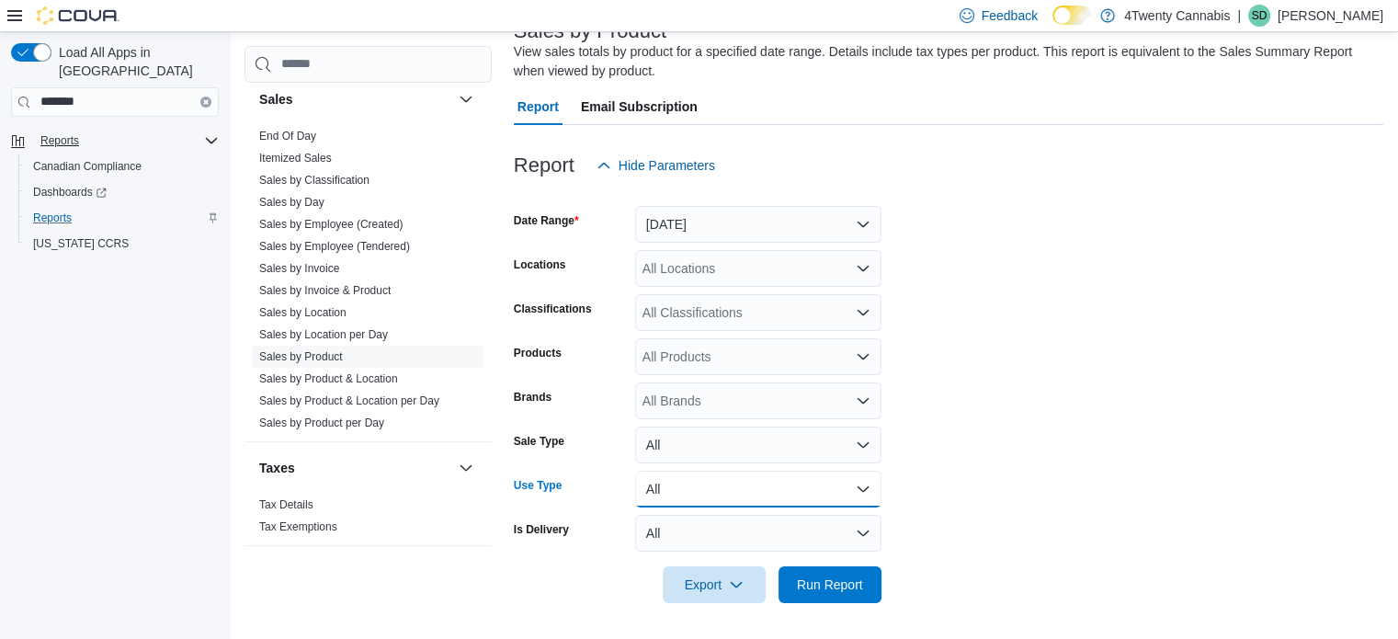
click at [871, 488] on button "All" at bounding box center [758, 489] width 246 height 37
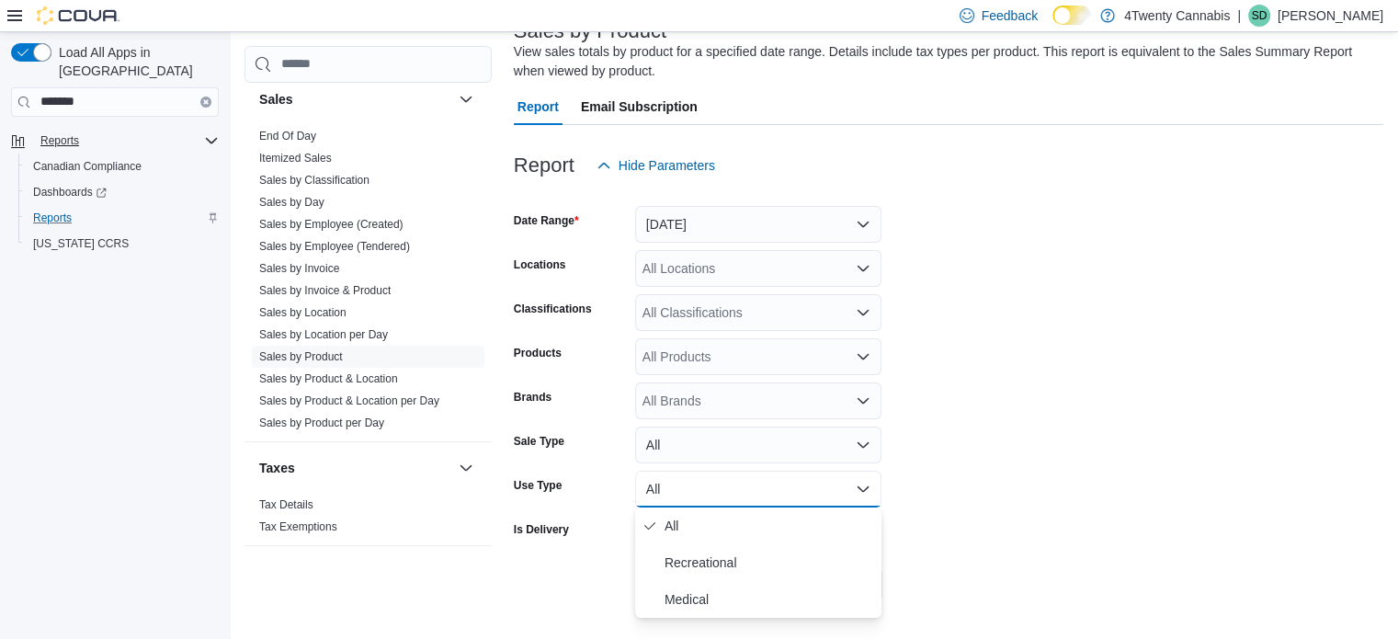
click at [978, 476] on form "Date Range Yesterday Locations All Locations Classifications All Classification…" at bounding box center [948, 393] width 869 height 419
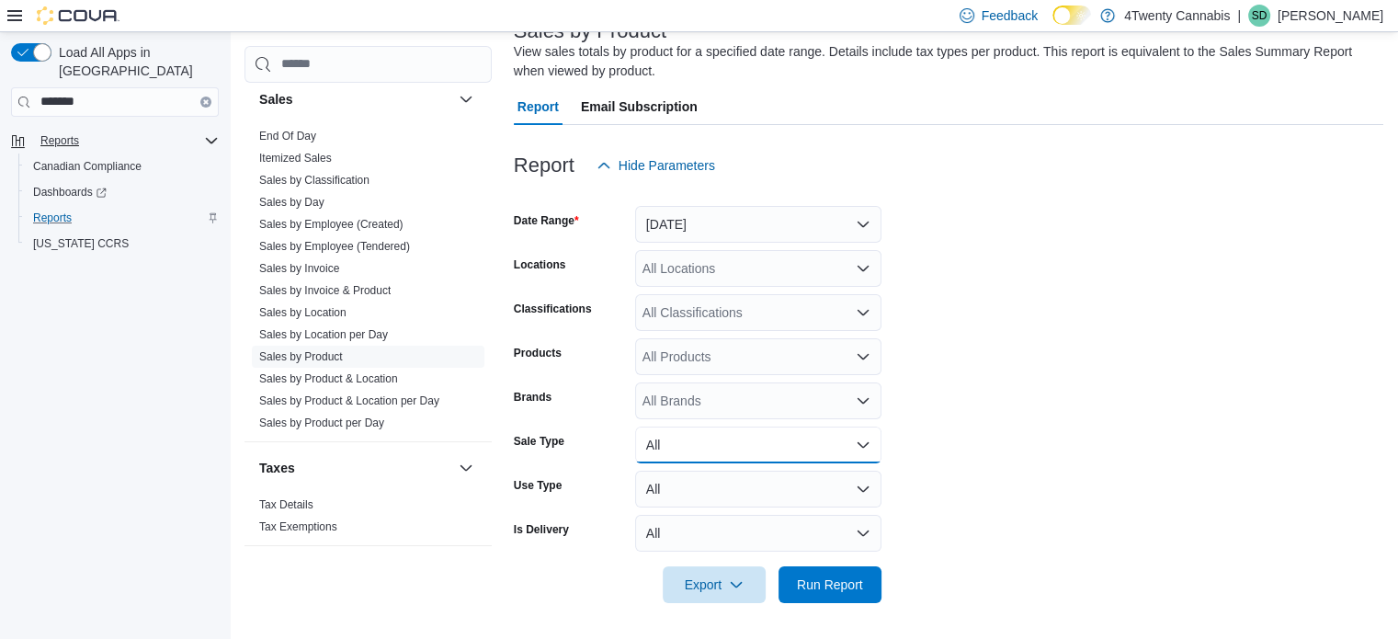
click at [873, 441] on button "All" at bounding box center [758, 444] width 246 height 37
click at [1045, 454] on form "Date Range Yesterday Locations All Locations Classifications All Classification…" at bounding box center [948, 393] width 869 height 419
click at [341, 380] on link "Sales by Product & Location" at bounding box center [328, 378] width 139 height 13
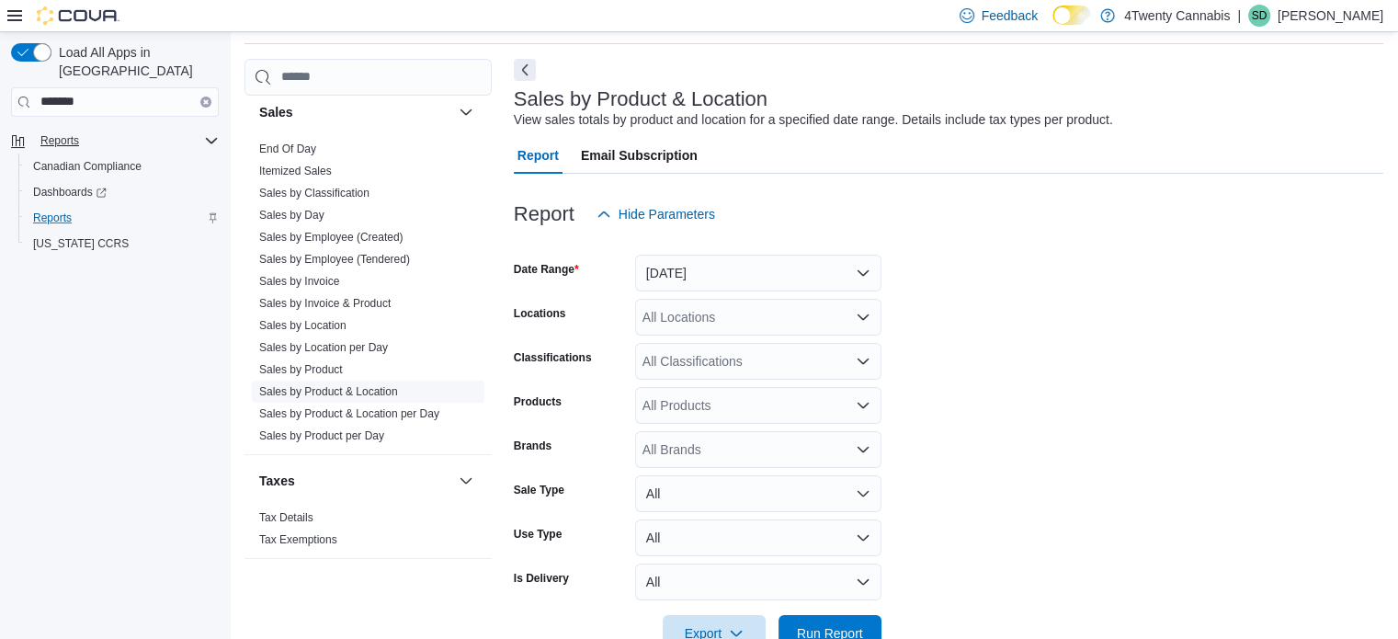
scroll to position [42, 0]
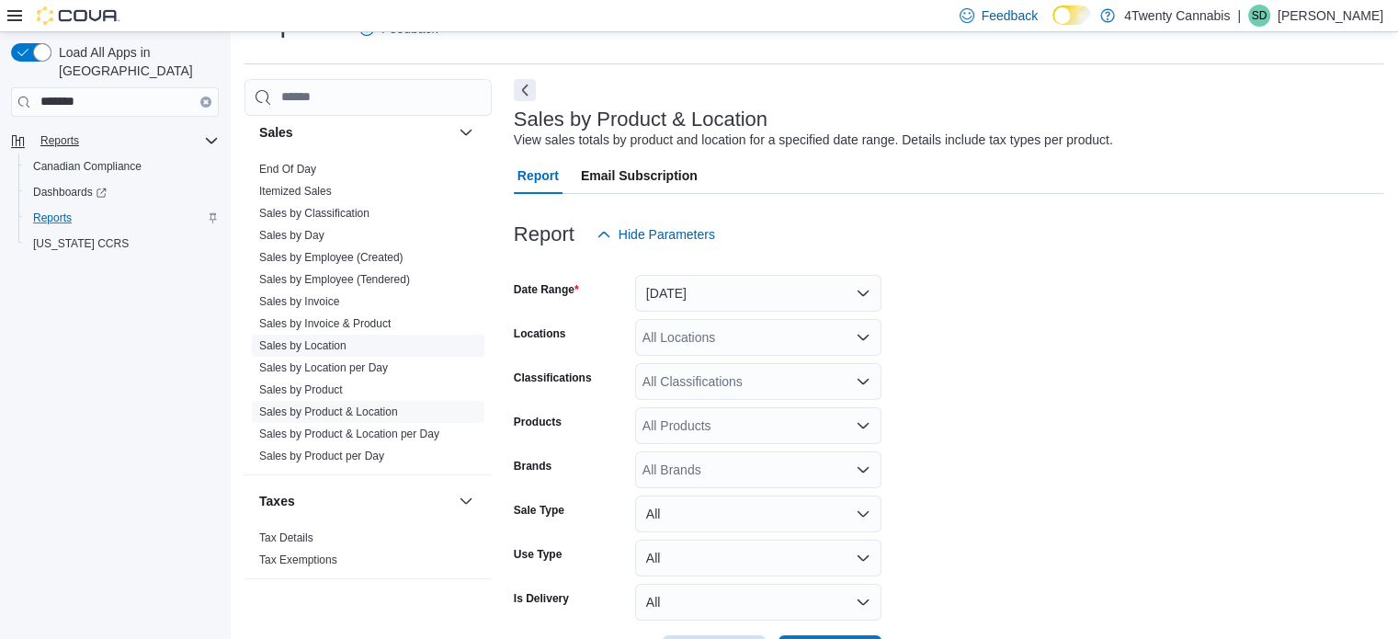
click at [344, 339] on link "Sales by Location" at bounding box center [302, 345] width 87 height 13
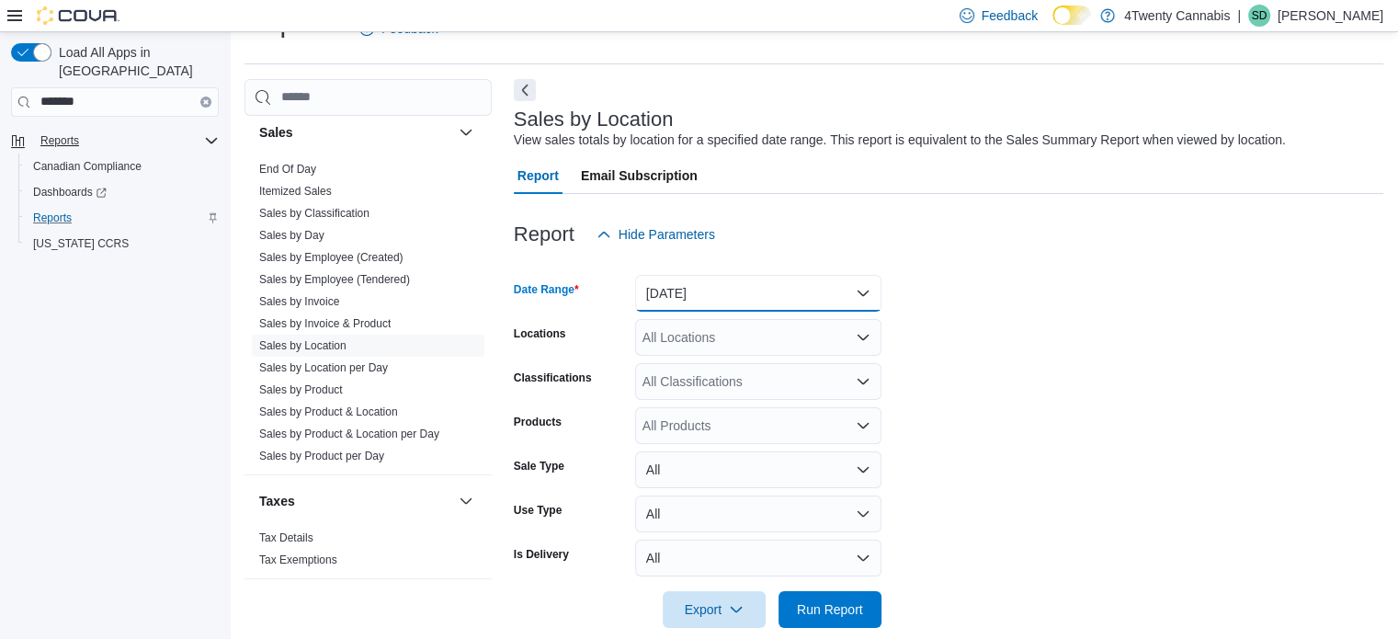
click at [848, 291] on button "[DATE]" at bounding box center [758, 293] width 246 height 37
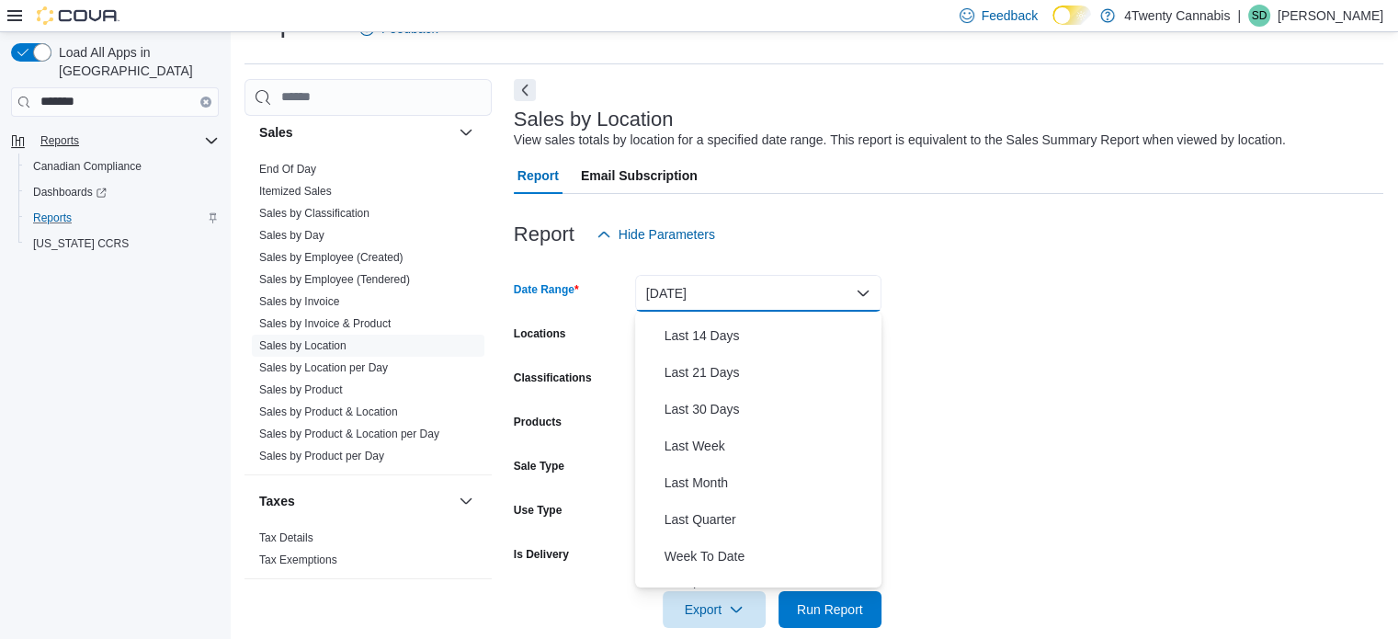
scroll to position [276, 0]
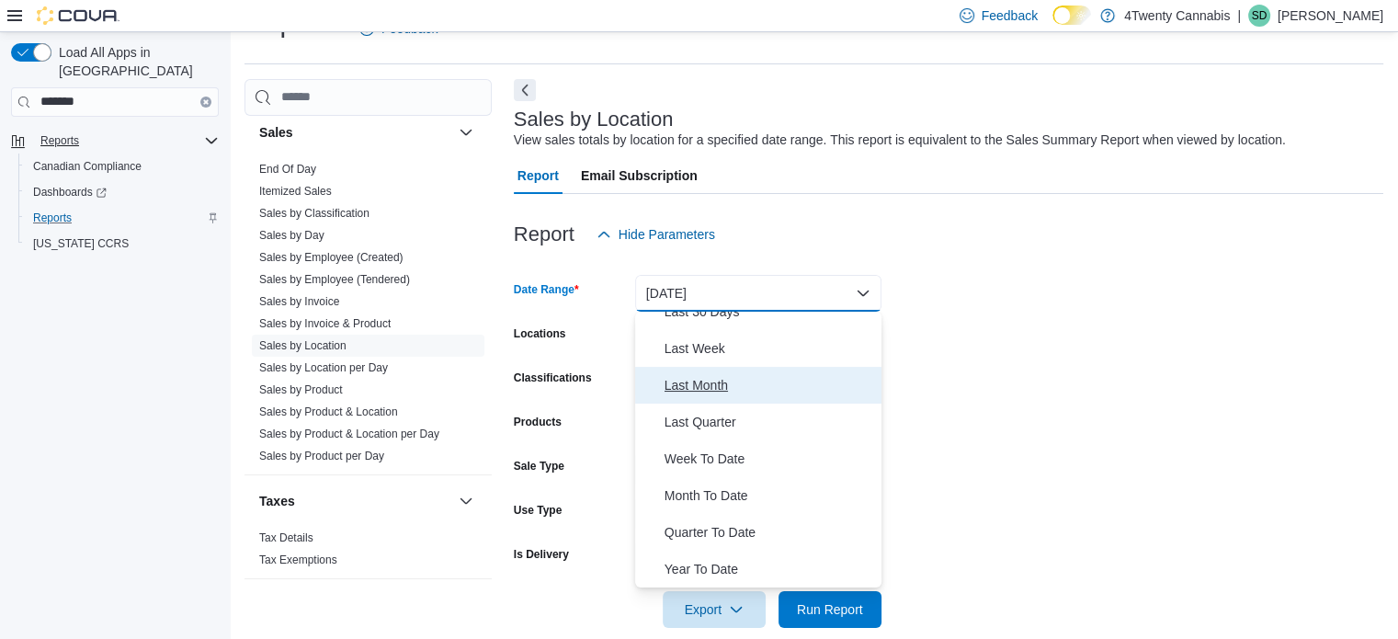
click at [683, 387] on span "Last Month" at bounding box center [769, 385] width 210 height 22
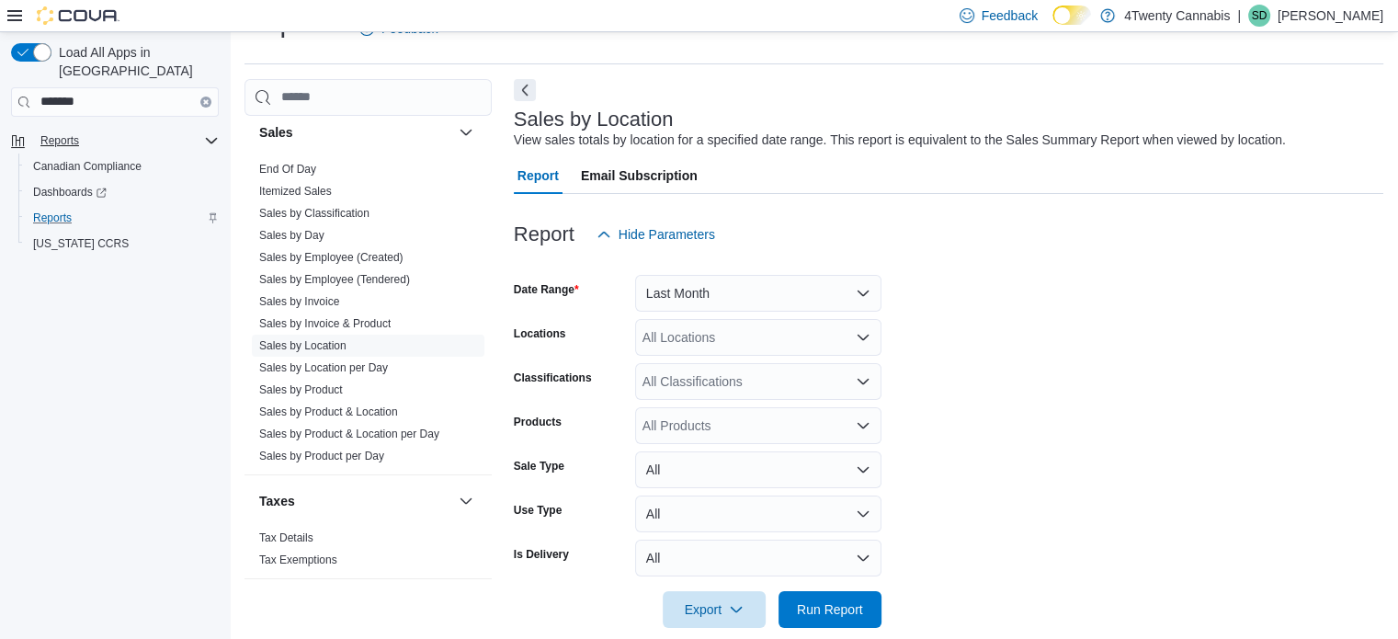
click at [1033, 352] on form "Date Range Last Month Locations All Locations Classifications All Classificatio…" at bounding box center [948, 440] width 869 height 375
click at [865, 553] on button "All" at bounding box center [758, 557] width 246 height 37
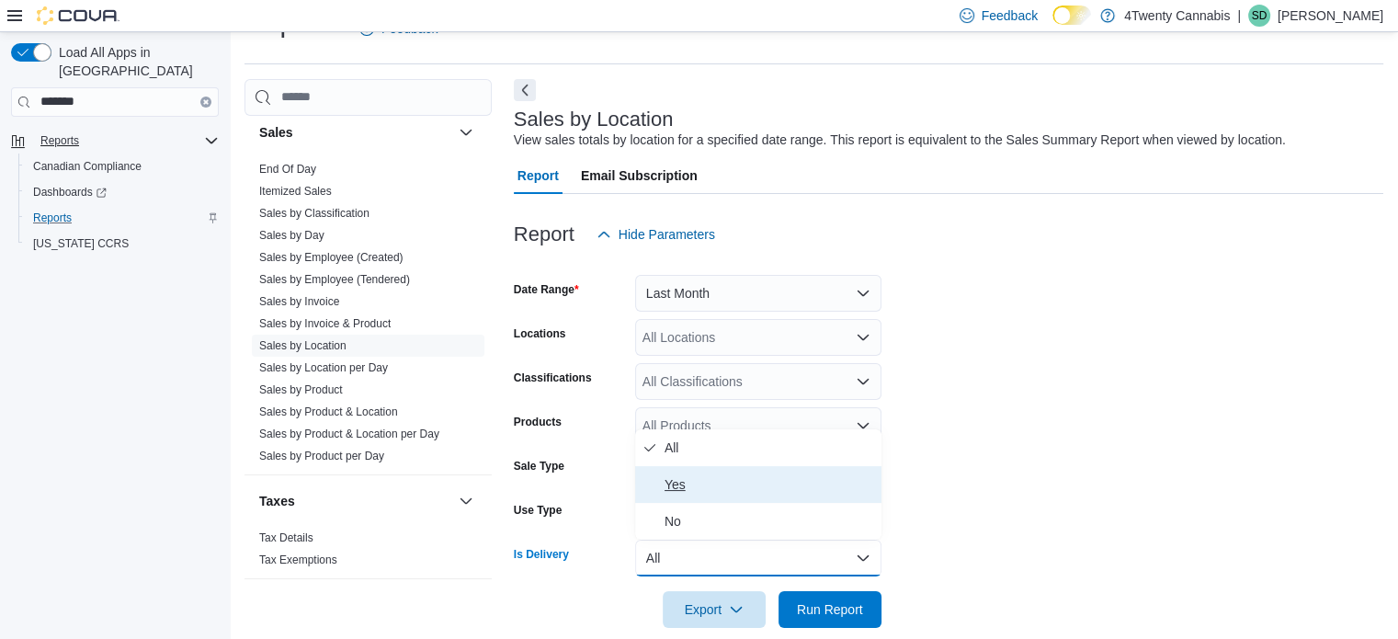
click at [676, 484] on span "Yes" at bounding box center [769, 484] width 210 height 22
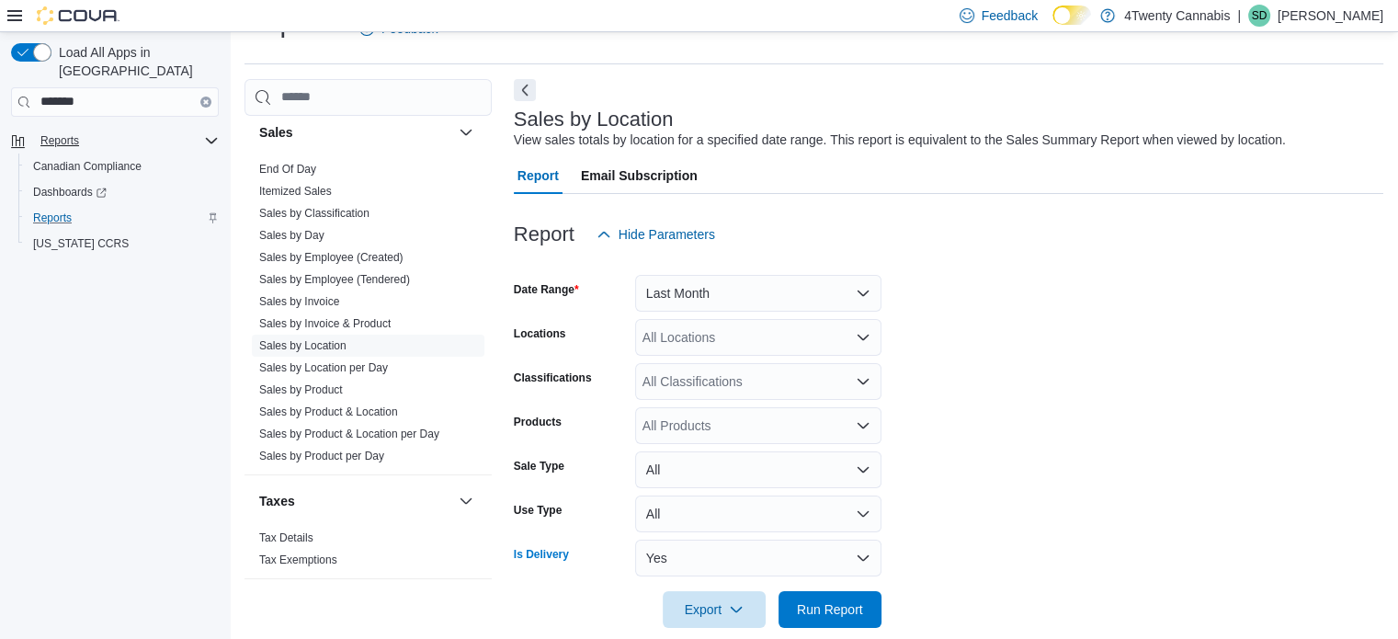
click at [867, 338] on icon "Open list of options" at bounding box center [863, 337] width 15 height 15
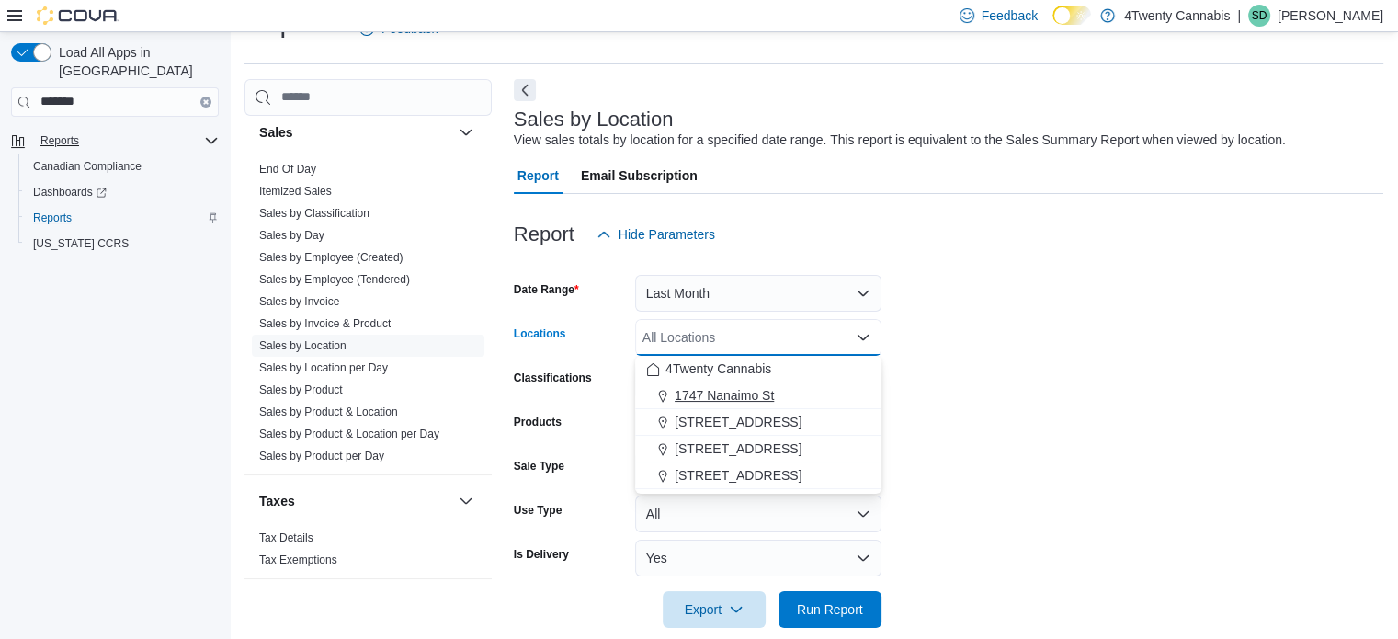
click at [754, 392] on span "1747 Nanaimo St" at bounding box center [724, 395] width 99 height 18
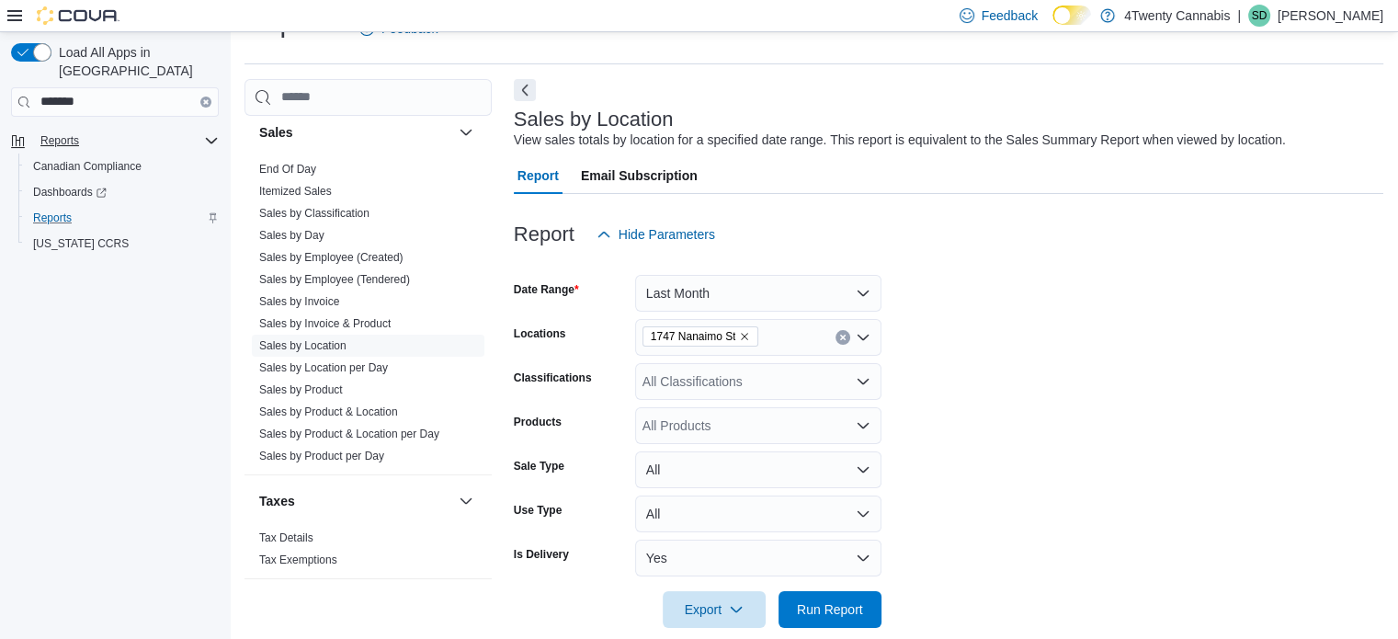
click at [1110, 348] on form "Date Range Last Month Locations 1747 Nanaimo St Classifications All Classificat…" at bounding box center [948, 440] width 869 height 375
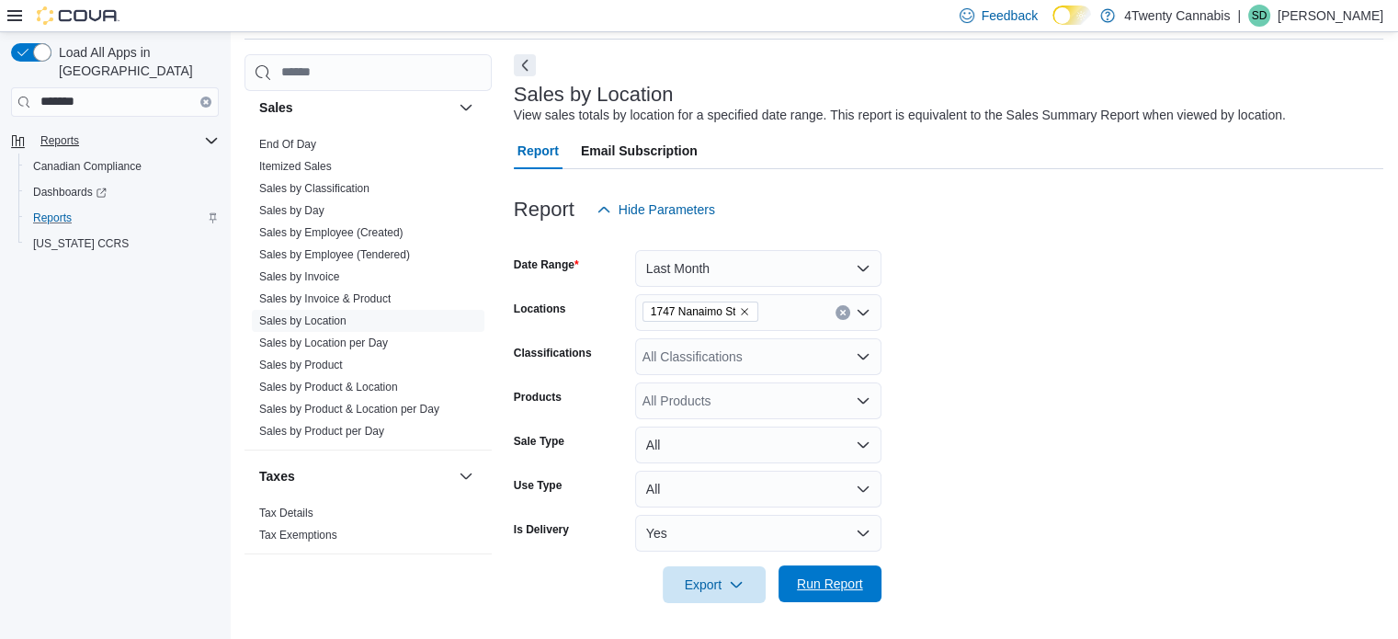
click at [865, 579] on span "Run Report" at bounding box center [829, 583] width 81 height 37
click at [746, 309] on icon "Remove 1747 Nanaimo St from selection in this group" at bounding box center [744, 311] width 11 height 11
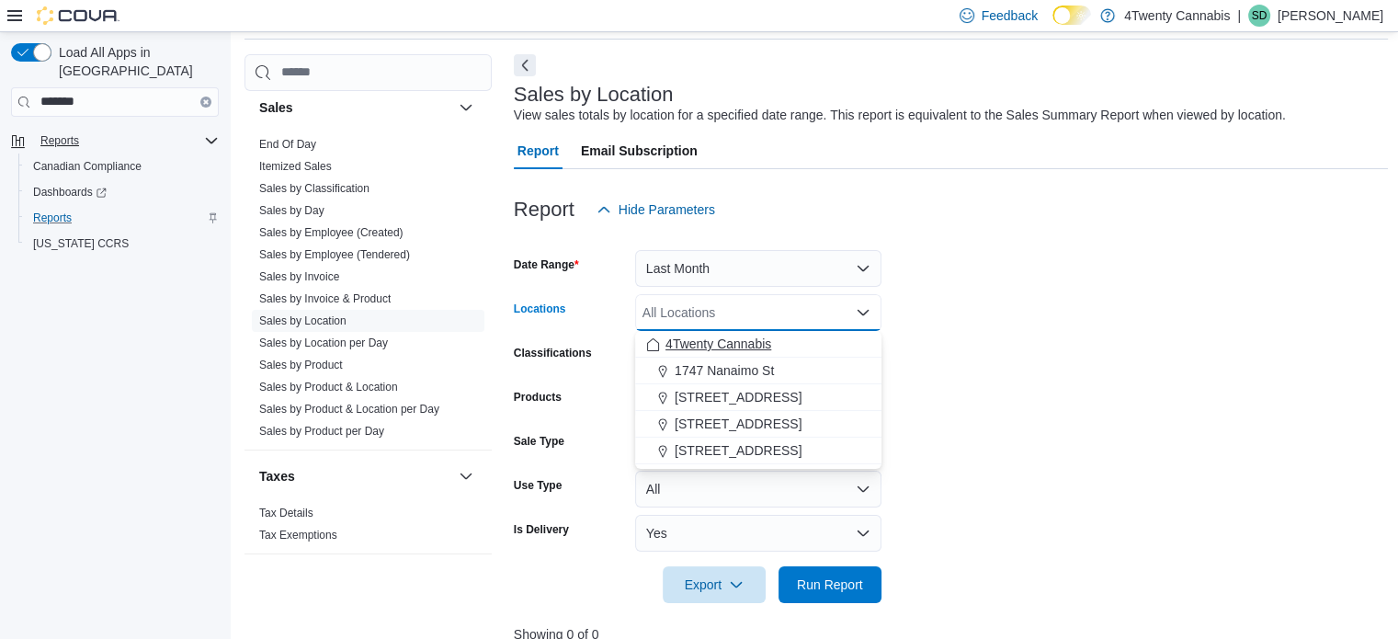
click at [755, 338] on span "4Twenty Cannabis" at bounding box center [718, 344] width 106 height 18
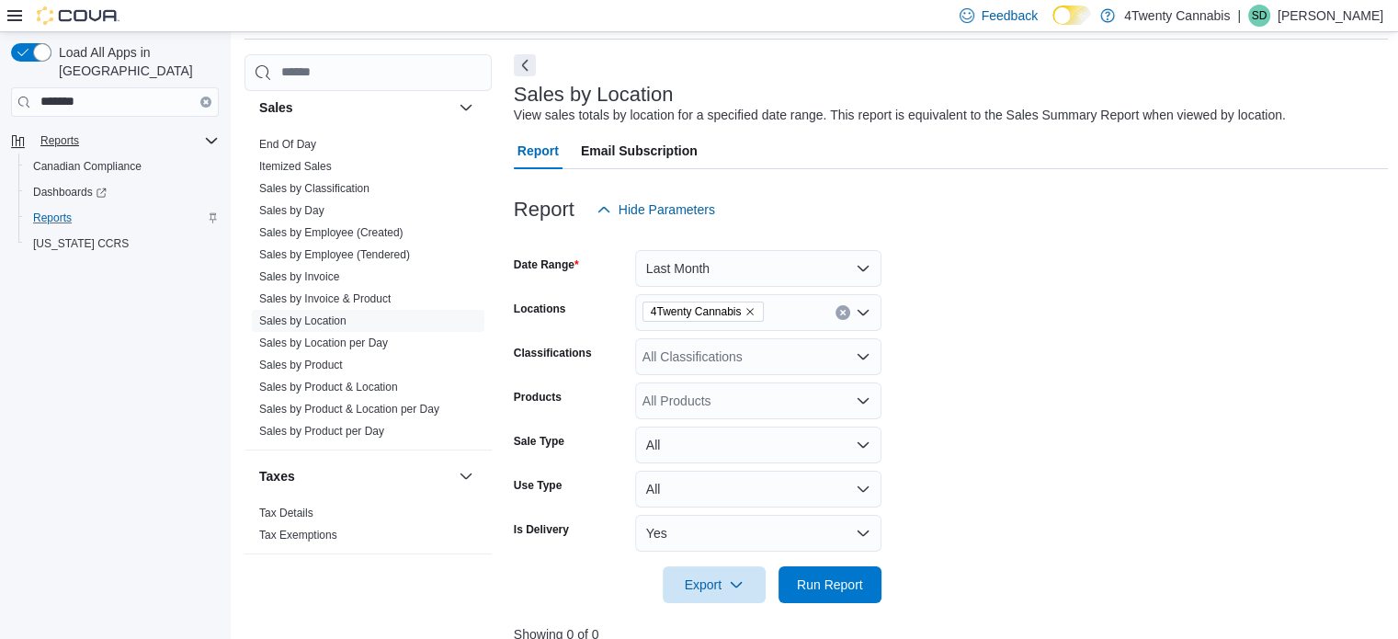
click at [1073, 342] on form "Date Range Last Month Locations 4Twenty Cannabis Classifications All Classifica…" at bounding box center [951, 415] width 875 height 375
click at [859, 584] on span "Run Report" at bounding box center [830, 583] width 66 height 18
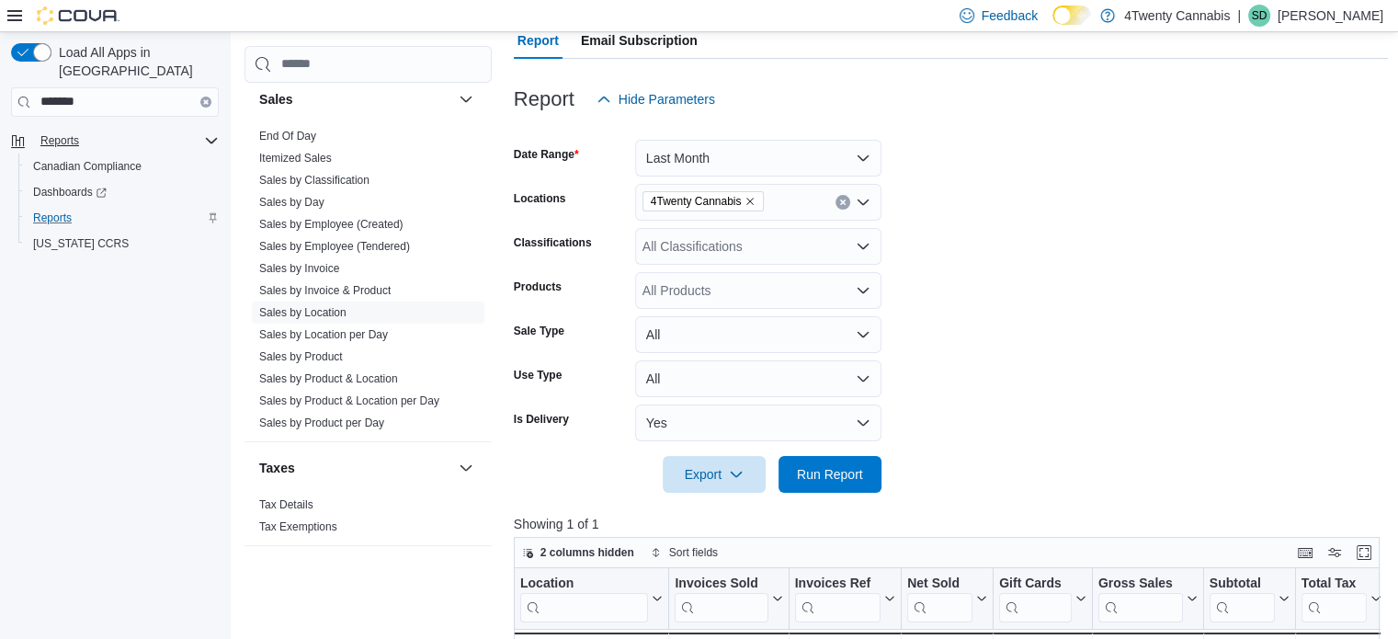
scroll to position [176, 0]
click at [872, 380] on button "All" at bounding box center [758, 379] width 246 height 37
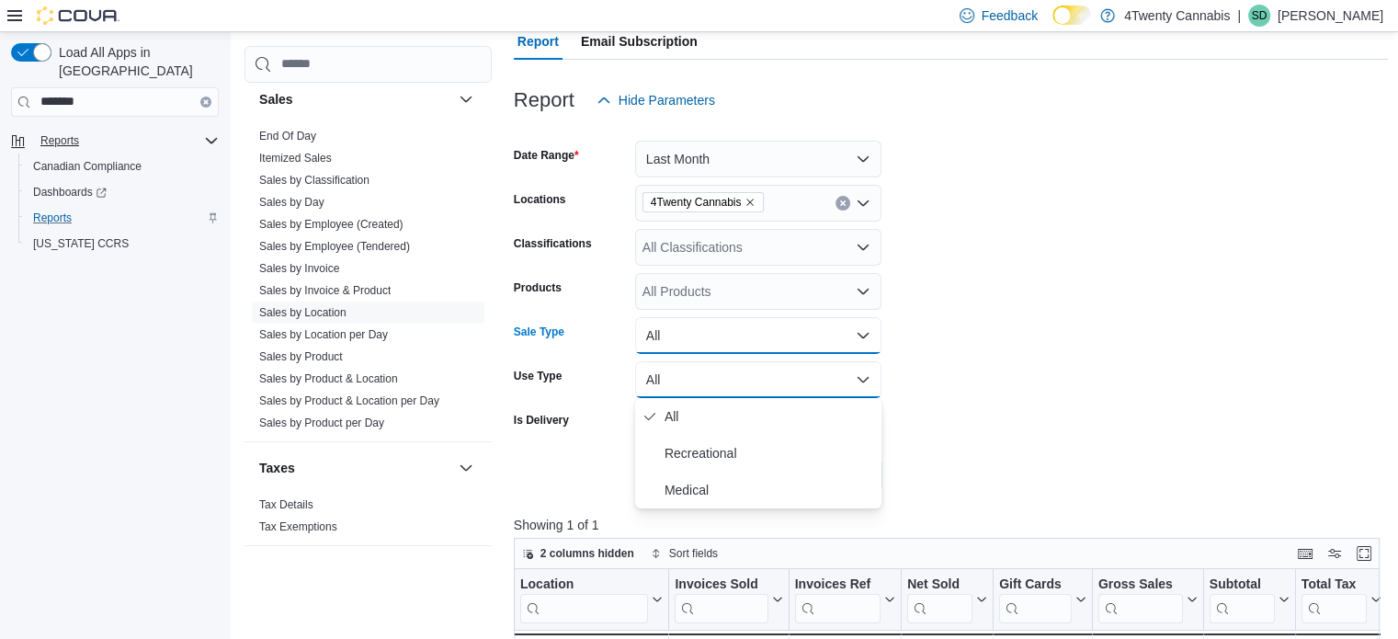
click at [858, 321] on button "All" at bounding box center [758, 335] width 246 height 37
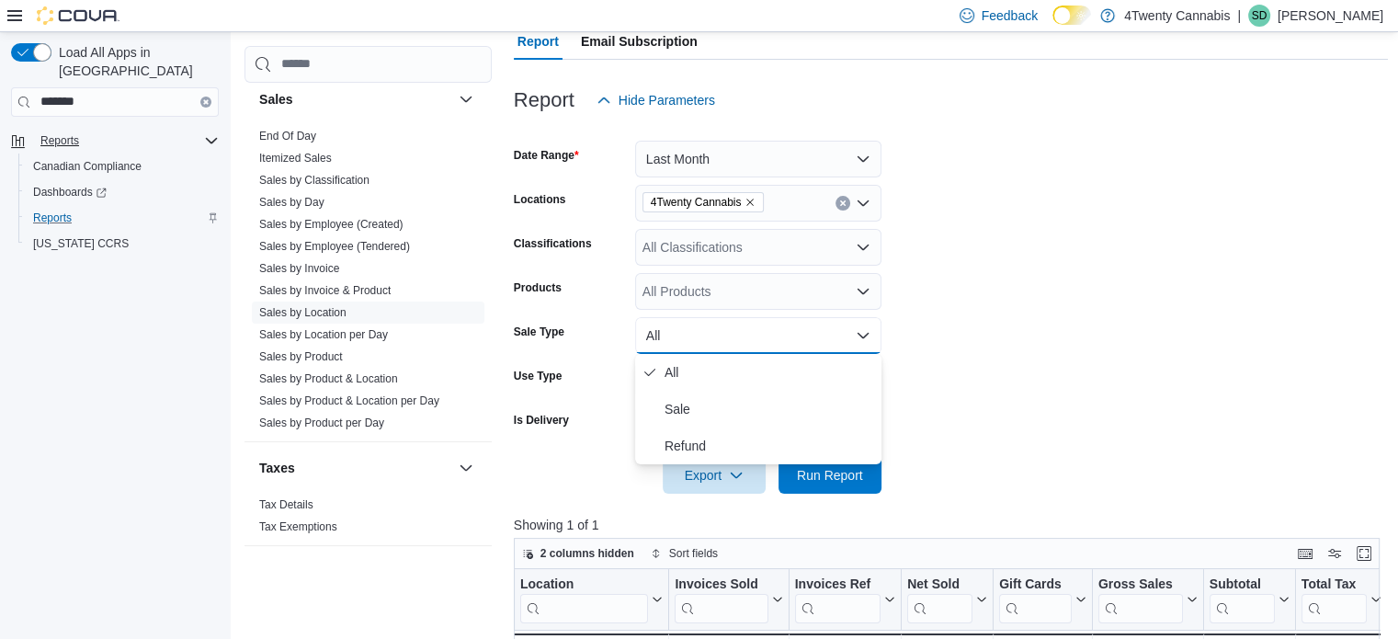
click at [1005, 368] on form "Date Range Last Month Locations 4Twenty Cannabis Classifications All Classifica…" at bounding box center [951, 306] width 875 height 375
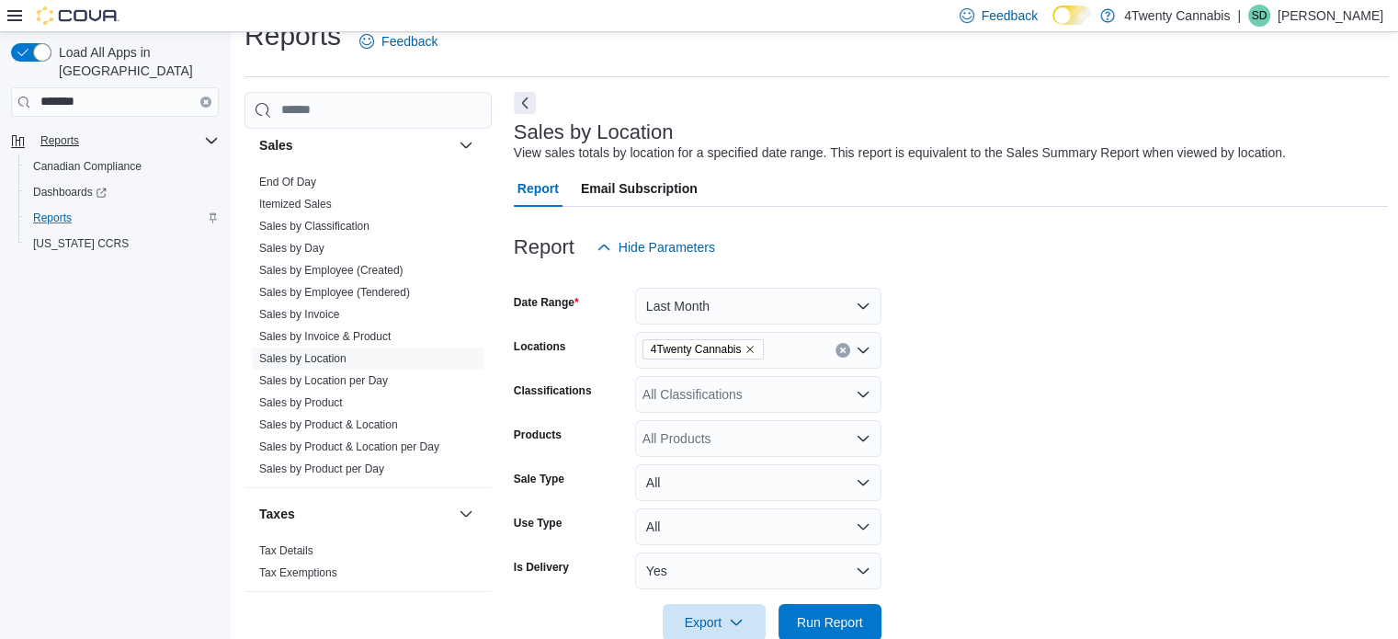
scroll to position [29, 0]
click at [317, 363] on span "Sales by Location" at bounding box center [302, 358] width 87 height 15
click at [325, 354] on link "Sales by Location" at bounding box center [302, 358] width 87 height 13
click at [755, 346] on icon "Remove 4Twenty Cannabis from selection in this group" at bounding box center [749, 349] width 11 height 11
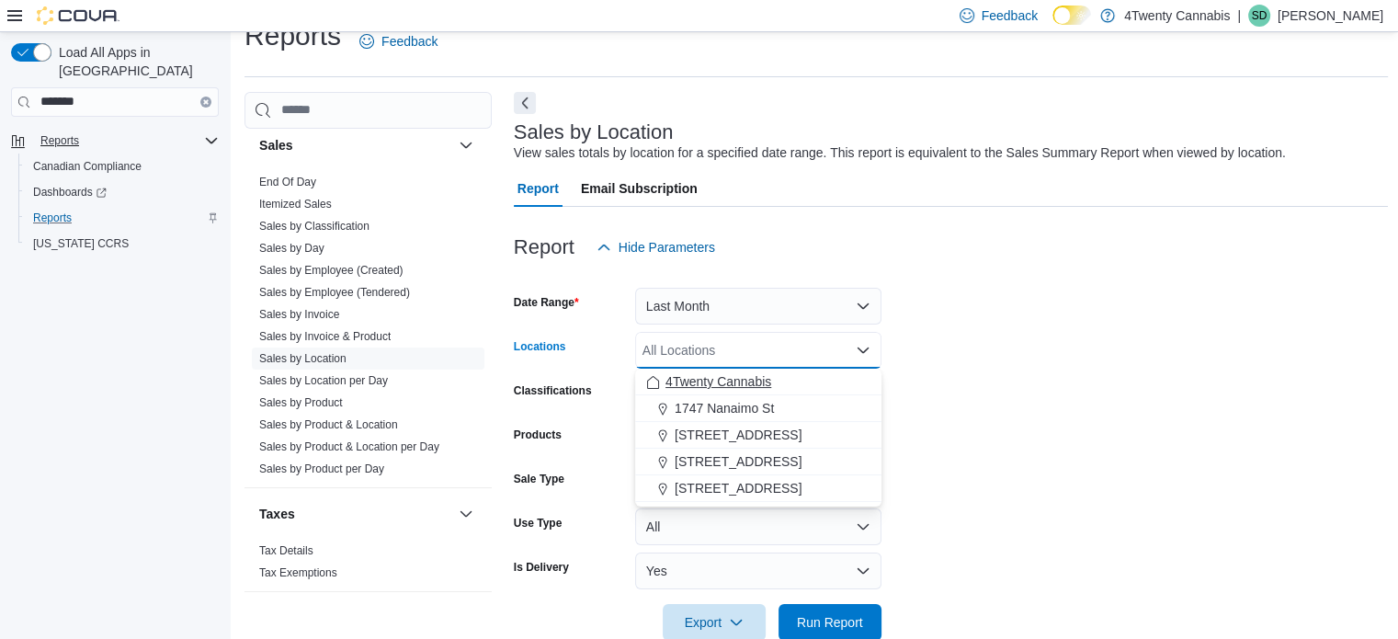
click at [754, 374] on span "4Twenty Cannabis" at bounding box center [718, 381] width 106 height 18
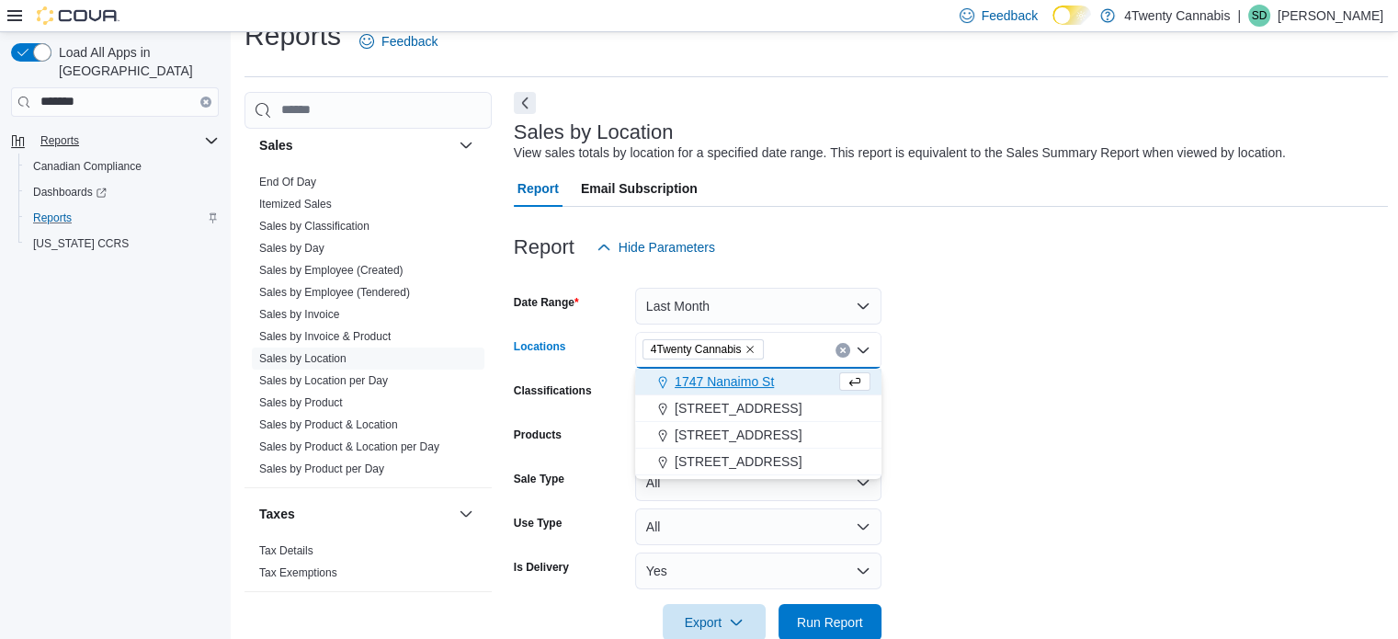
click at [1049, 325] on form "Date Range Last Month Locations 4Twenty Cannabis Combo box. Selected. 4Twenty C…" at bounding box center [951, 453] width 875 height 375
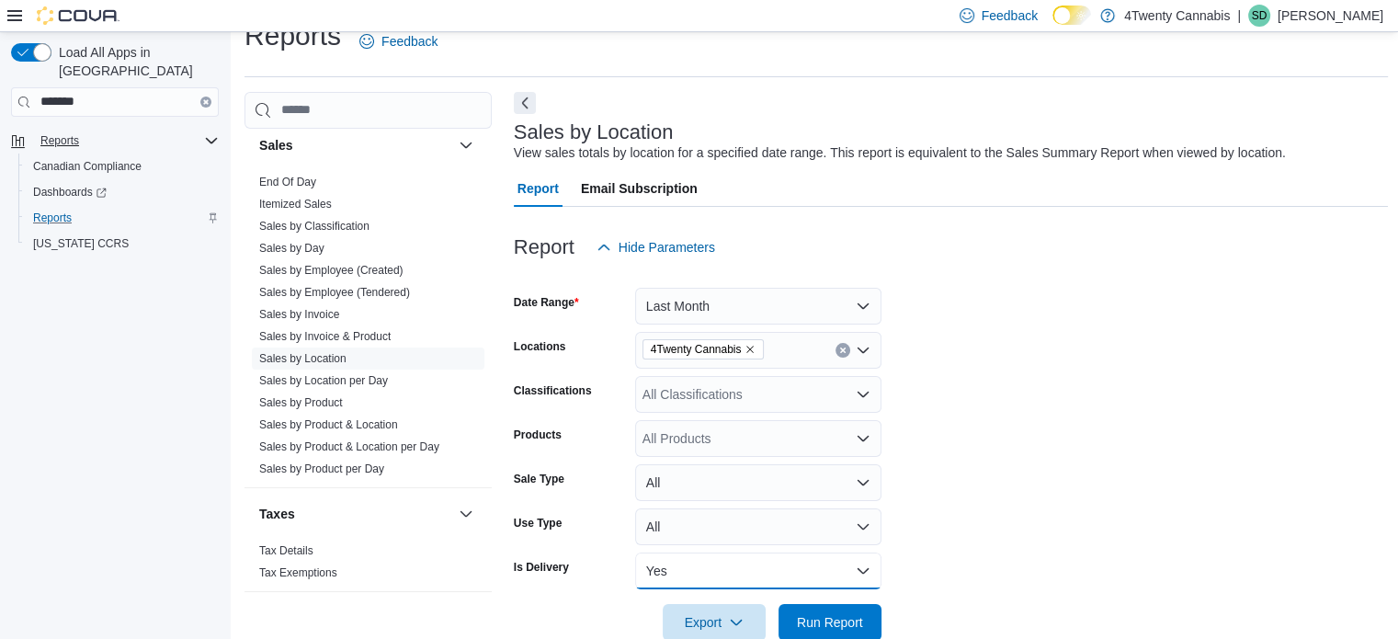
click at [867, 568] on button "Yes" at bounding box center [758, 570] width 246 height 37
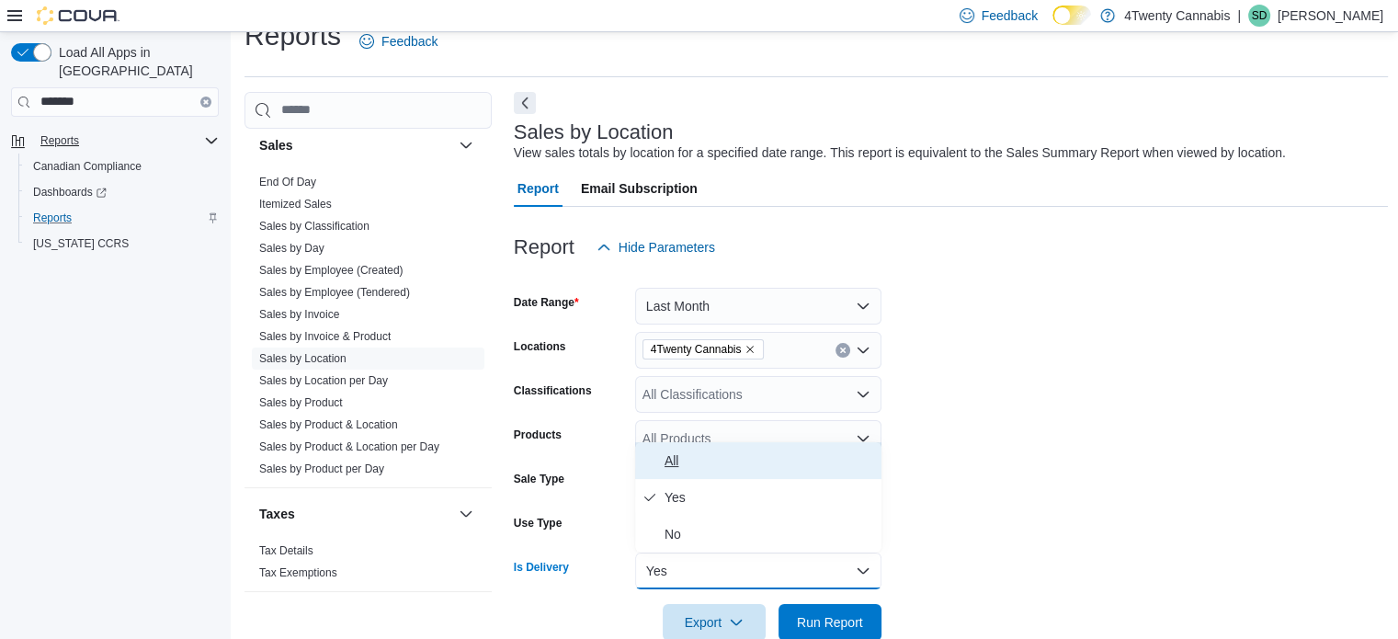
click at [672, 459] on span "All" at bounding box center [769, 460] width 210 height 22
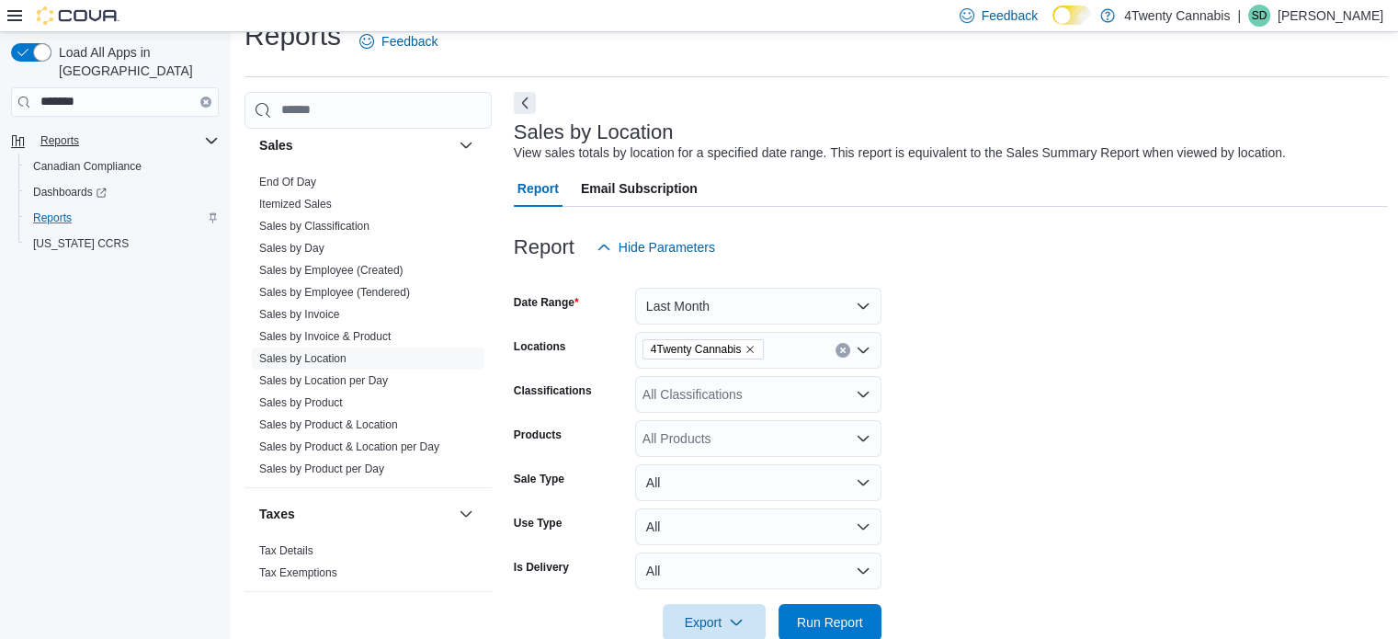
click at [1059, 441] on form "Date Range Last Month Locations 4Twenty Cannabis Classifications All Classifica…" at bounding box center [951, 453] width 875 height 375
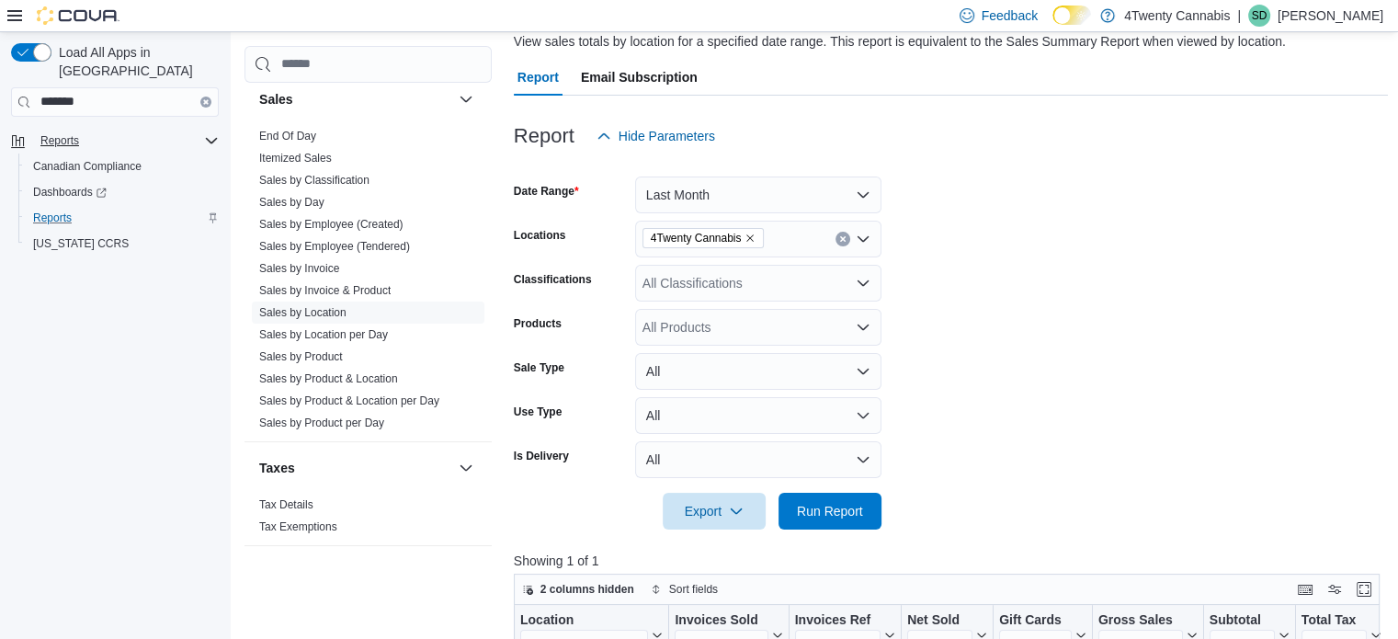
scroll to position [143, 0]
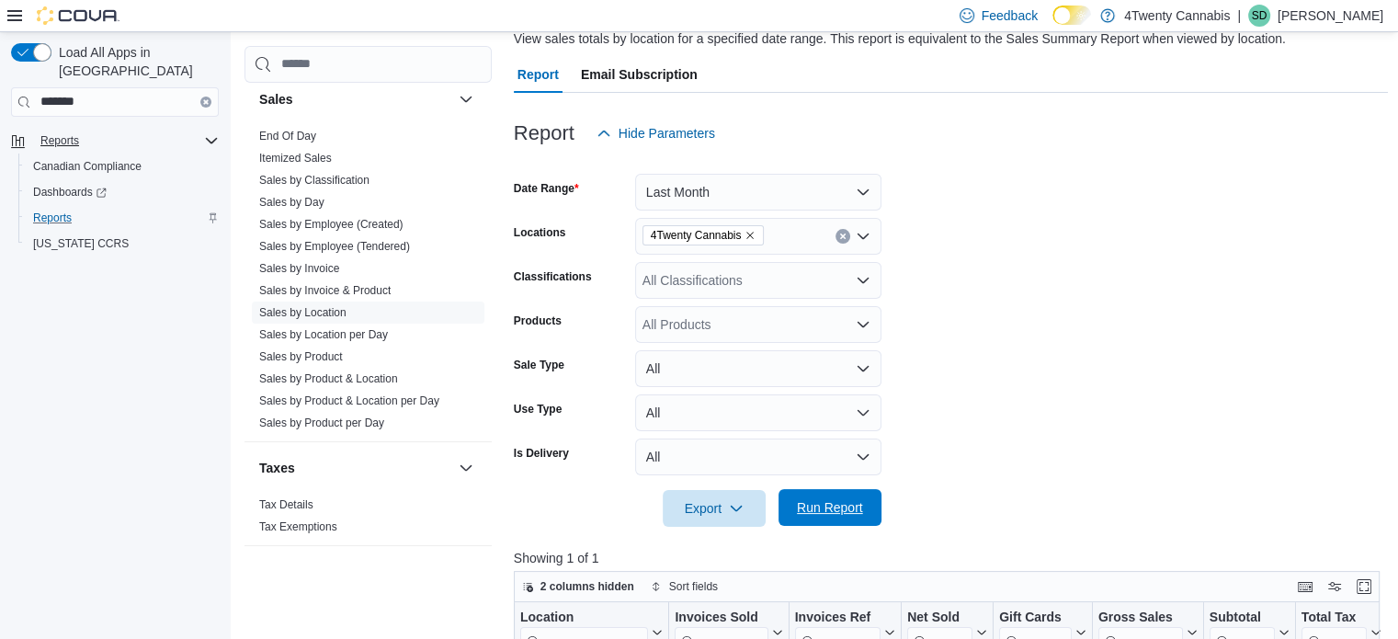
click at [837, 505] on span "Run Report" at bounding box center [830, 507] width 66 height 18
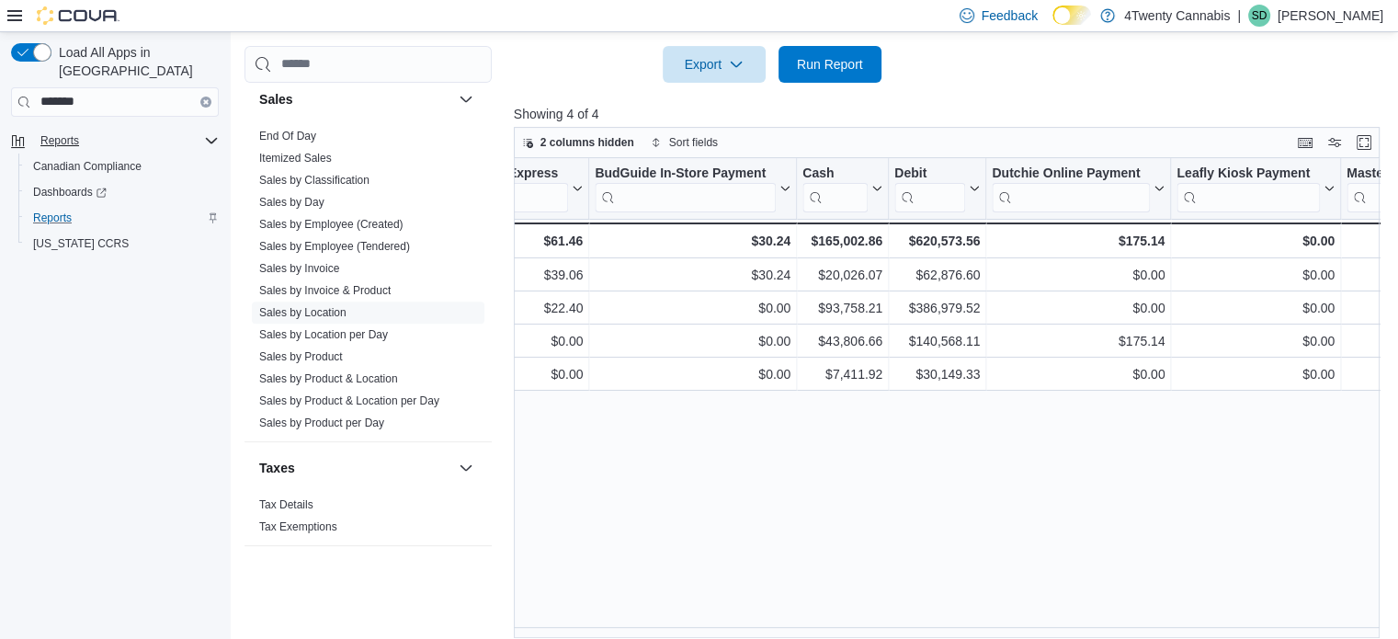
scroll to position [0, 2412]
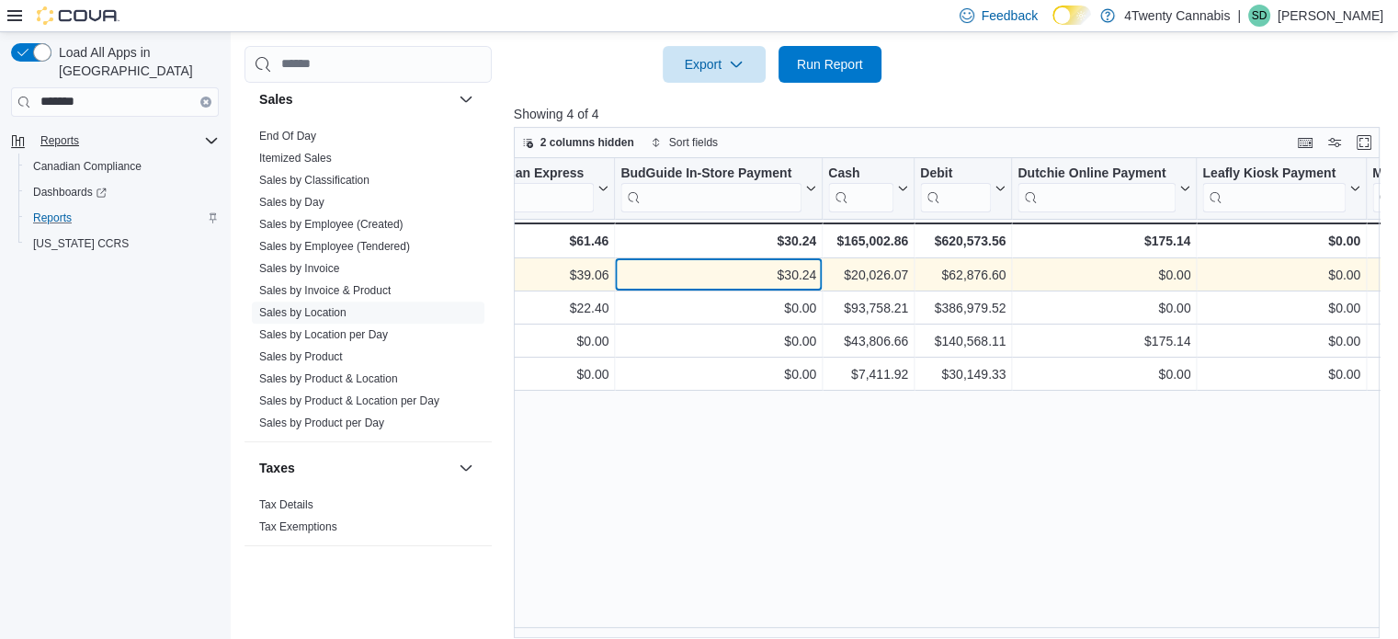
click at [804, 270] on div "$30.24" at bounding box center [718, 275] width 196 height 22
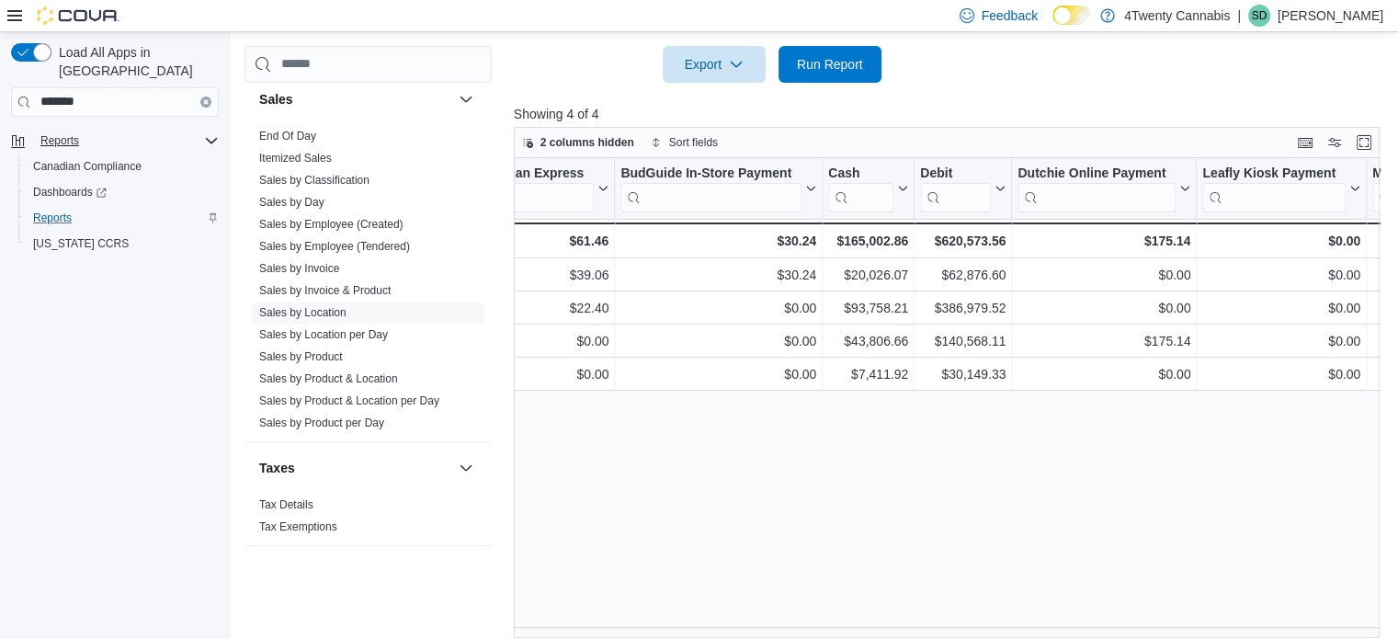
drag, startPoint x: 1105, startPoint y: 624, endPoint x: 1059, endPoint y: 627, distance: 46.0
click at [1059, 627] on div "Location Click to view column header actions Invoices Sold Click to view column…" at bounding box center [951, 398] width 875 height 481
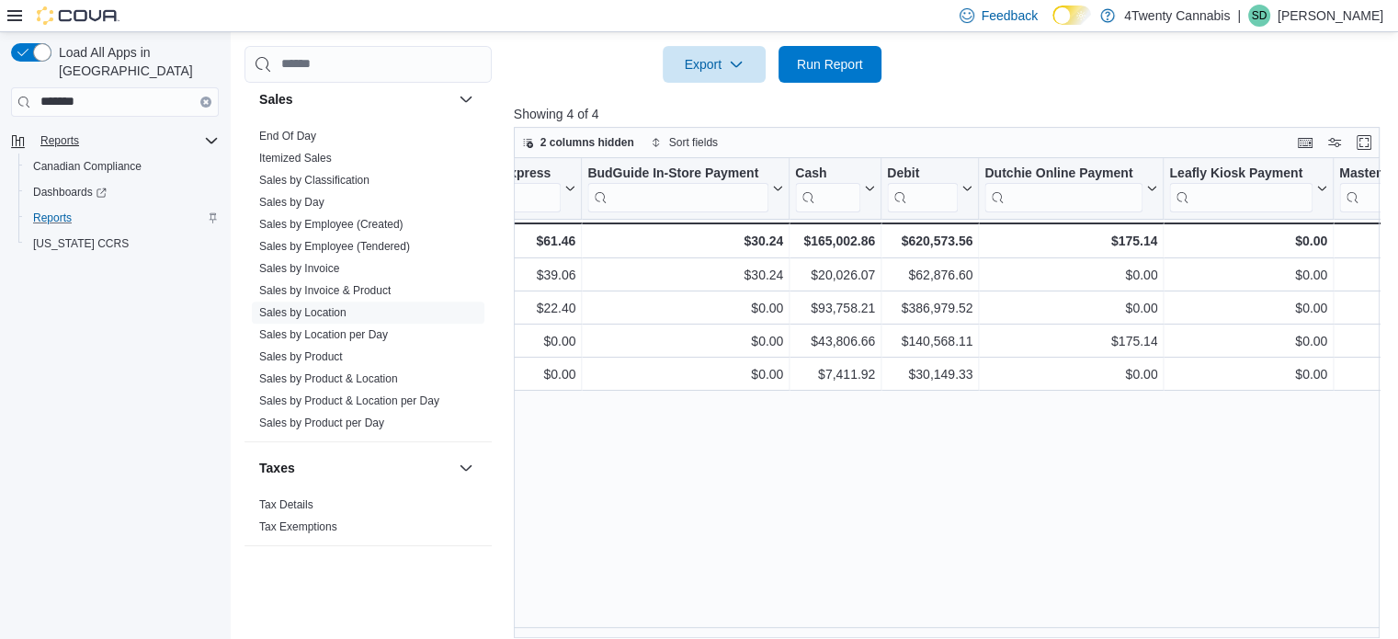
scroll to position [0, 2447]
